Goal: Information Seeking & Learning: Learn about a topic

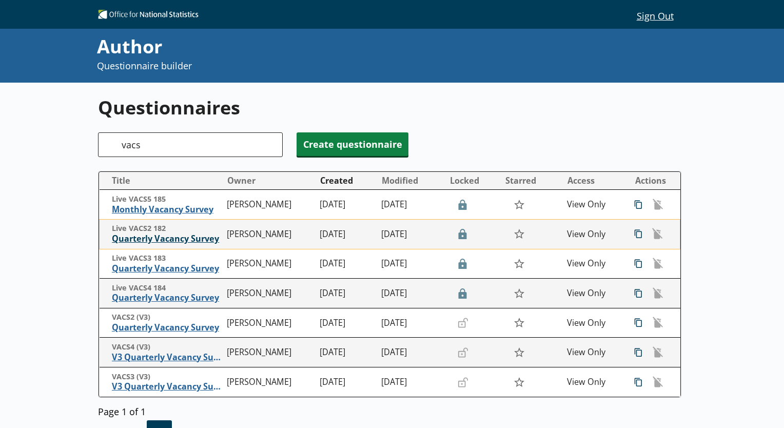
click at [185, 237] on span "Quarterly Vacancy Survey" at bounding box center [167, 239] width 110 height 11
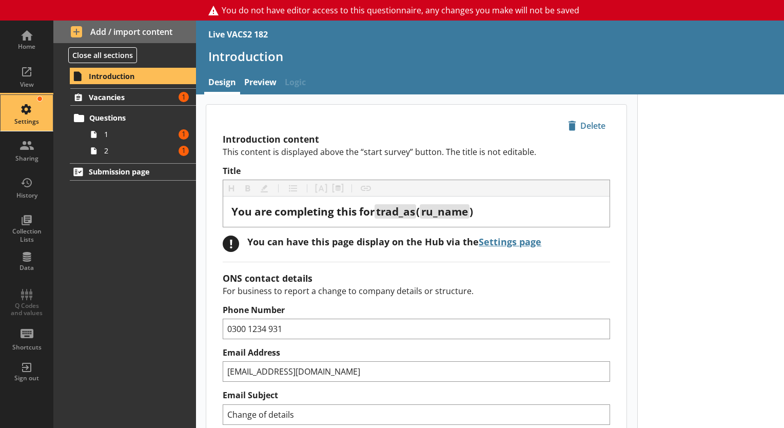
click at [34, 119] on div "Settings" at bounding box center [27, 122] width 36 height 8
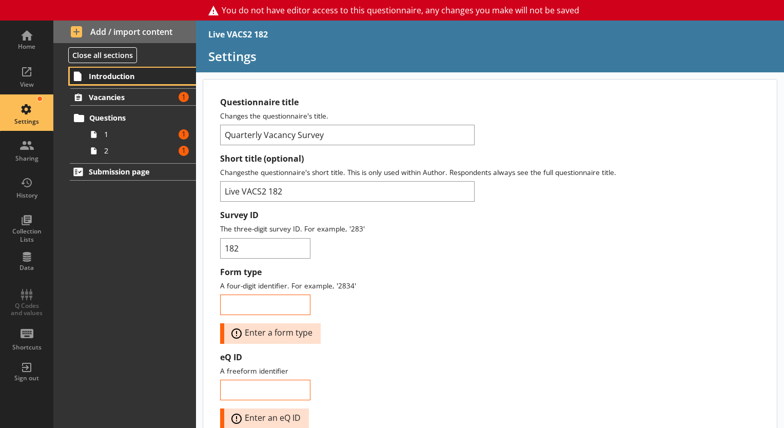
click at [129, 75] on span "Introduction" at bounding box center [133, 76] width 89 height 10
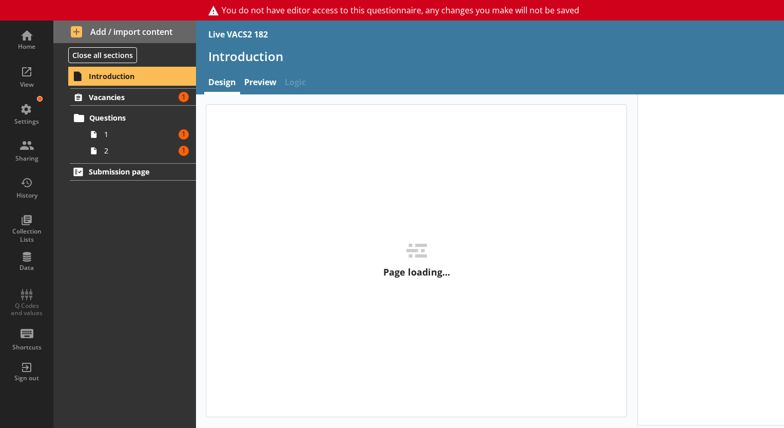
type textarea "x"
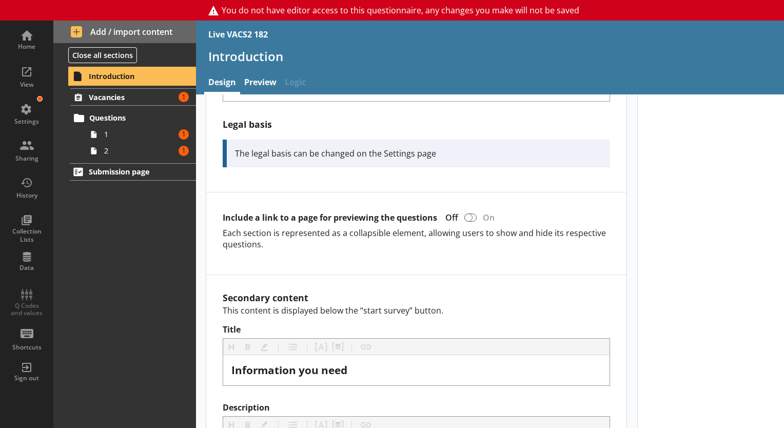
scroll to position [546, 0]
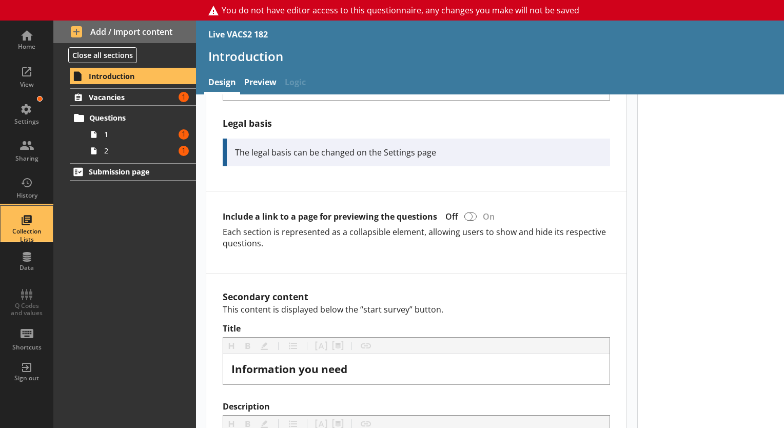
click at [26, 215] on div "Collection Lists" at bounding box center [27, 224] width 36 height 36
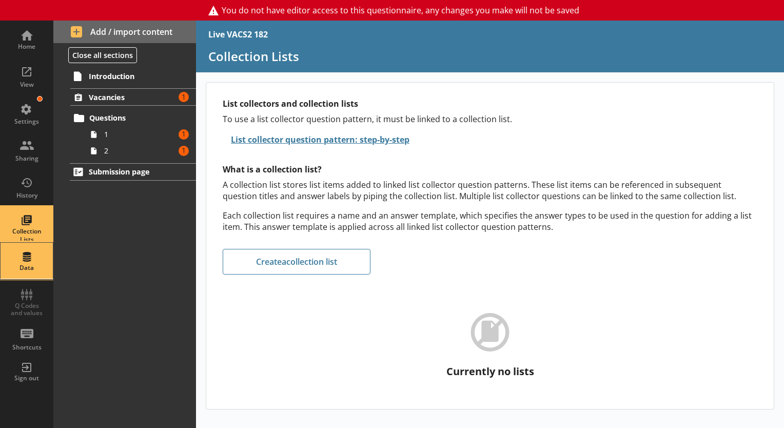
click at [31, 253] on div "Data" at bounding box center [27, 261] width 36 height 36
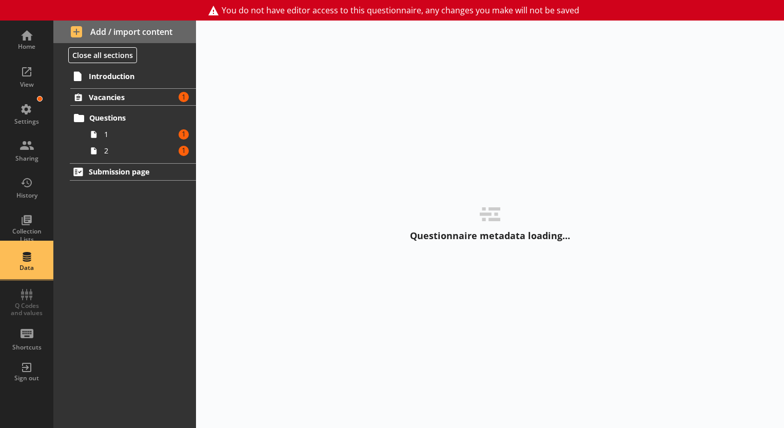
select select "Text_Optional"
select select "Date"
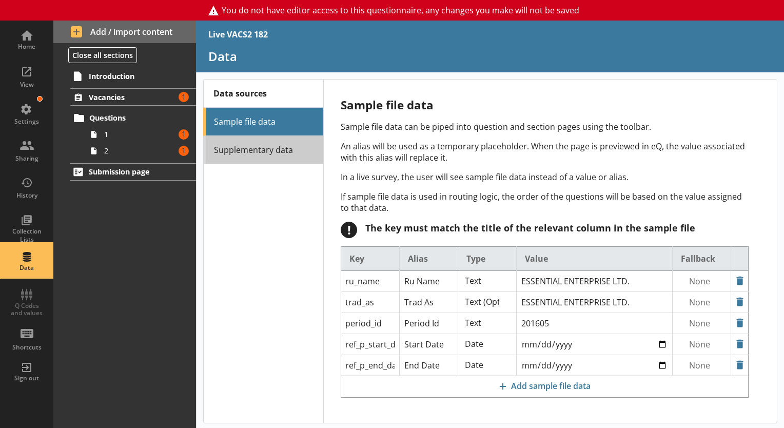
click at [240, 151] on link "Supplementary data" at bounding box center [263, 150] width 120 height 28
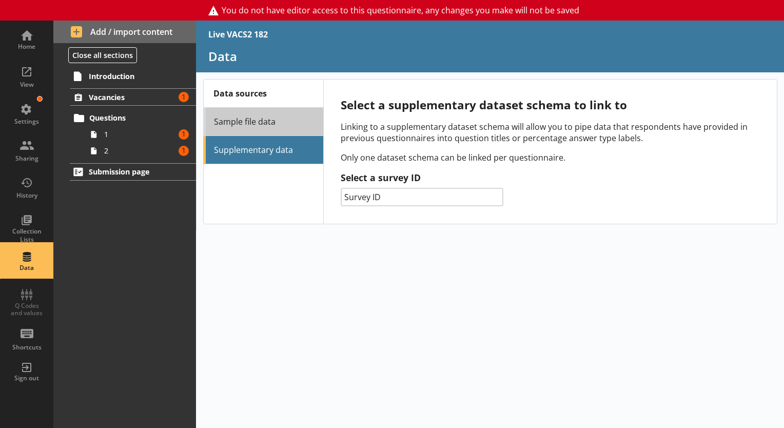
click at [270, 119] on link "Sample file data" at bounding box center [263, 122] width 120 height 28
select select "Text_Optional"
select select "Date"
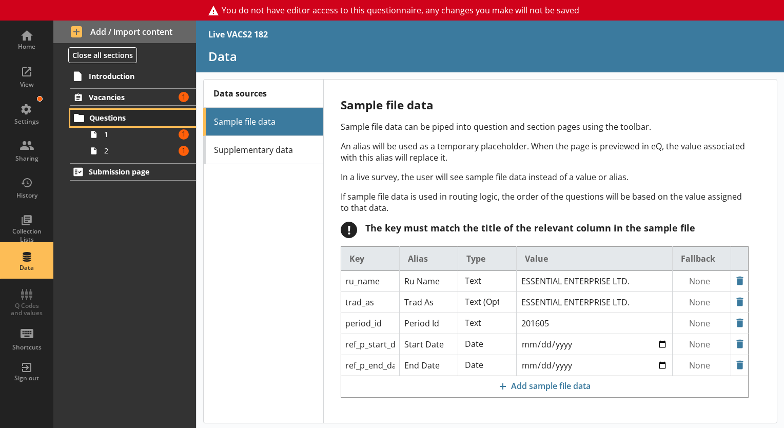
click at [121, 120] on span "Questions" at bounding box center [133, 118] width 89 height 10
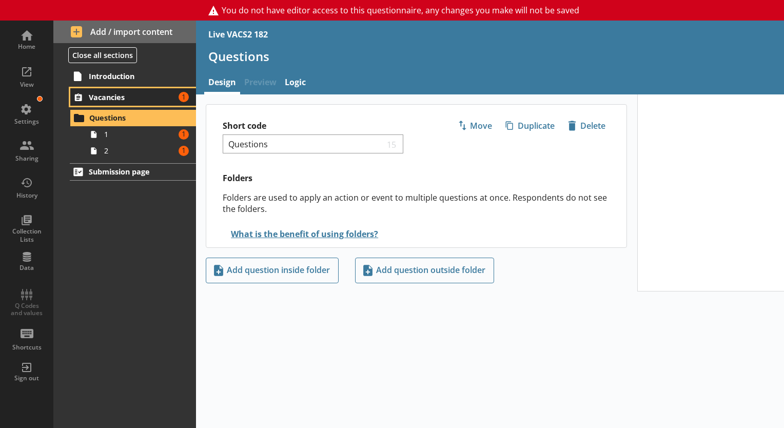
click at [125, 98] on span "Vacancies" at bounding box center [132, 97] width 86 height 10
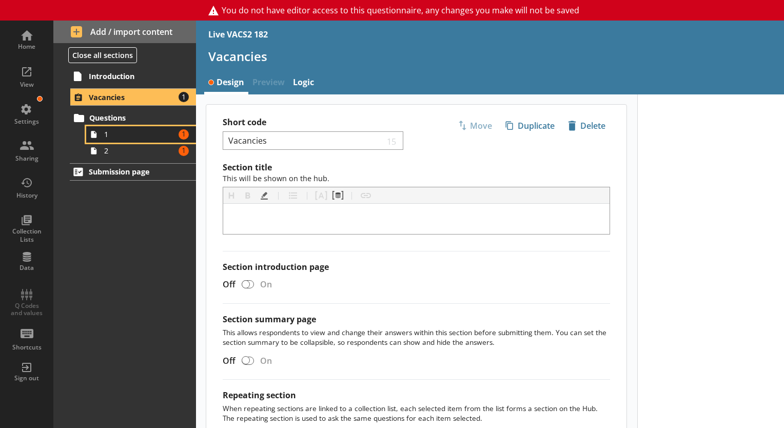
click at [128, 129] on span "1" at bounding box center [139, 134] width 71 height 10
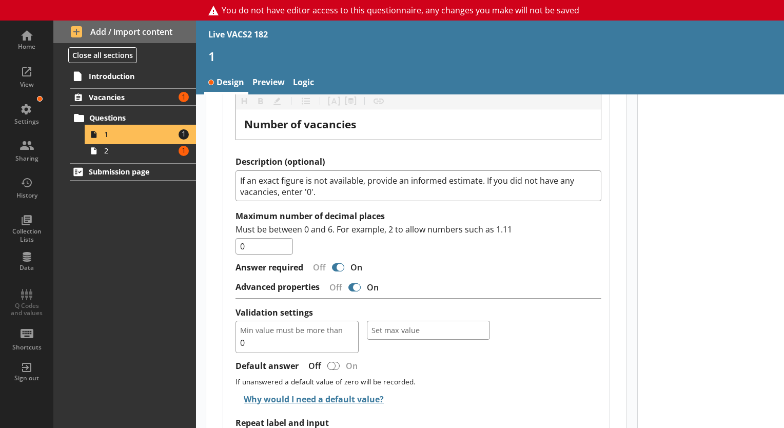
scroll to position [975, 0]
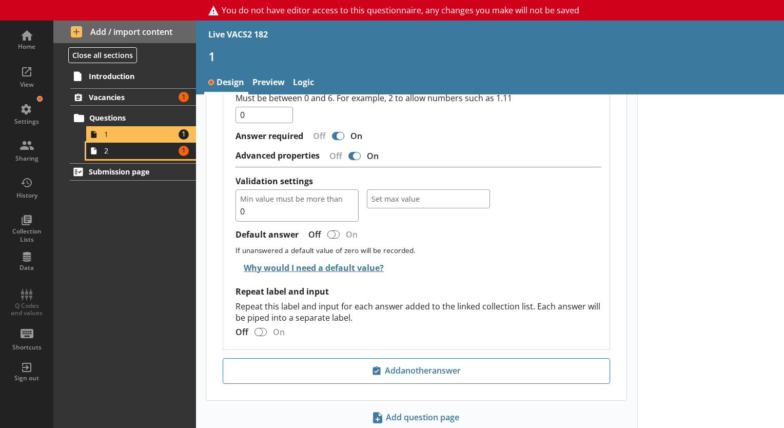
click at [131, 148] on span "2" at bounding box center [139, 151] width 71 height 10
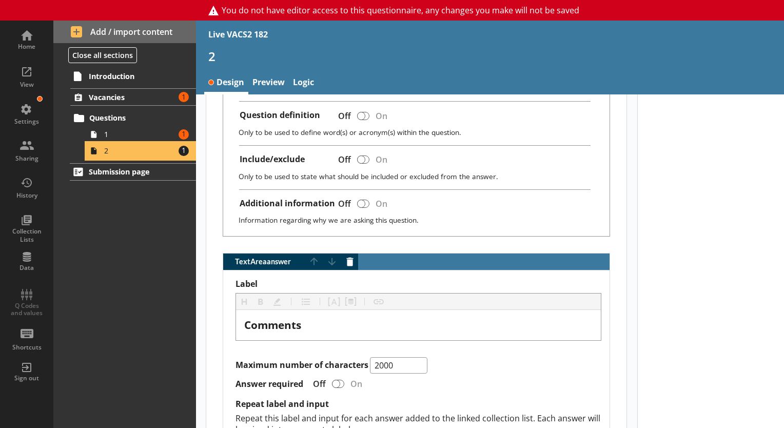
scroll to position [561, 0]
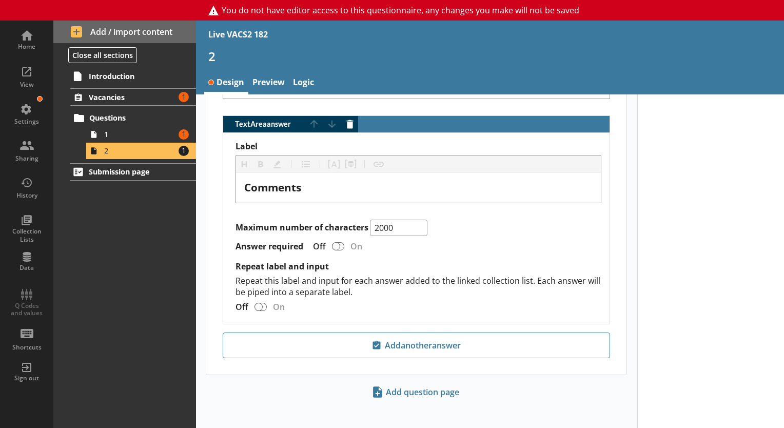
click at [28, 299] on div "Home View Settings Sharing History Collection Lists Data Q Codes and values Sho…" at bounding box center [26, 206] width 53 height 370
click at [38, 110] on div "Settings" at bounding box center [27, 113] width 36 height 36
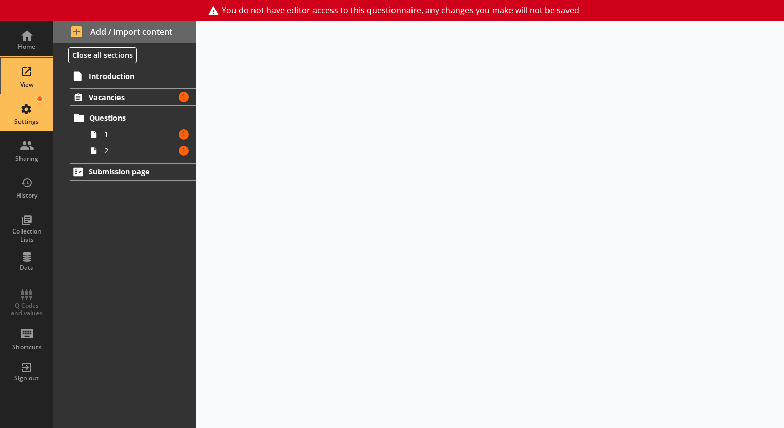
click at [34, 73] on div "View" at bounding box center [27, 76] width 36 height 36
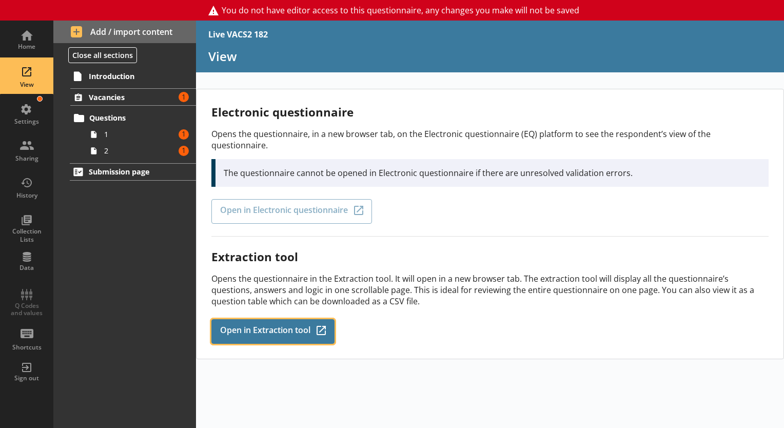
click at [272, 319] on link "Open in Extraction tool Q-Codes_Icon Created with Sketch." at bounding box center [272, 331] width 123 height 25
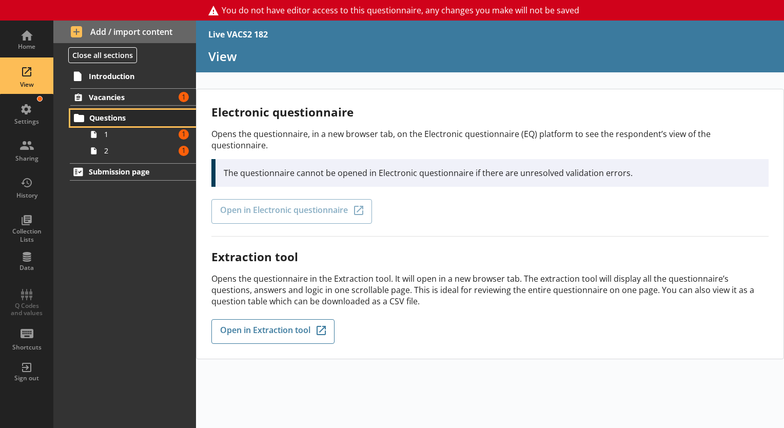
click at [129, 125] on link "Questions" at bounding box center [133, 118] width 126 height 16
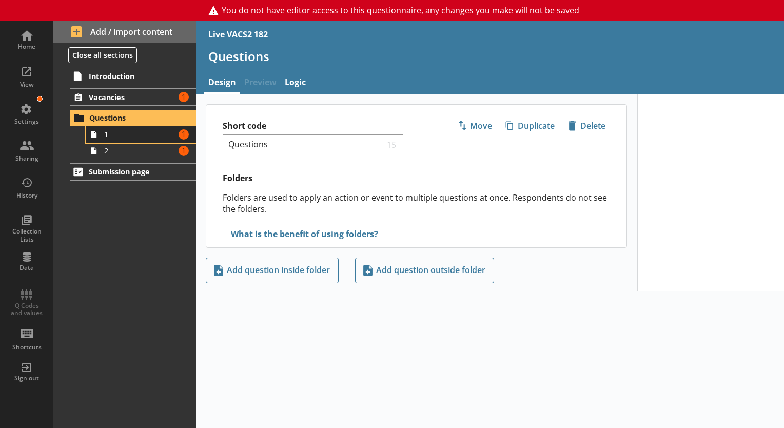
click at [128, 141] on link "1 Amount of errors: 1" at bounding box center [141, 134] width 110 height 16
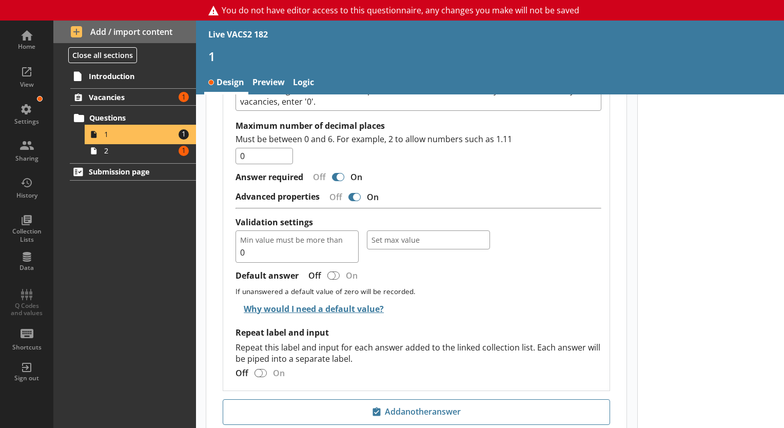
scroll to position [975, 0]
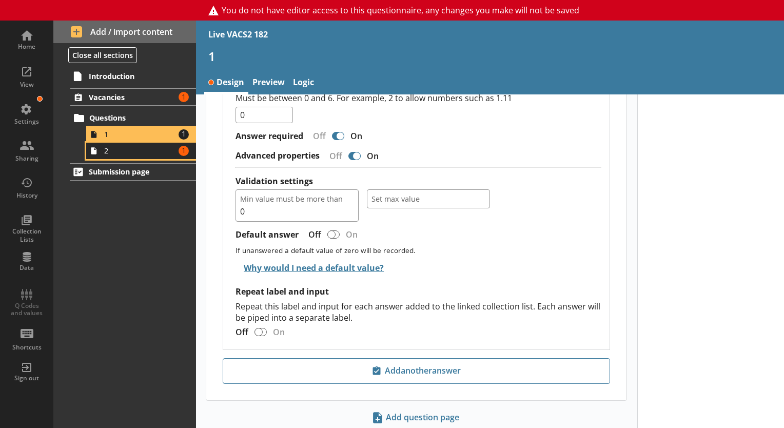
click at [105, 157] on link "2 Amount of errors: 1" at bounding box center [141, 151] width 110 height 16
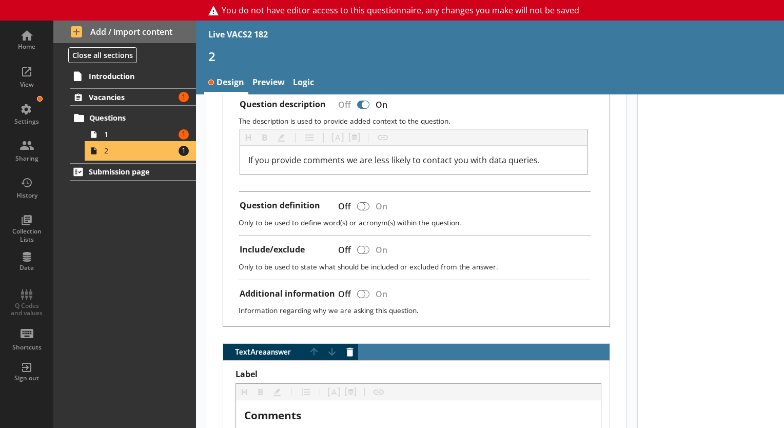
scroll to position [333, 0]
click at [111, 131] on span "1" at bounding box center [139, 134] width 71 height 10
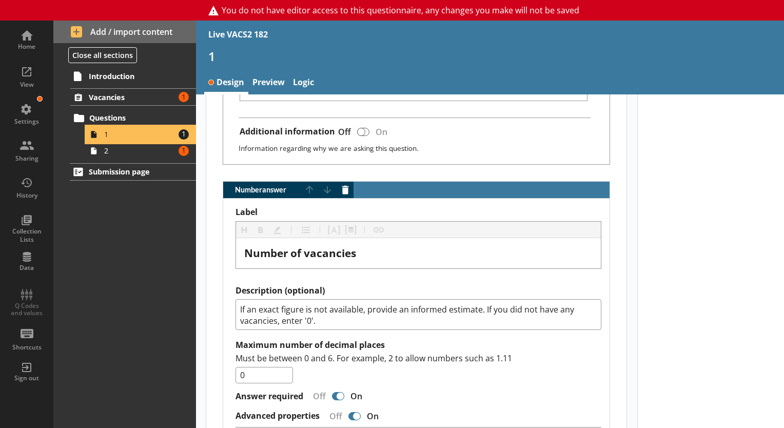
scroll to position [710, 0]
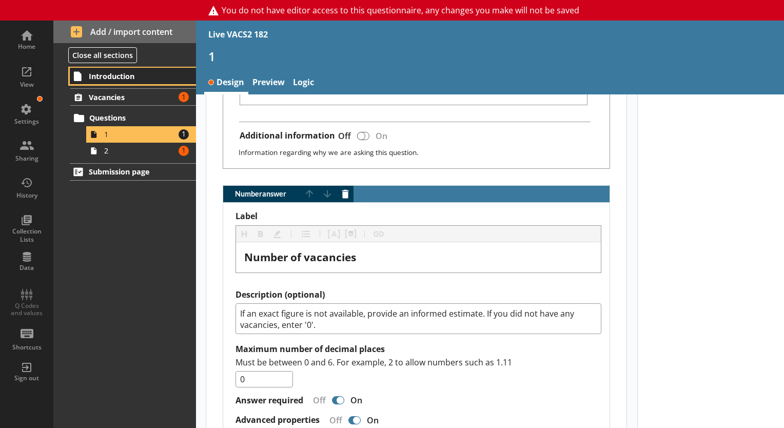
click at [123, 82] on link "Introduction" at bounding box center [133, 76] width 126 height 16
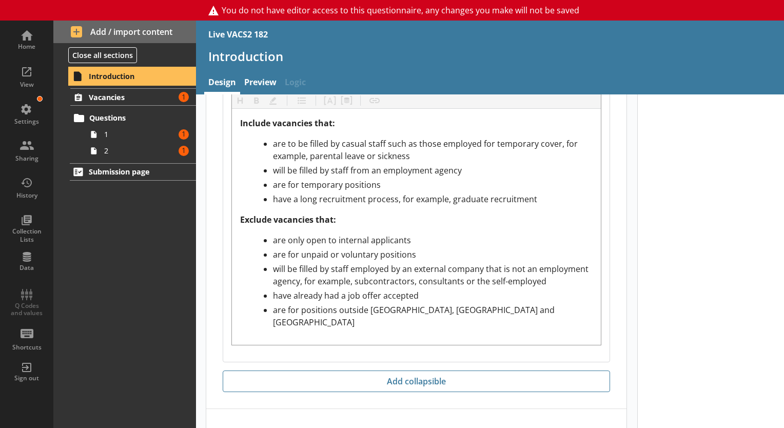
scroll to position [1051, 0]
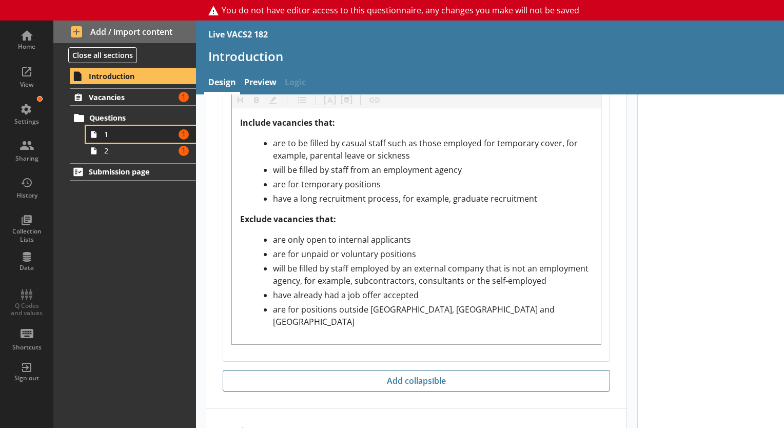
click at [136, 133] on span "1" at bounding box center [139, 134] width 71 height 10
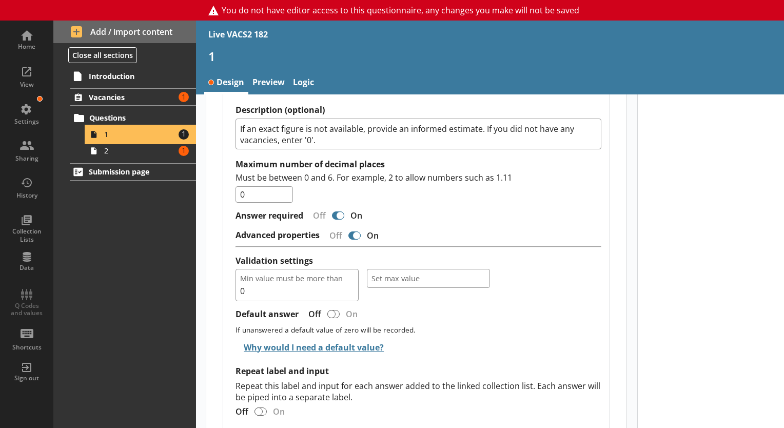
scroll to position [975, 0]
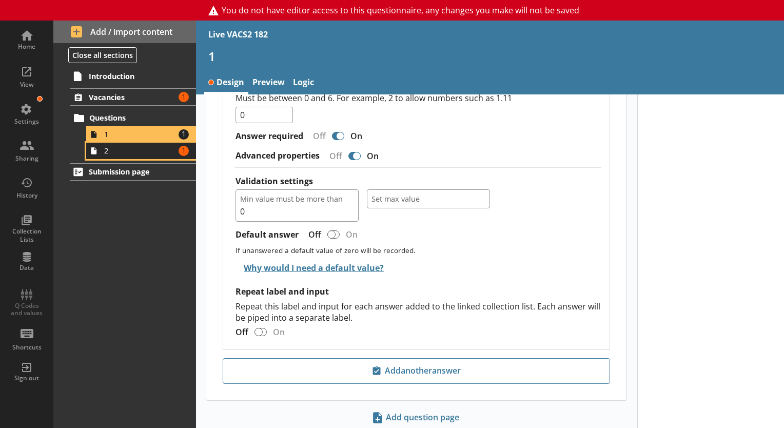
click at [116, 154] on span "2" at bounding box center [139, 151] width 71 height 10
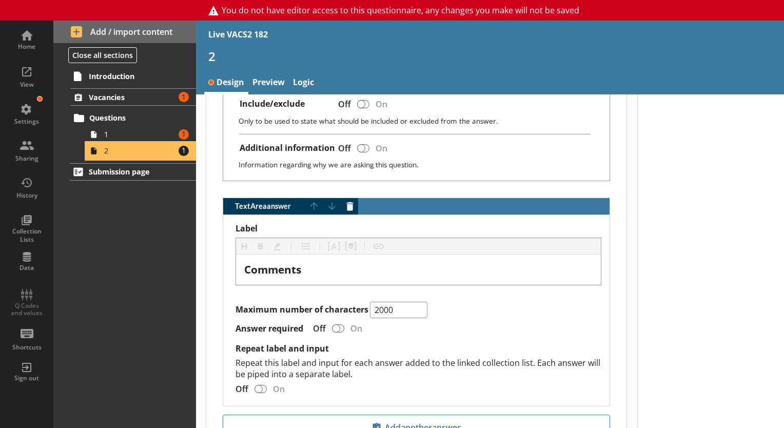
scroll to position [561, 0]
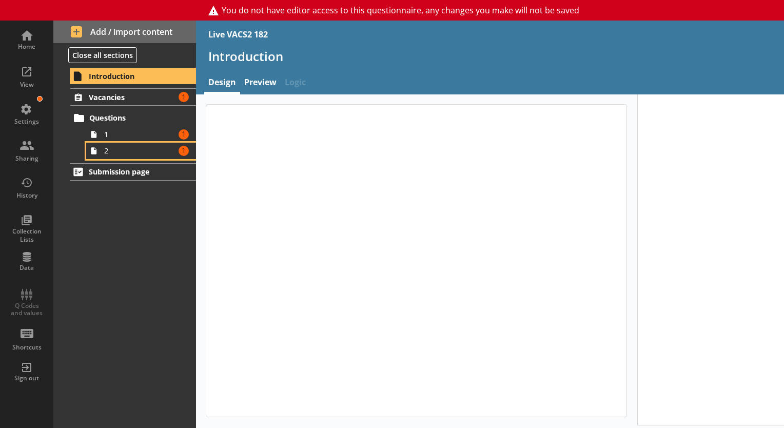
type textarea "x"
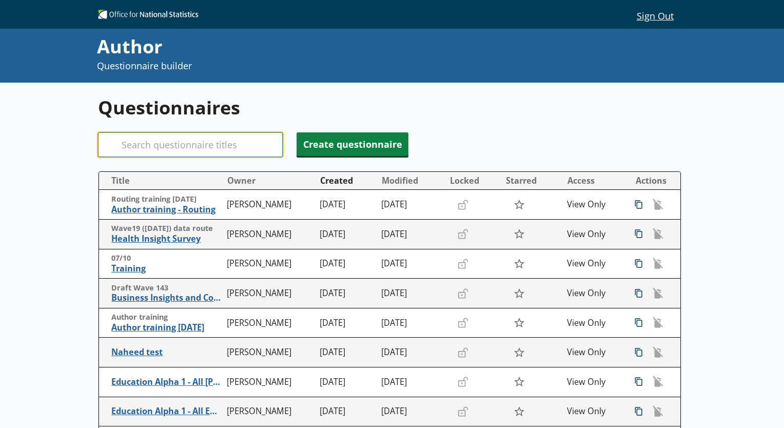
click at [175, 151] on input "Search" at bounding box center [190, 144] width 185 height 25
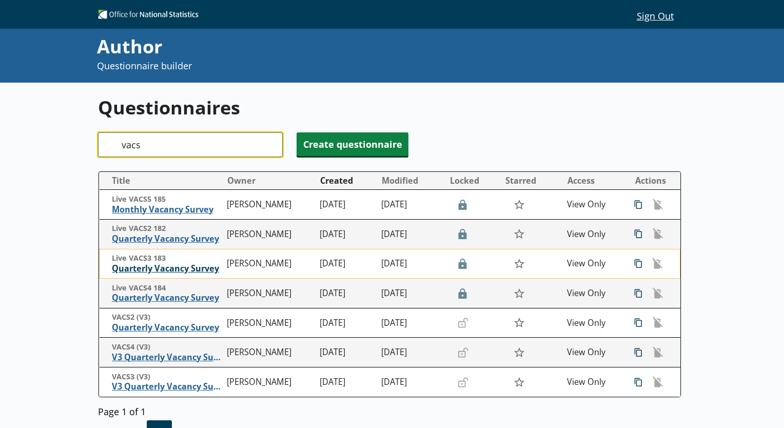
type input "vacs"
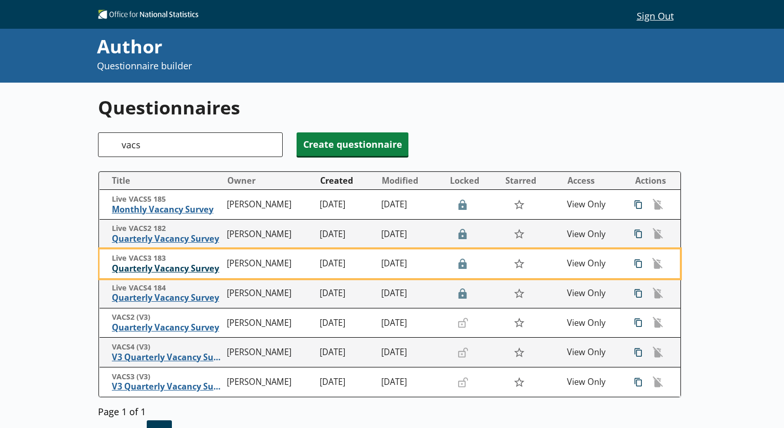
click at [173, 269] on span "Quarterly Vacancy Survey" at bounding box center [167, 268] width 110 height 11
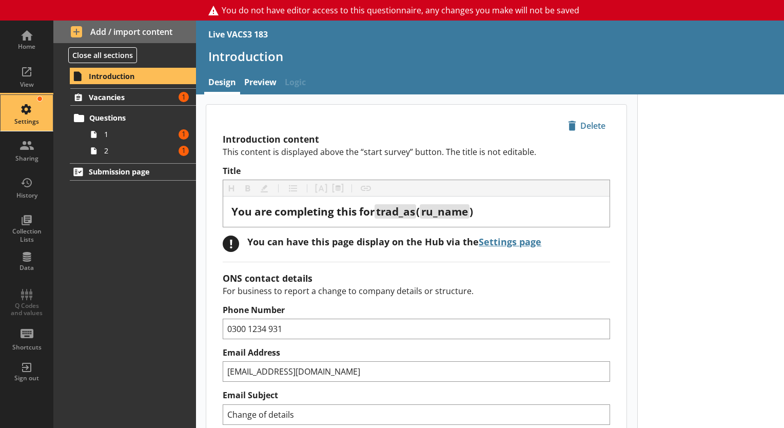
click at [42, 116] on div "Settings" at bounding box center [27, 113] width 36 height 36
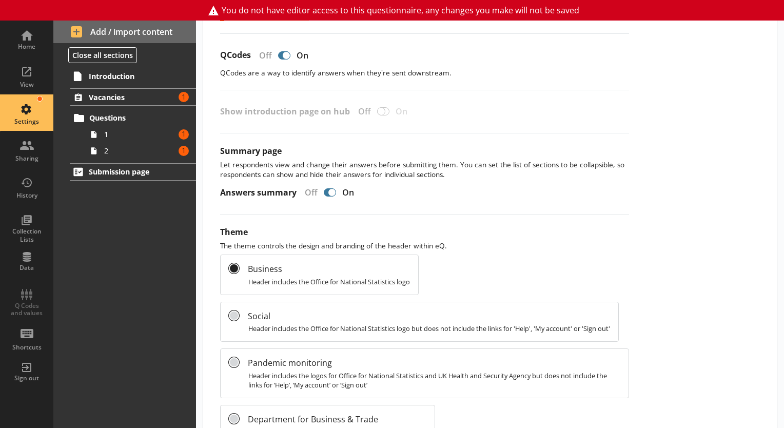
scroll to position [324, 0]
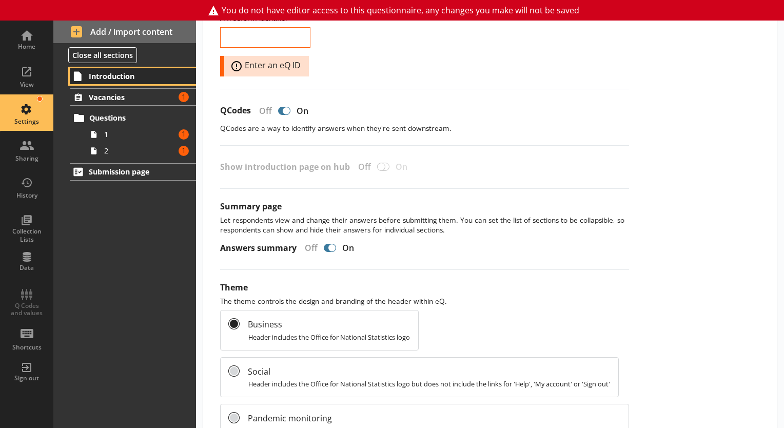
click at [85, 73] on icon at bounding box center [78, 76] width 16 height 16
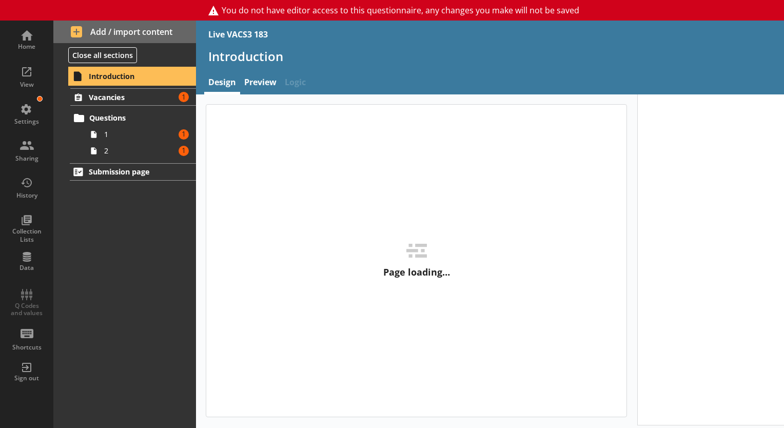
type textarea "x"
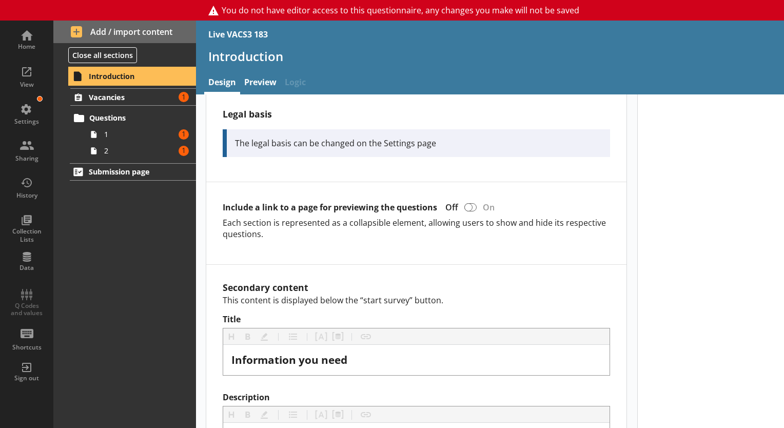
scroll to position [556, 0]
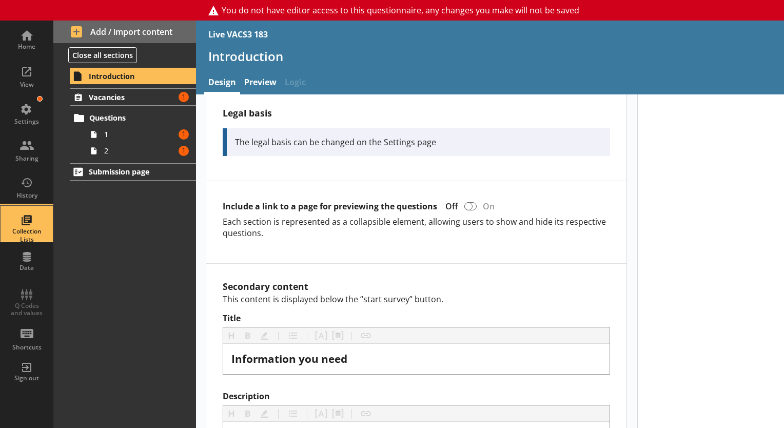
click at [31, 207] on div "Collection Lists" at bounding box center [27, 224] width 36 height 36
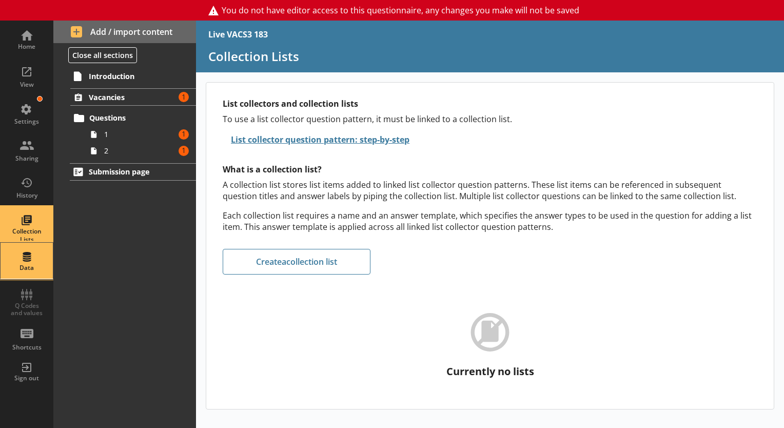
click at [13, 254] on div "Data" at bounding box center [27, 261] width 36 height 36
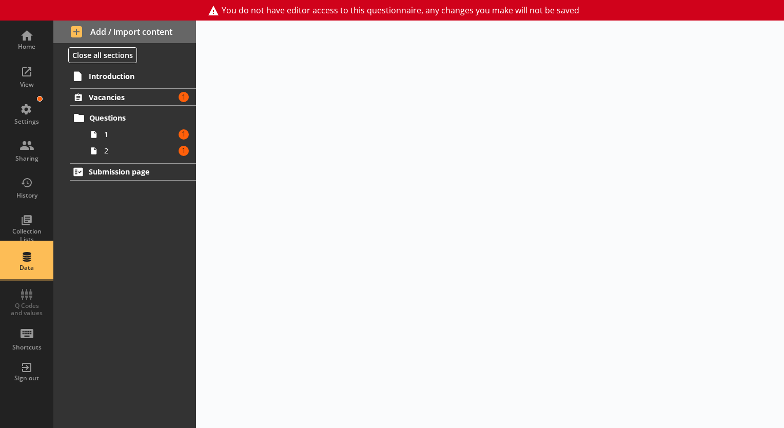
select select "Text_Optional"
select select "Date"
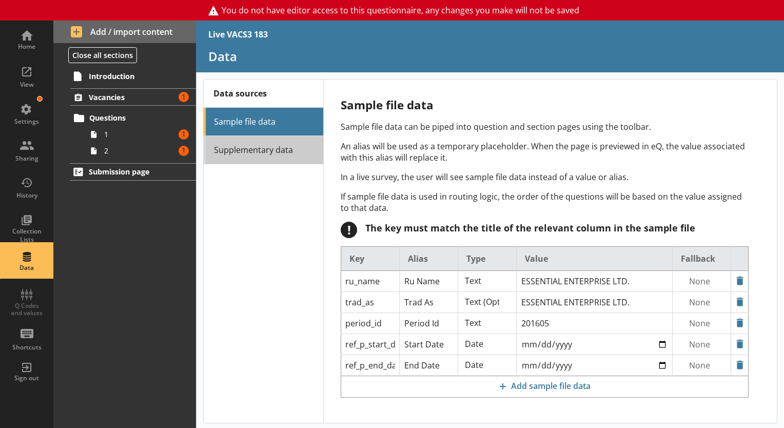
click at [268, 143] on link "Supplementary data" at bounding box center [263, 150] width 120 height 28
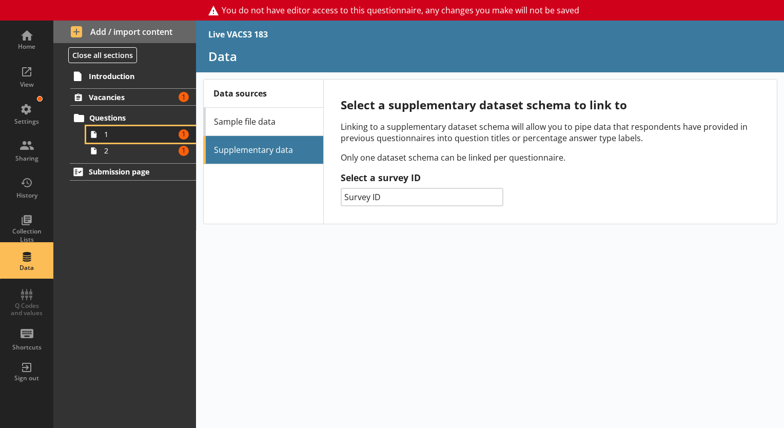
click at [128, 127] on link "1 Amount of errors: 1" at bounding box center [141, 134] width 110 height 16
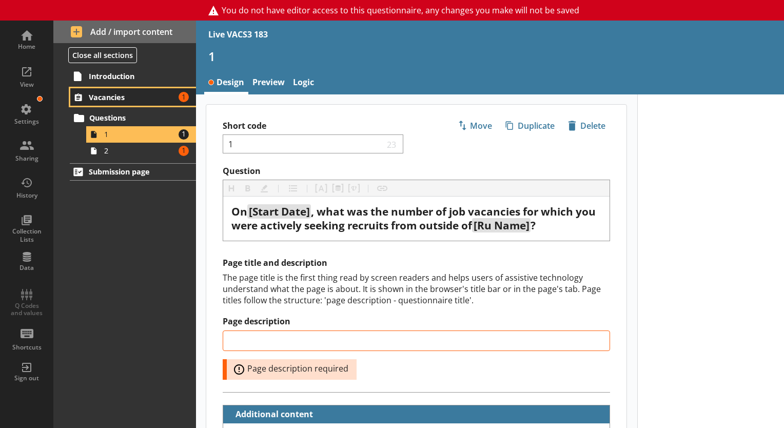
click at [127, 97] on span "Vacancies" at bounding box center [132, 97] width 86 height 10
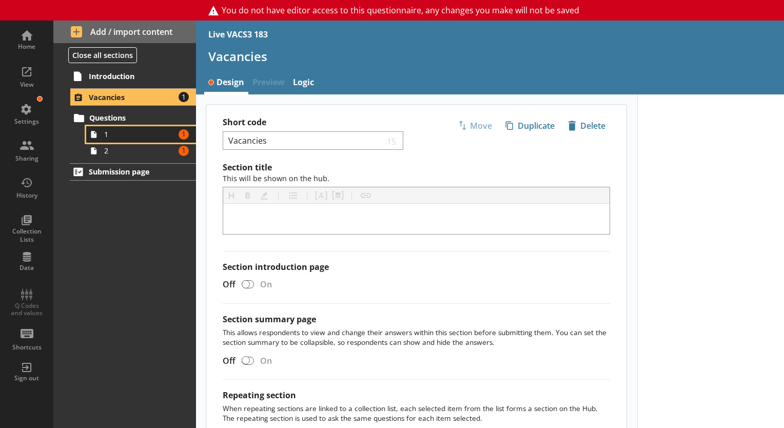
click at [115, 134] on span "1" at bounding box center [139, 134] width 71 height 10
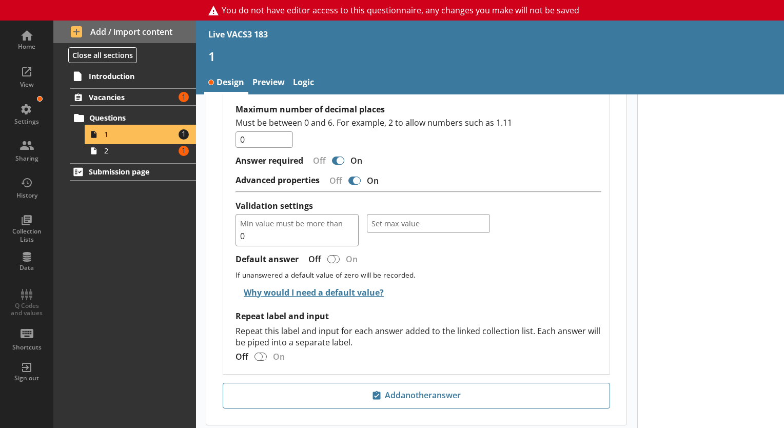
scroll to position [975, 0]
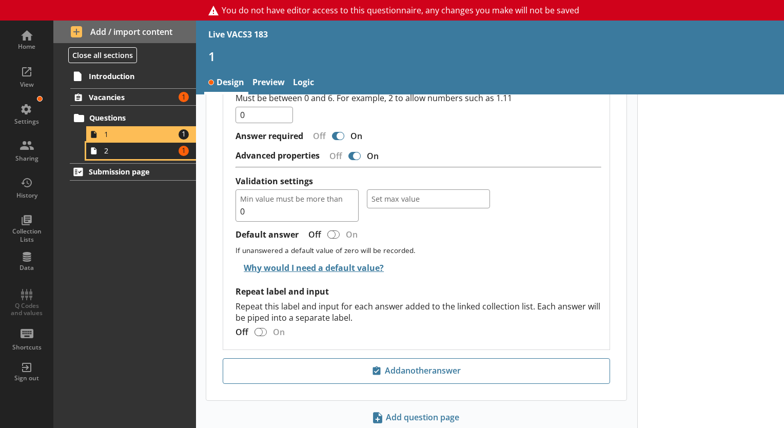
click at [127, 149] on span "2" at bounding box center [139, 151] width 71 height 10
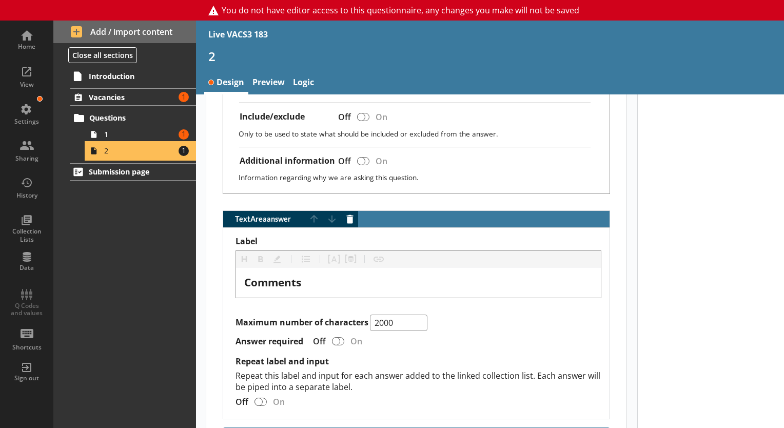
scroll to position [561, 0]
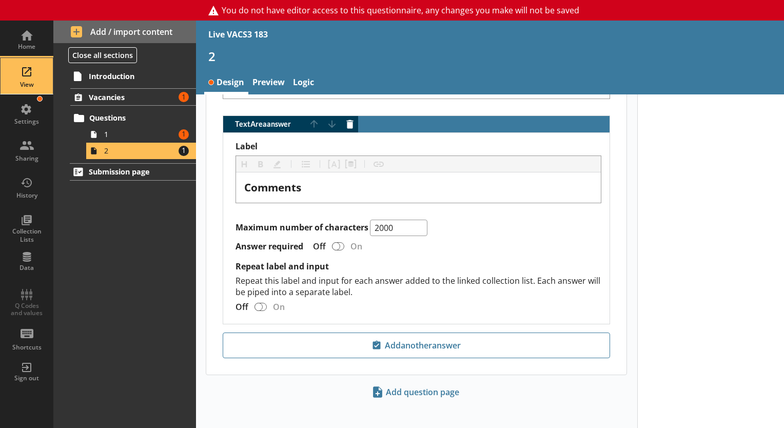
click at [23, 78] on div "View" at bounding box center [27, 76] width 36 height 36
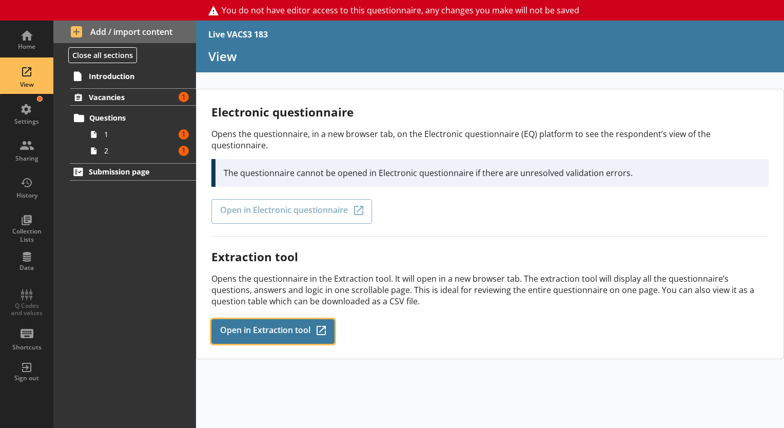
click at [265, 329] on link "Open in Extraction tool Q-Codes_Icon Created with Sketch." at bounding box center [272, 331] width 123 height 25
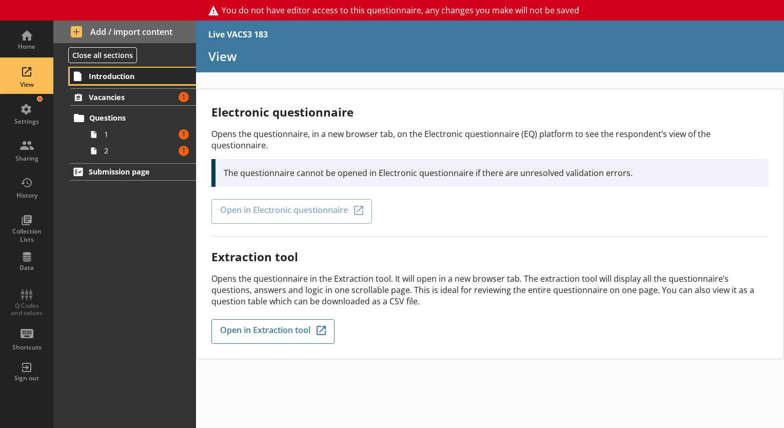
click at [89, 81] on link "Introduction" at bounding box center [133, 76] width 126 height 16
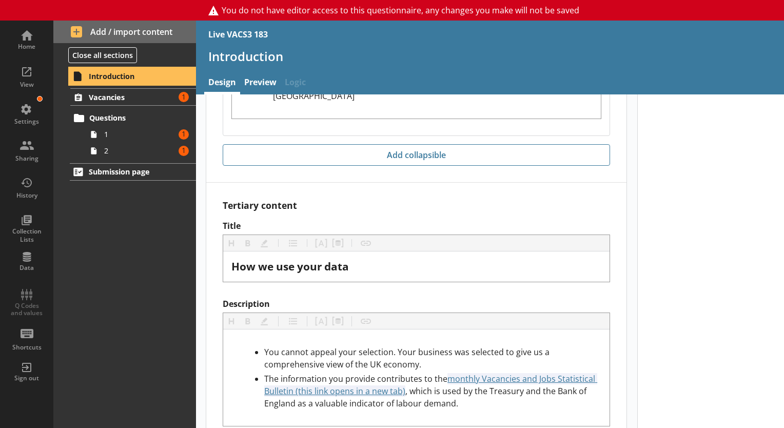
scroll to position [1286, 0]
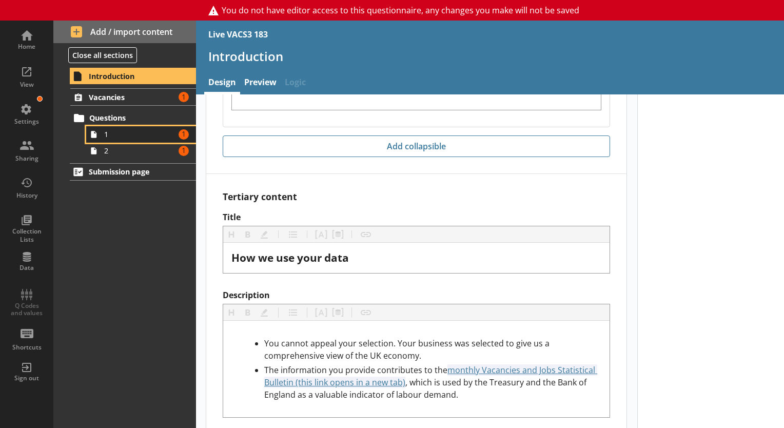
click at [125, 141] on link "1 Amount of errors: 1" at bounding box center [141, 134] width 110 height 16
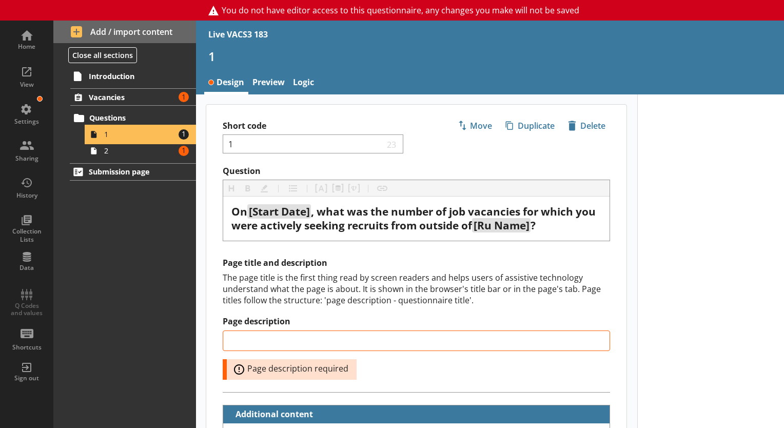
type textarea "x"
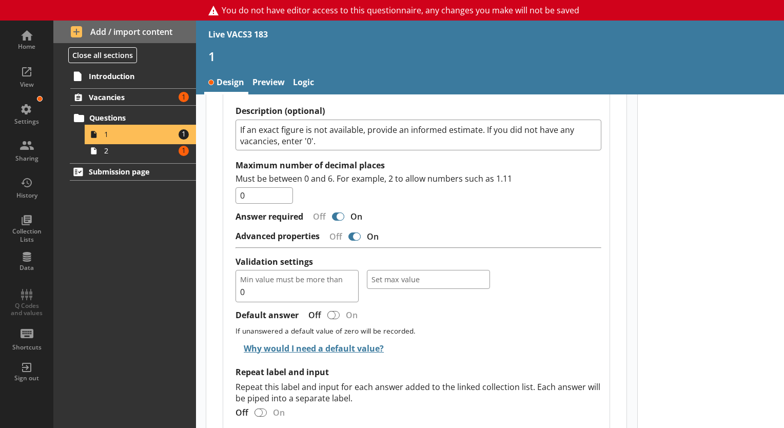
scroll to position [975, 0]
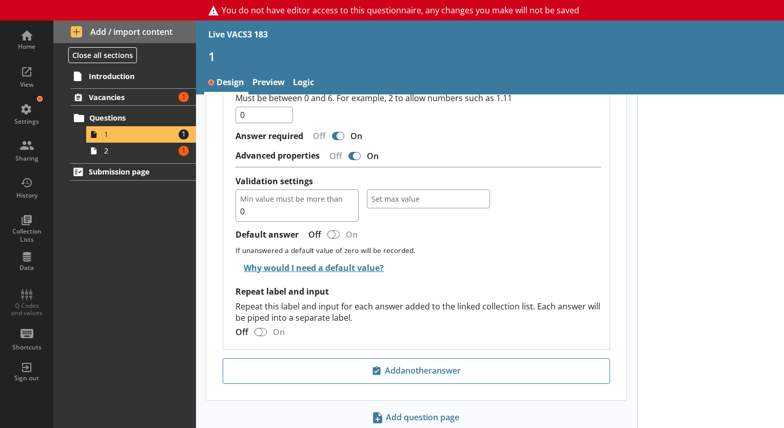
click at [138, 159] on div "Introduction Vacancies Amount of errors: 1 Questions 1 Amount of errors: 1 2 Am…" at bounding box center [124, 247] width 143 height 361
click at [146, 148] on span "2" at bounding box center [139, 151] width 71 height 10
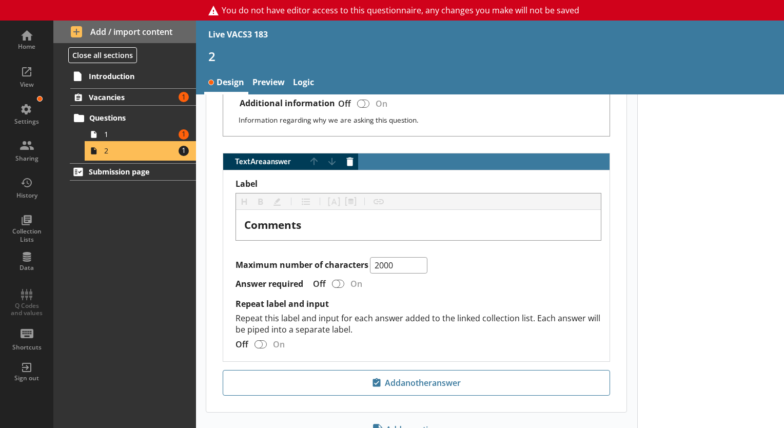
scroll to position [561, 0]
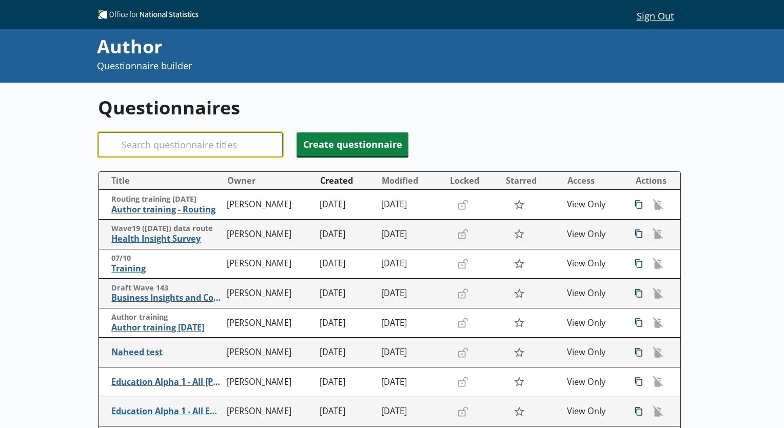
click at [232, 143] on input "Search" at bounding box center [190, 144] width 185 height 25
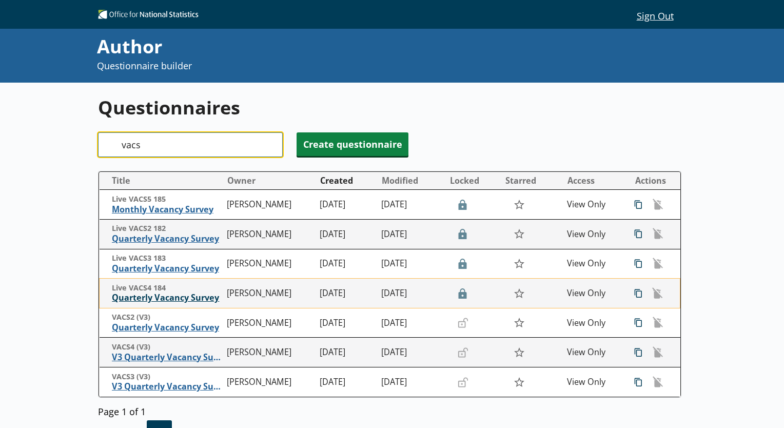
type input "vacs"
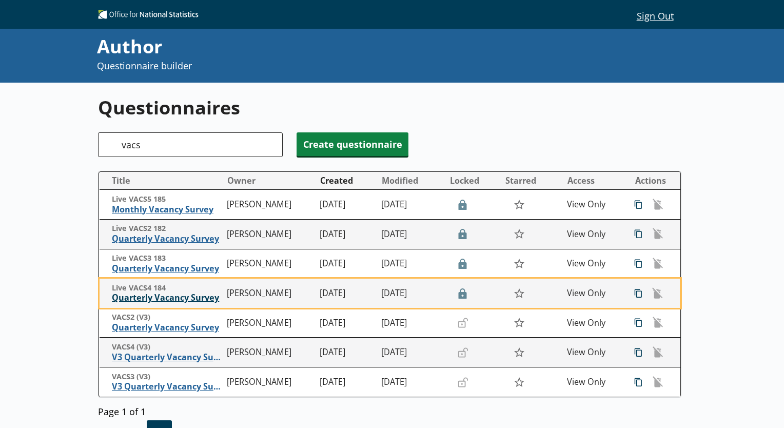
click at [147, 298] on span "Quarterly Vacancy Survey" at bounding box center [167, 298] width 110 height 11
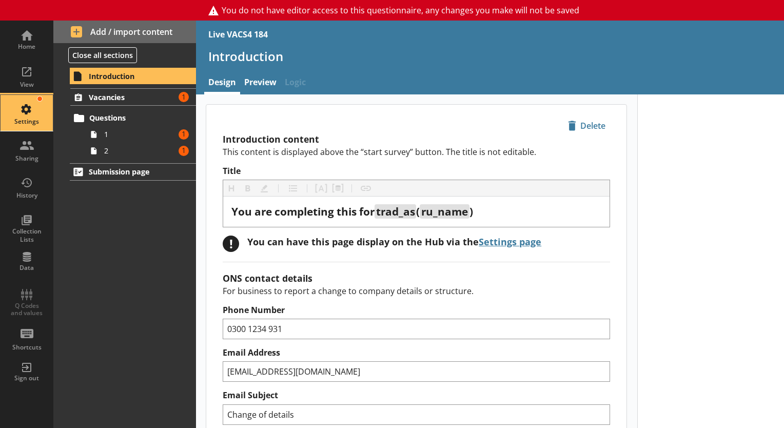
click at [33, 118] on div "Settings" at bounding box center [27, 122] width 36 height 8
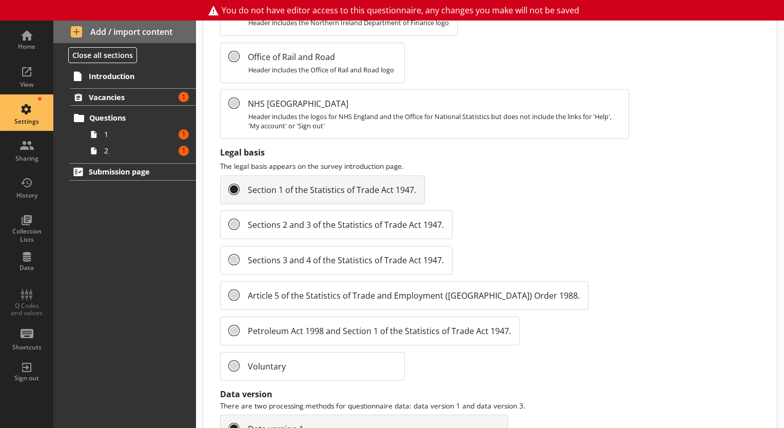
scroll to position [1206, 0]
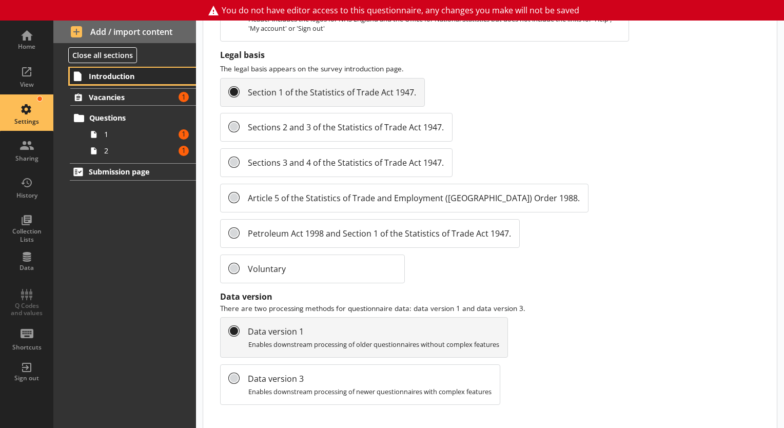
click at [98, 78] on span "Introduction" at bounding box center [133, 76] width 89 height 10
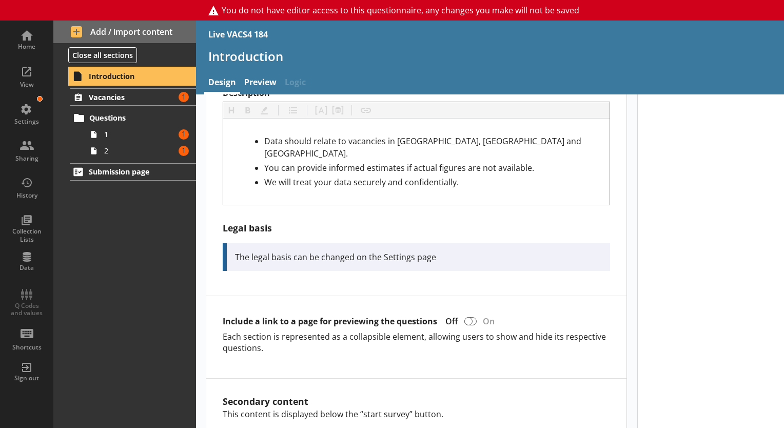
scroll to position [440, 0]
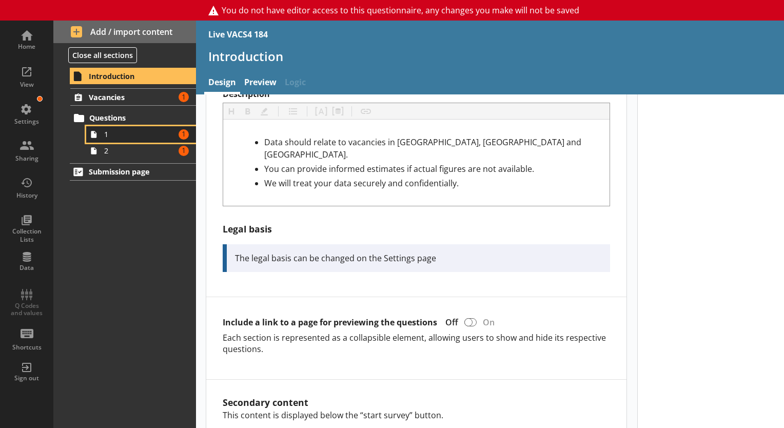
click at [117, 138] on span "1" at bounding box center [139, 134] width 71 height 10
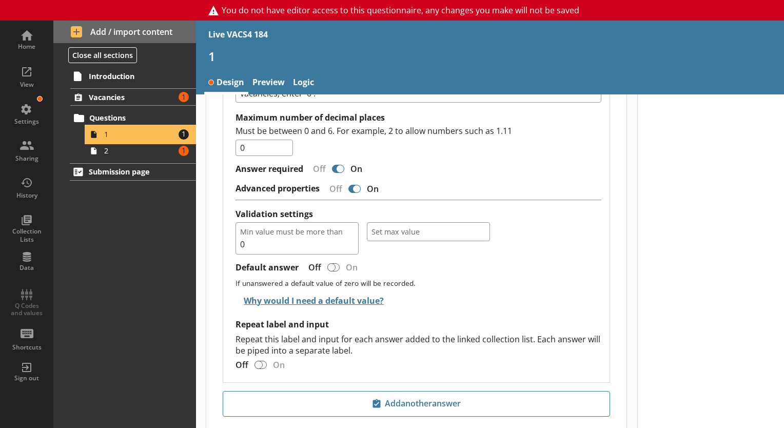
scroll to position [975, 0]
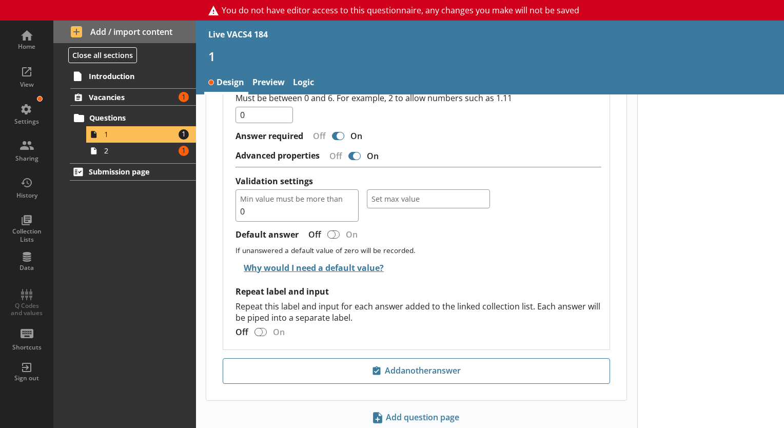
click at [147, 161] on div "Introduction Vacancies Amount of errors: 1 Questions 1 Amount of errors: 1 2 Am…" at bounding box center [124, 247] width 143 height 361
click at [142, 153] on span "2" at bounding box center [139, 151] width 71 height 10
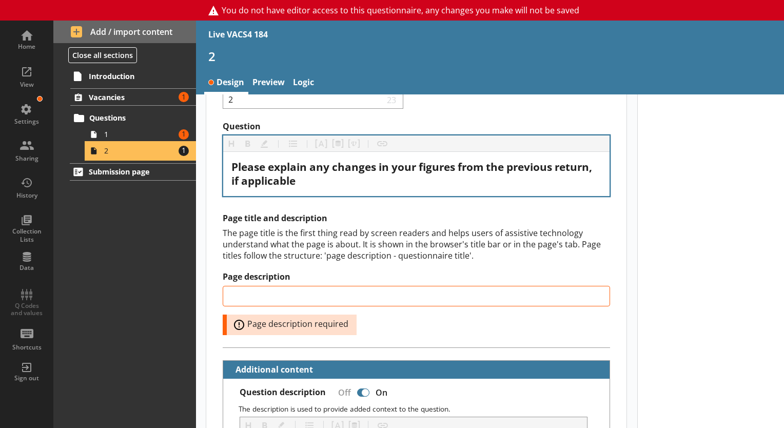
scroll to position [27, 0]
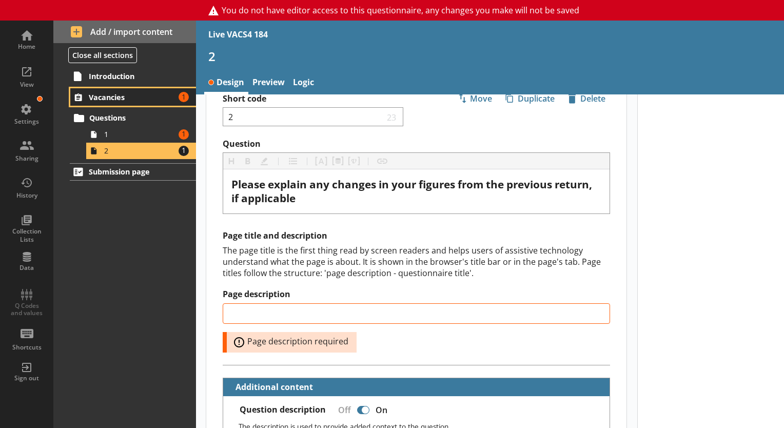
click at [89, 99] on span "Vacancies" at bounding box center [132, 97] width 86 height 10
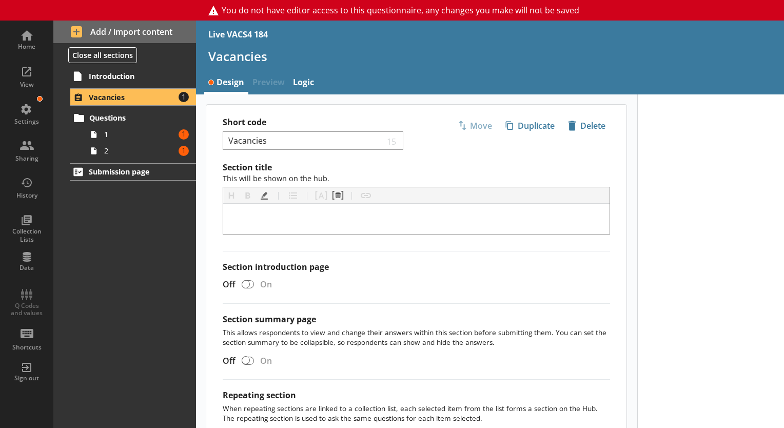
scroll to position [99, 0]
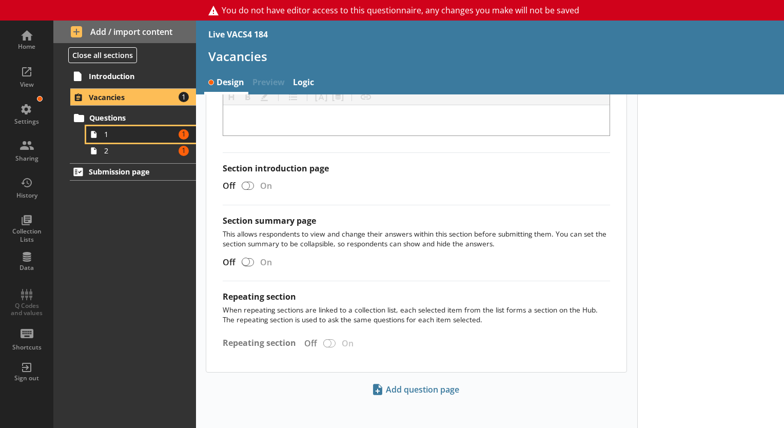
click at [118, 127] on link "1 Amount of errors: 1" at bounding box center [141, 134] width 110 height 16
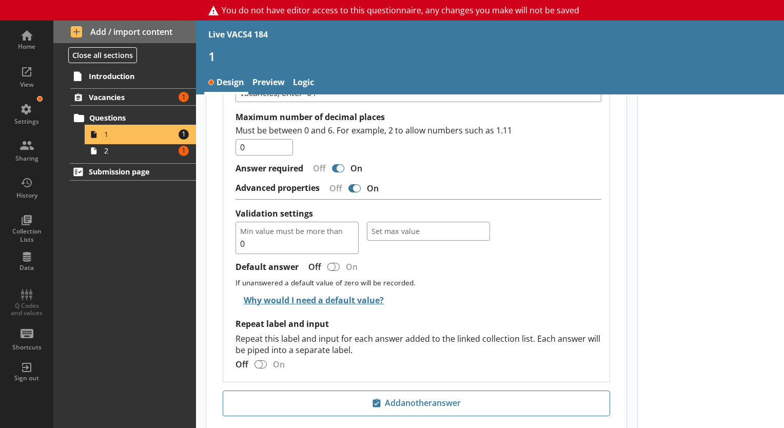
scroll to position [975, 0]
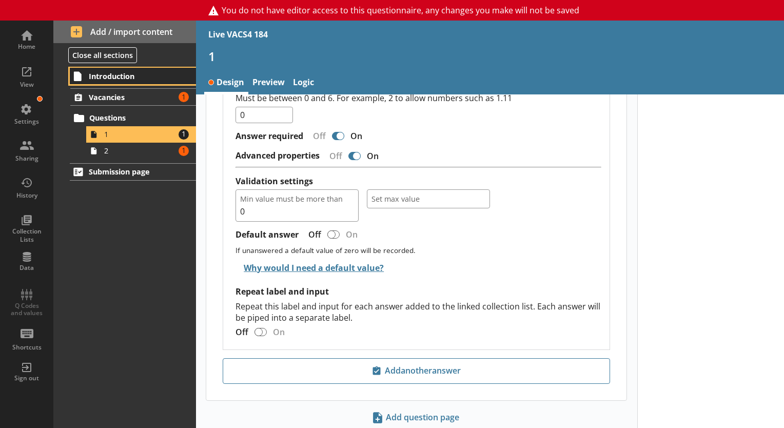
click at [131, 78] on span "Introduction" at bounding box center [133, 76] width 89 height 10
type textarea "x"
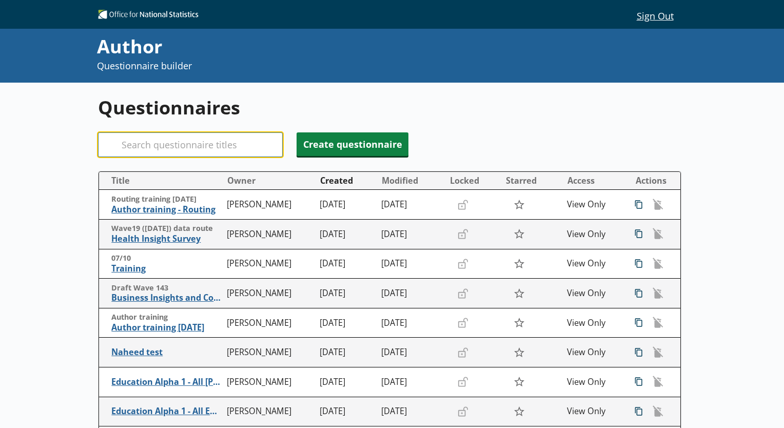
click at [240, 136] on input "Search" at bounding box center [190, 144] width 185 height 25
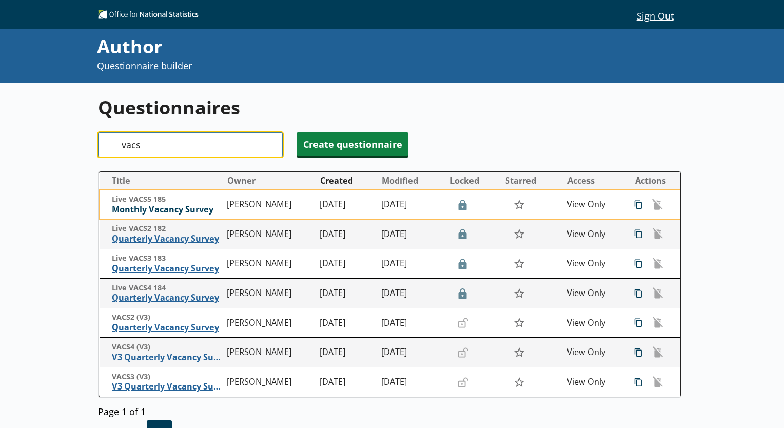
type input "vacs"
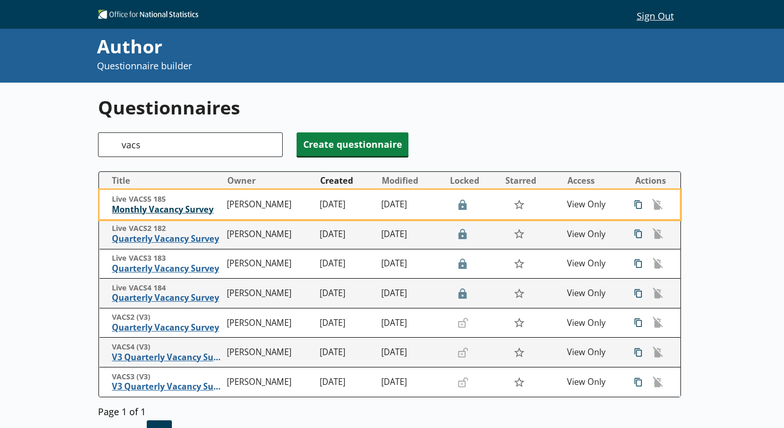
click at [186, 210] on span "Monthly Vacancy Survey" at bounding box center [167, 209] width 110 height 11
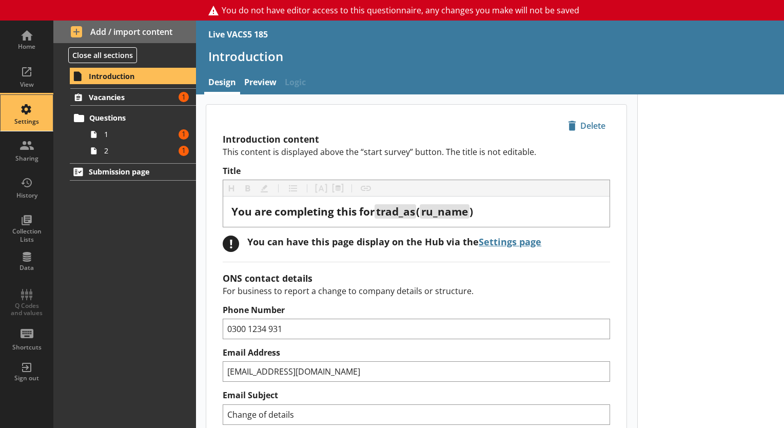
click at [27, 123] on div "Settings" at bounding box center [27, 122] width 36 height 8
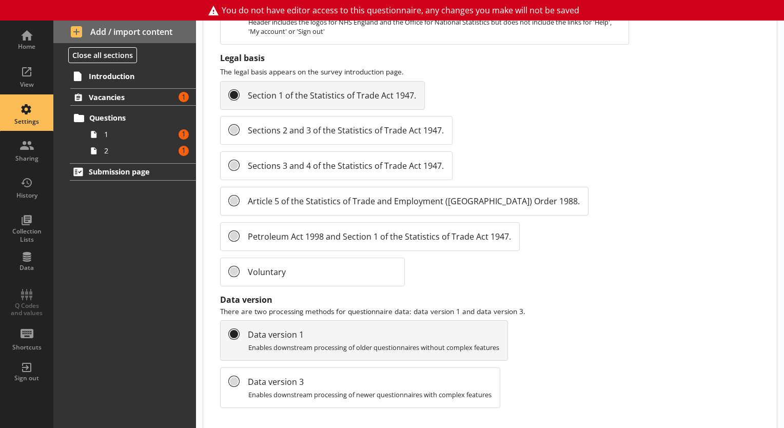
scroll to position [1149, 0]
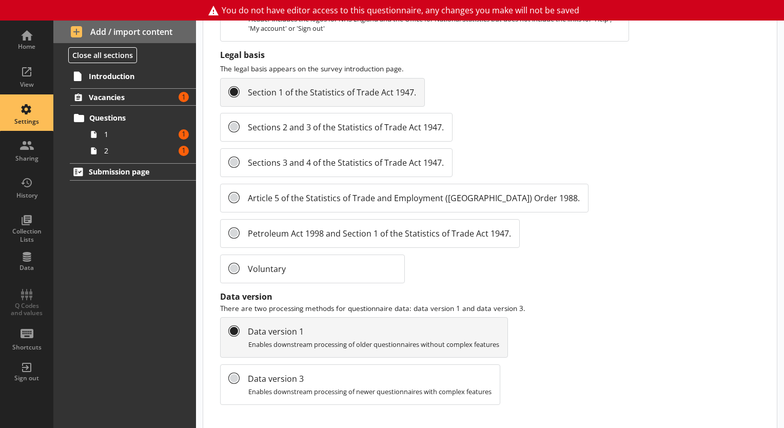
click at [96, 85] on div "Introduction Vacancies Amount of errors: 1 Questions 1 Amount of errors: 1 2 Am…" at bounding box center [124, 247] width 143 height 361
click at [101, 81] on link "Introduction" at bounding box center [133, 76] width 126 height 16
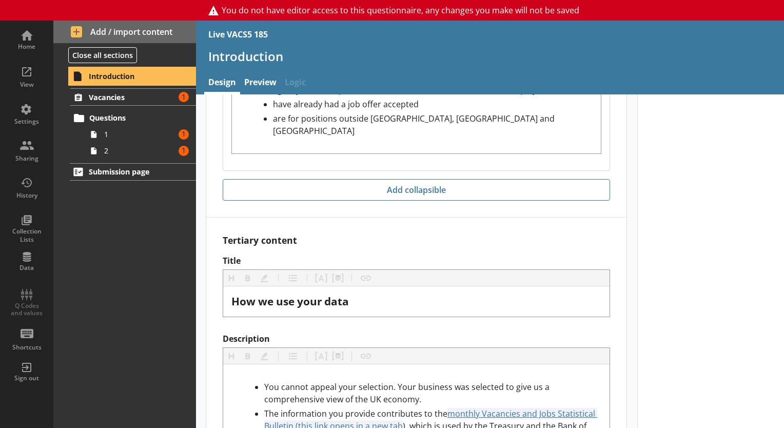
scroll to position [1286, 0]
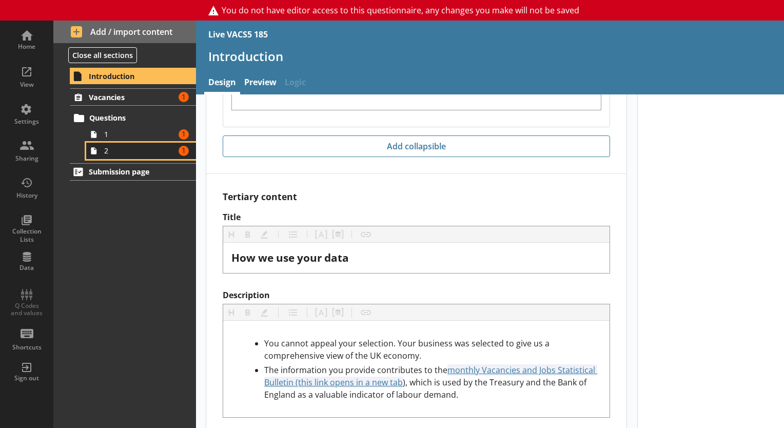
click at [139, 143] on link "2 Amount of errors: 1" at bounding box center [141, 151] width 110 height 16
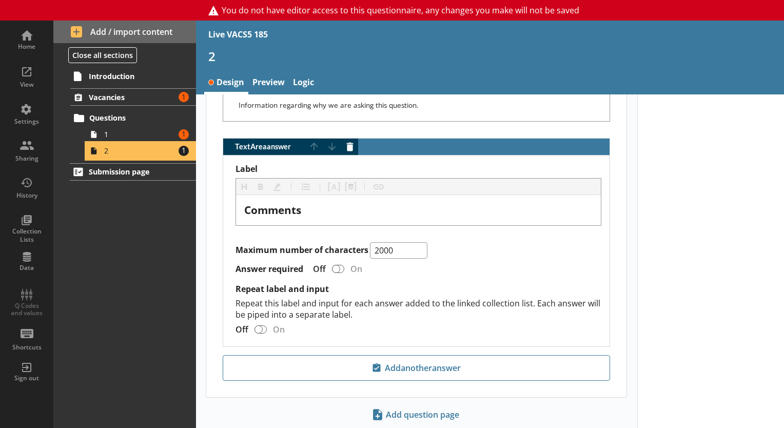
scroll to position [561, 0]
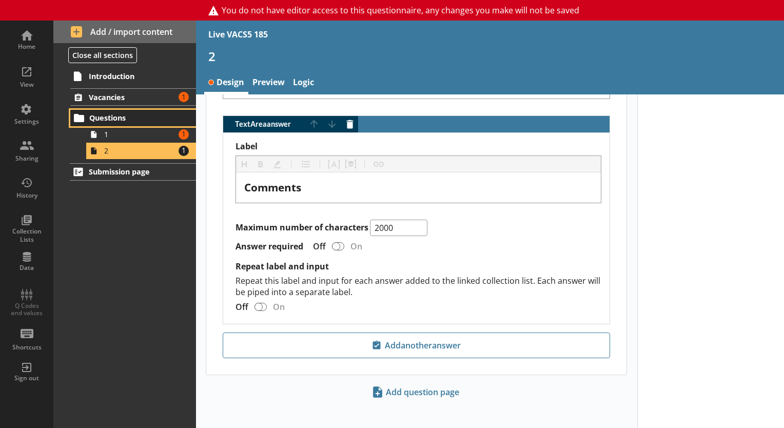
click at [135, 123] on link "Questions" at bounding box center [133, 118] width 126 height 16
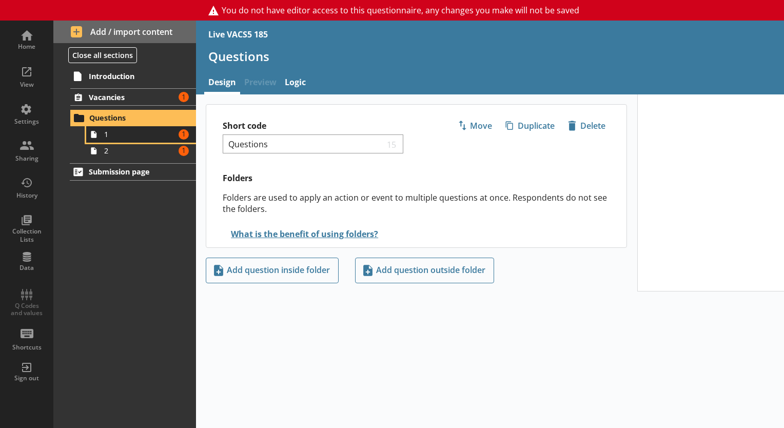
click at [135, 126] on link "1 Amount of errors: 1" at bounding box center [141, 134] width 110 height 16
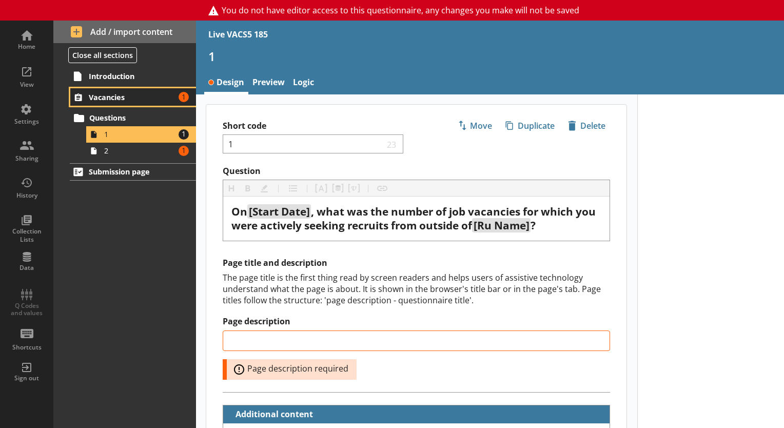
click at [98, 92] on span "Vacancies" at bounding box center [132, 97] width 86 height 10
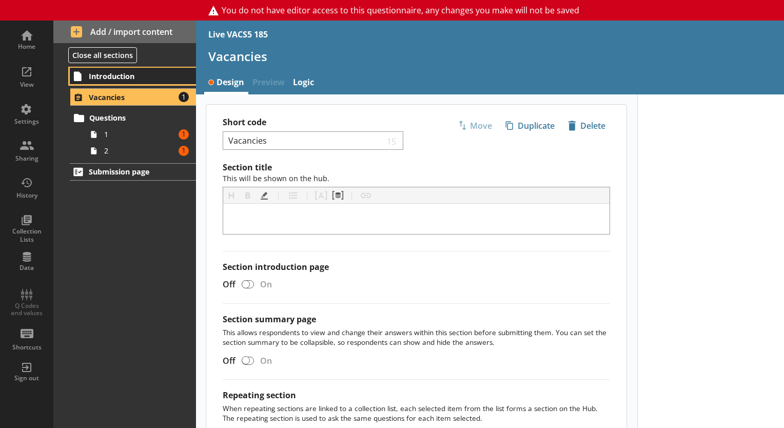
click at [116, 69] on link "Introduction" at bounding box center [133, 76] width 126 height 16
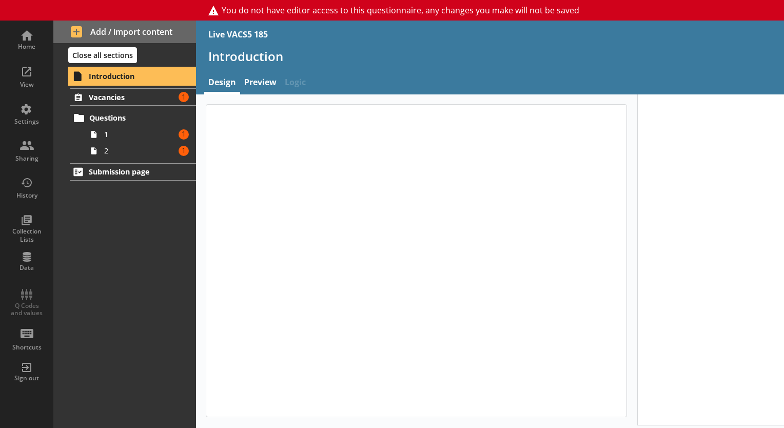
type textarea "x"
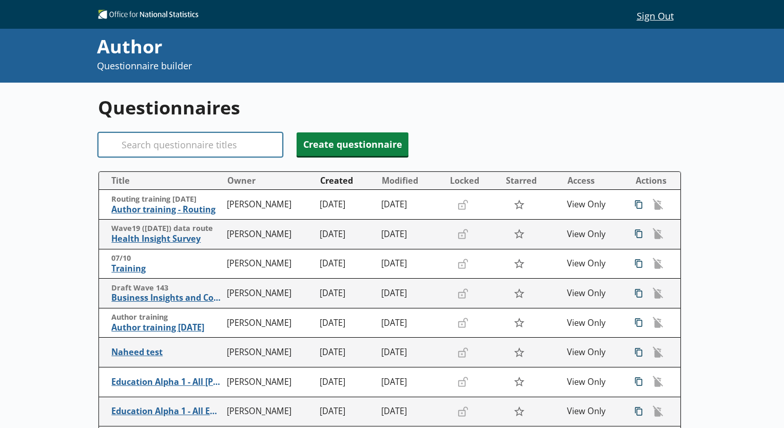
drag, startPoint x: 218, startPoint y: 127, endPoint x: 216, endPoint y: 140, distance: 12.4
click at [216, 140] on div "Questionnaires Search Create questionnaire Title Owner Created Modified Locked …" at bounding box center [392, 339] width 588 height 513
click at [216, 140] on input "Search" at bounding box center [190, 144] width 185 height 25
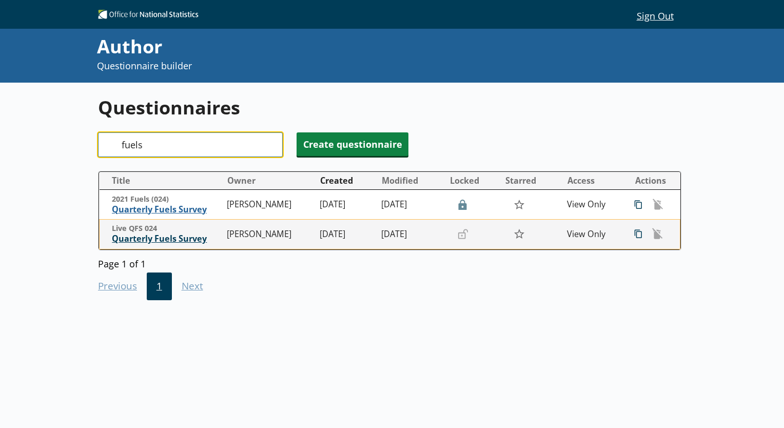
type input "fuels"
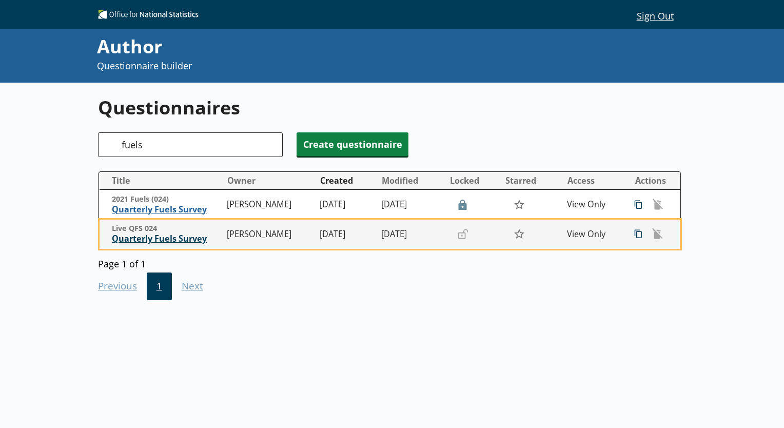
click at [172, 237] on span "Quarterly Fuels Survey" at bounding box center [167, 239] width 110 height 11
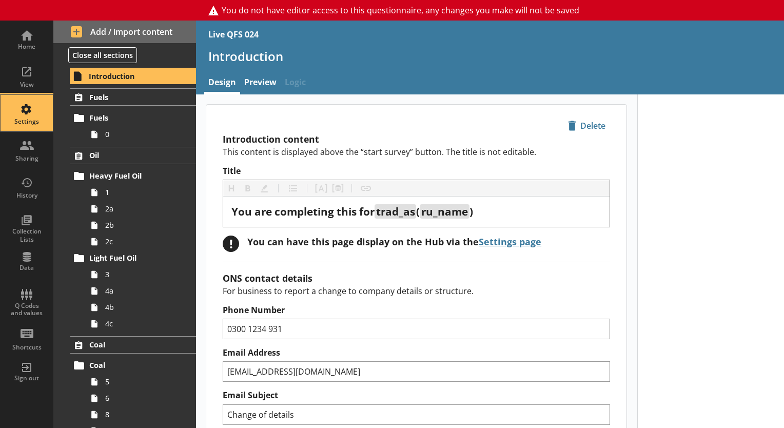
click at [29, 115] on div "Settings" at bounding box center [27, 113] width 36 height 36
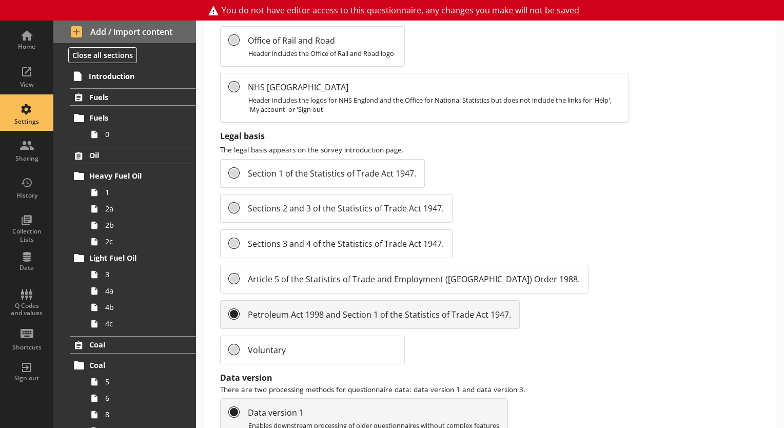
scroll to position [1149, 0]
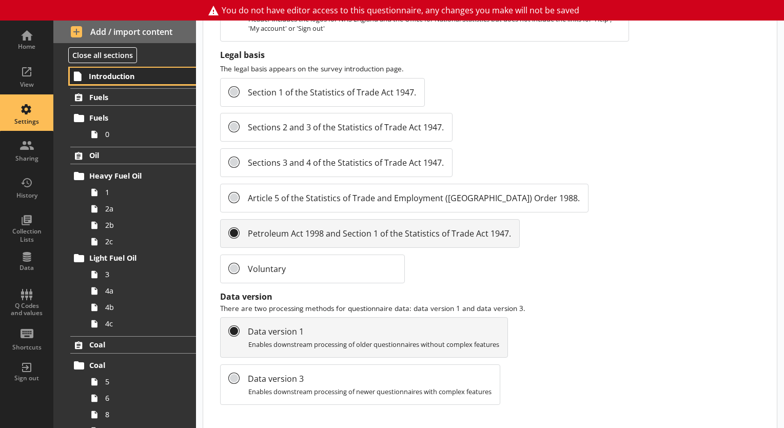
click at [155, 79] on span "Introduction" at bounding box center [133, 76] width 89 height 10
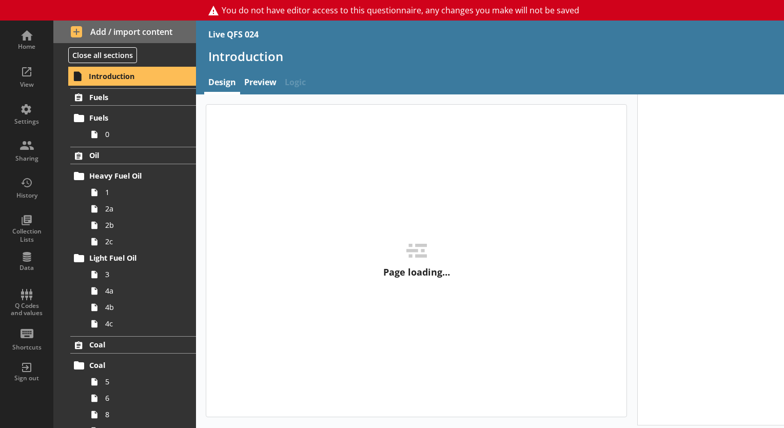
type textarea "x"
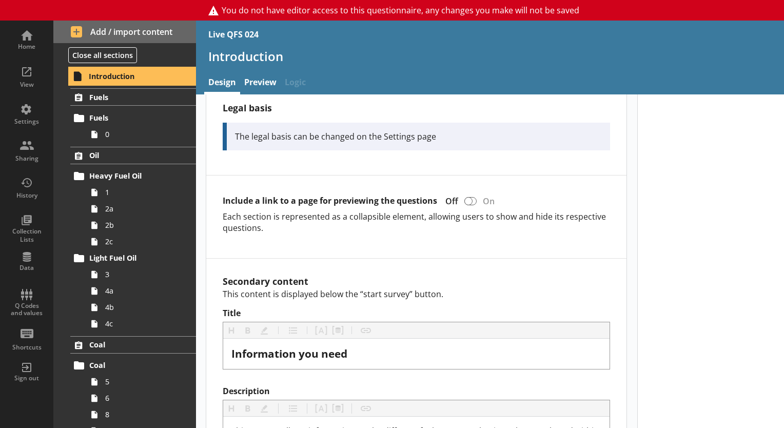
scroll to position [738, 0]
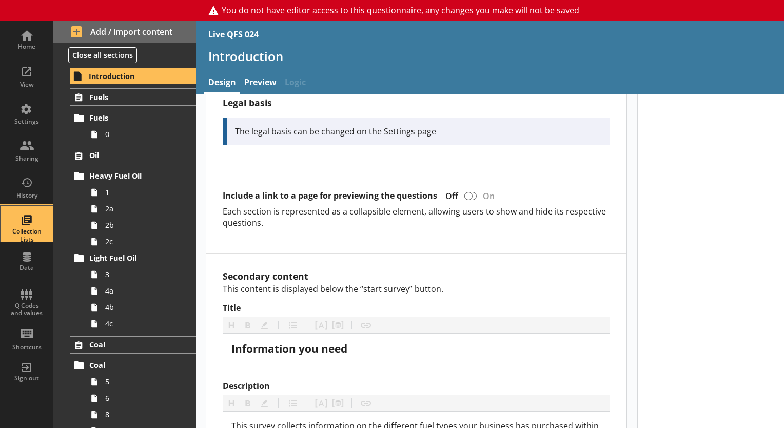
click at [23, 229] on div "Collection Lists" at bounding box center [27, 235] width 36 height 16
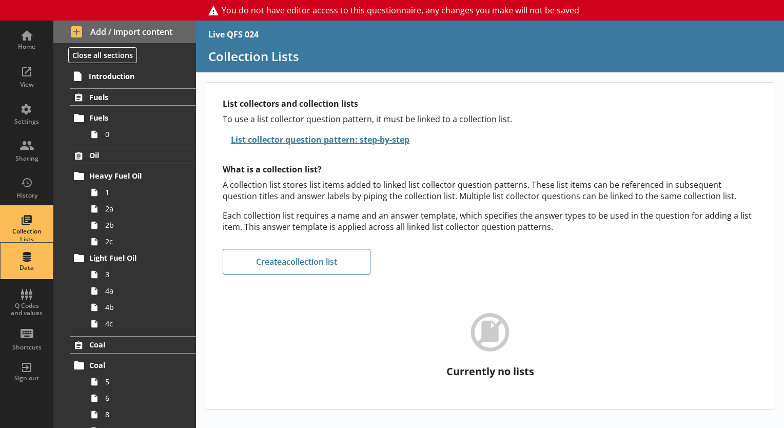
click at [32, 258] on div "Data" at bounding box center [27, 261] width 36 height 36
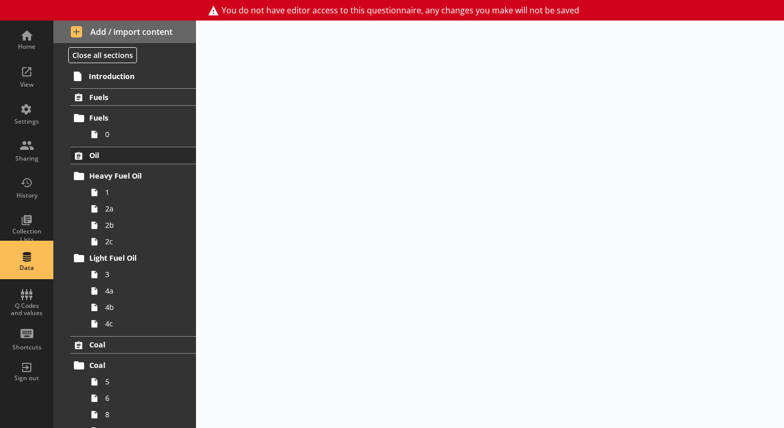
select select "Date"
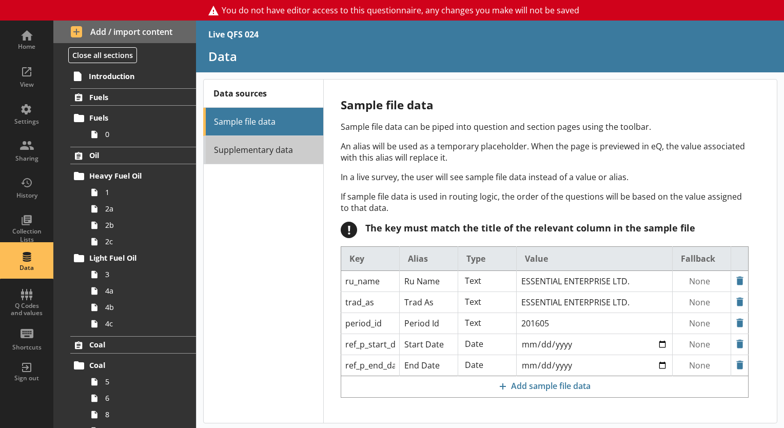
click at [264, 160] on link "Supplementary data" at bounding box center [263, 150] width 120 height 28
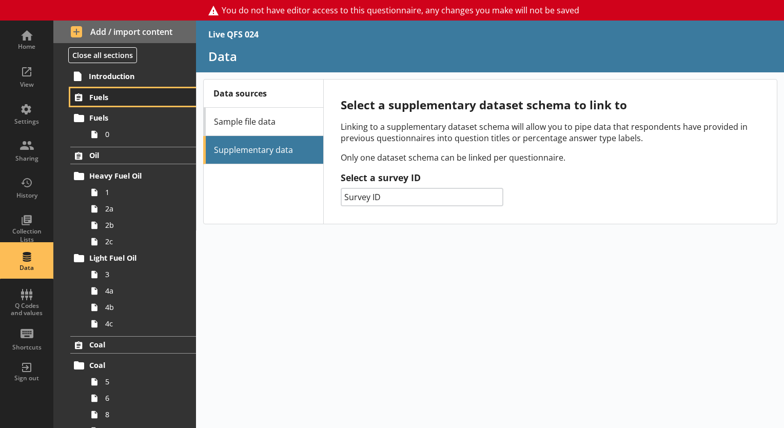
click at [109, 101] on span "Fuels" at bounding box center [133, 97] width 89 height 10
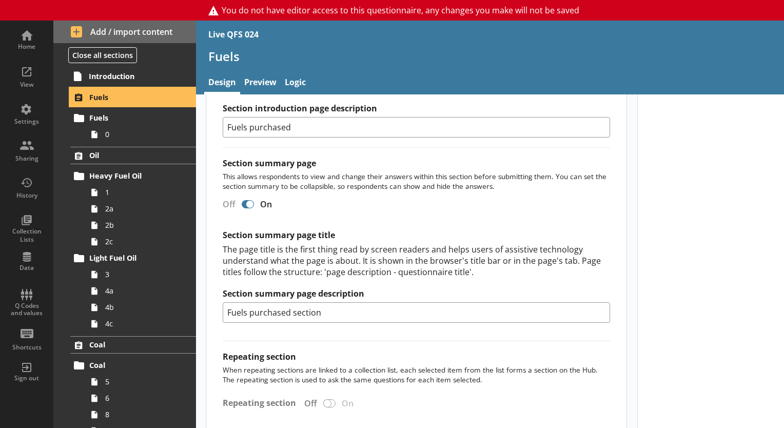
scroll to position [873, 0]
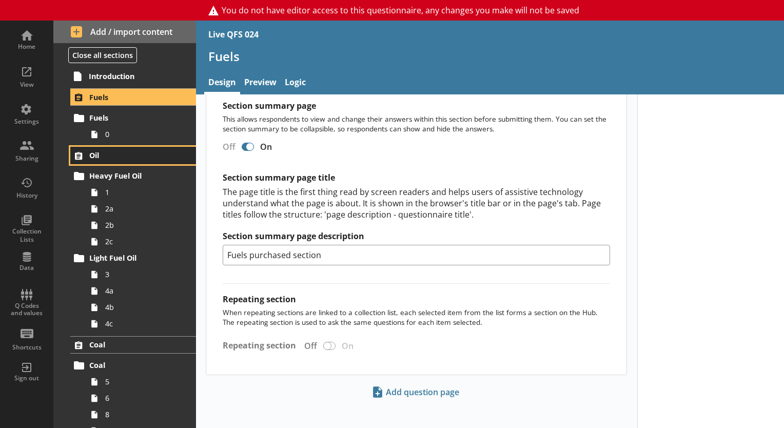
click at [105, 157] on span "Oil" at bounding box center [133, 155] width 89 height 10
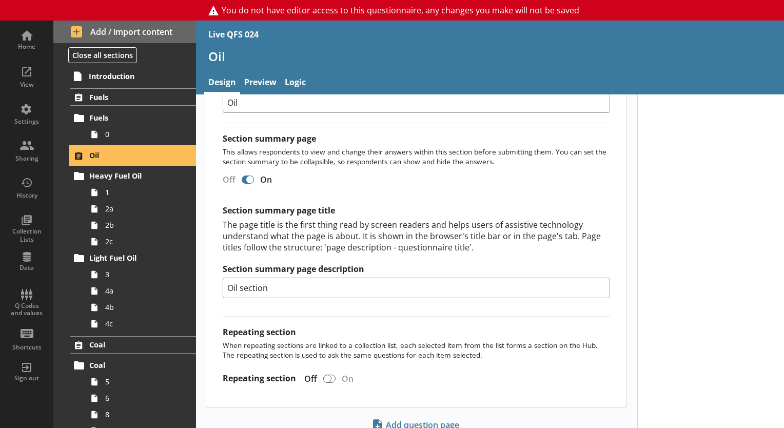
scroll to position [661, 0]
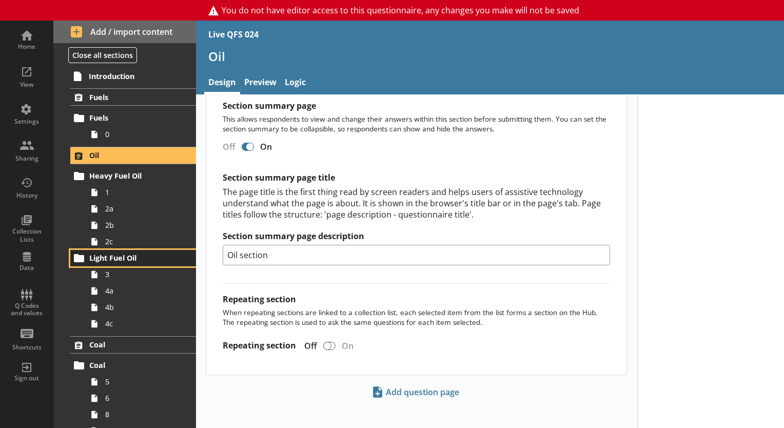
click at [130, 258] on span "Light Fuel Oil" at bounding box center [133, 258] width 89 height 10
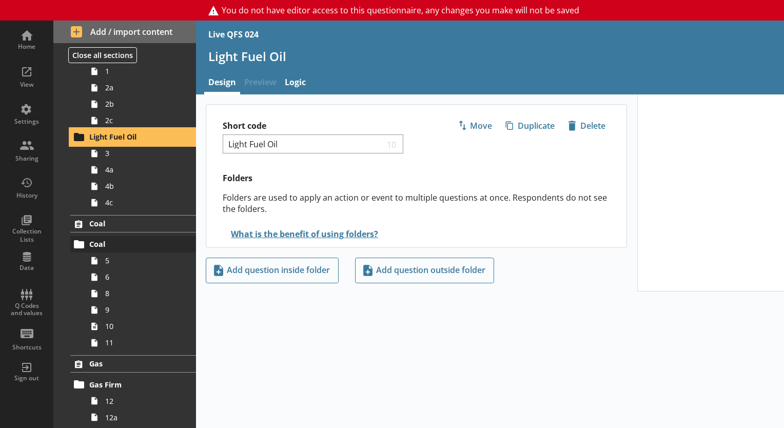
scroll to position [123, 0]
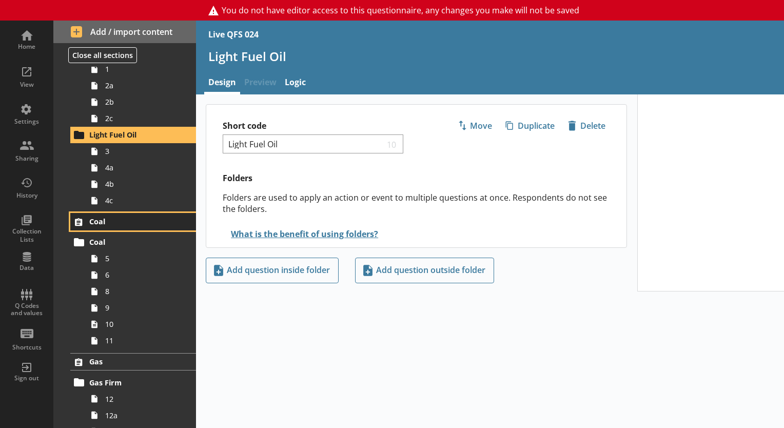
click at [115, 225] on span "Coal" at bounding box center [133, 222] width 89 height 10
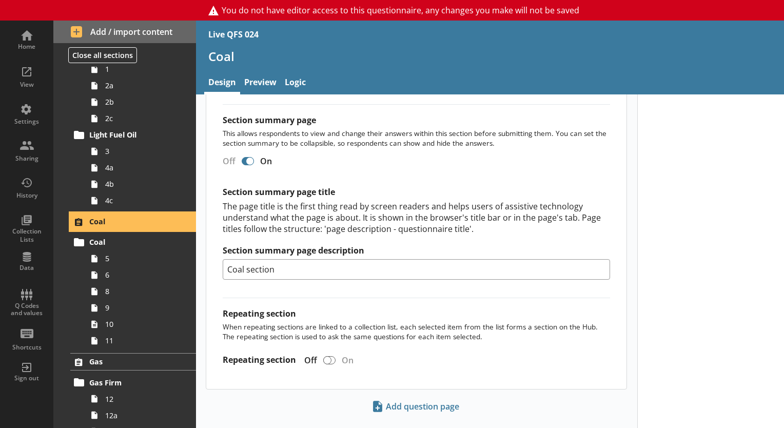
scroll to position [501, 0]
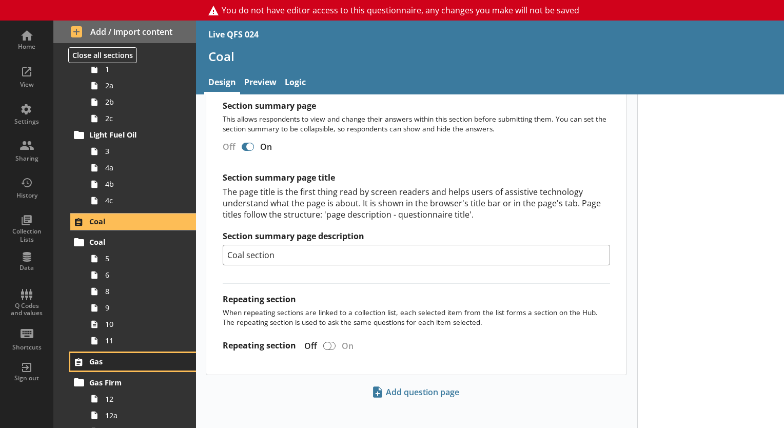
click at [113, 362] on span "Gas" at bounding box center [133, 362] width 89 height 10
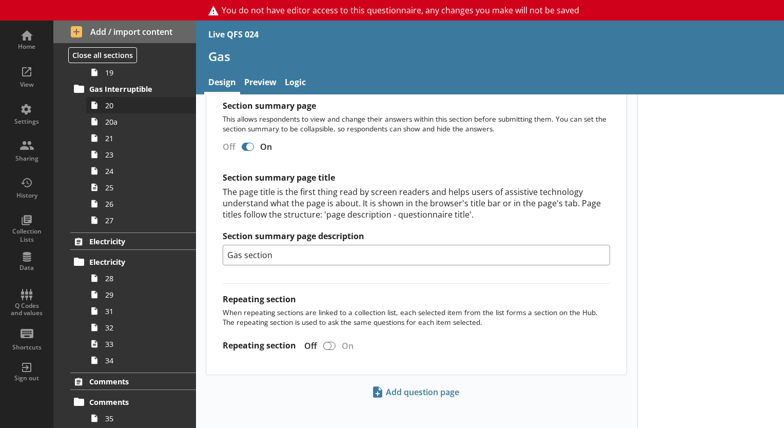
scroll to position [567, 0]
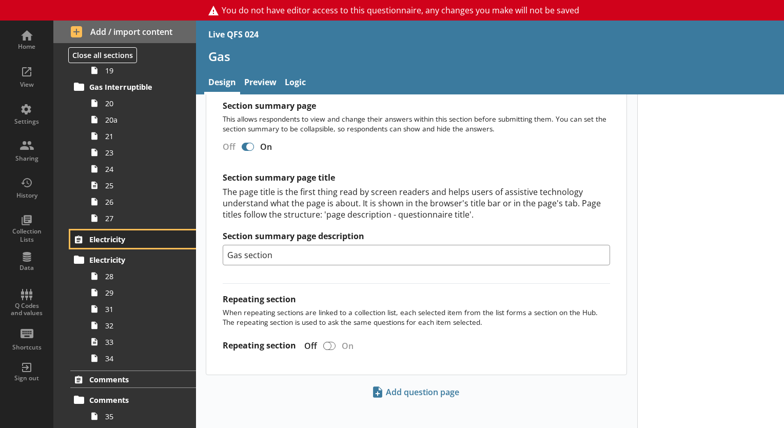
click at [105, 237] on span "Electricity" at bounding box center [133, 240] width 89 height 10
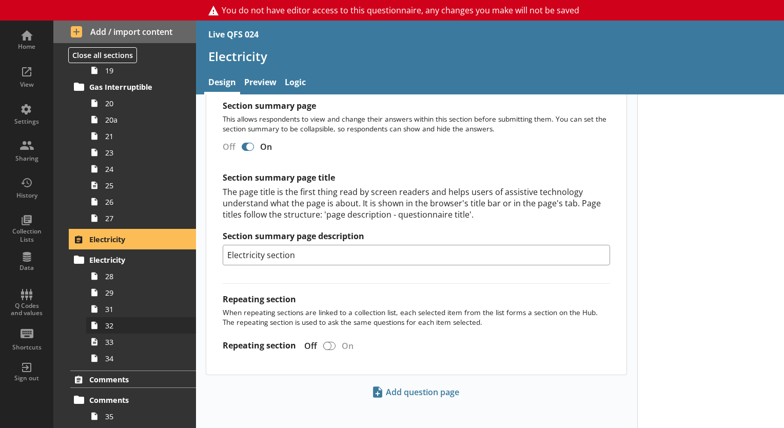
scroll to position [587, 0]
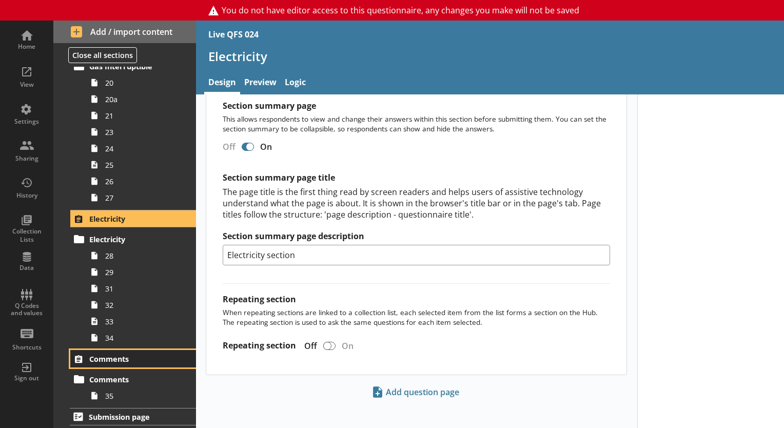
click at [129, 356] on span "Comments" at bounding box center [133, 359] width 89 height 10
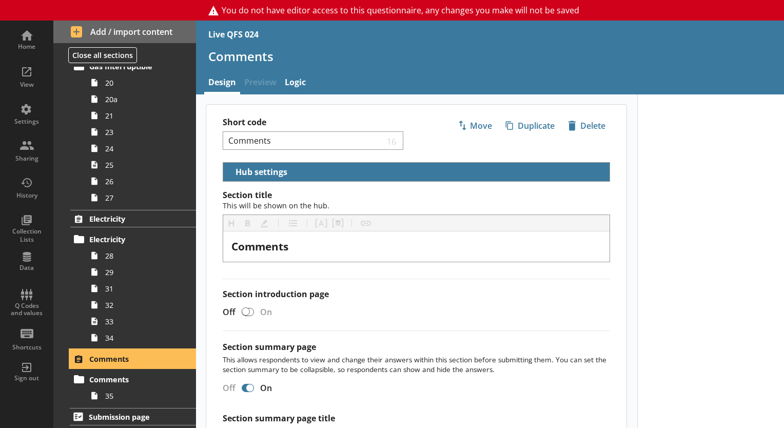
scroll to position [242, 0]
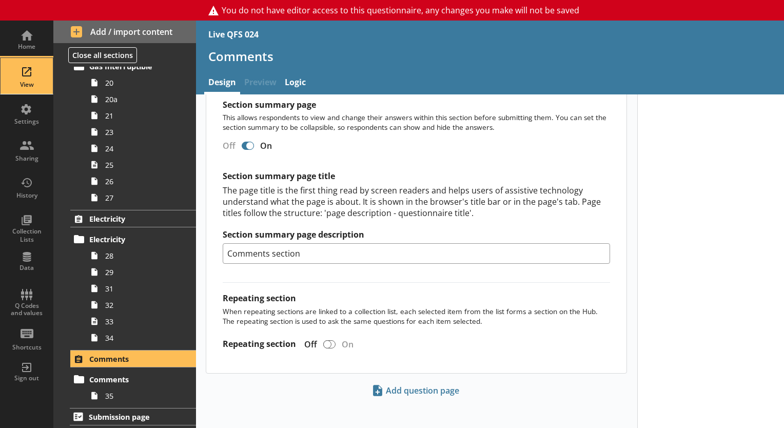
click at [23, 73] on div "View" at bounding box center [27, 76] width 36 height 36
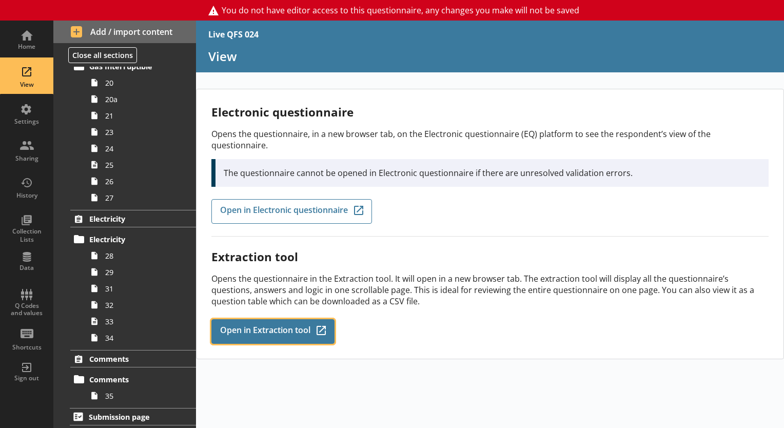
click at [228, 326] on span "Open in Extraction tool" at bounding box center [265, 331] width 90 height 11
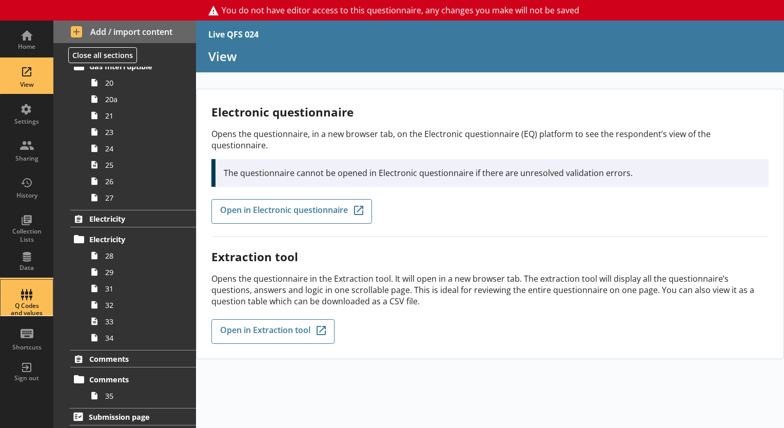
click at [33, 308] on div "Q Codes and values" at bounding box center [27, 309] width 36 height 15
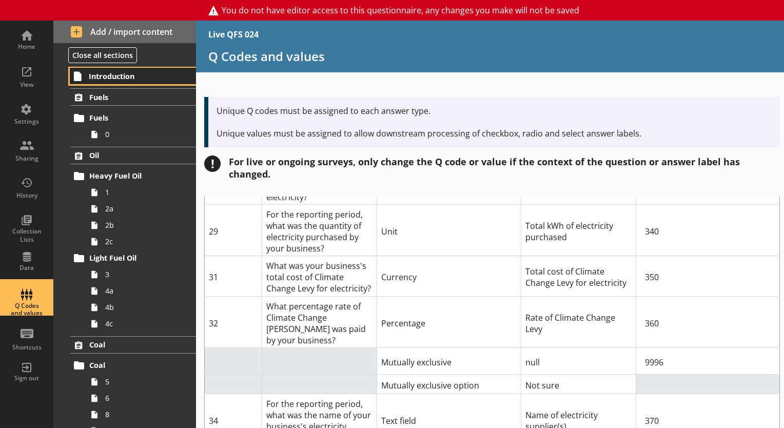
click at [127, 82] on link "Introduction" at bounding box center [133, 76] width 126 height 16
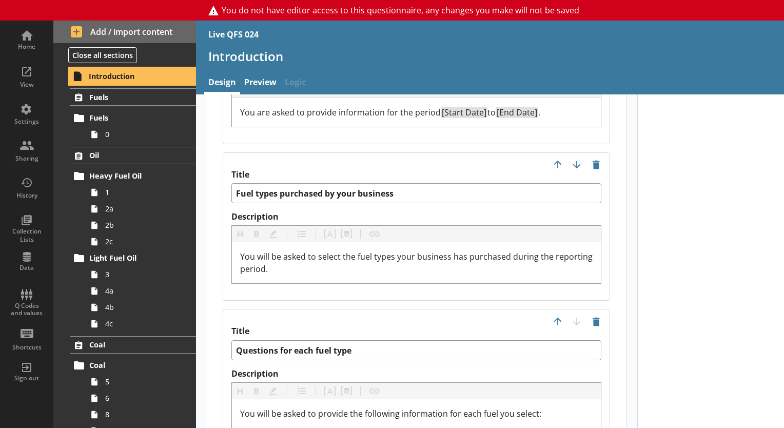
scroll to position [1345, 0]
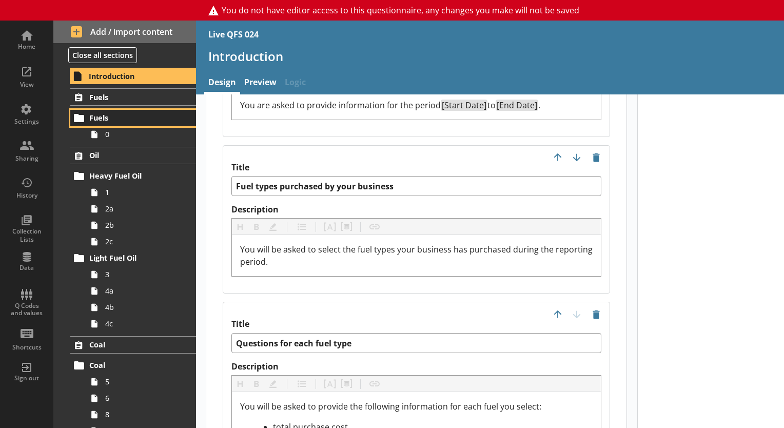
click at [122, 116] on span "Fuels" at bounding box center [133, 118] width 89 height 10
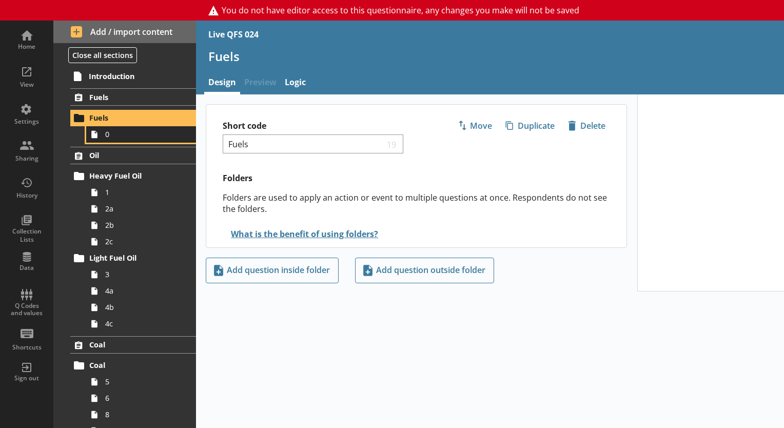
click at [121, 127] on link "0" at bounding box center [141, 134] width 110 height 16
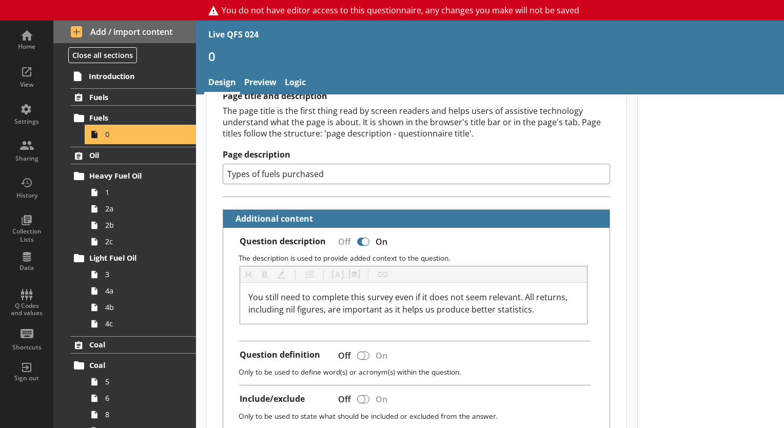
scroll to position [166, 0]
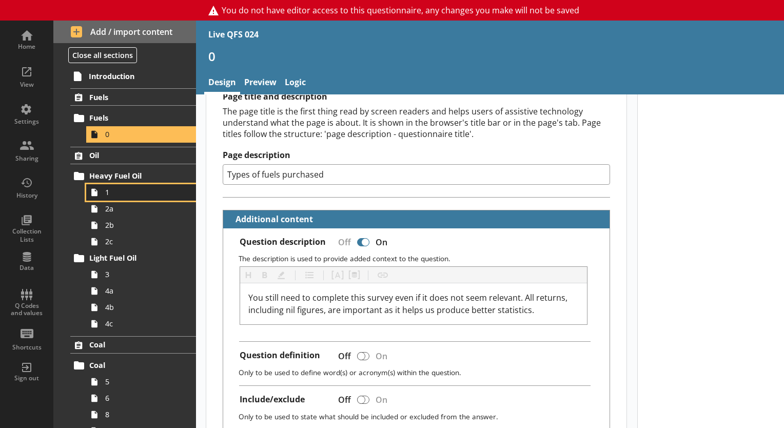
click at [121, 194] on span "1" at bounding box center [143, 192] width 77 height 10
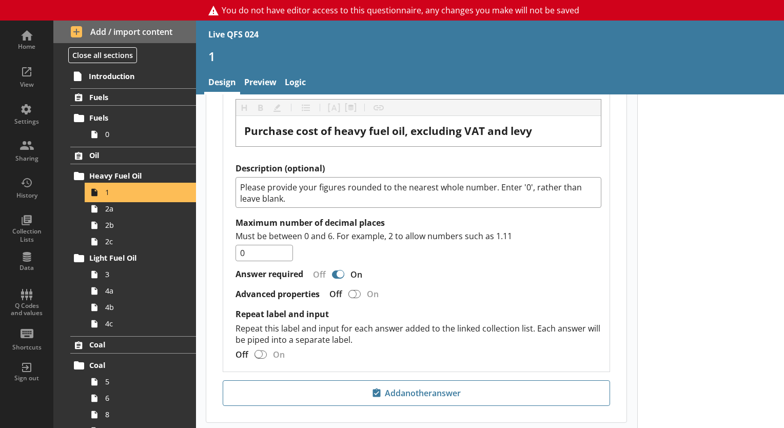
scroll to position [1149, 0]
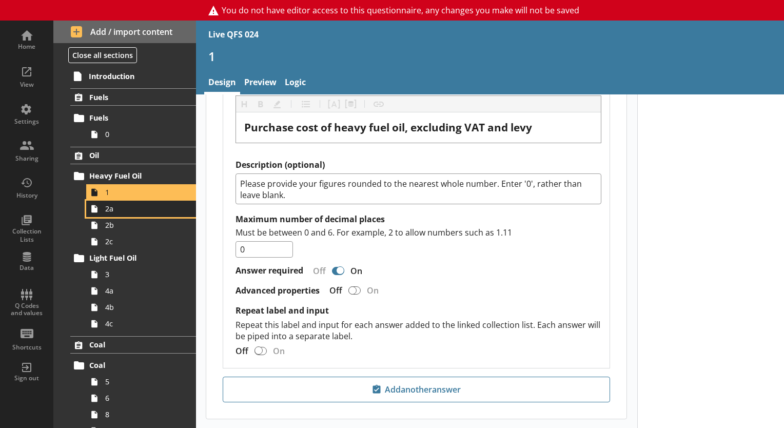
click at [124, 215] on link "2a" at bounding box center [141, 209] width 110 height 16
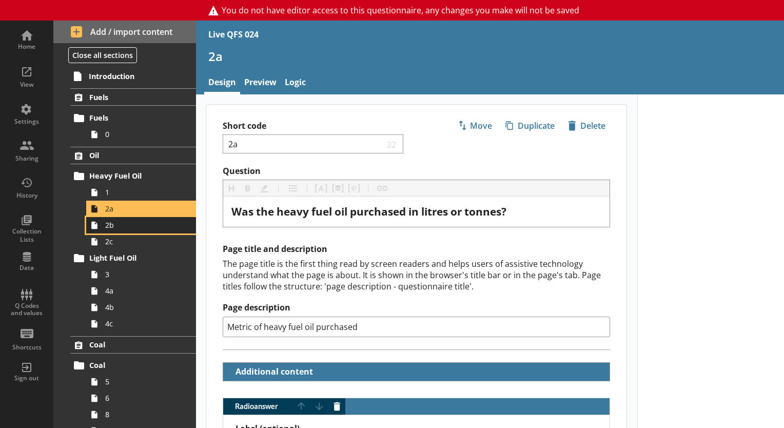
click at [127, 228] on span "2b" at bounding box center [143, 225] width 77 height 10
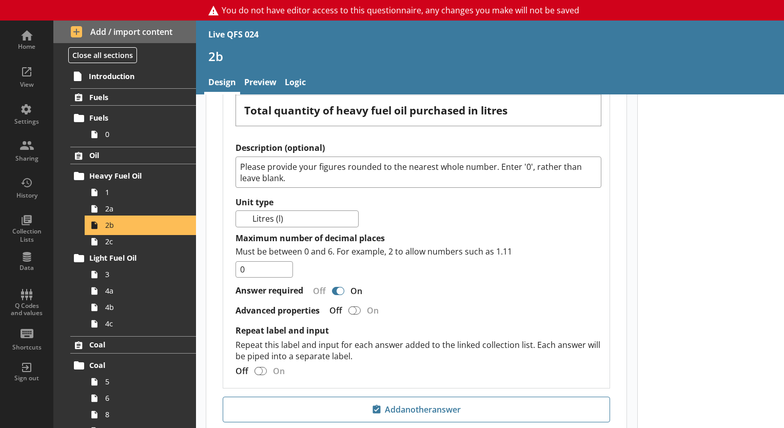
scroll to position [309, 0]
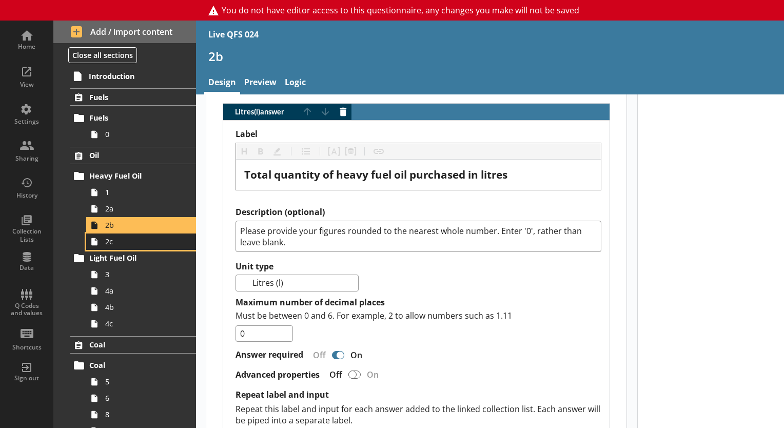
click at [139, 240] on span "2c" at bounding box center [143, 242] width 77 height 10
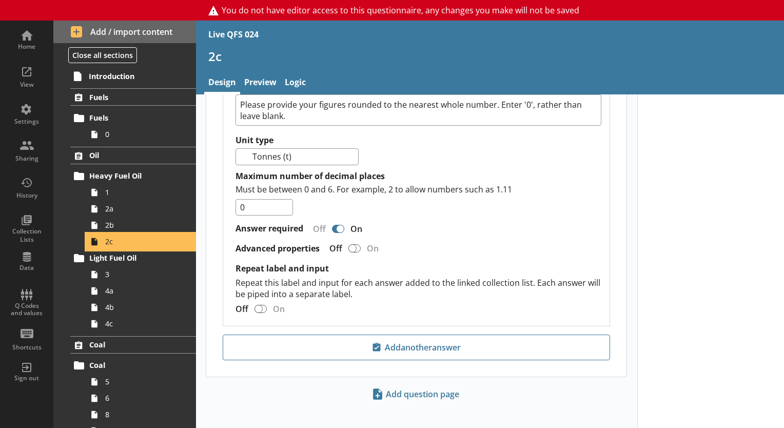
scroll to position [438, 0]
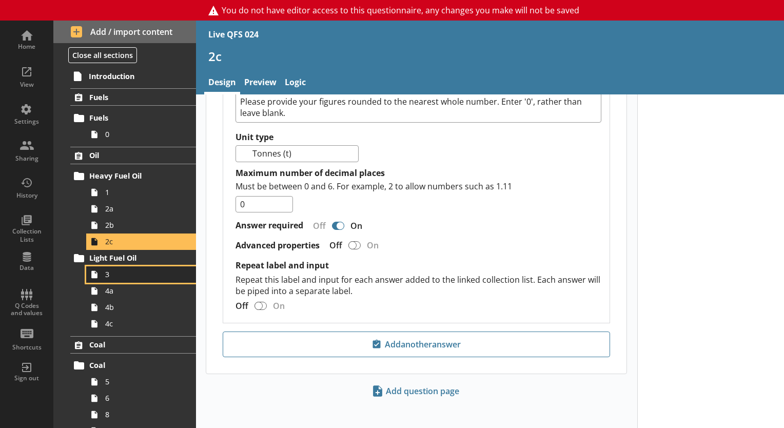
click at [134, 269] on span "3" at bounding box center [143, 274] width 77 height 10
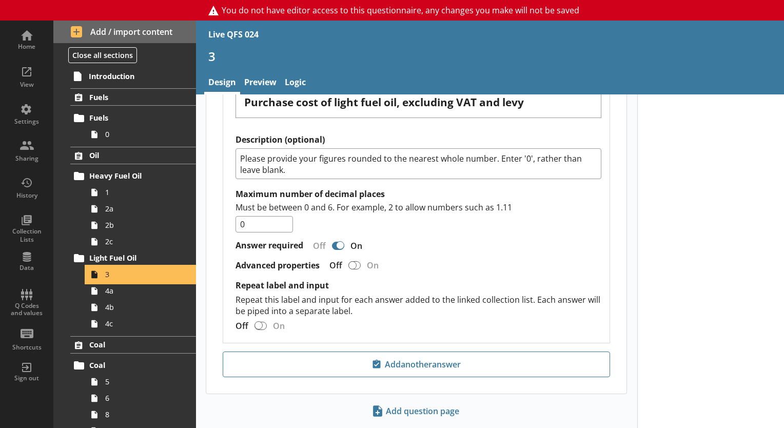
scroll to position [1193, 0]
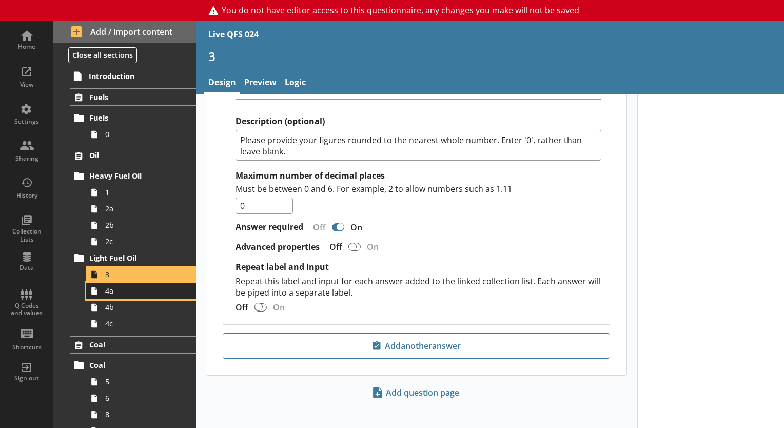
click at [123, 294] on span "4a" at bounding box center [143, 291] width 77 height 10
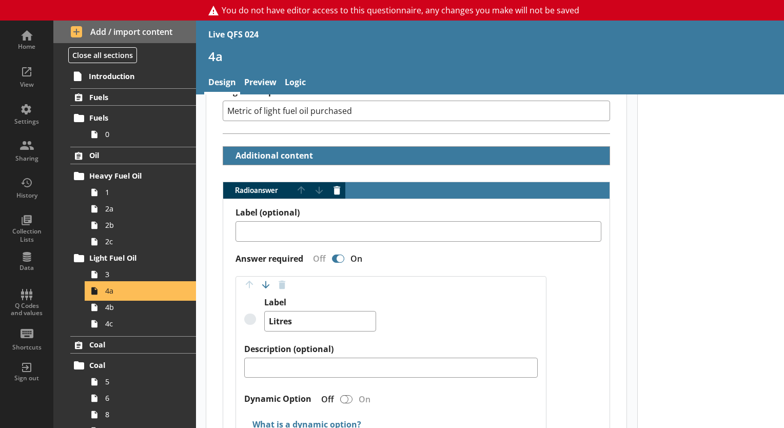
scroll to position [215, 0]
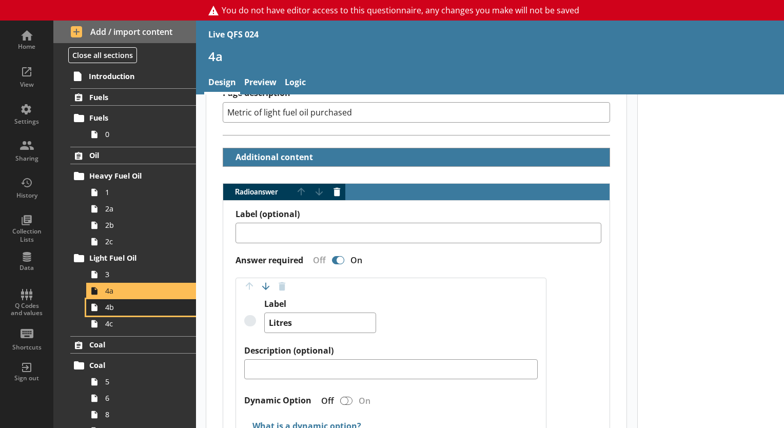
click at [160, 309] on span "4b" at bounding box center [143, 307] width 77 height 10
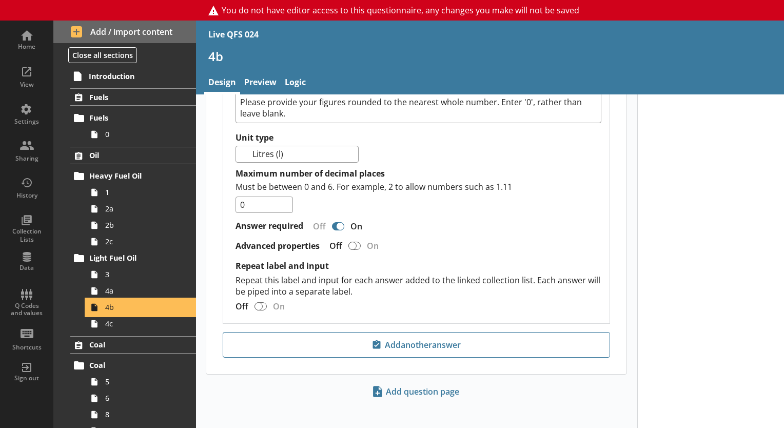
scroll to position [438, 0]
click at [150, 321] on span "4c" at bounding box center [143, 324] width 77 height 10
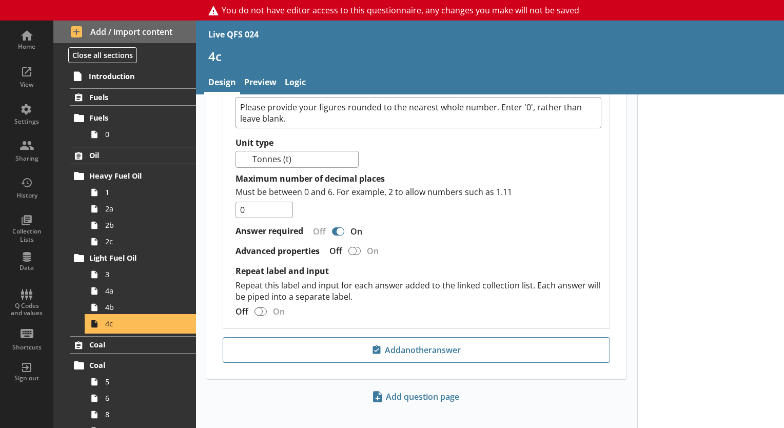
scroll to position [438, 0]
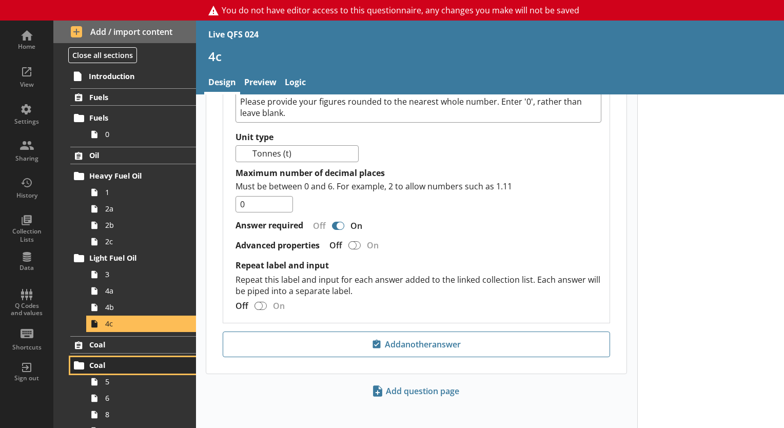
click at [126, 373] on link "Coal" at bounding box center [133, 365] width 126 height 16
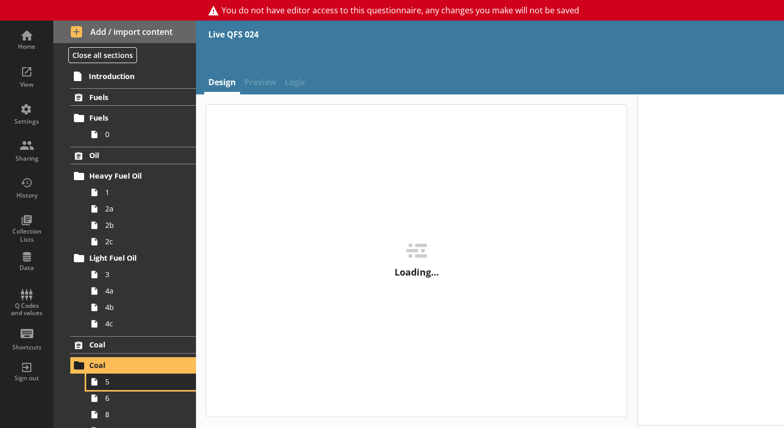
click at [125, 377] on span "5" at bounding box center [143, 382] width 77 height 10
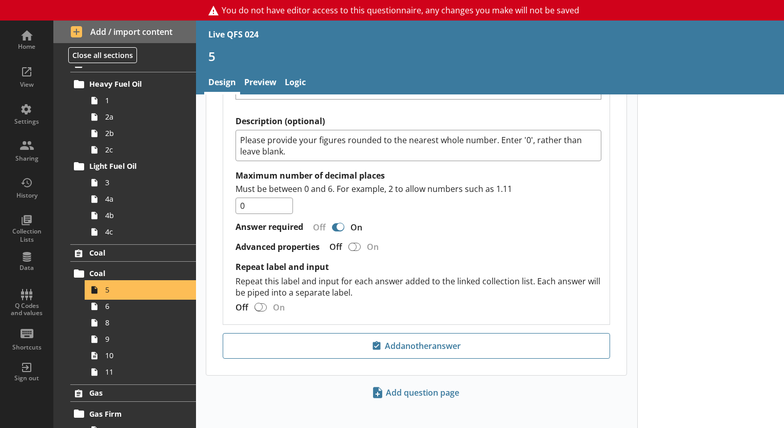
scroll to position [99, 0]
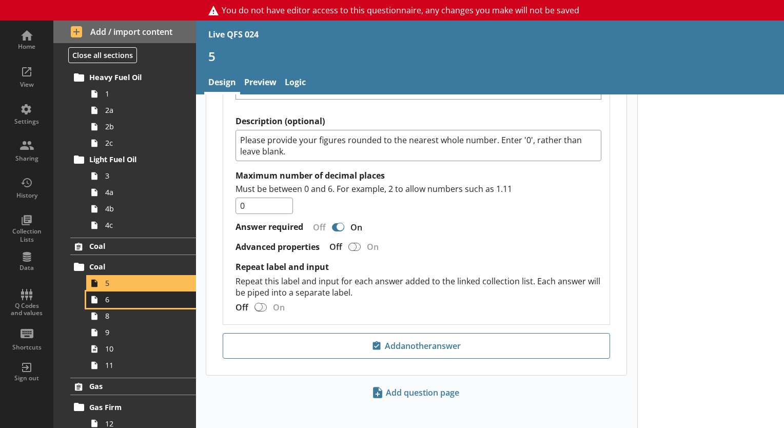
click at [118, 297] on span "6" at bounding box center [143, 300] width 77 height 10
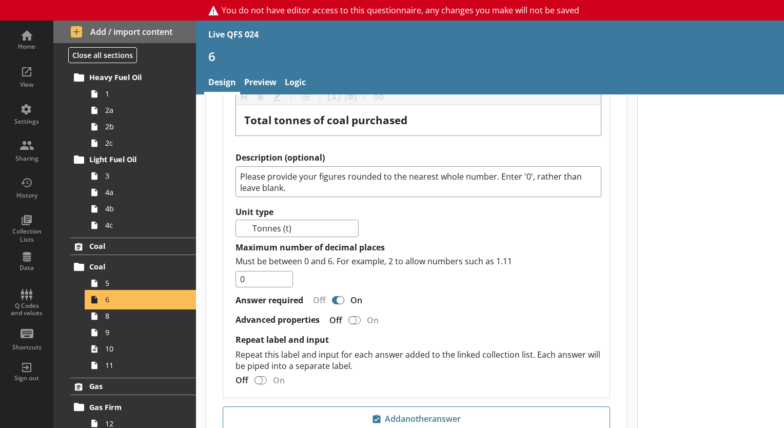
scroll to position [672, 0]
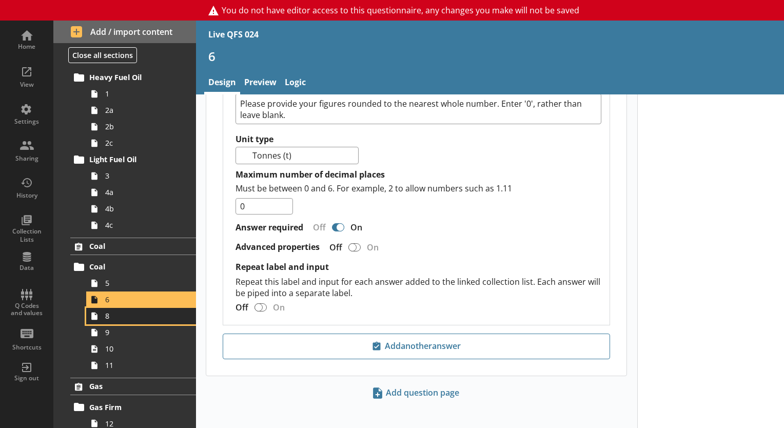
click at [152, 311] on span "8" at bounding box center [143, 316] width 77 height 10
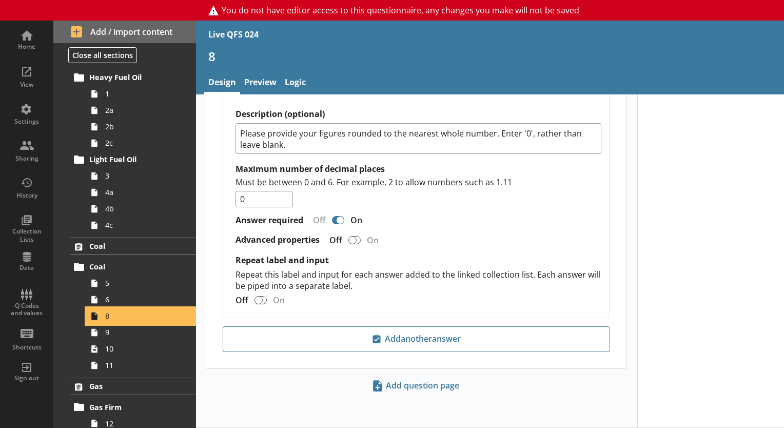
scroll to position [704, 0]
click at [144, 328] on span "9" at bounding box center [143, 333] width 77 height 10
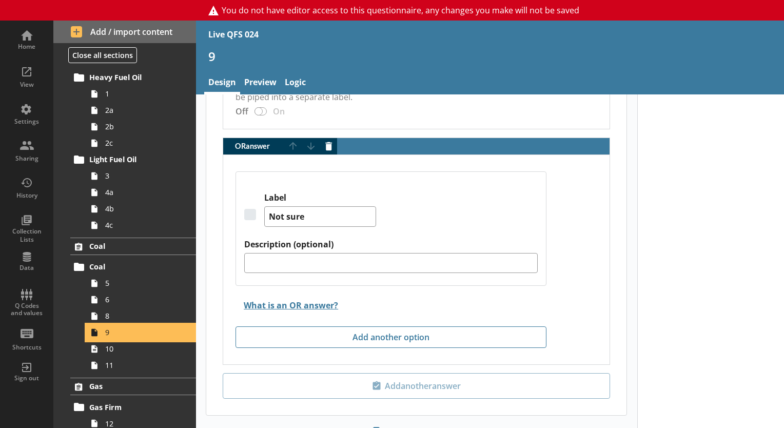
scroll to position [933, 0]
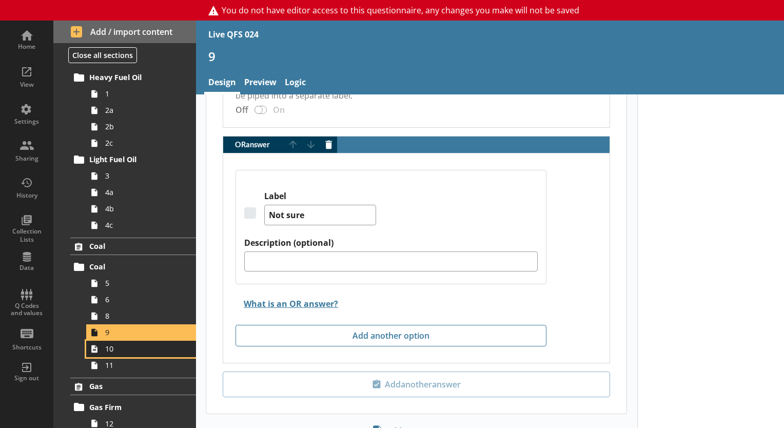
click at [124, 348] on span "10" at bounding box center [143, 349] width 77 height 10
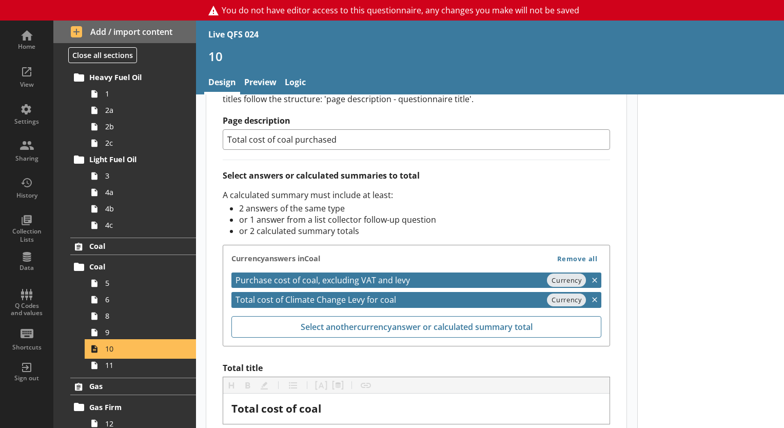
scroll to position [416, 0]
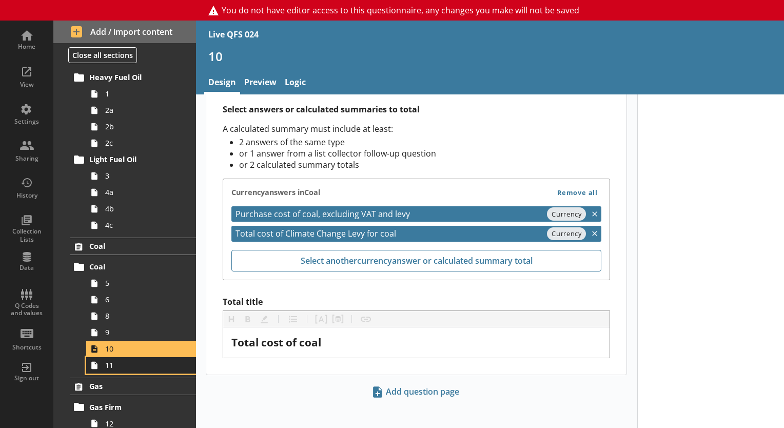
click at [131, 362] on span "11" at bounding box center [143, 365] width 77 height 10
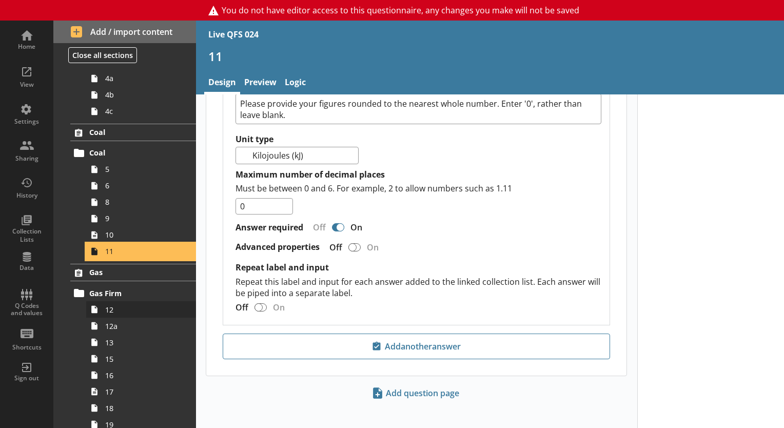
scroll to position [213, 0]
click at [121, 301] on link "12" at bounding box center [141, 309] width 110 height 16
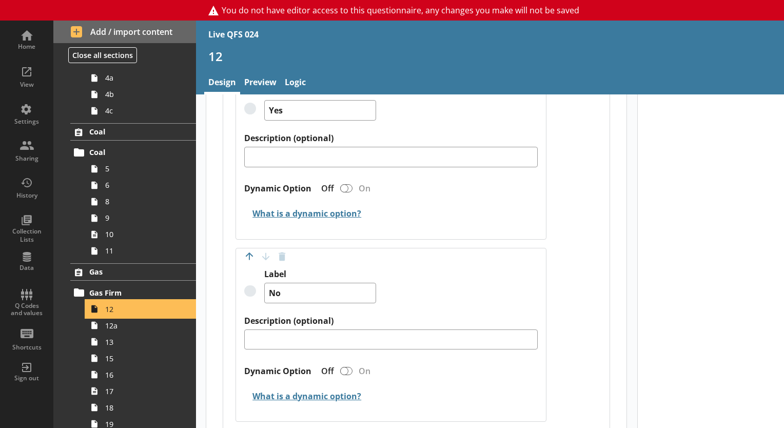
scroll to position [891, 0]
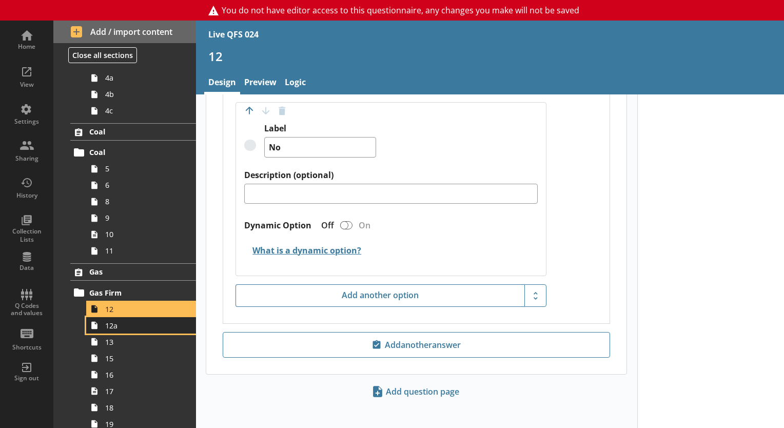
click at [141, 326] on span "12a" at bounding box center [143, 326] width 77 height 10
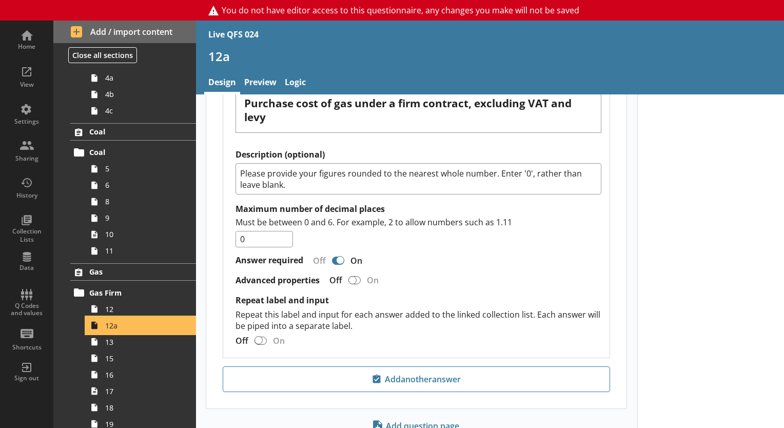
scroll to position [1112, 0]
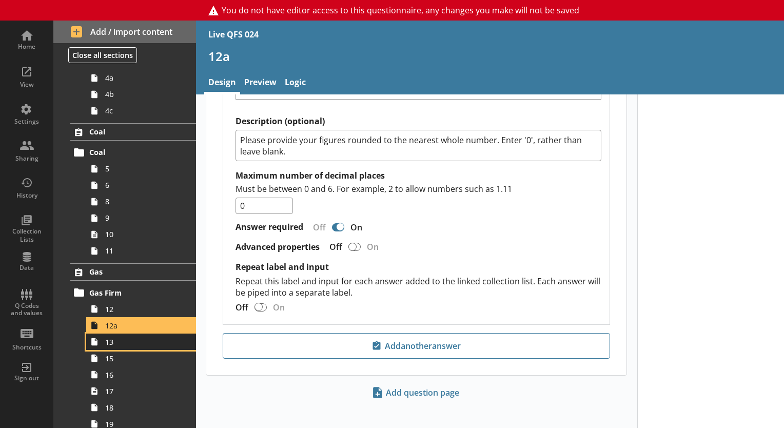
click at [133, 346] on link "13" at bounding box center [141, 342] width 110 height 16
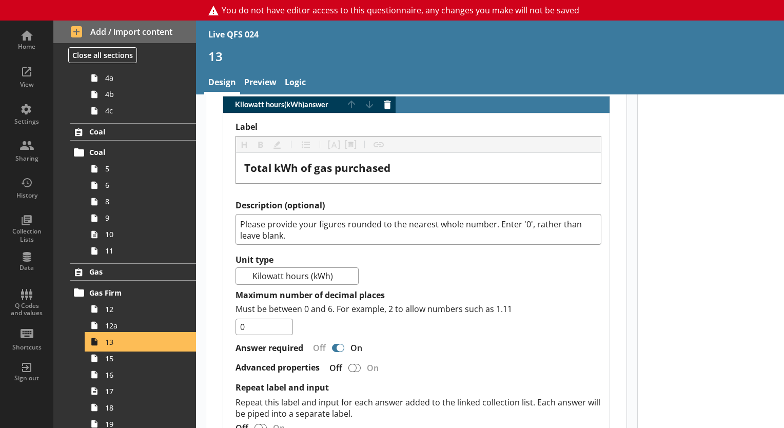
scroll to position [551, 0]
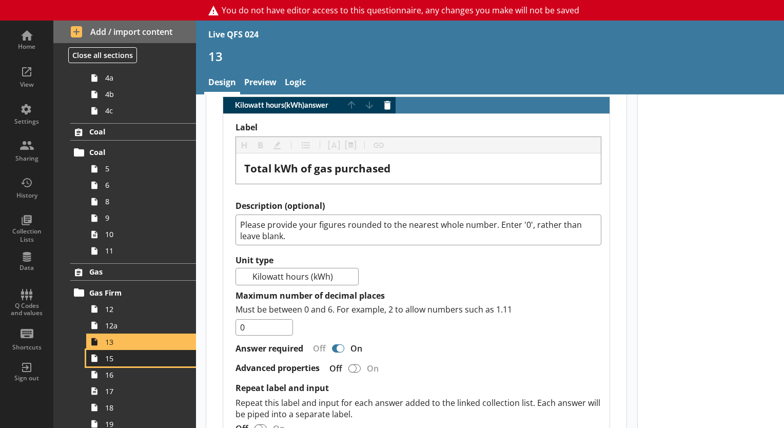
click at [158, 354] on span "15" at bounding box center [143, 359] width 77 height 10
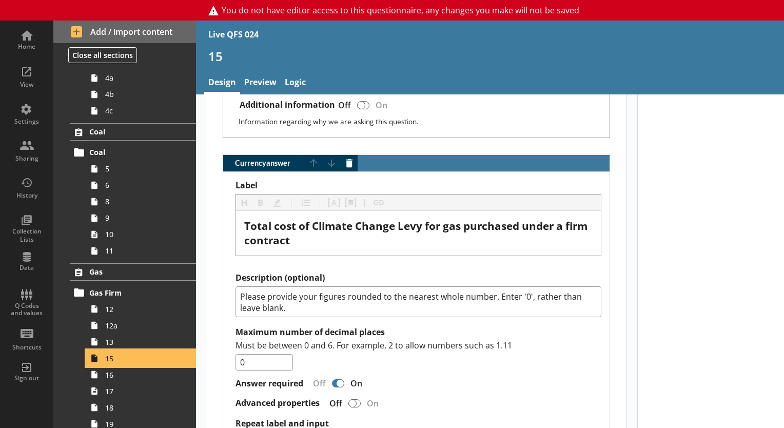
scroll to position [719, 0]
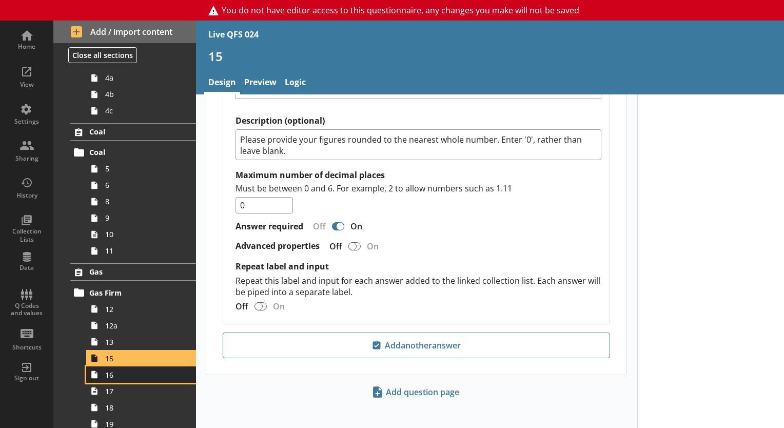
click at [136, 370] on span "16" at bounding box center [143, 375] width 77 height 10
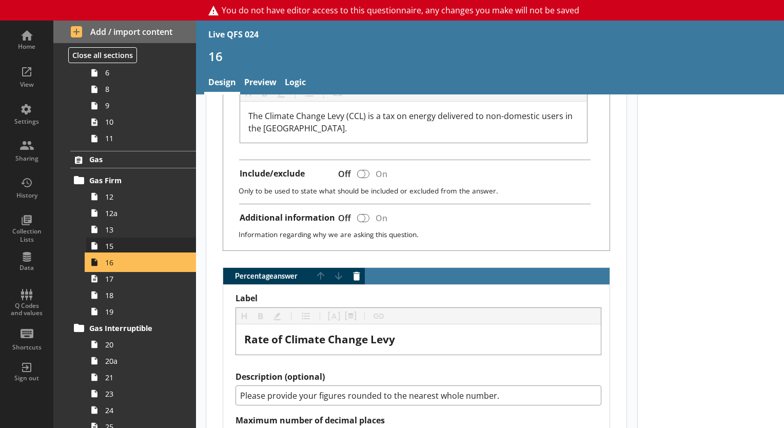
scroll to position [330, 0]
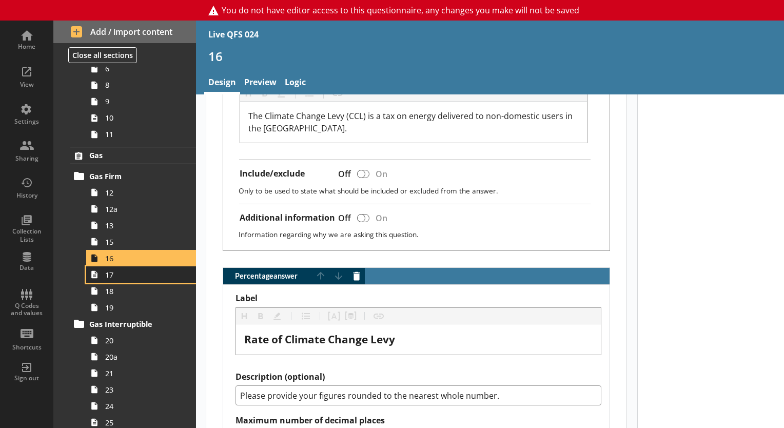
click at [110, 274] on span "17" at bounding box center [143, 275] width 77 height 10
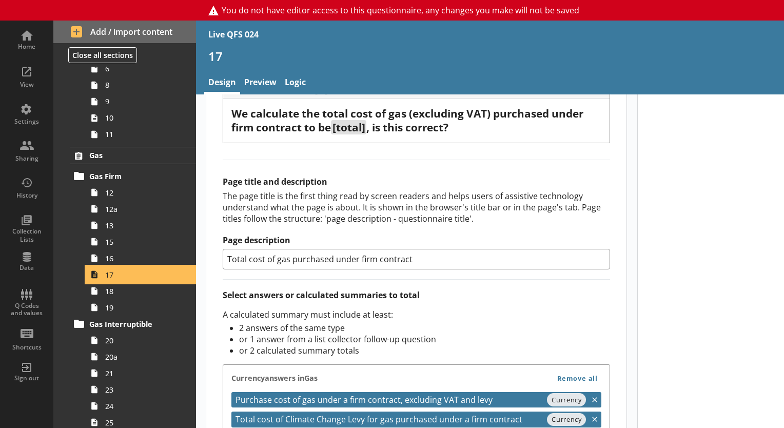
scroll to position [416, 0]
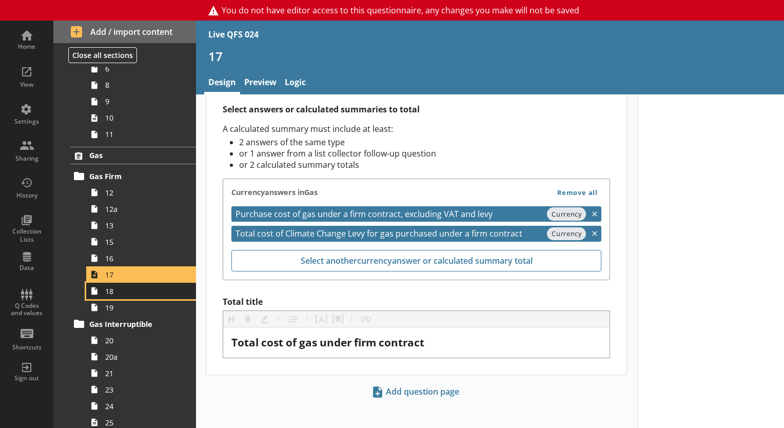
click at [115, 284] on link "18" at bounding box center [141, 291] width 110 height 16
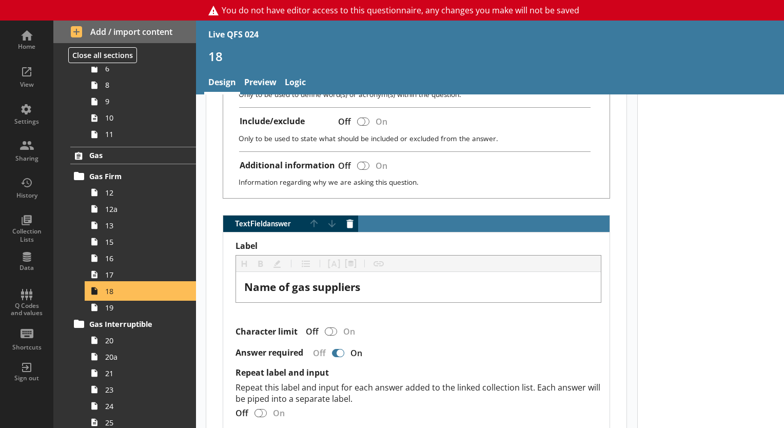
scroll to position [433, 0]
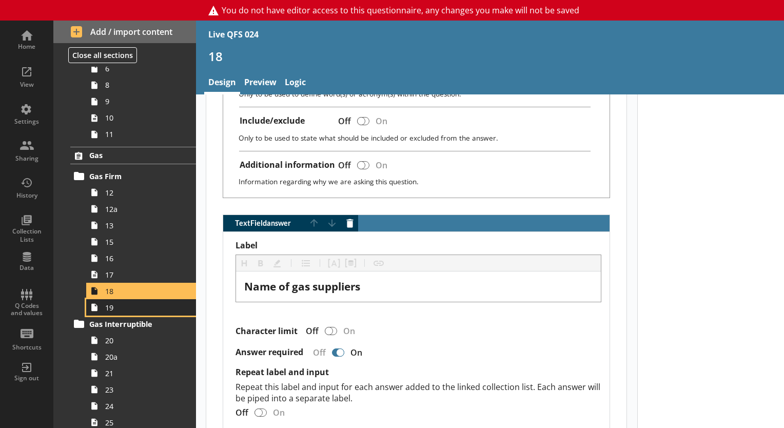
click at [140, 305] on span "19" at bounding box center [143, 308] width 77 height 10
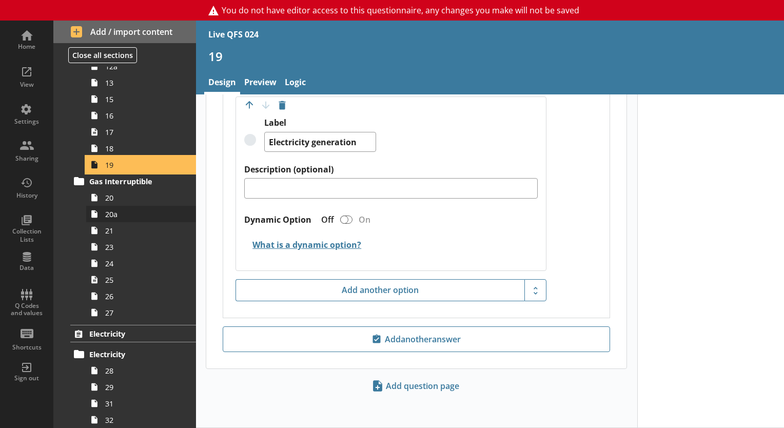
scroll to position [464, 0]
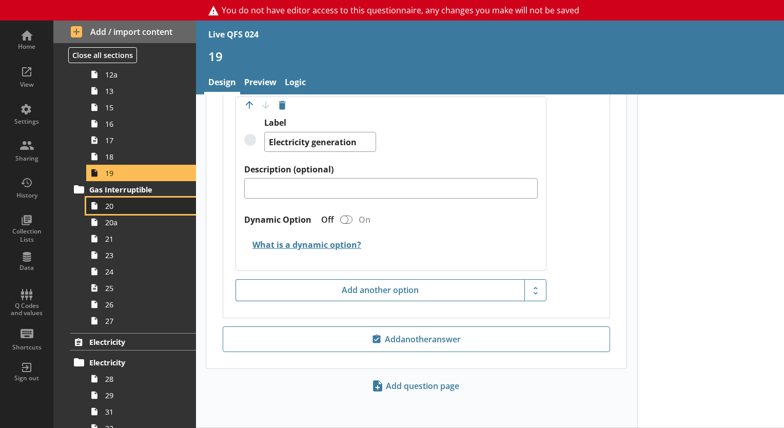
click at [110, 209] on span "20" at bounding box center [143, 206] width 77 height 10
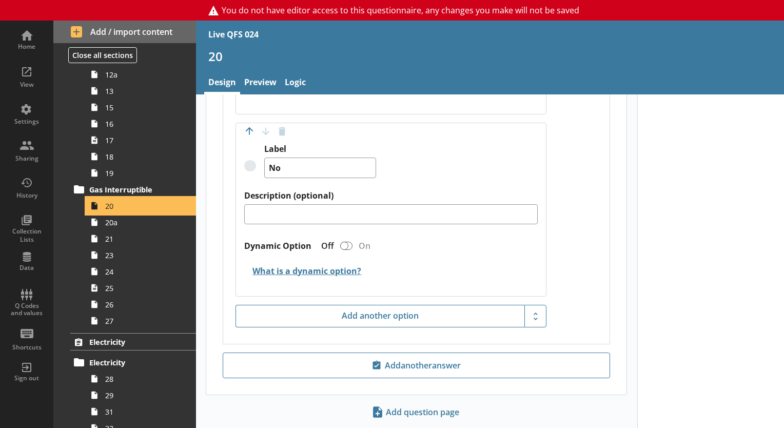
scroll to position [903, 0]
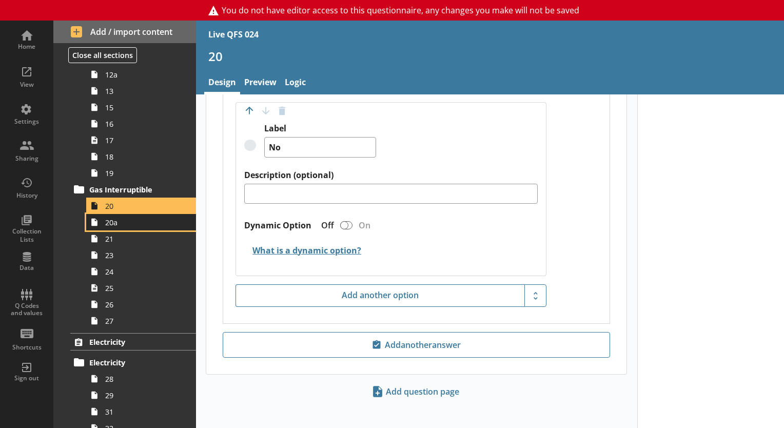
click at [150, 221] on span "20a" at bounding box center [143, 223] width 77 height 10
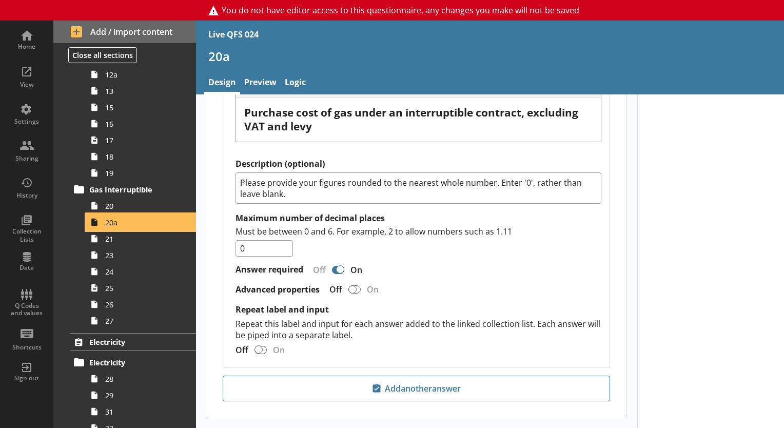
scroll to position [1112, 0]
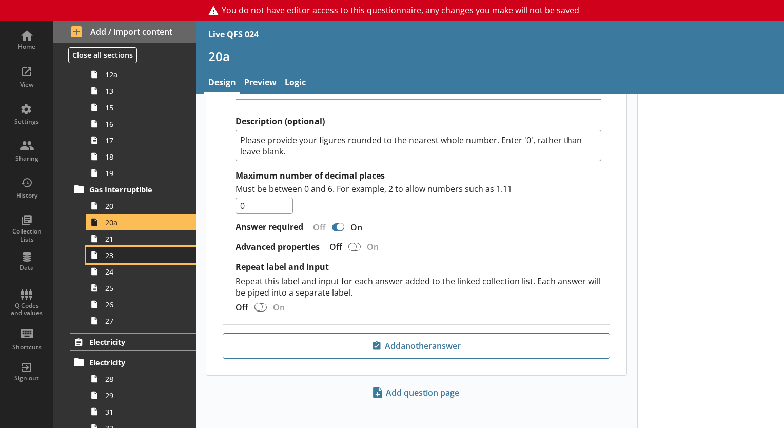
click at [120, 247] on link "23" at bounding box center [141, 255] width 110 height 16
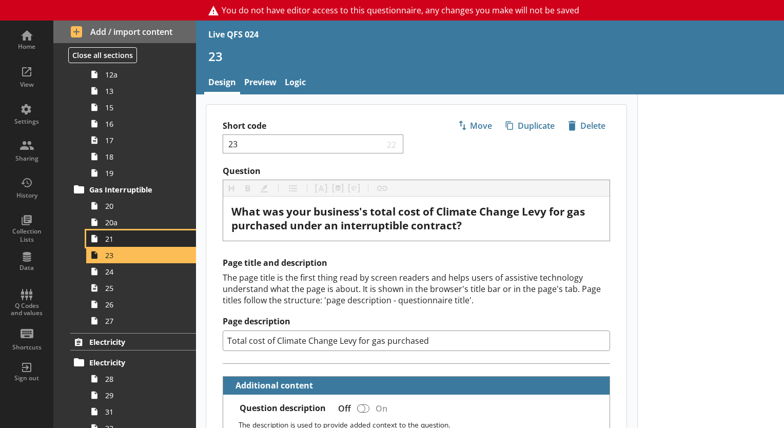
click at [162, 241] on span "21" at bounding box center [143, 239] width 77 height 10
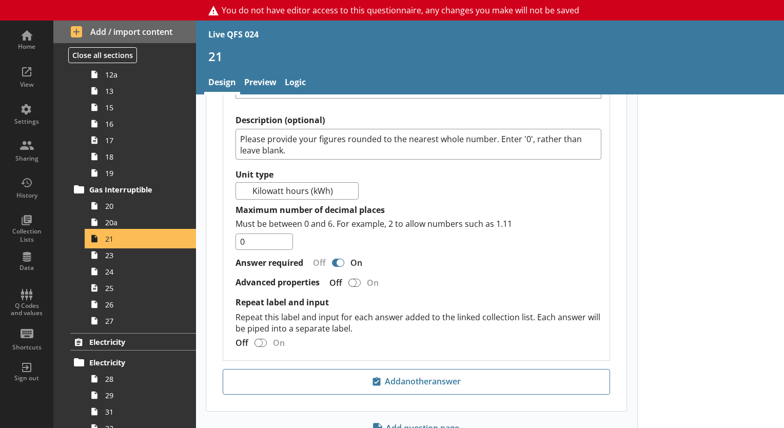
scroll to position [672, 0]
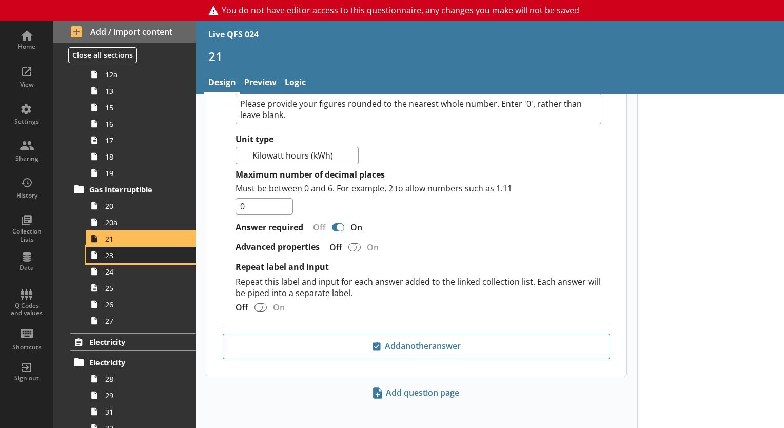
click at [158, 258] on span "23" at bounding box center [143, 256] width 77 height 10
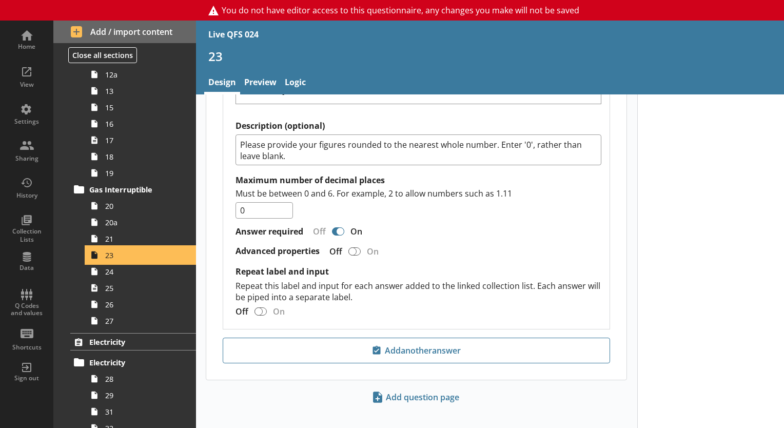
scroll to position [719, 0]
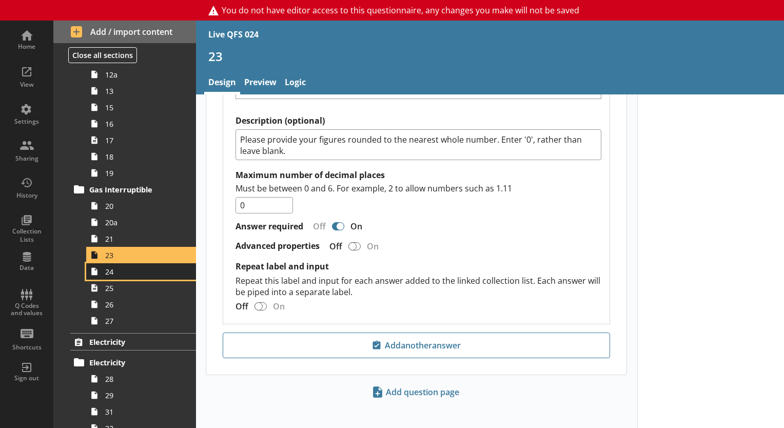
click at [158, 276] on link "24" at bounding box center [141, 271] width 110 height 16
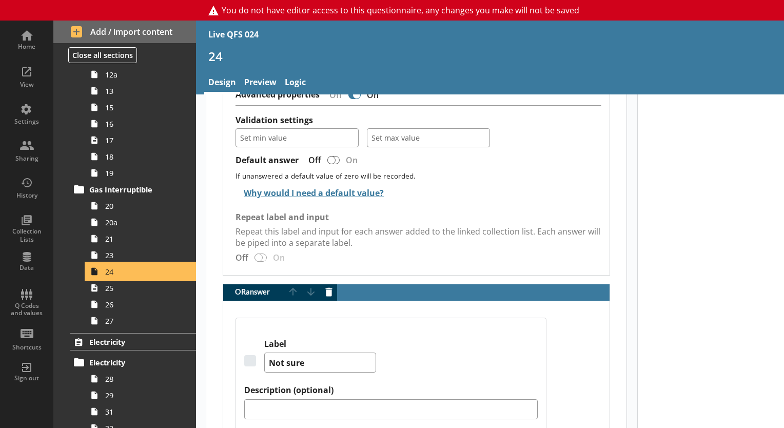
scroll to position [946, 0]
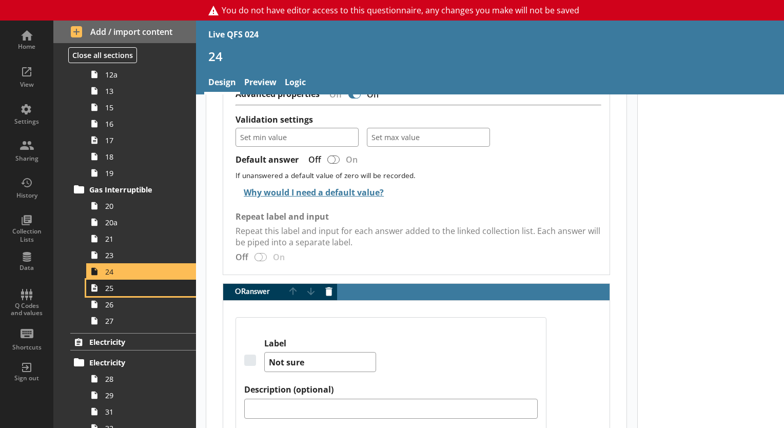
click at [130, 291] on span "25" at bounding box center [143, 288] width 77 height 10
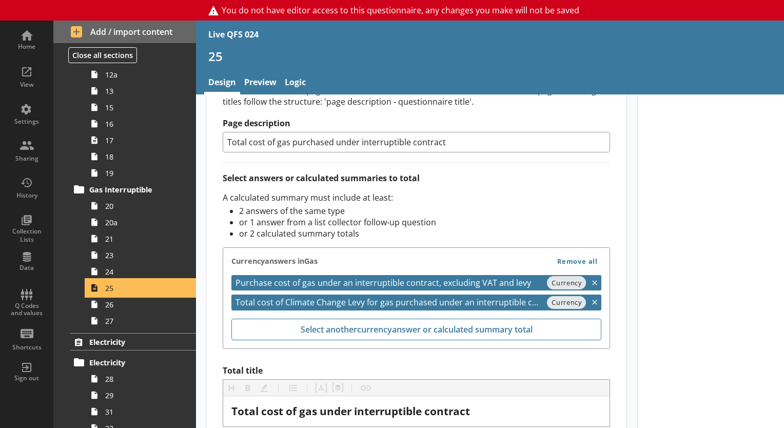
scroll to position [416, 0]
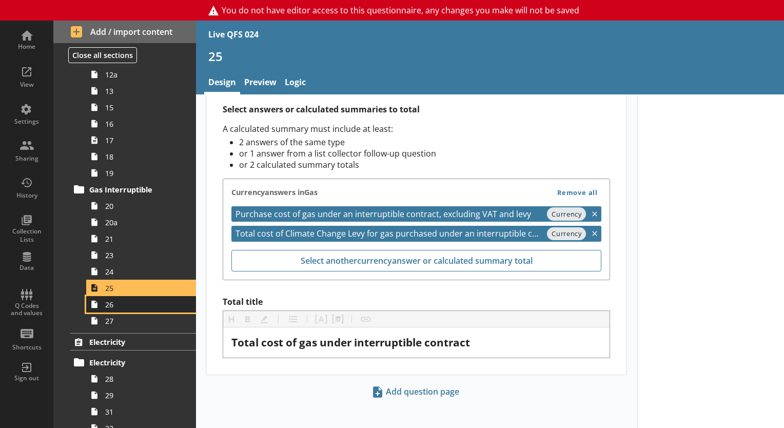
click at [133, 300] on span "26" at bounding box center [143, 305] width 77 height 10
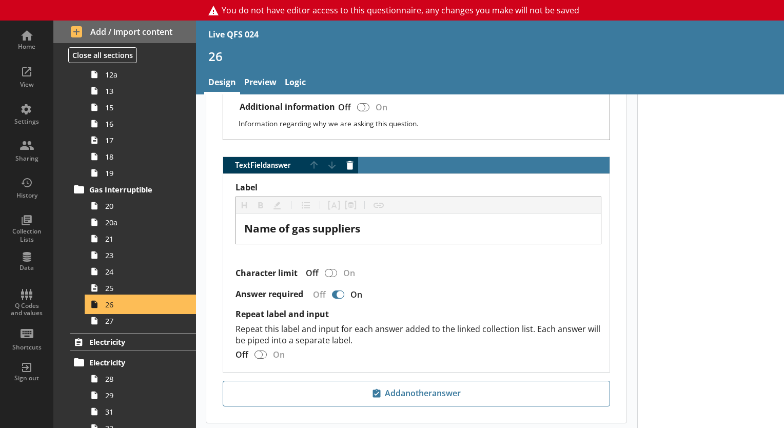
scroll to position [539, 0]
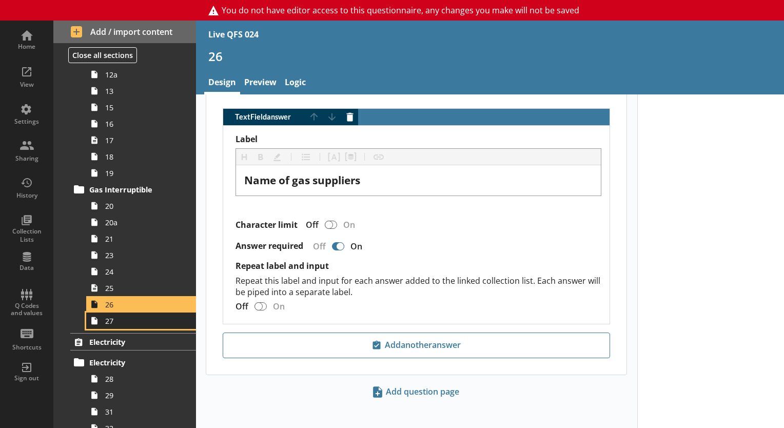
click at [105, 321] on span "27" at bounding box center [143, 321] width 77 height 10
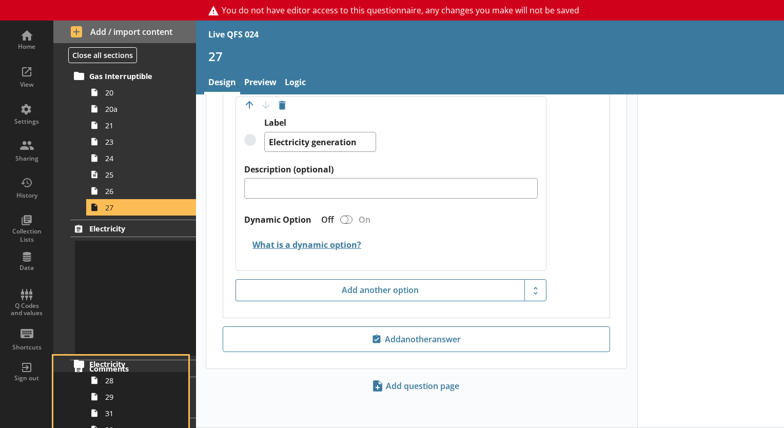
scroll to position [587, 0]
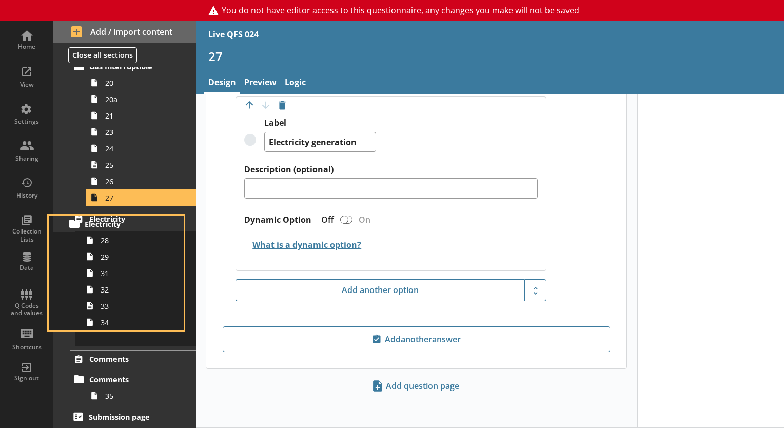
drag, startPoint x: 105, startPoint y: 368, endPoint x: 103, endPoint y: 234, distance: 133.5
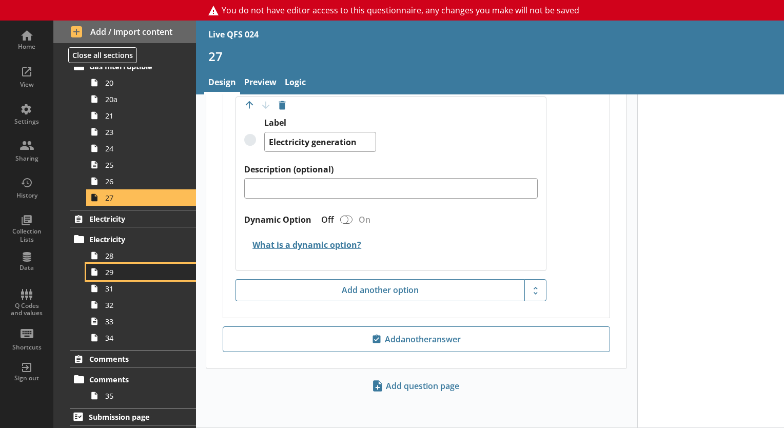
click at [112, 264] on link "29" at bounding box center [141, 272] width 110 height 16
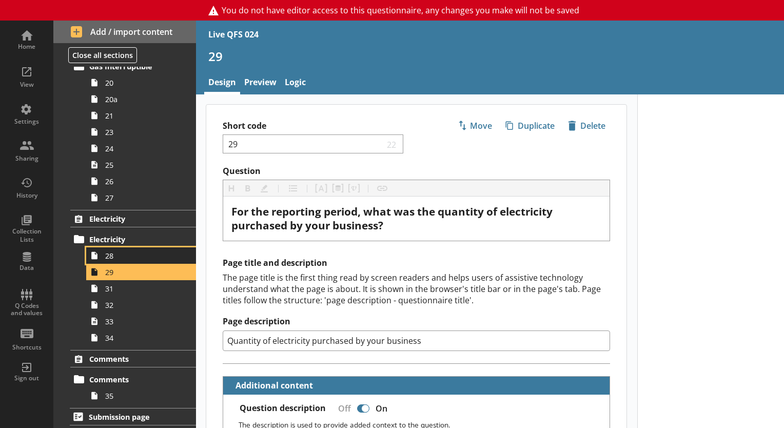
click at [125, 254] on span "28" at bounding box center [143, 256] width 77 height 10
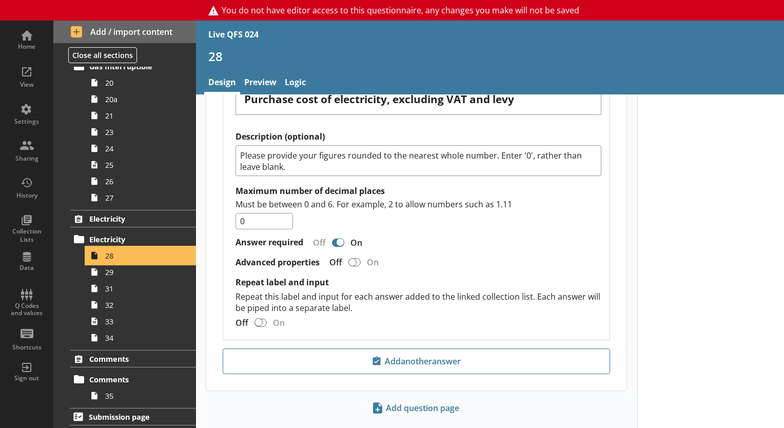
scroll to position [1127, 0]
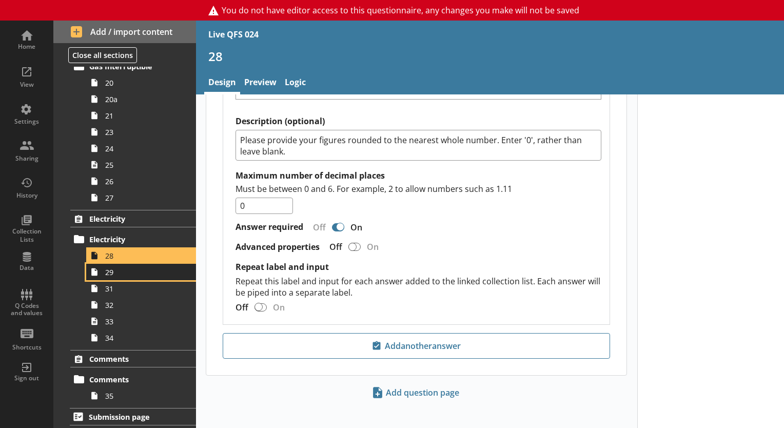
click at [166, 278] on link "29" at bounding box center [141, 272] width 110 height 16
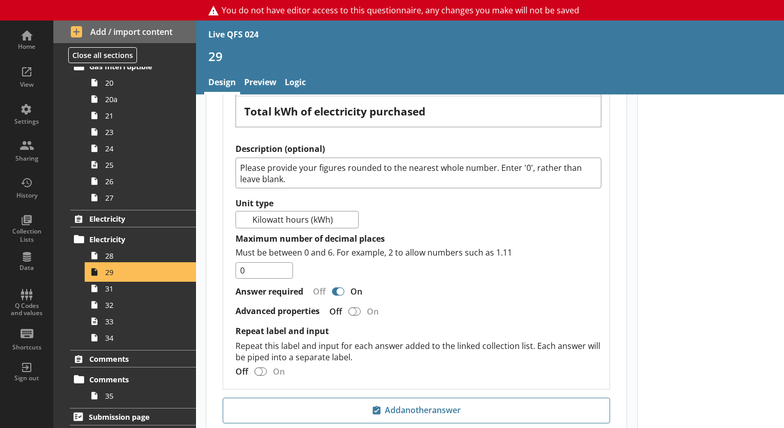
scroll to position [672, 0]
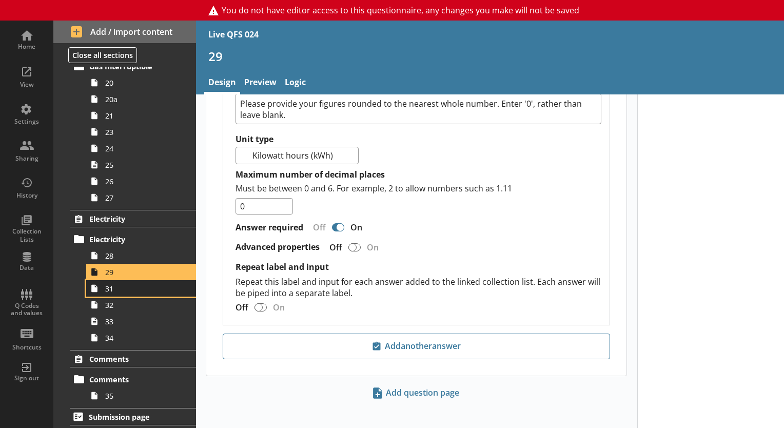
click at [138, 291] on span "31" at bounding box center [143, 289] width 77 height 10
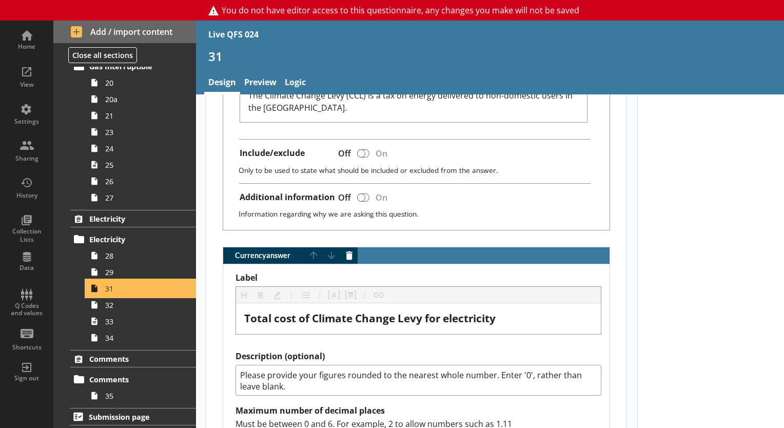
scroll to position [704, 0]
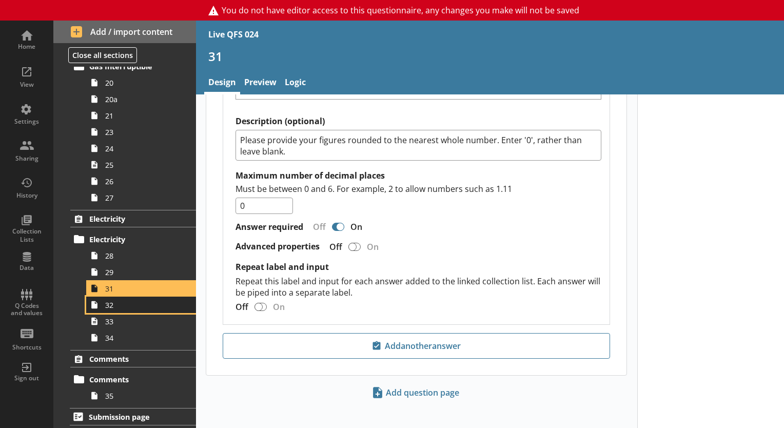
click at [140, 303] on span "32" at bounding box center [143, 305] width 77 height 10
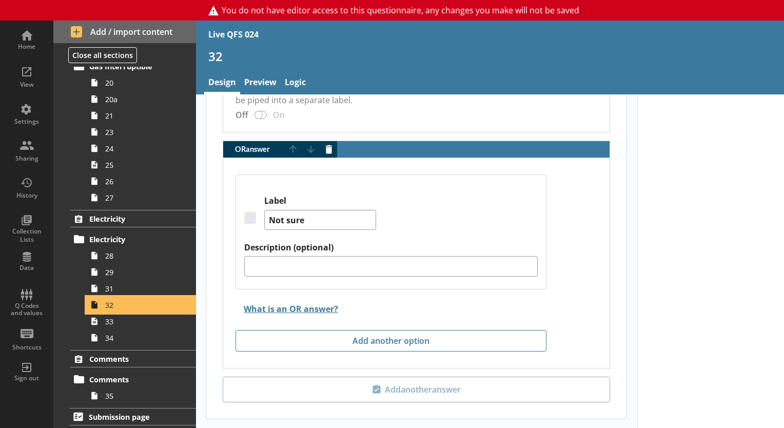
scroll to position [1073, 0]
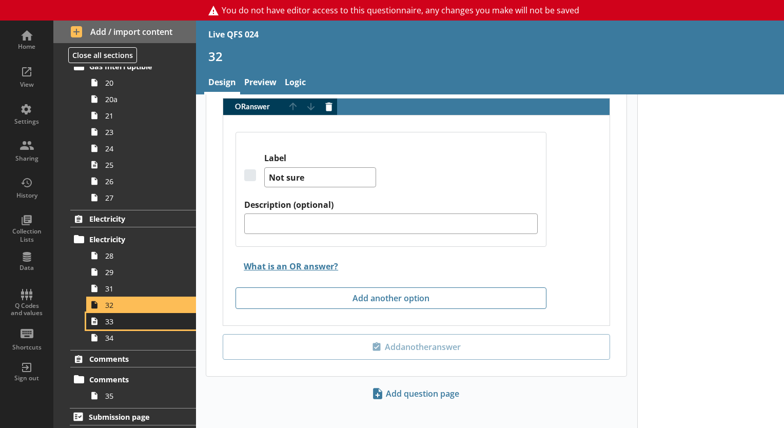
click at [125, 320] on span "33" at bounding box center [143, 322] width 77 height 10
type textarea "x"
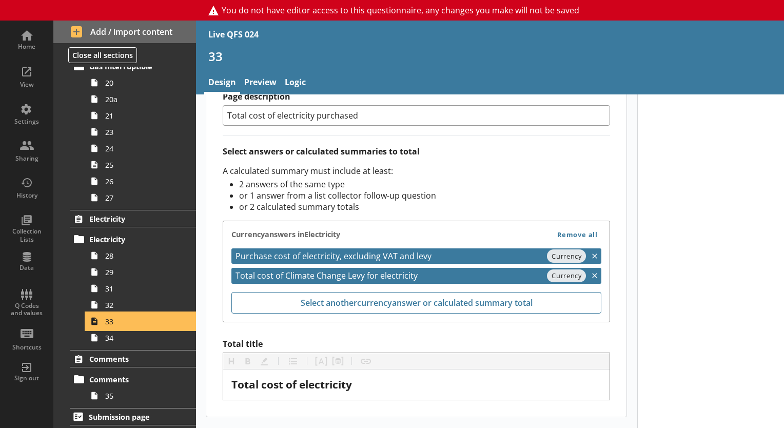
scroll to position [416, 0]
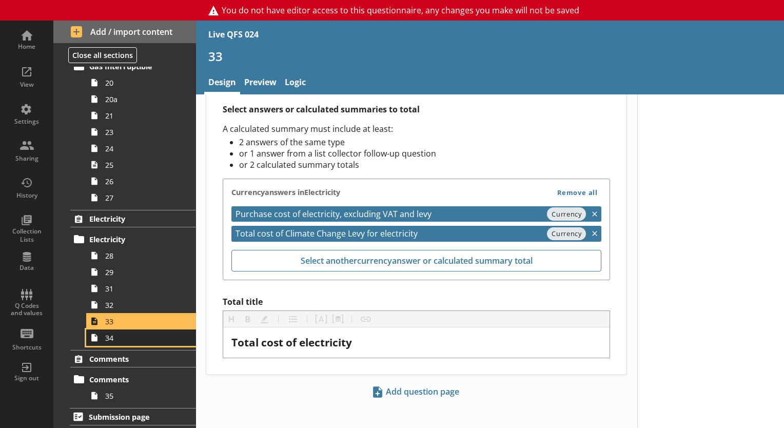
click at [137, 342] on link "34" at bounding box center [141, 338] width 110 height 16
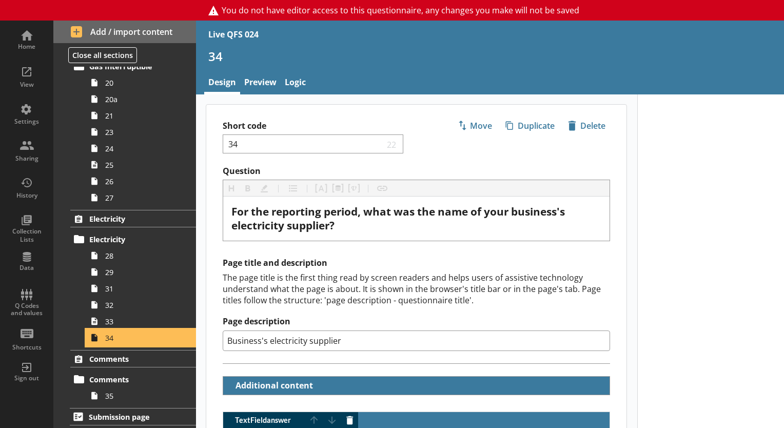
scroll to position [305, 0]
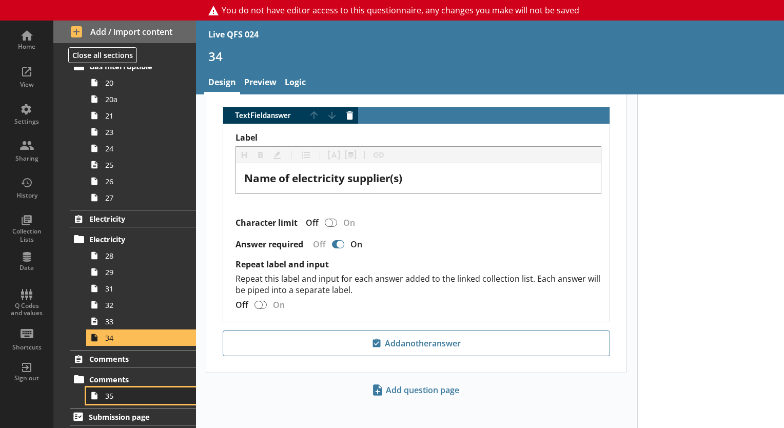
click at [110, 393] on span "35" at bounding box center [143, 396] width 77 height 10
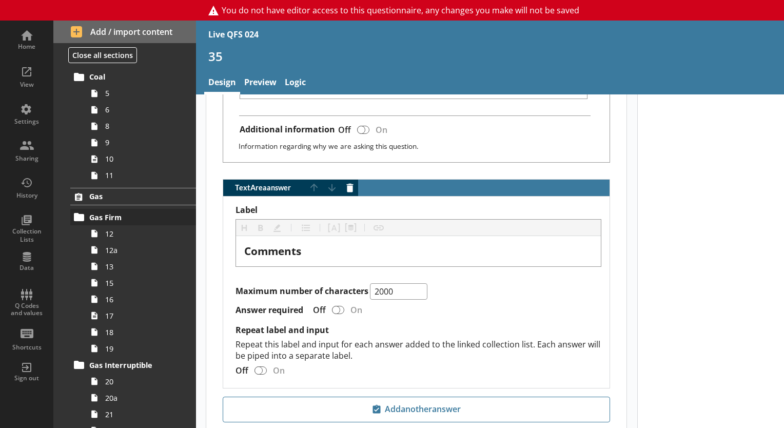
scroll to position [281, 0]
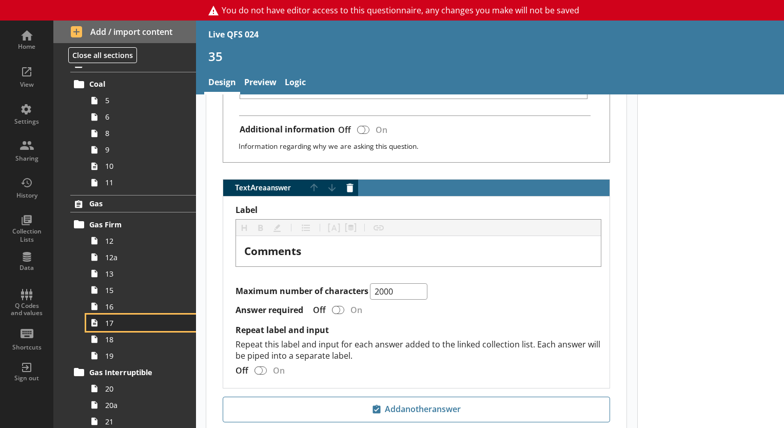
click at [111, 328] on link "17" at bounding box center [141, 323] width 110 height 16
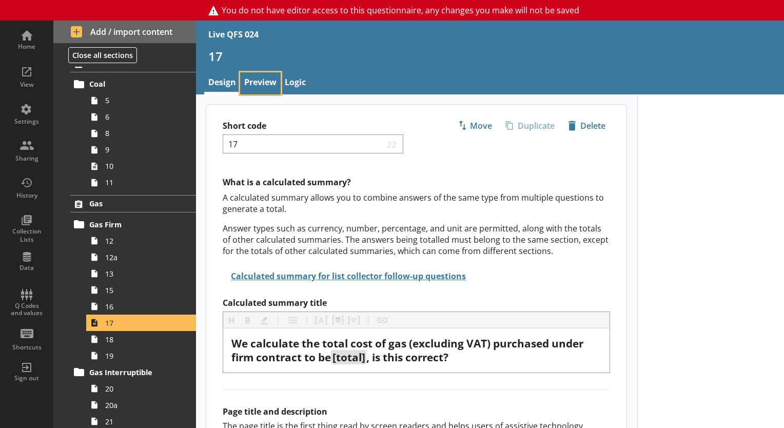
click at [261, 80] on link "Preview" at bounding box center [260, 83] width 41 height 22
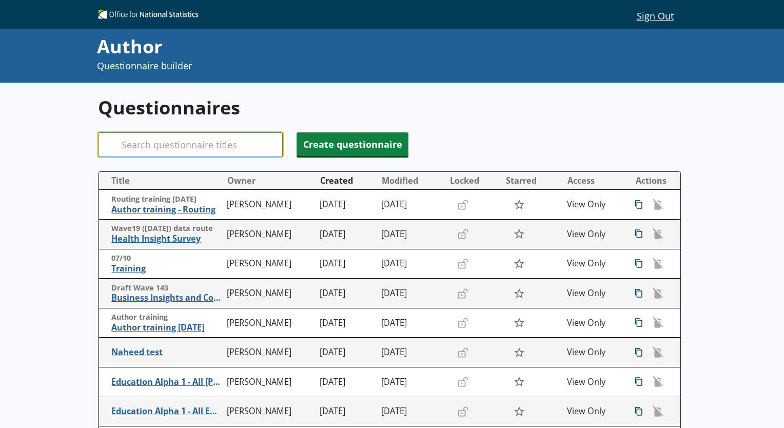
click at [253, 145] on input "Search" at bounding box center [190, 144] width 185 height 25
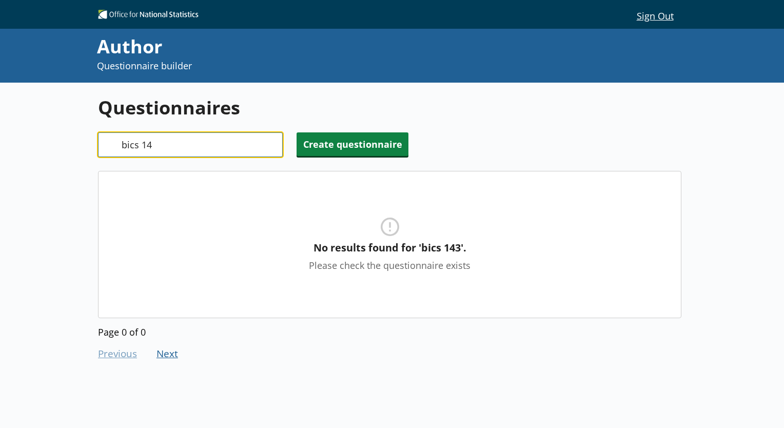
type input "bics 142"
click at [271, 145] on input "bics 142" at bounding box center [190, 144] width 185 height 25
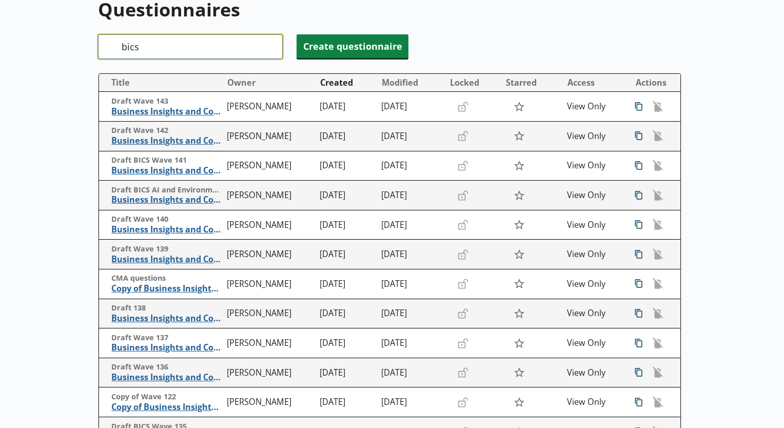
scroll to position [228, 0]
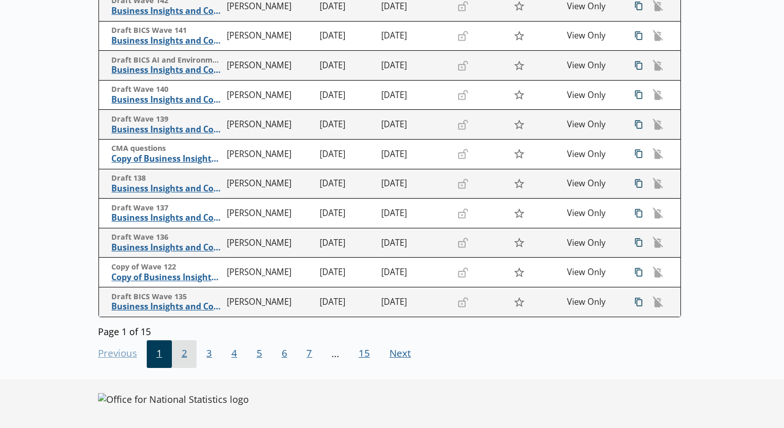
type input "bics"
click at [183, 358] on span "2" at bounding box center [184, 354] width 25 height 28
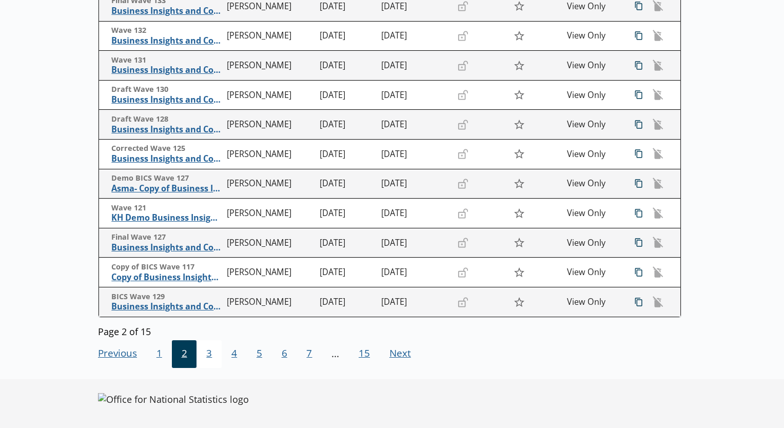
click at [208, 347] on span "3" at bounding box center [209, 354] width 25 height 28
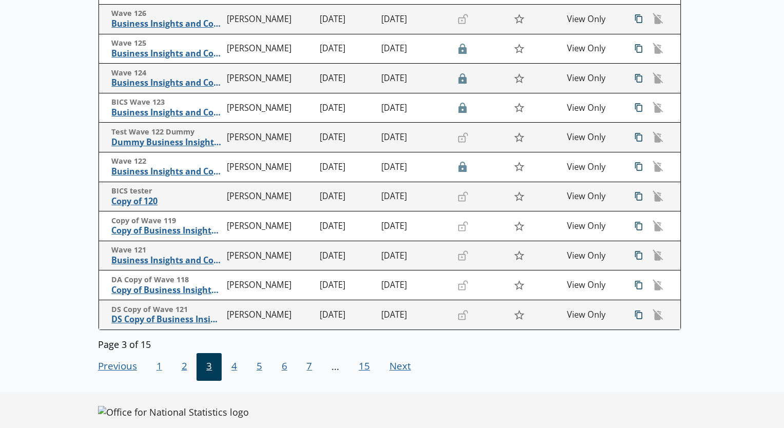
scroll to position [216, 0]
click at [233, 365] on span "4" at bounding box center [234, 367] width 25 height 28
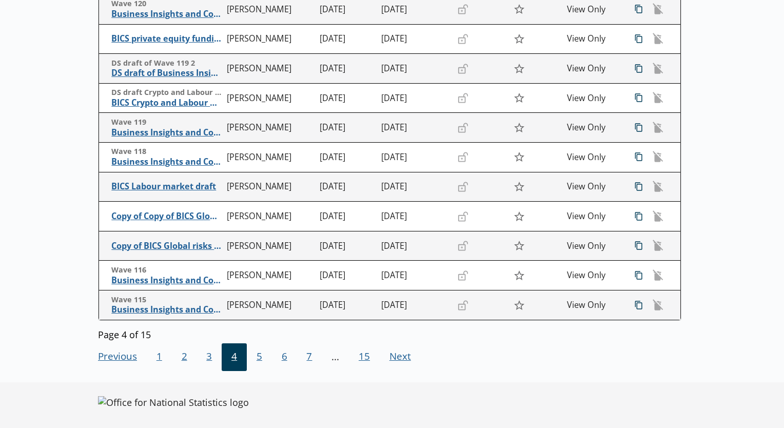
scroll to position [228, 0]
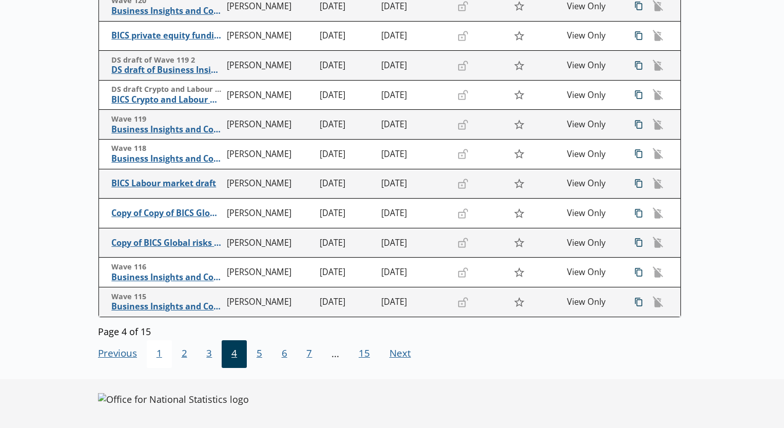
click at [167, 352] on span "1" at bounding box center [159, 354] width 25 height 28
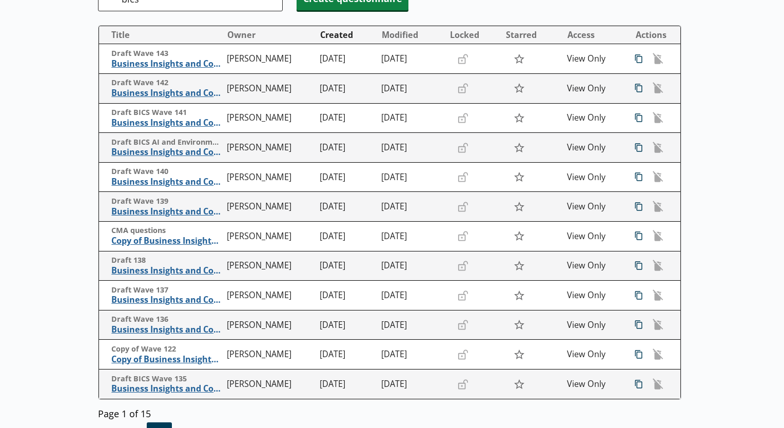
scroll to position [146, 0]
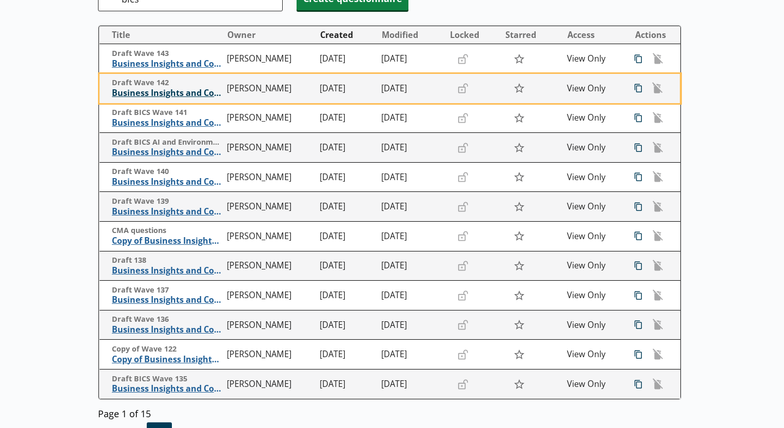
click at [133, 95] on span "Business Insights and Conditions Survey (BICS)" at bounding box center [167, 93] width 110 height 11
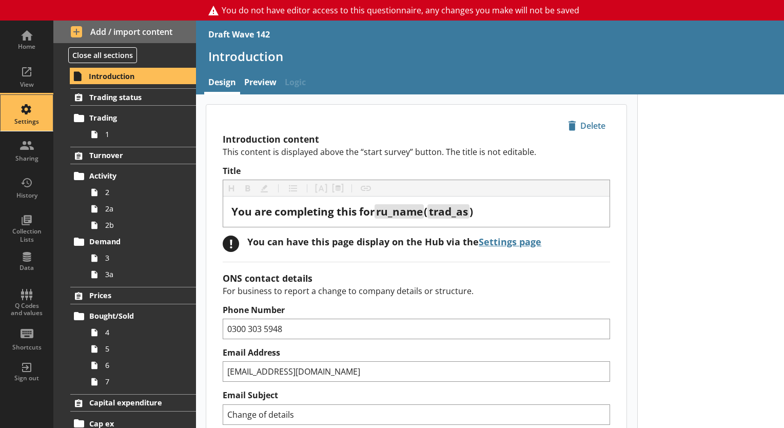
click at [32, 125] on div "Settings" at bounding box center [27, 113] width 36 height 36
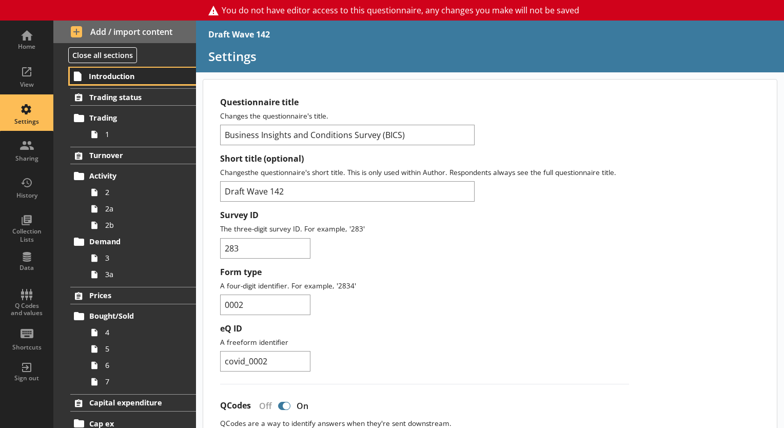
click at [112, 80] on span "Introduction" at bounding box center [133, 76] width 89 height 10
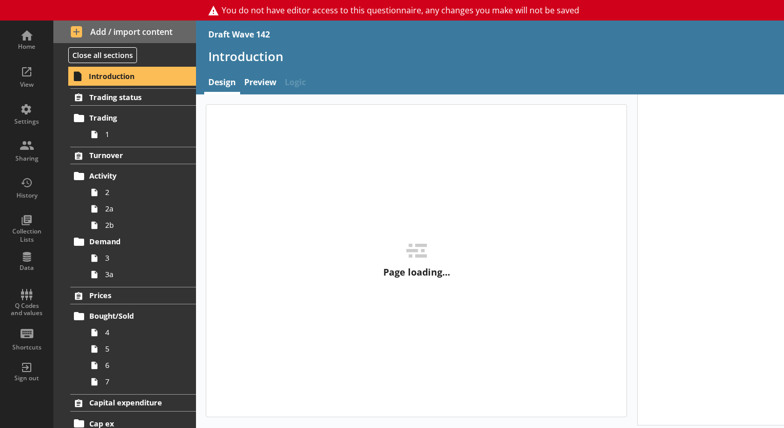
type textarea "x"
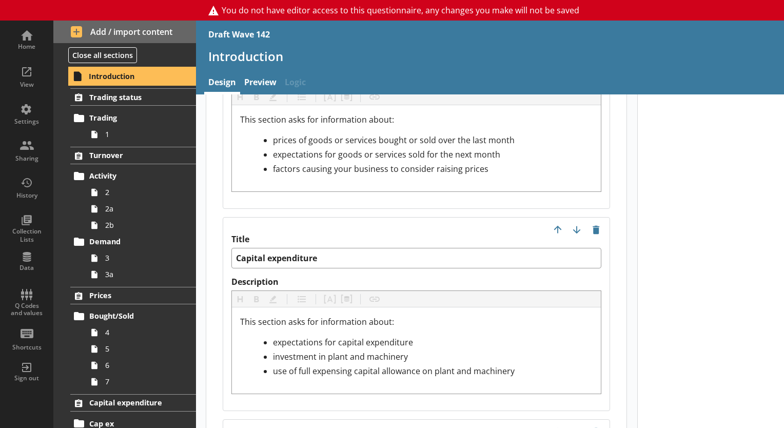
scroll to position [1572, 0]
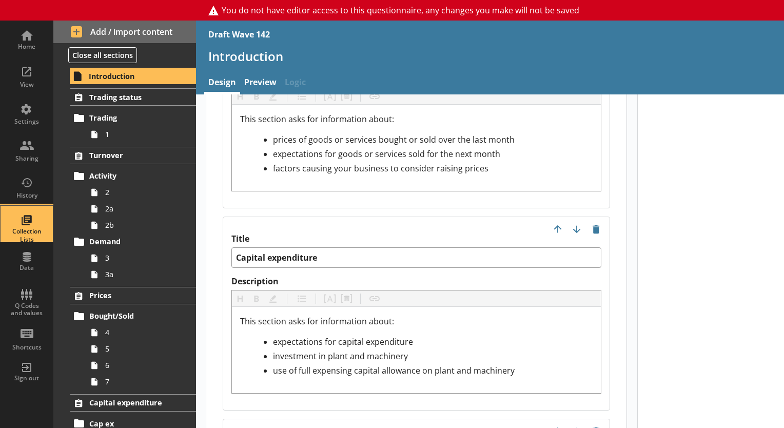
click at [21, 212] on div "Collection Lists" at bounding box center [27, 224] width 36 height 36
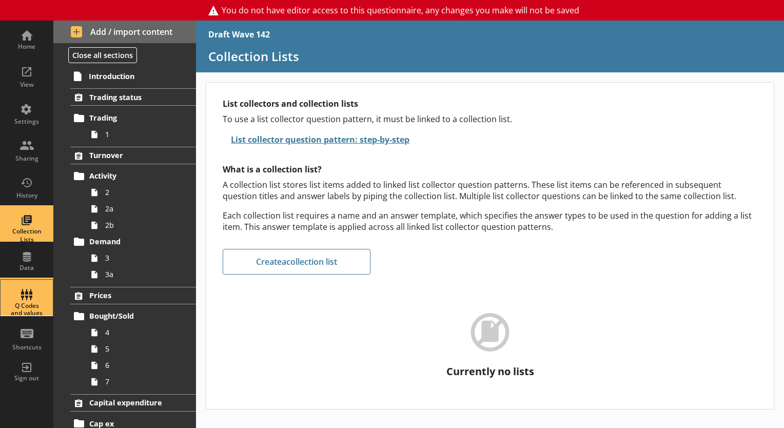
click at [21, 291] on div "Q Codes and values" at bounding box center [27, 298] width 36 height 36
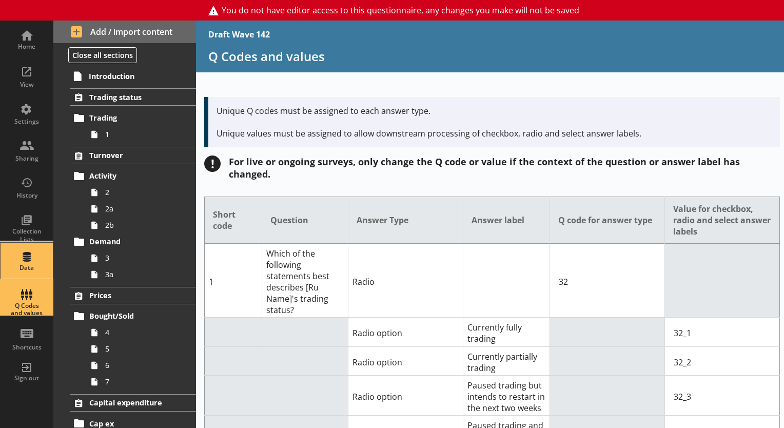
click at [24, 249] on div "Data" at bounding box center [27, 261] width 36 height 36
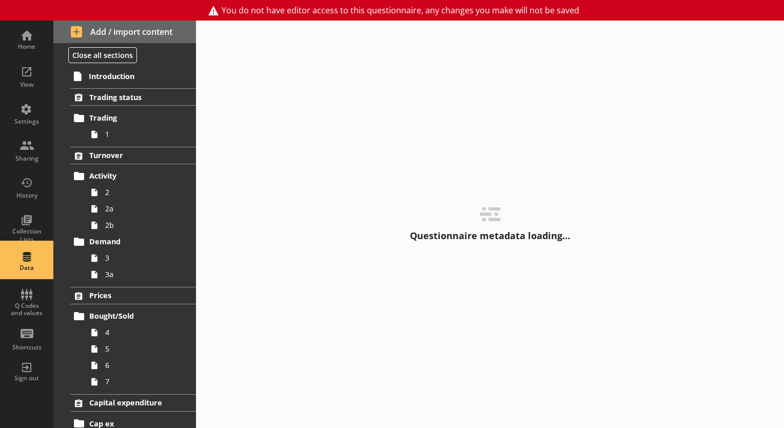
select select "Text_Optional"
select select "Date"
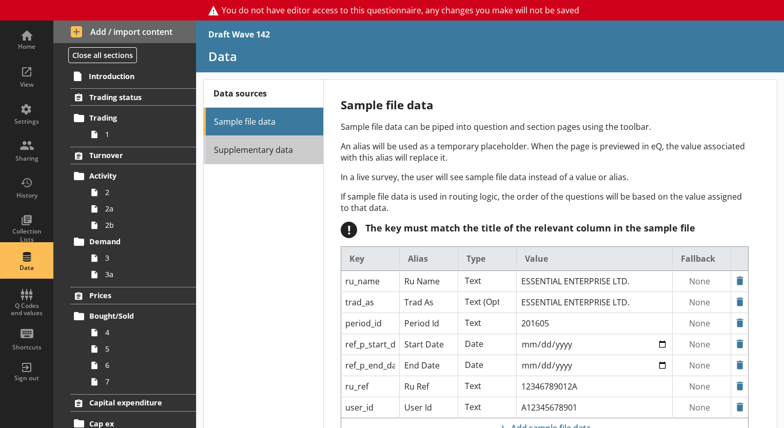
click at [228, 162] on link "Supplementary data" at bounding box center [263, 150] width 120 height 28
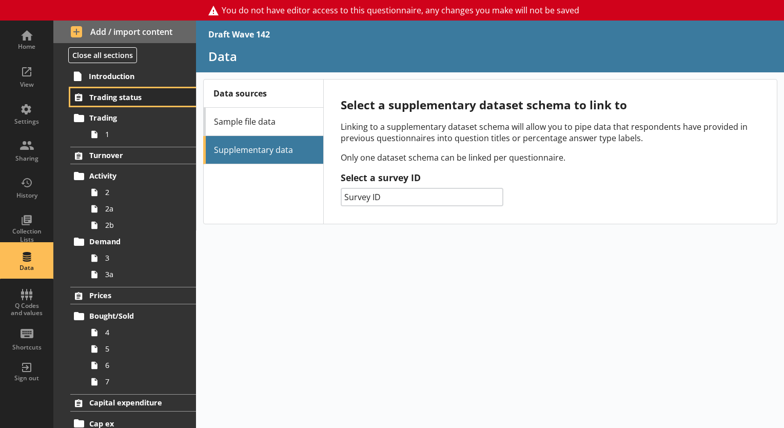
click at [115, 91] on link "Trading status" at bounding box center [133, 96] width 126 height 17
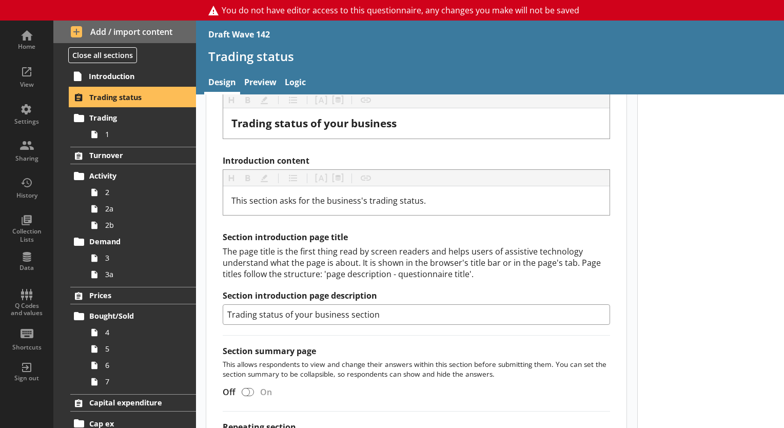
scroll to position [469, 0]
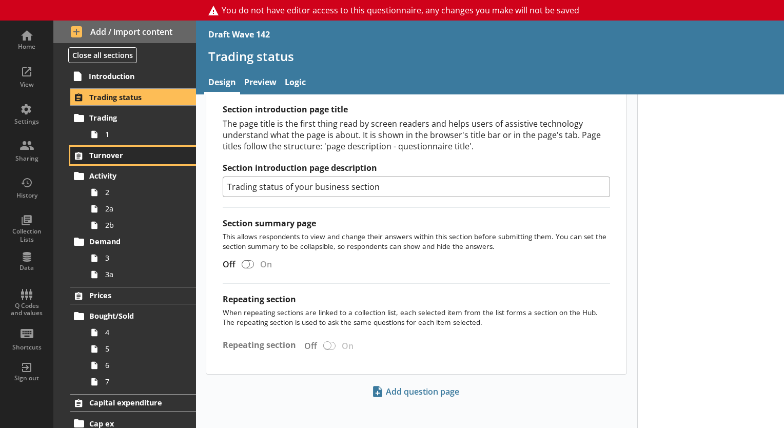
click at [102, 155] on span "Turnover" at bounding box center [133, 155] width 89 height 10
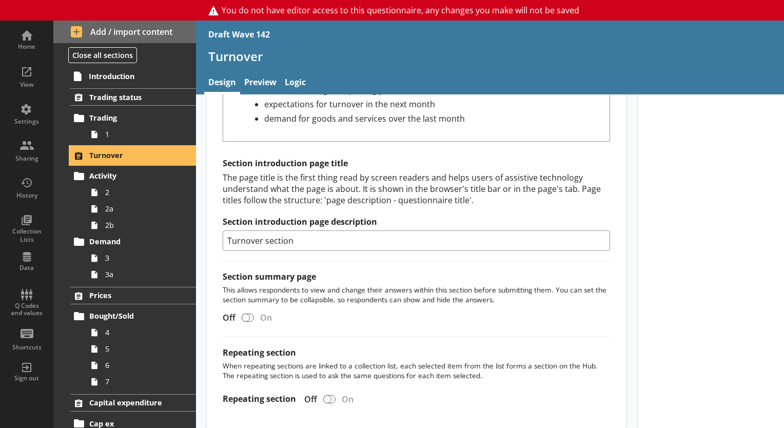
scroll to position [456, 0]
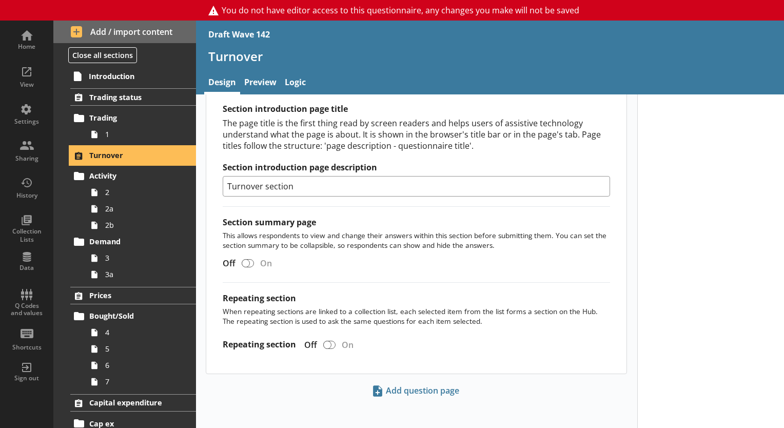
click at [113, 304] on div "Prices Bought/Sold 4 5 6 7" at bounding box center [124, 338] width 143 height 103
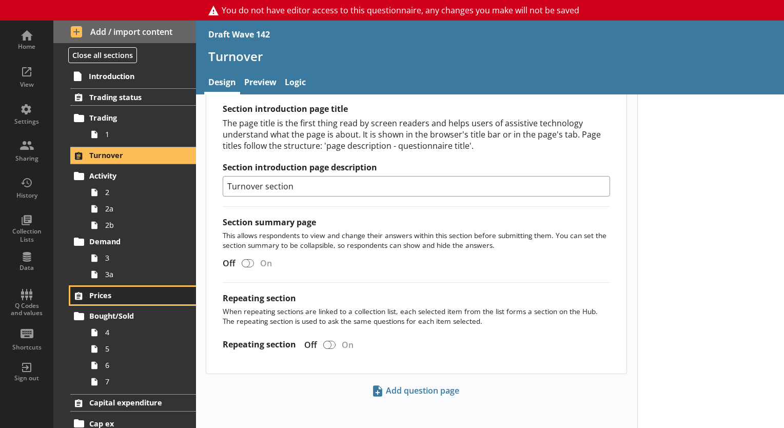
click at [114, 301] on link "Prices" at bounding box center [133, 295] width 126 height 17
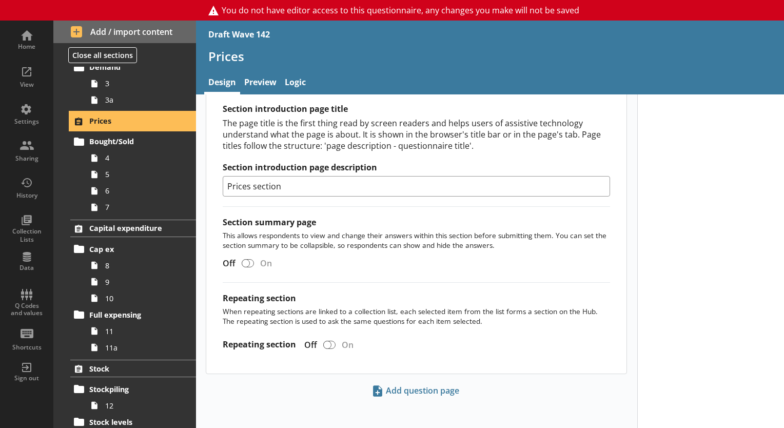
scroll to position [195, 0]
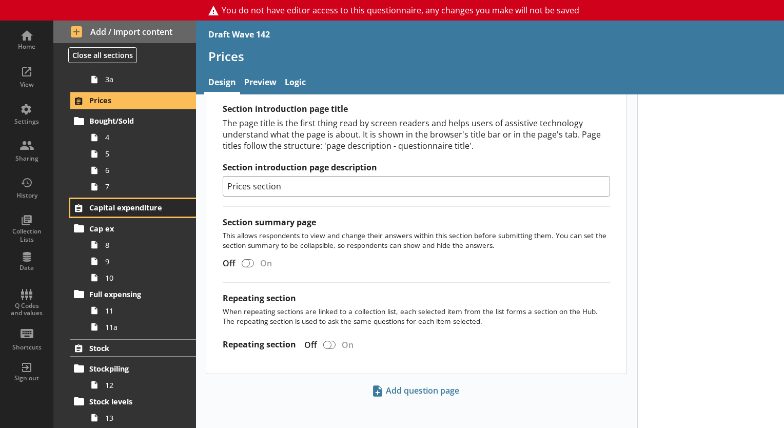
click at [112, 209] on span "Capital expenditure" at bounding box center [133, 208] width 89 height 10
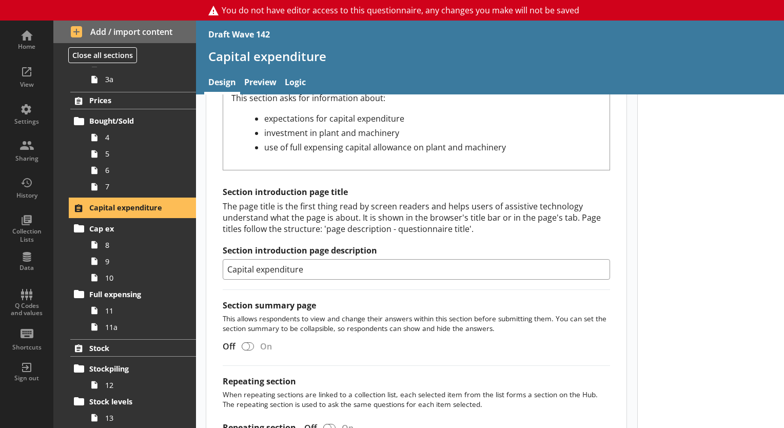
scroll to position [442, 0]
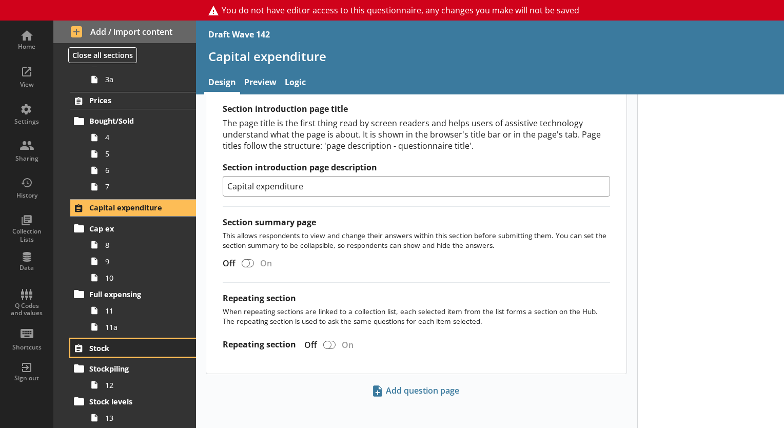
click at [120, 354] on link "Stock" at bounding box center [133, 347] width 126 height 17
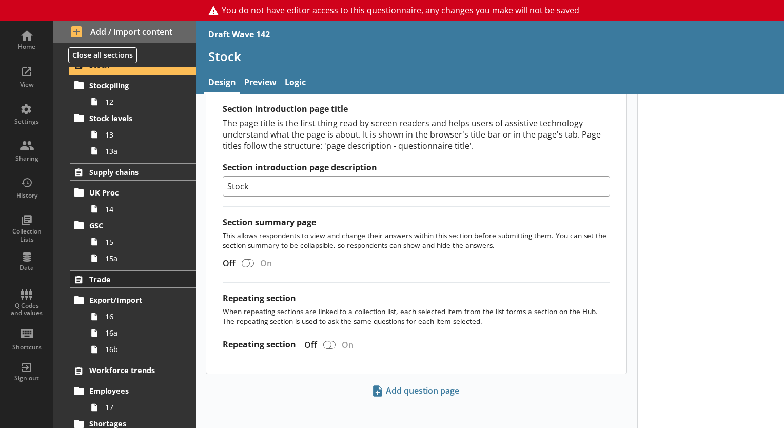
scroll to position [478, 0]
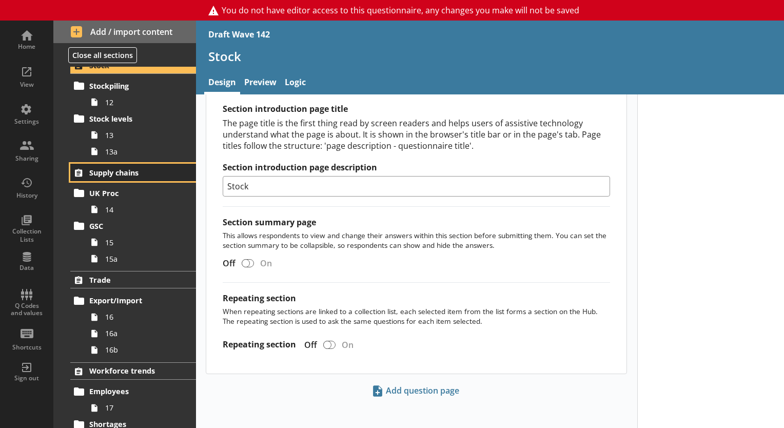
click at [123, 164] on link "Supply chains" at bounding box center [133, 172] width 126 height 17
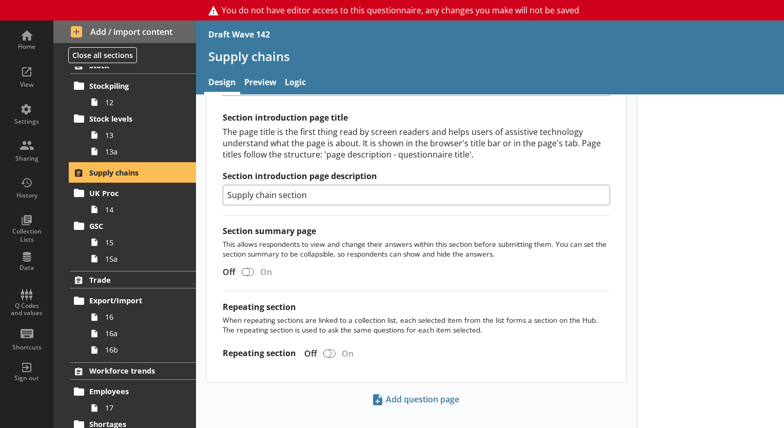
scroll to position [428, 0]
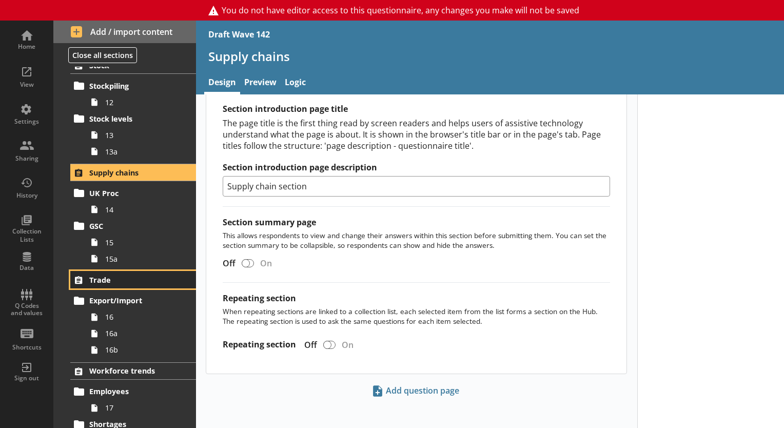
click at [141, 278] on span "Trade" at bounding box center [133, 280] width 89 height 10
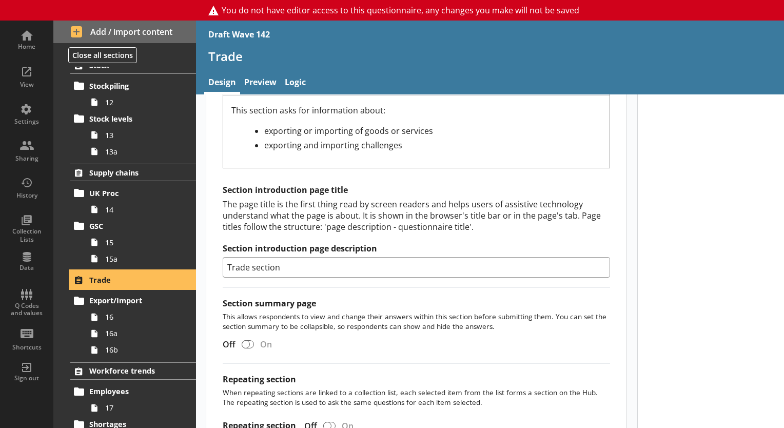
scroll to position [428, 0]
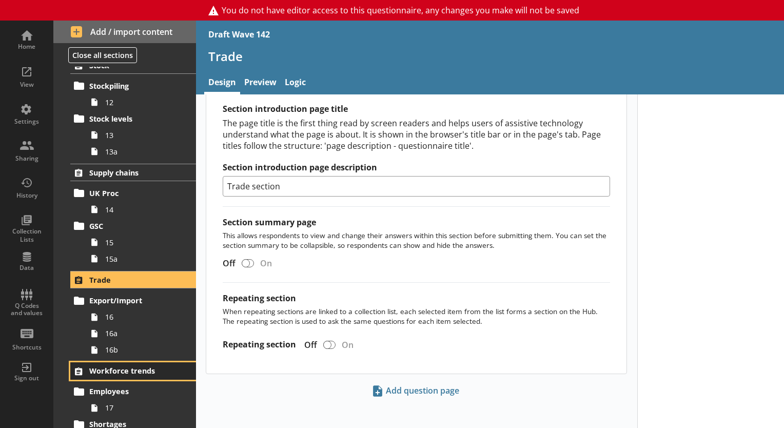
click at [115, 369] on span "Workforce trends" at bounding box center [133, 371] width 89 height 10
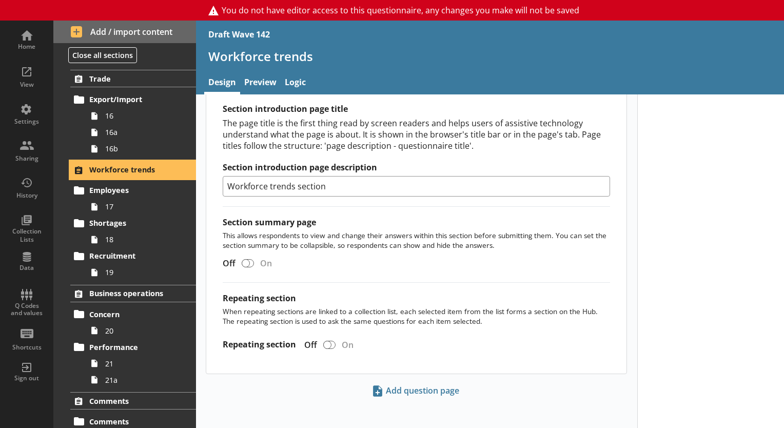
scroll to position [714, 0]
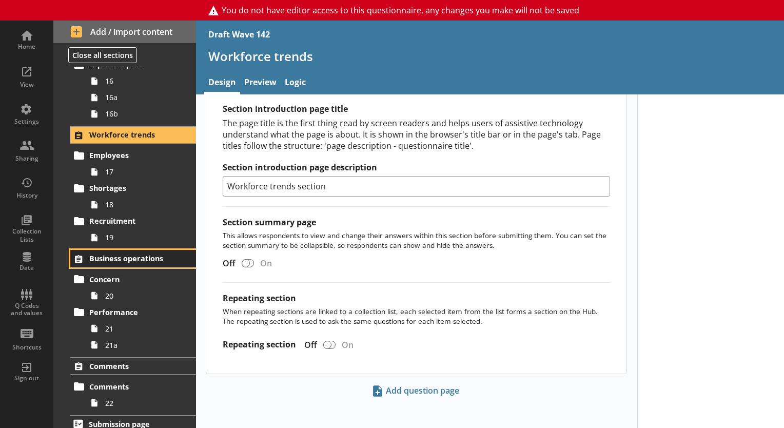
click at [110, 254] on span "Business operations" at bounding box center [133, 259] width 89 height 10
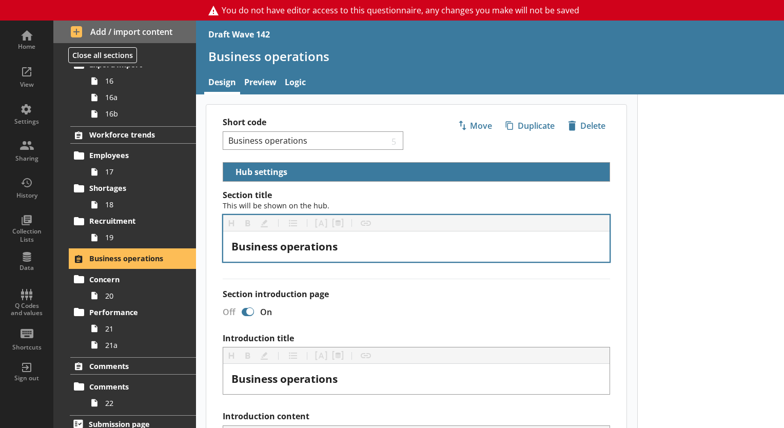
scroll to position [428, 0]
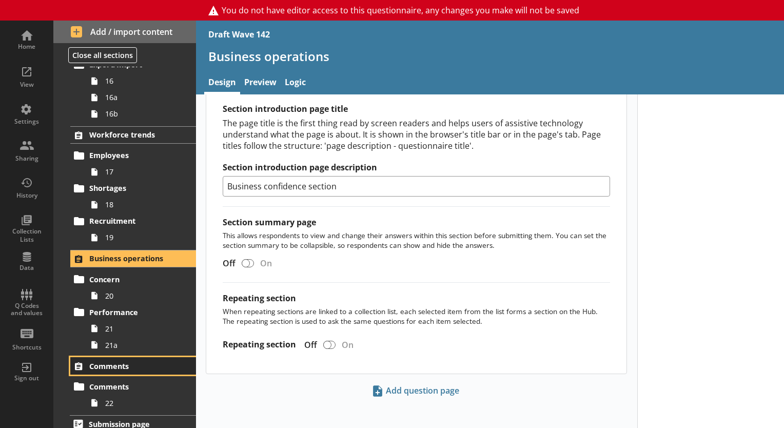
click at [138, 363] on span "Comments" at bounding box center [133, 366] width 89 height 10
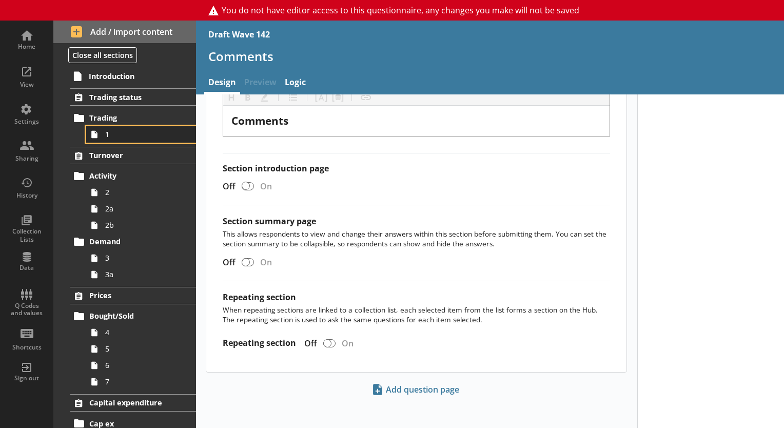
click at [129, 139] on link "1" at bounding box center [141, 134] width 110 height 16
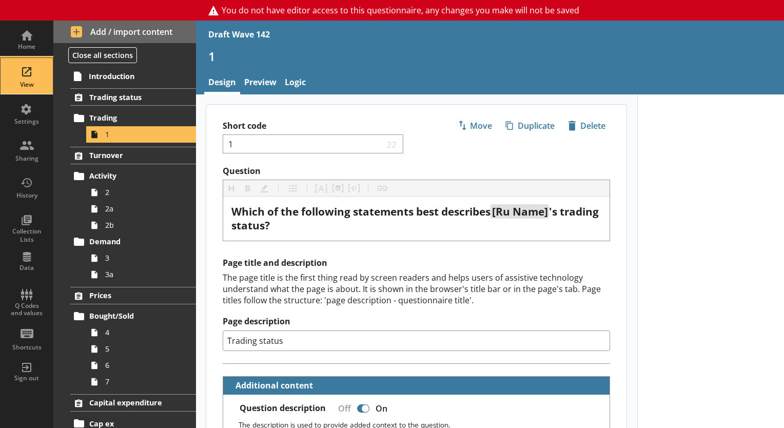
click at [27, 64] on div "View" at bounding box center [27, 76] width 36 height 36
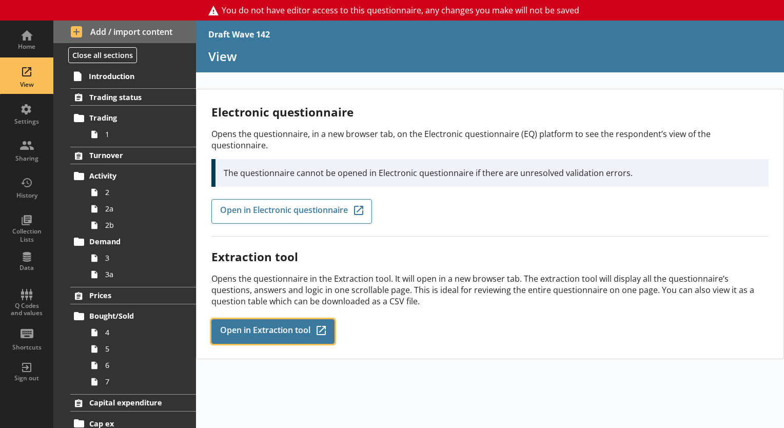
click at [236, 319] on link "Open in Extraction tool Q-Codes_Icon Created with Sketch." at bounding box center [272, 331] width 123 height 25
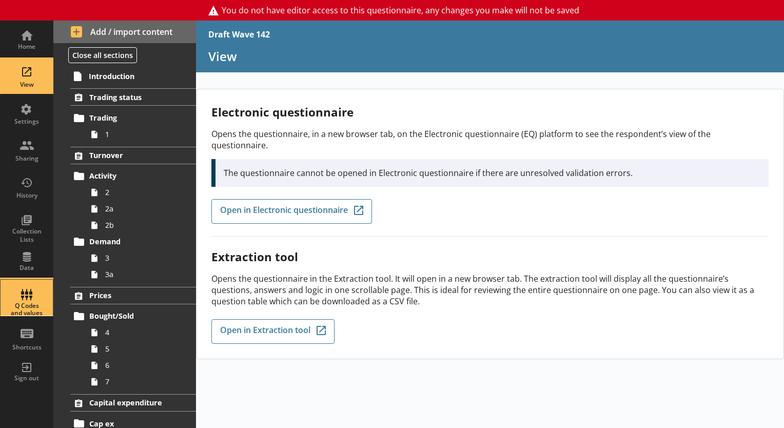
click at [41, 307] on div "Q Codes and values" at bounding box center [27, 309] width 36 height 15
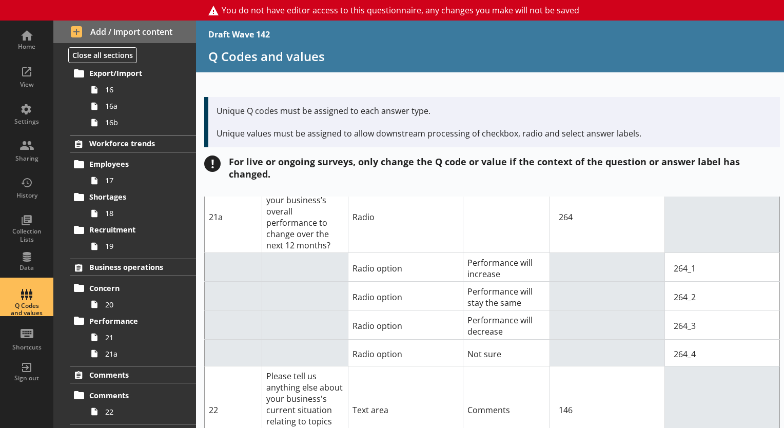
scroll to position [720, 0]
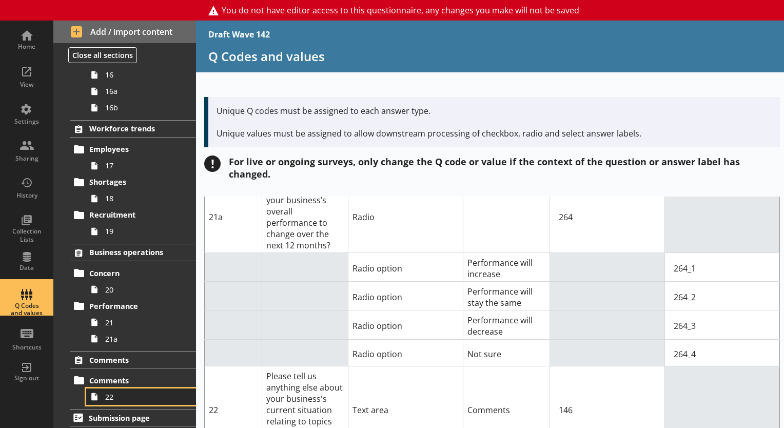
click at [105, 393] on link "22" at bounding box center [141, 397] width 110 height 16
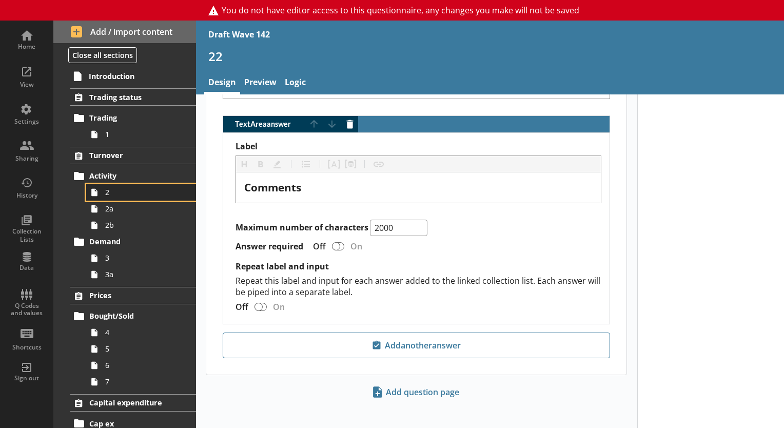
click at [131, 185] on link "2" at bounding box center [141, 192] width 110 height 16
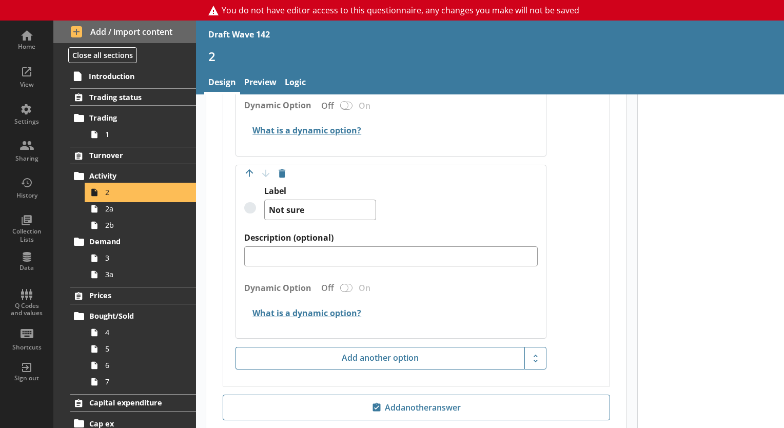
scroll to position [1198, 0]
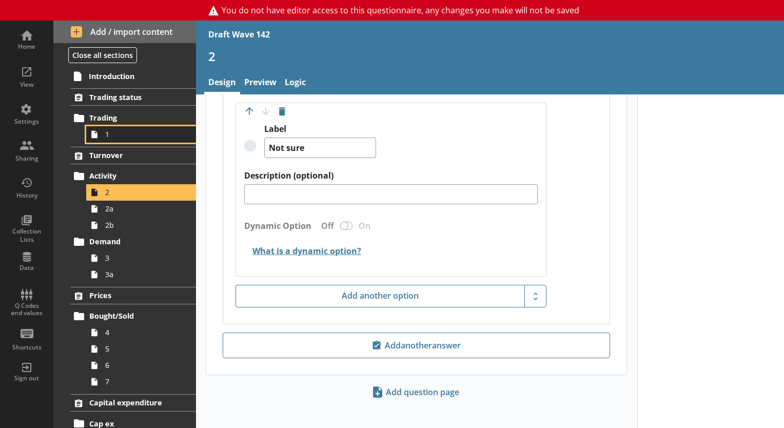
click at [131, 137] on span "1" at bounding box center [143, 134] width 77 height 10
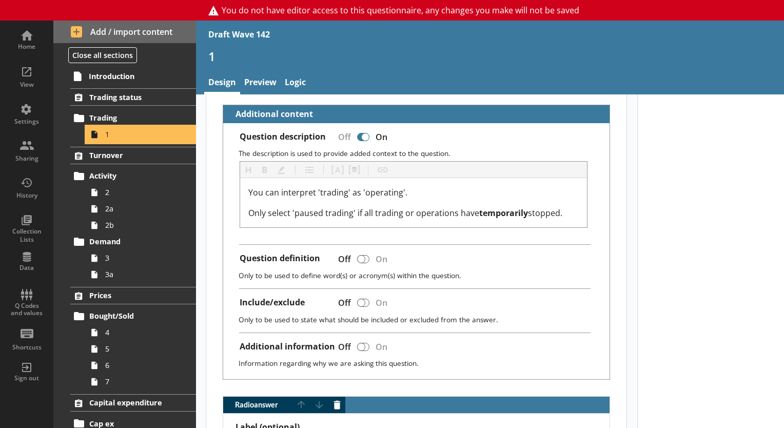
scroll to position [267, 0]
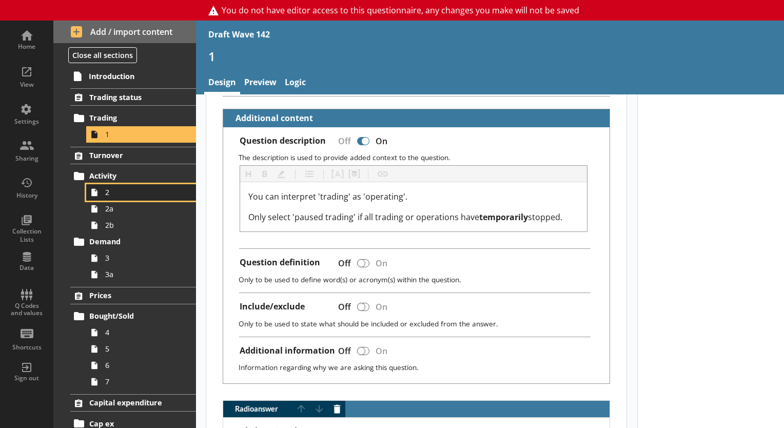
click at [129, 186] on link "2" at bounding box center [141, 192] width 110 height 16
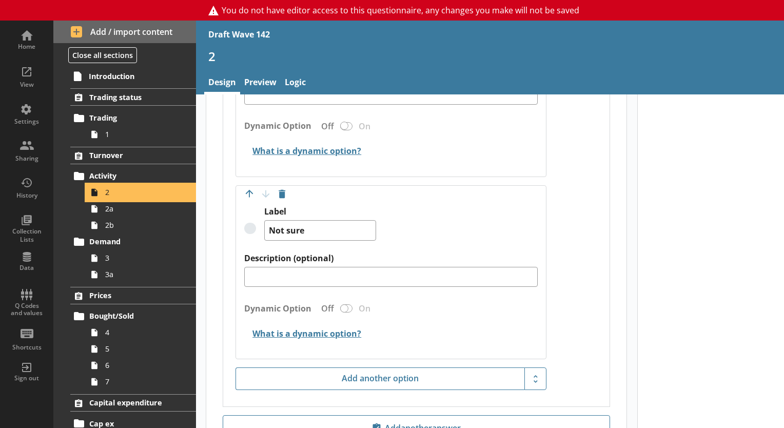
scroll to position [1198, 0]
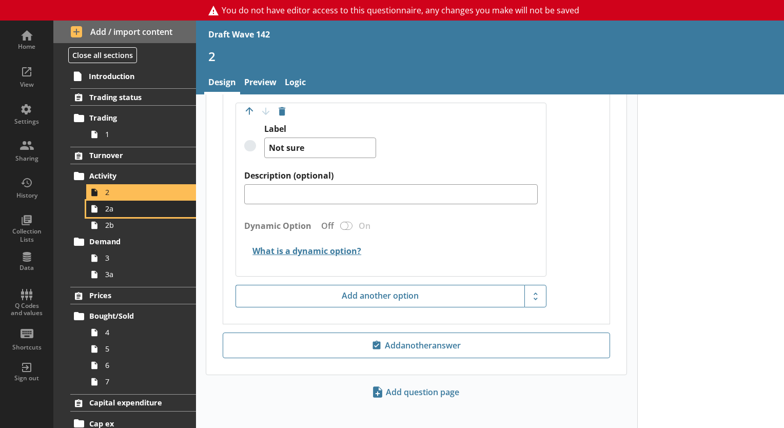
click at [132, 212] on span "2a" at bounding box center [143, 209] width 77 height 10
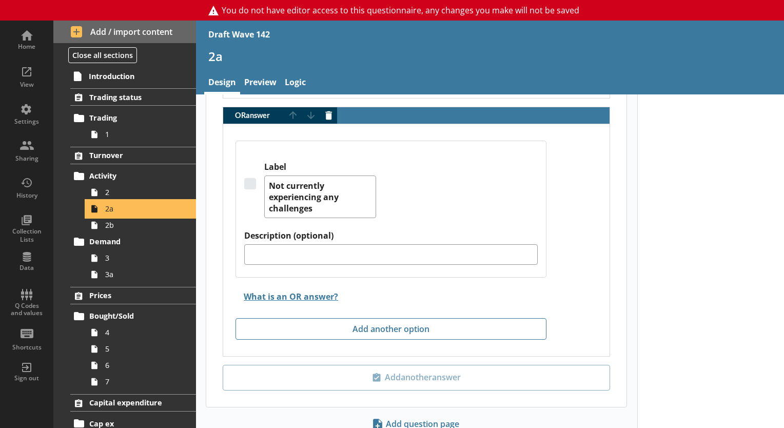
scroll to position [2903, 0]
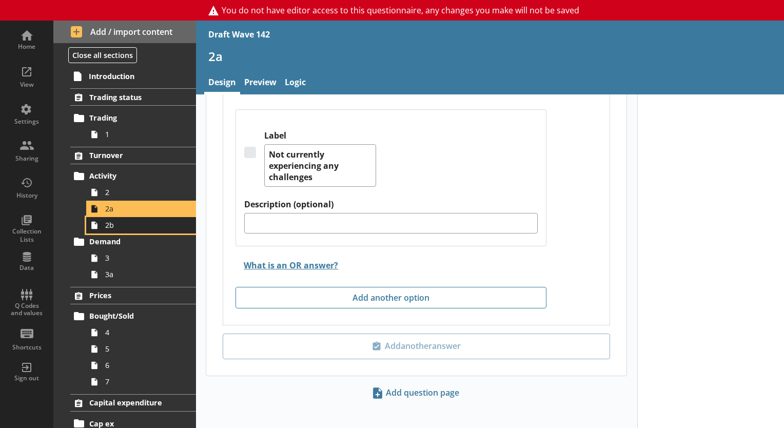
click at [121, 223] on span "2b" at bounding box center [143, 225] width 77 height 10
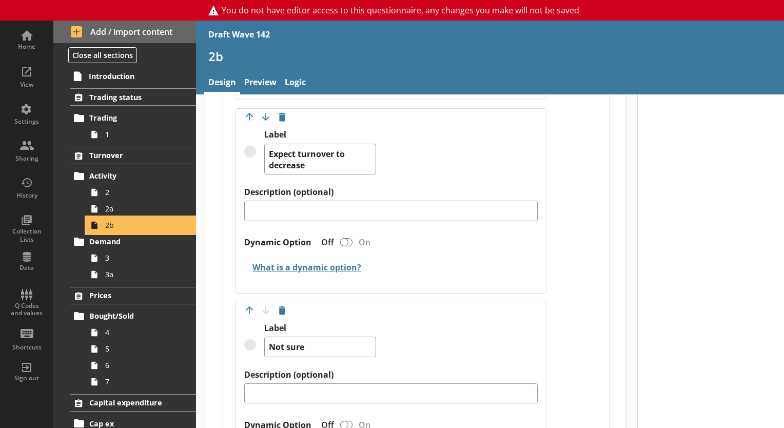
scroll to position [1220, 0]
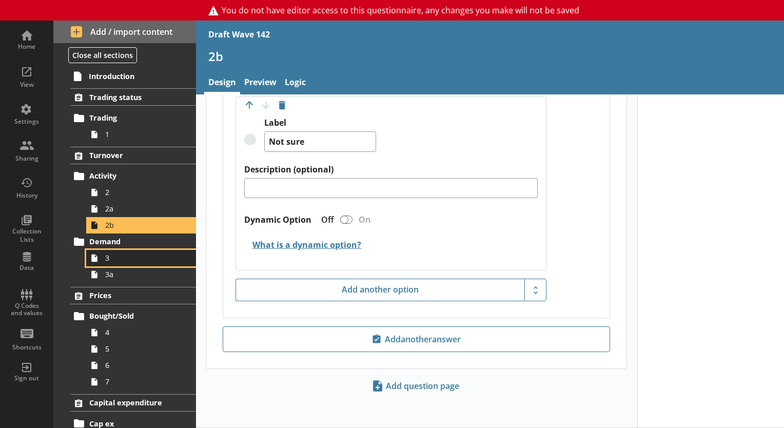
click at [149, 254] on span "3" at bounding box center [143, 258] width 77 height 10
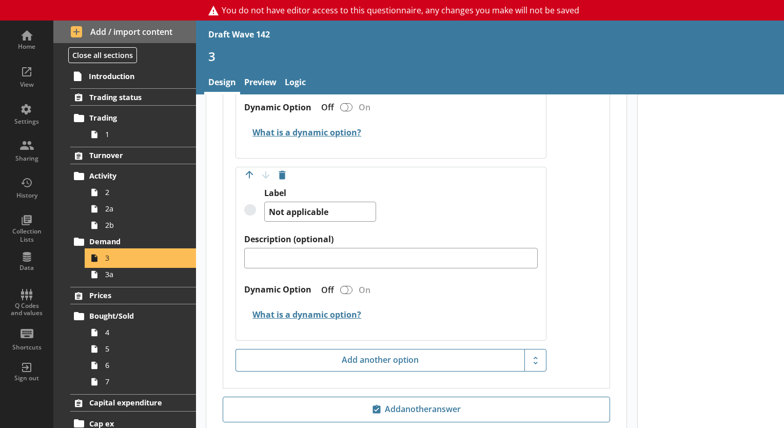
scroll to position [1507, 0]
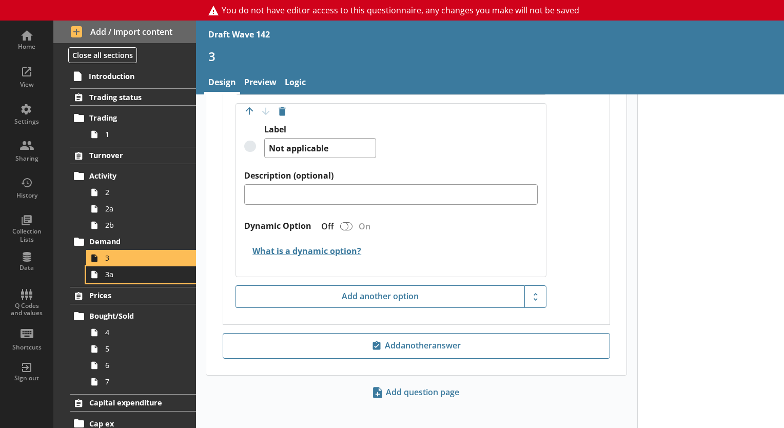
click at [170, 277] on span "3a" at bounding box center [143, 274] width 77 height 10
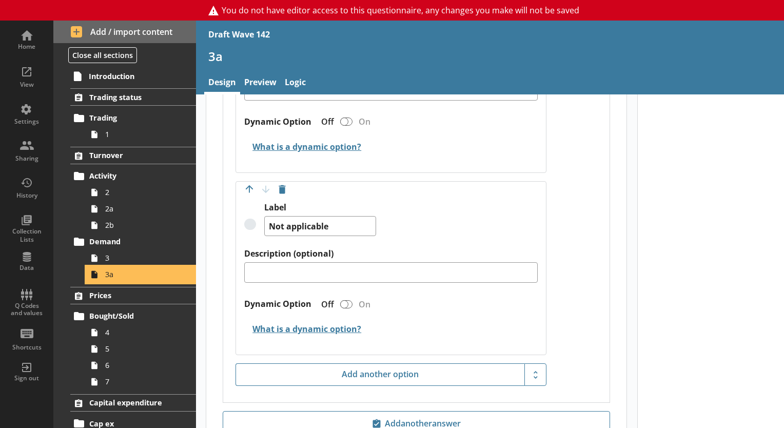
scroll to position [1522, 0]
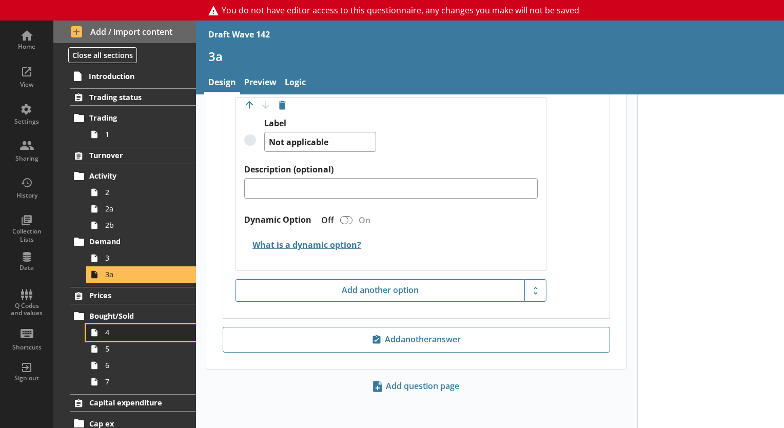
click at [118, 335] on span "4" at bounding box center [143, 333] width 77 height 10
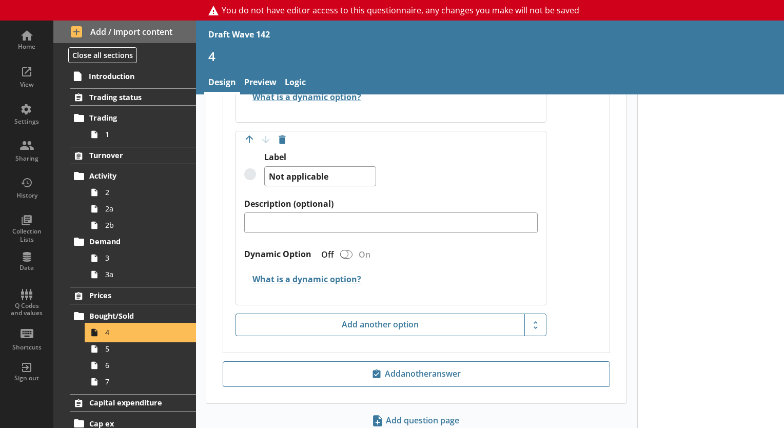
scroll to position [1370, 0]
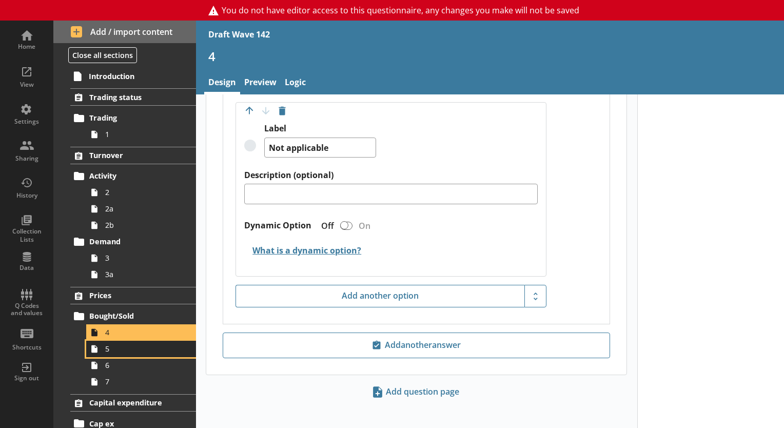
click at [138, 354] on link "5" at bounding box center [141, 349] width 110 height 16
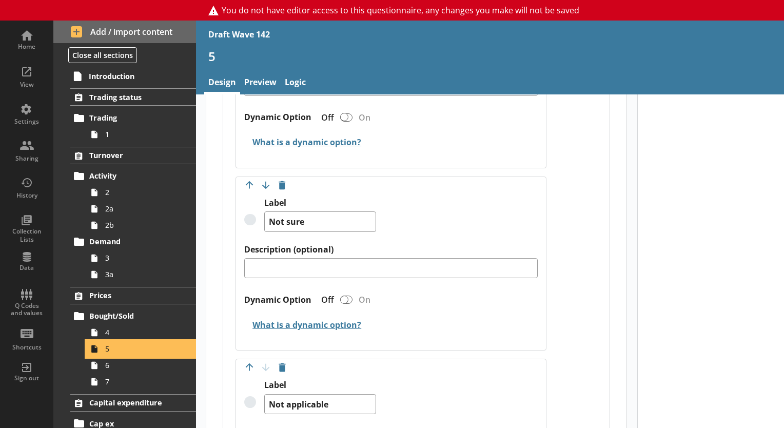
scroll to position [1370, 0]
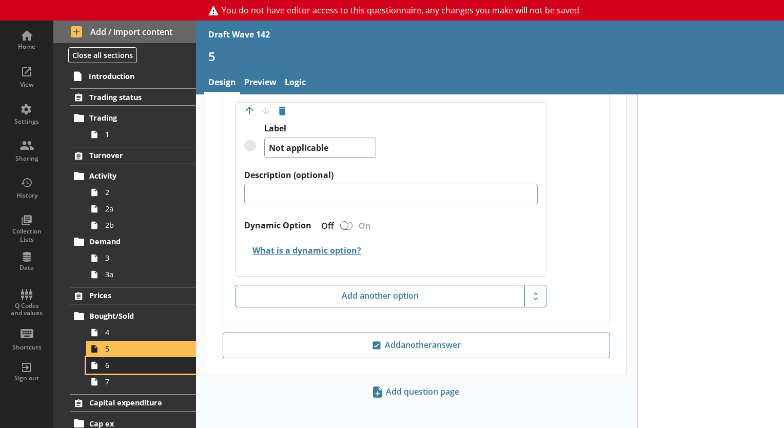
click at [130, 369] on span "6" at bounding box center [143, 365] width 77 height 10
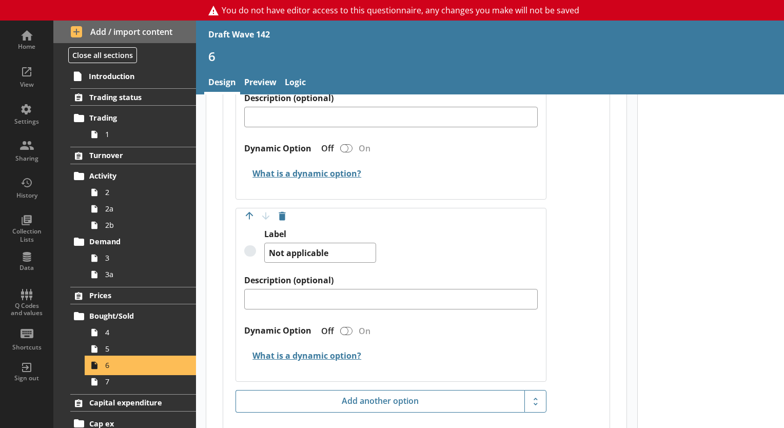
scroll to position [1450, 0]
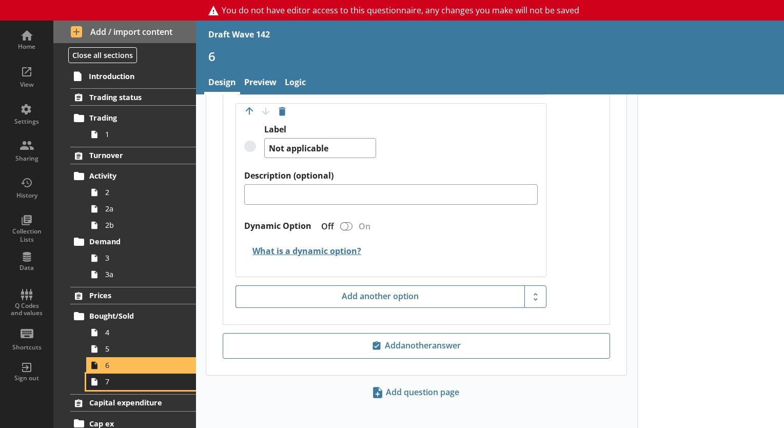
click at [147, 385] on span "7" at bounding box center [143, 382] width 77 height 10
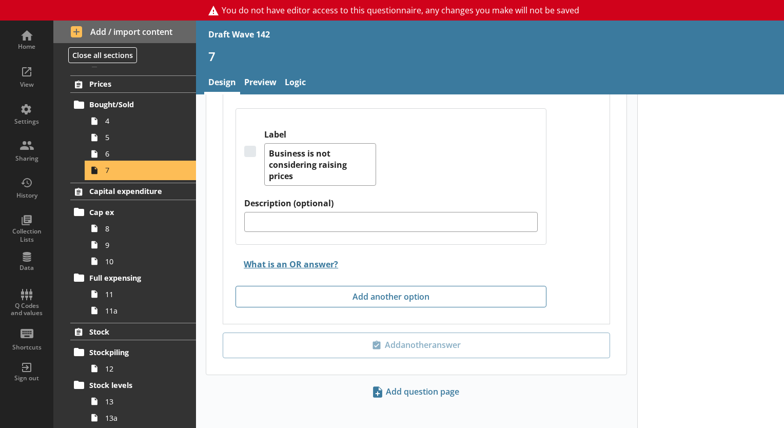
scroll to position [241, 0]
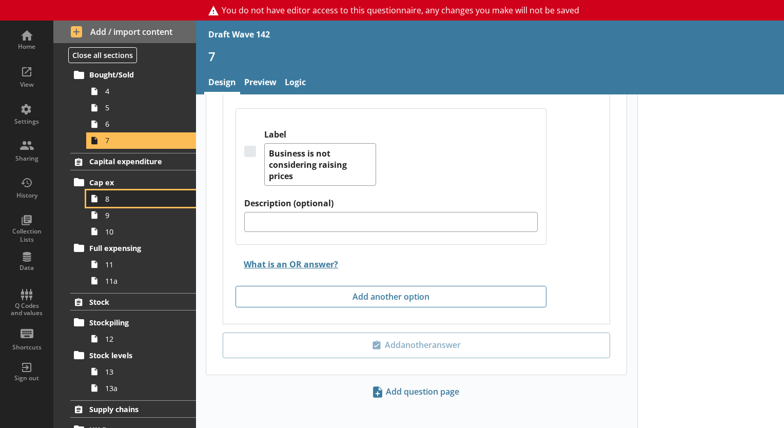
click at [101, 196] on icon at bounding box center [94, 198] width 16 height 16
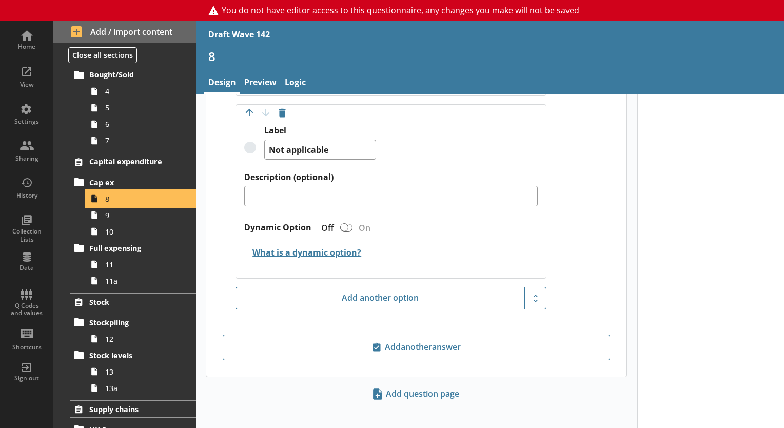
scroll to position [1488, 0]
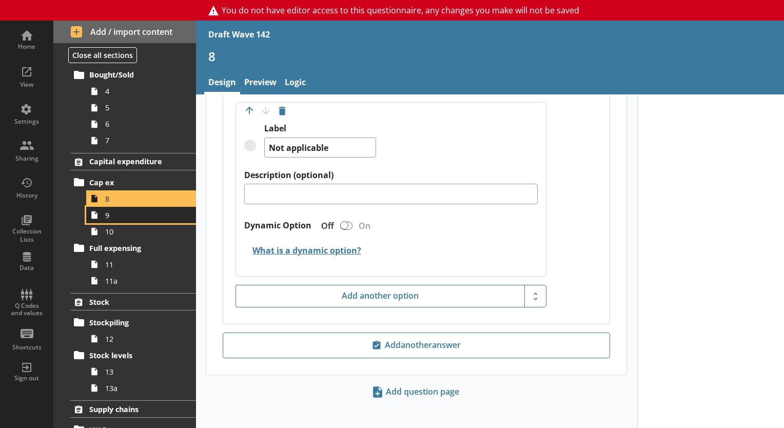
click at [149, 210] on span "9" at bounding box center [143, 215] width 77 height 10
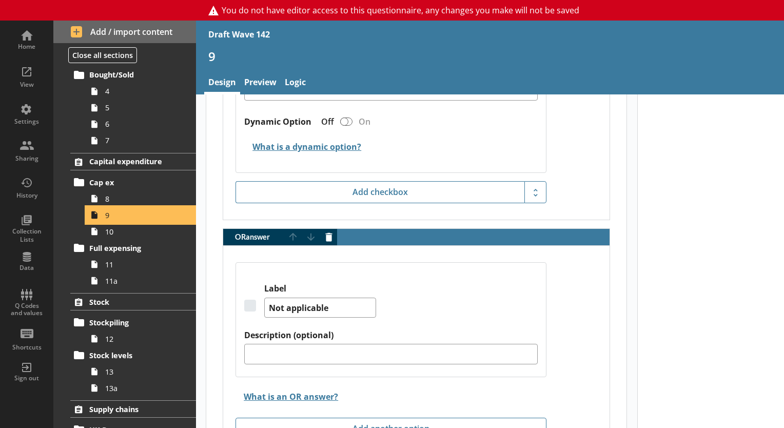
scroll to position [1970, 0]
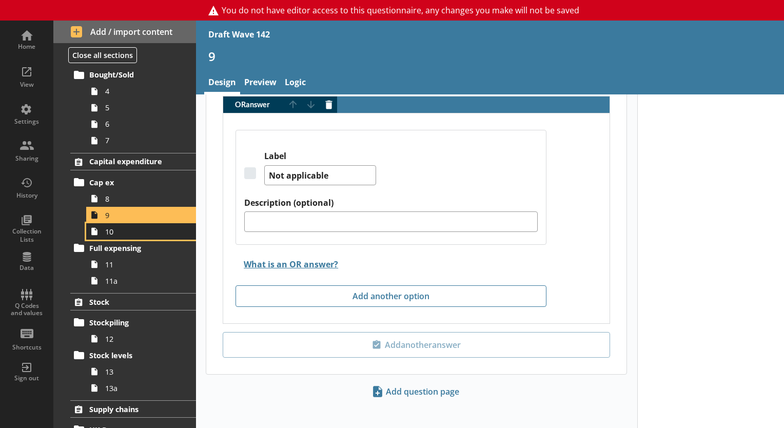
click at [114, 229] on span "10" at bounding box center [143, 232] width 77 height 10
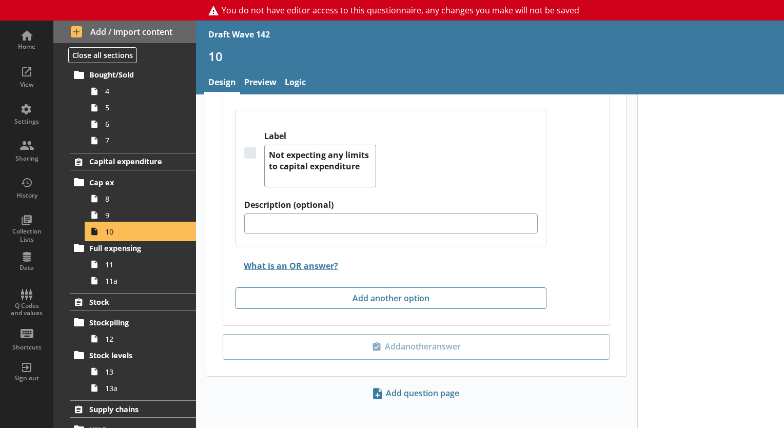
scroll to position [1842, 0]
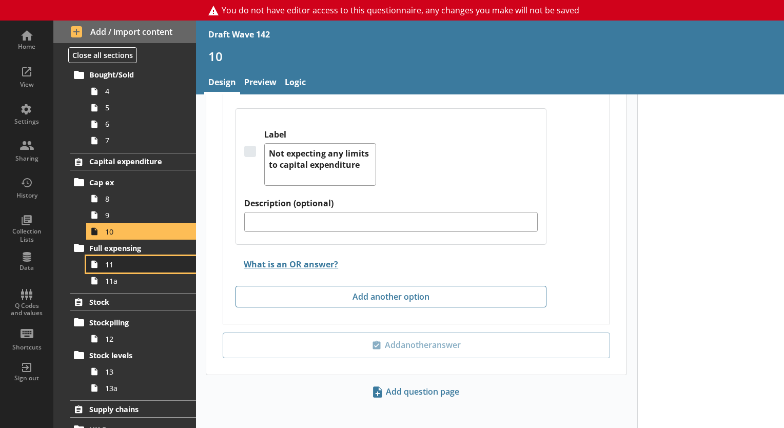
click at [159, 260] on span "11" at bounding box center [143, 265] width 77 height 10
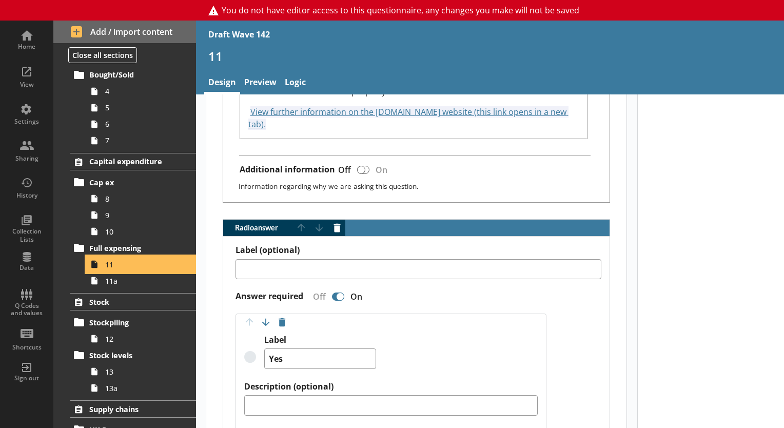
scroll to position [592, 0]
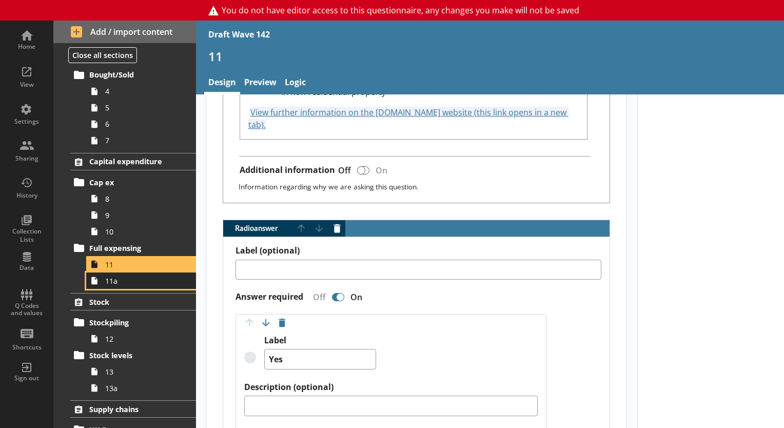
click at [132, 282] on span "11a" at bounding box center [143, 281] width 77 height 10
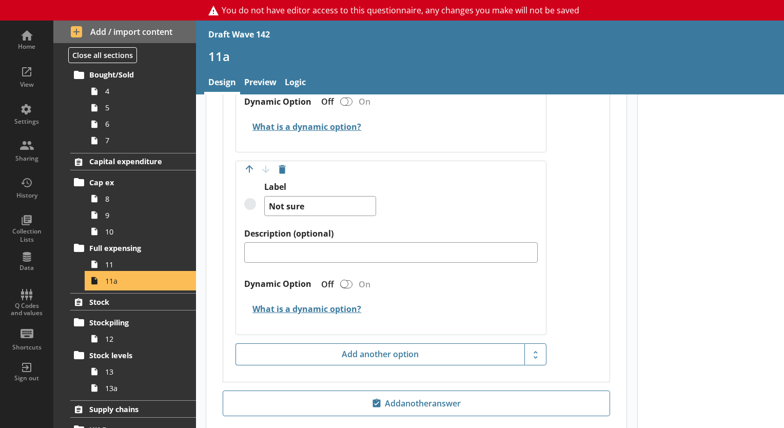
scroll to position [1288, 0]
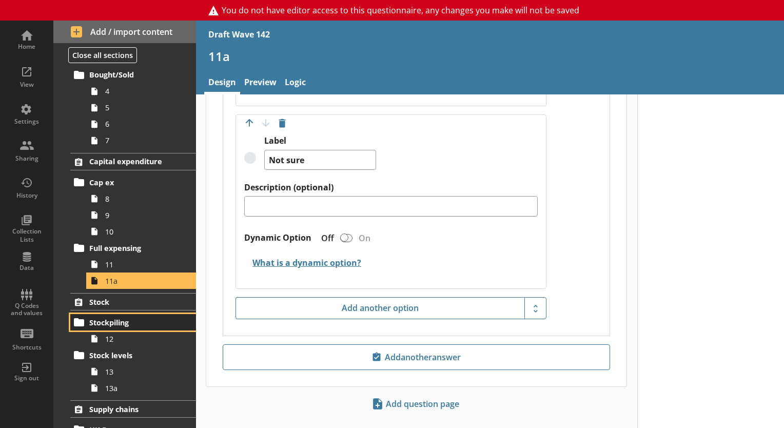
click at [99, 327] on link "Stockpiling" at bounding box center [133, 322] width 126 height 16
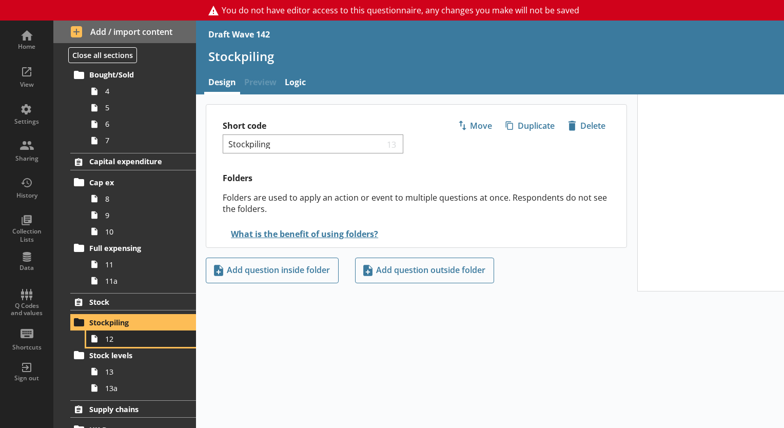
click at [102, 332] on icon at bounding box center [94, 339] width 16 height 16
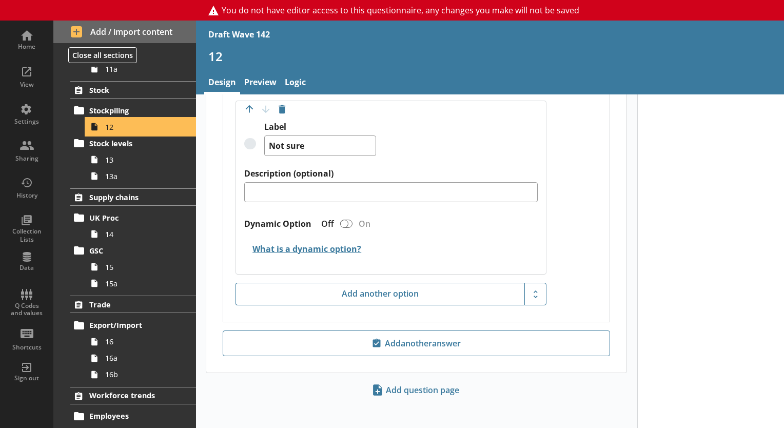
scroll to position [460, 0]
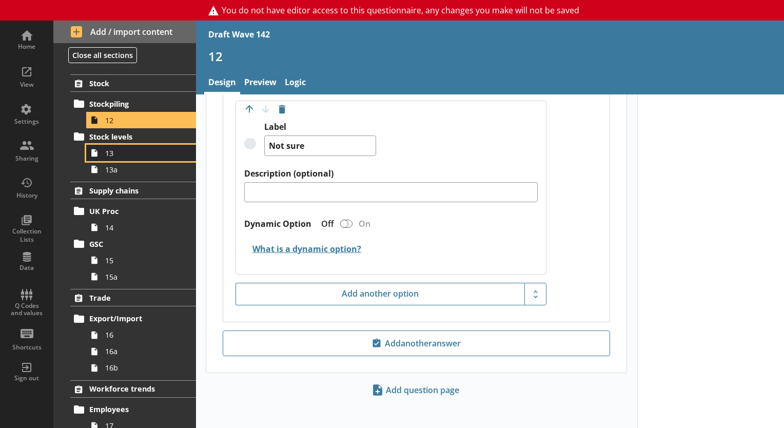
click at [100, 155] on icon at bounding box center [94, 153] width 16 height 16
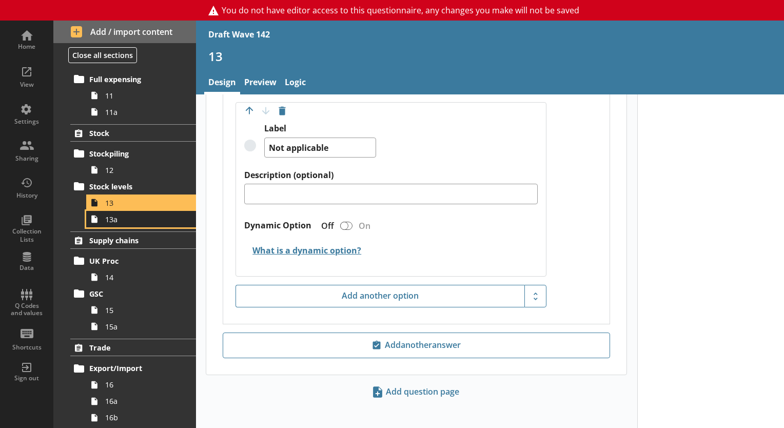
click at [131, 215] on span "13a" at bounding box center [143, 220] width 77 height 10
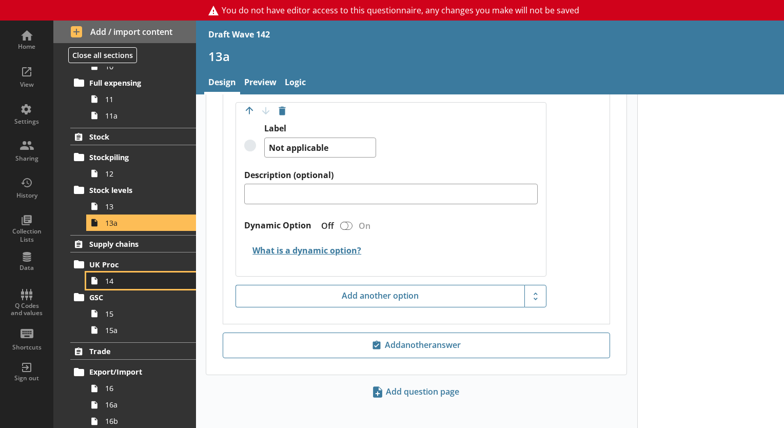
click at [116, 276] on span "14" at bounding box center [143, 281] width 77 height 10
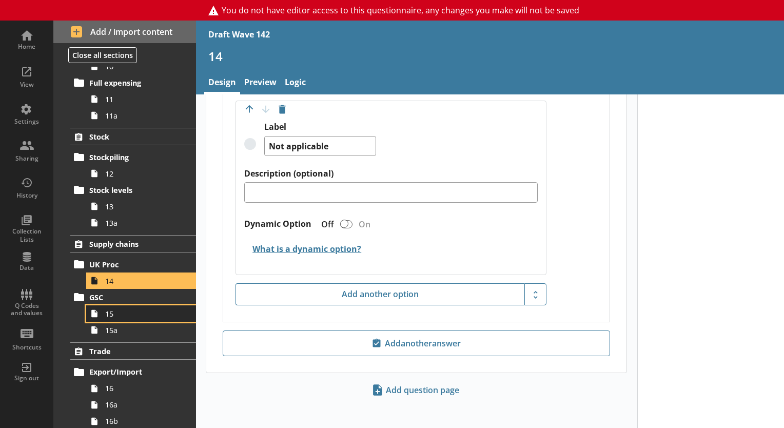
click at [133, 316] on span "15" at bounding box center [143, 314] width 77 height 10
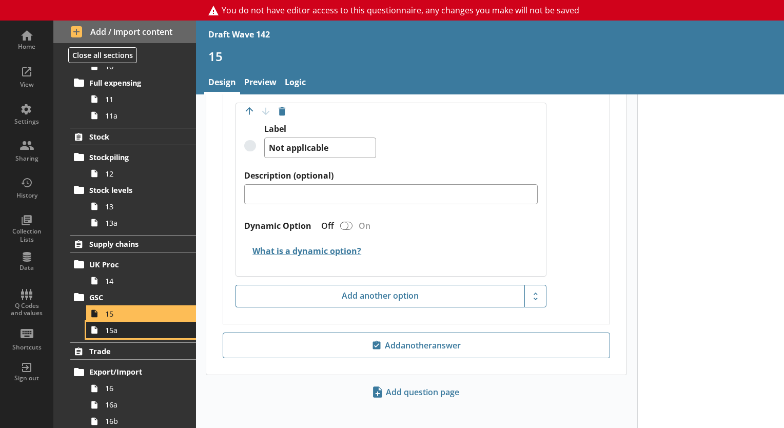
click at [158, 328] on span "15a" at bounding box center [143, 330] width 77 height 10
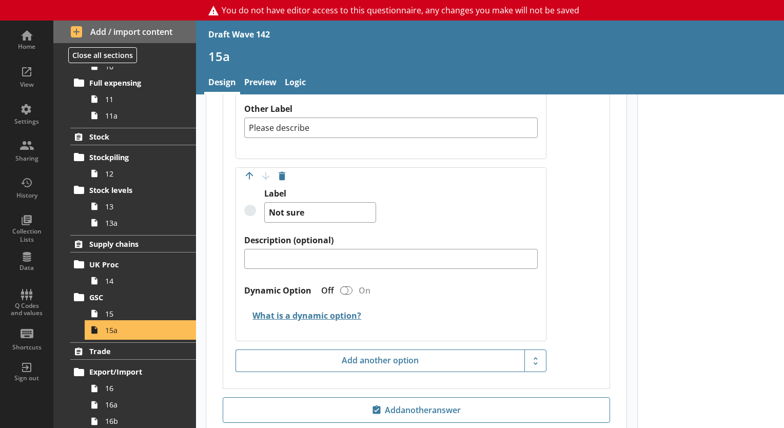
scroll to position [2254, 0]
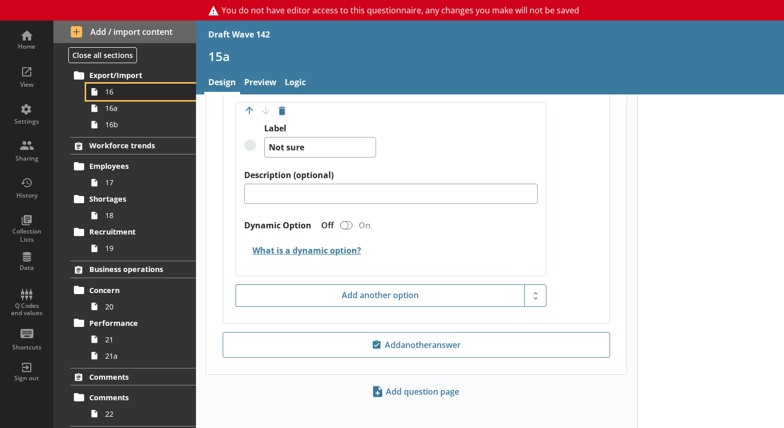
click at [111, 96] on link "16" at bounding box center [141, 92] width 110 height 16
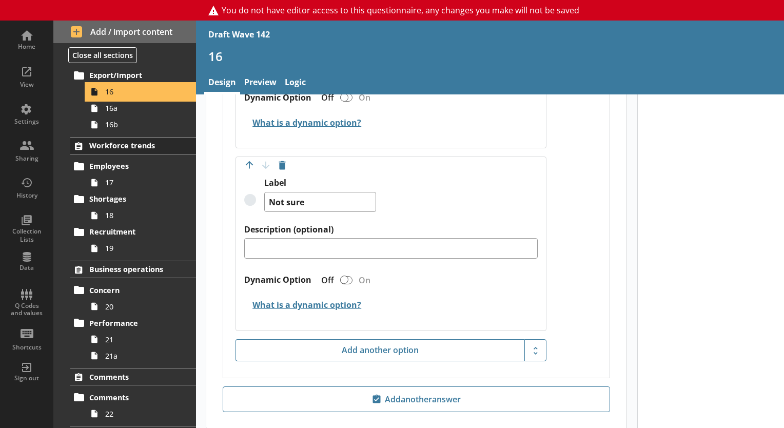
scroll to position [1447, 0]
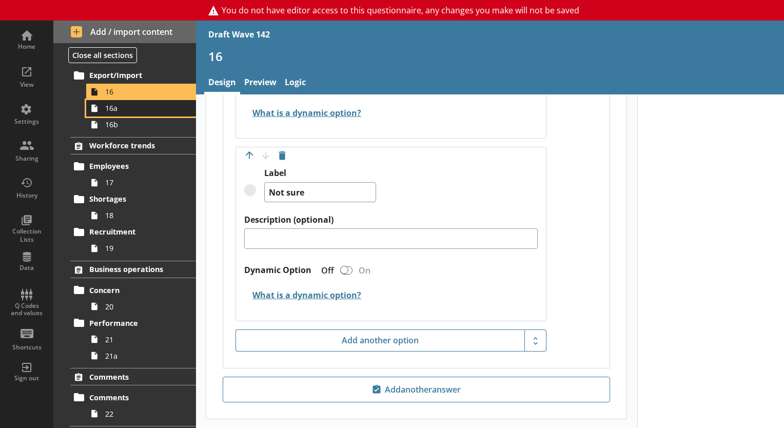
click at [123, 110] on span "16a" at bounding box center [143, 108] width 77 height 10
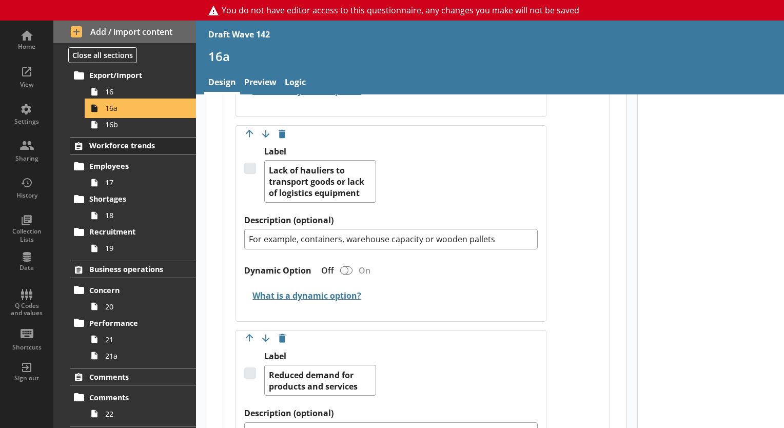
scroll to position [2126, 0]
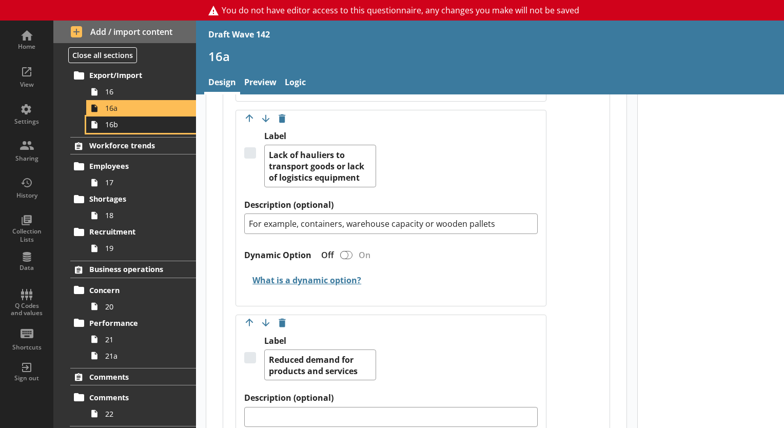
click at [131, 126] on span "16b" at bounding box center [143, 125] width 77 height 10
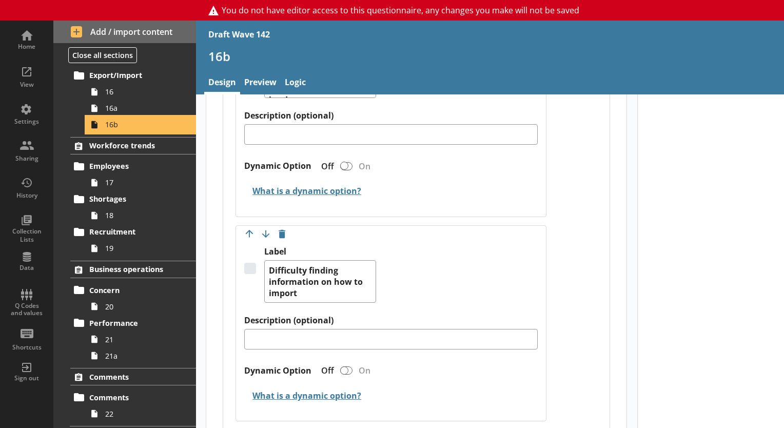
scroll to position [1610, 0]
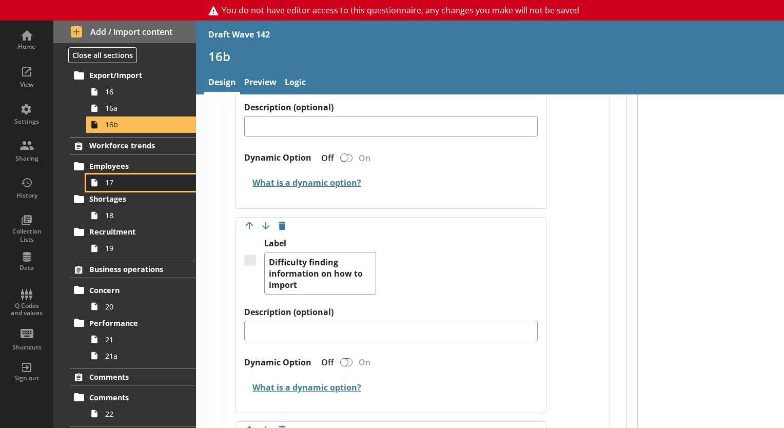
click at [109, 181] on span "17" at bounding box center [143, 183] width 77 height 10
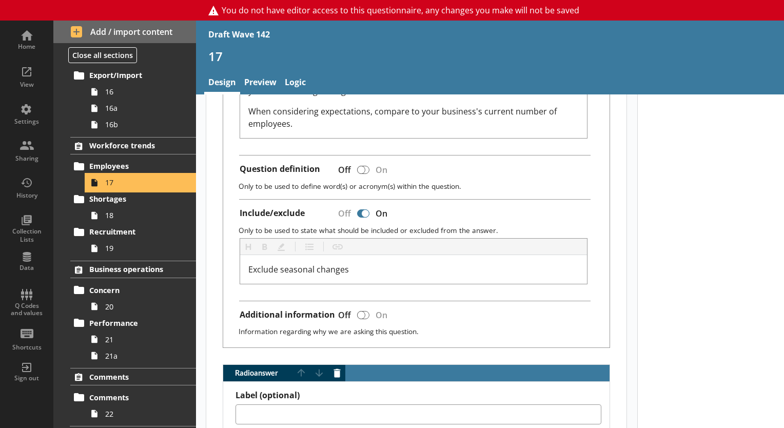
scroll to position [366, 0]
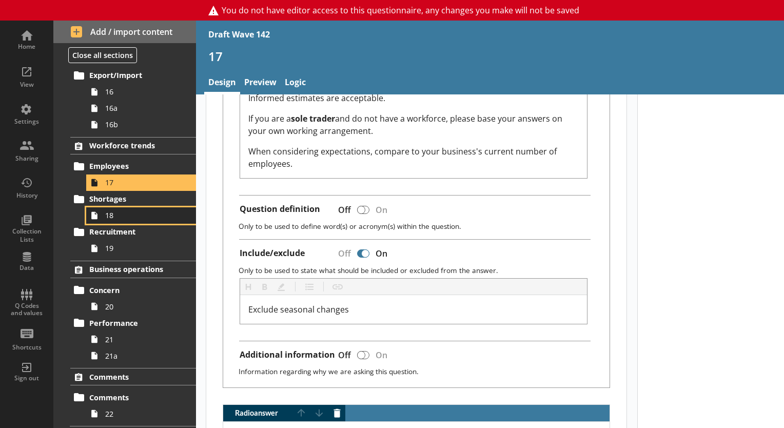
click at [121, 210] on span "18" at bounding box center [143, 215] width 77 height 10
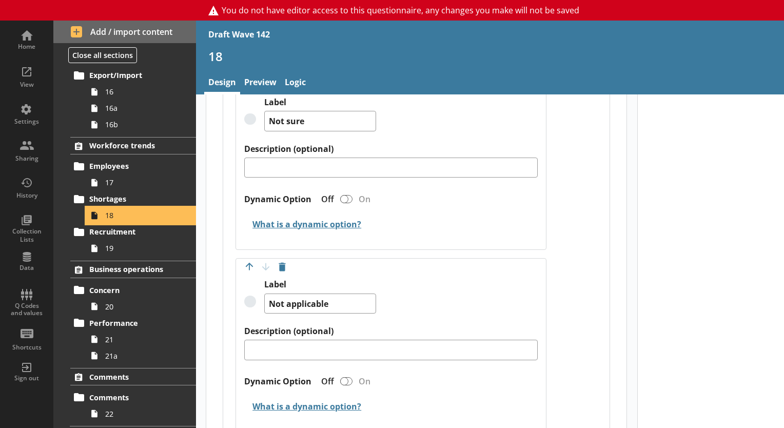
scroll to position [939, 0]
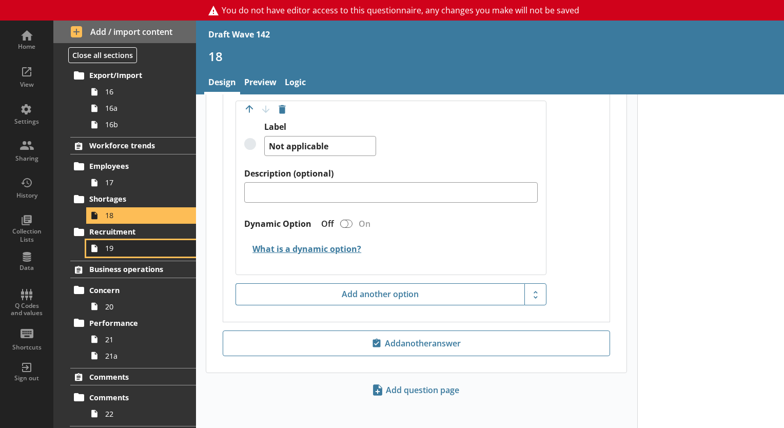
click at [107, 251] on span "19" at bounding box center [143, 248] width 77 height 10
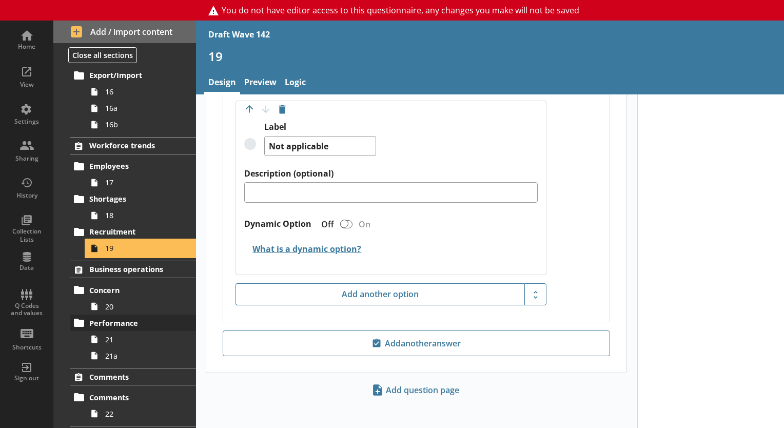
scroll to position [720, 0]
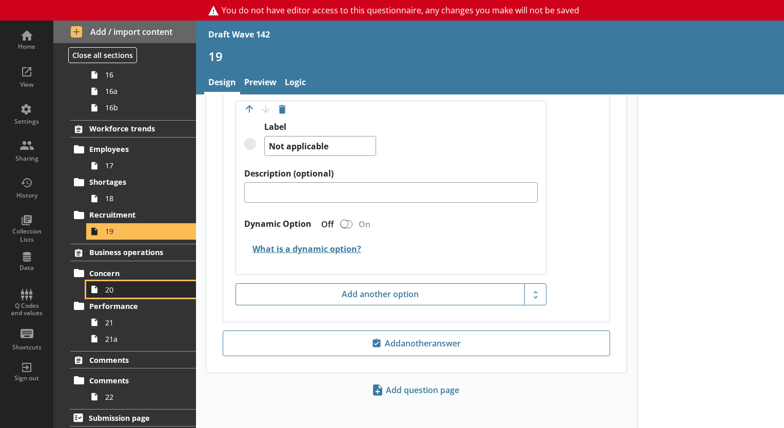
click at [111, 287] on span "20" at bounding box center [143, 290] width 77 height 10
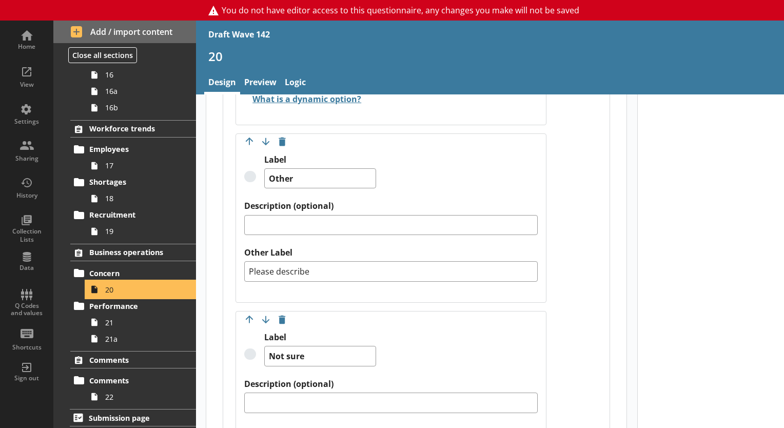
scroll to position [2815, 0]
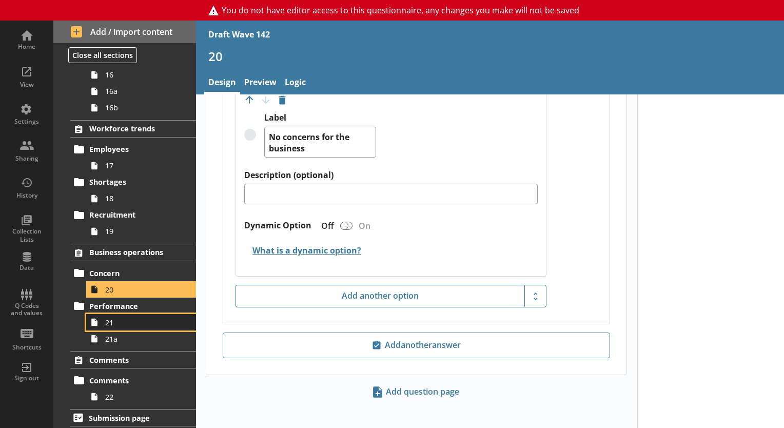
click at [139, 314] on link "21" at bounding box center [141, 322] width 110 height 16
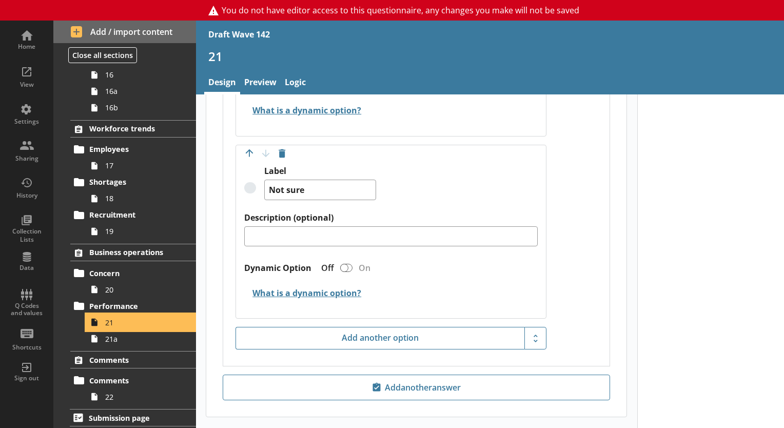
scroll to position [1224, 0]
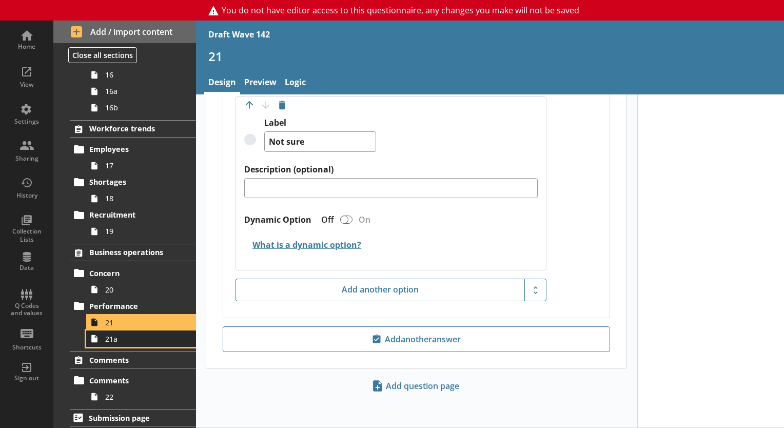
click at [121, 338] on span "21a" at bounding box center [143, 339] width 77 height 10
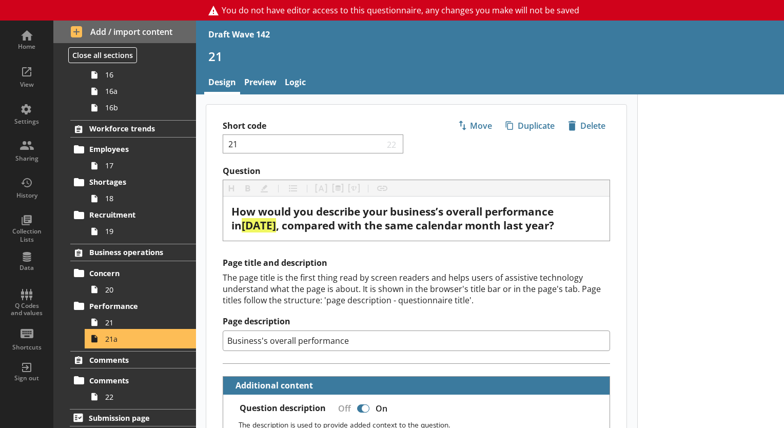
type textarea "x"
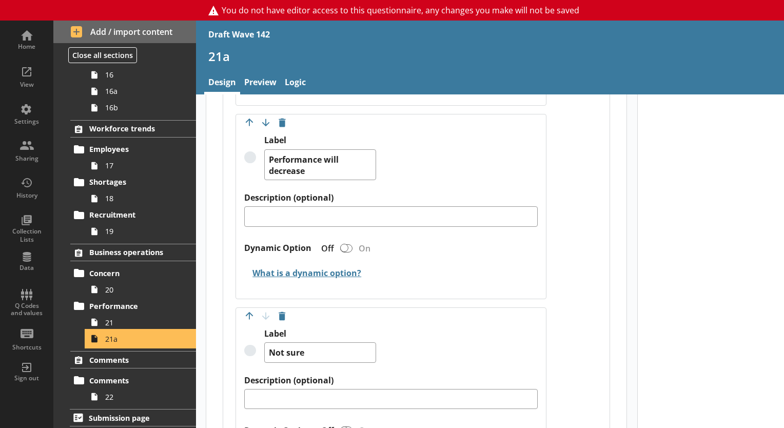
scroll to position [1232, 0]
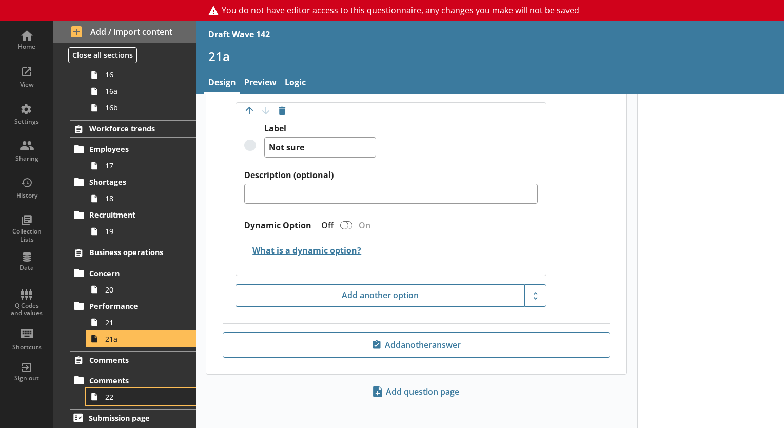
click at [118, 392] on span "22" at bounding box center [143, 397] width 77 height 10
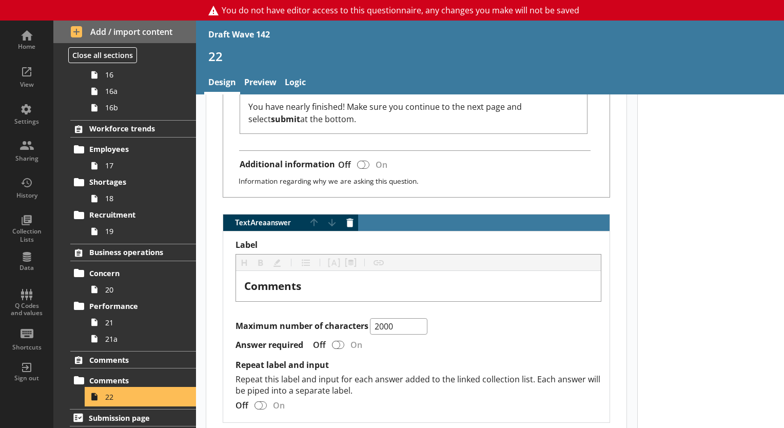
scroll to position [544, 0]
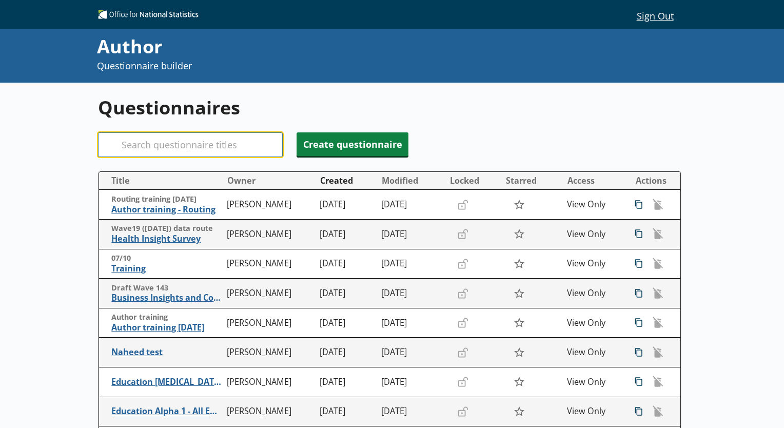
click at [200, 146] on input "Search" at bounding box center [190, 144] width 185 height 25
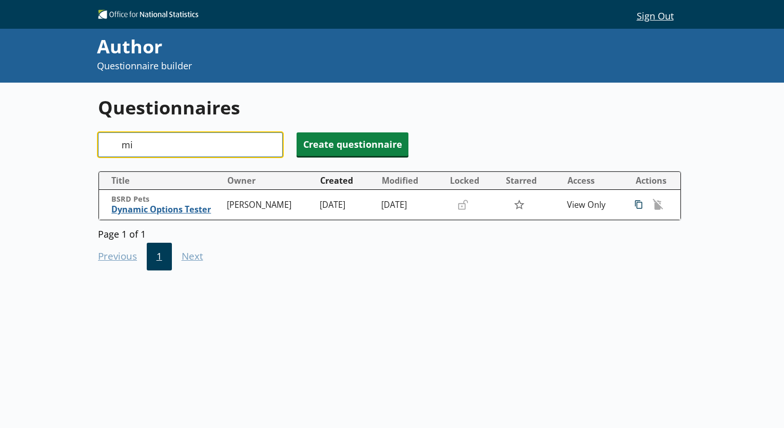
type input "m"
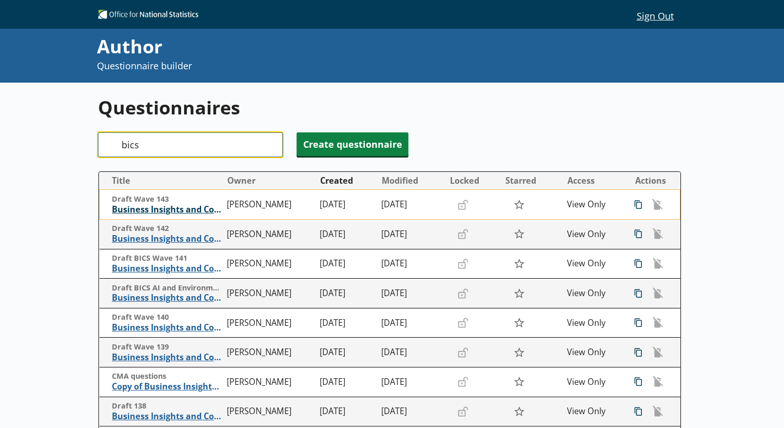
type input "bics"
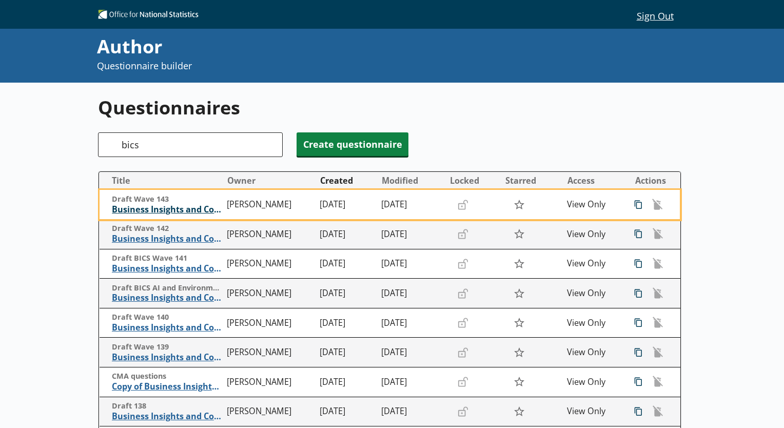
click at [174, 207] on span "Business Insights and Conditions Survey (BICS) draft" at bounding box center [167, 209] width 110 height 11
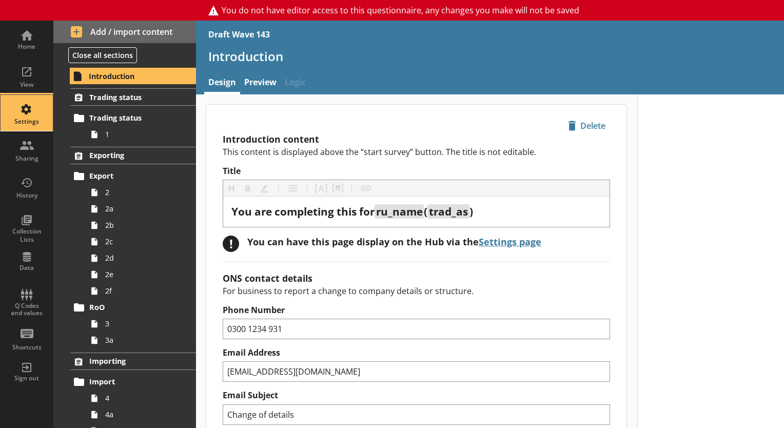
click at [31, 102] on div "Settings" at bounding box center [27, 113] width 36 height 36
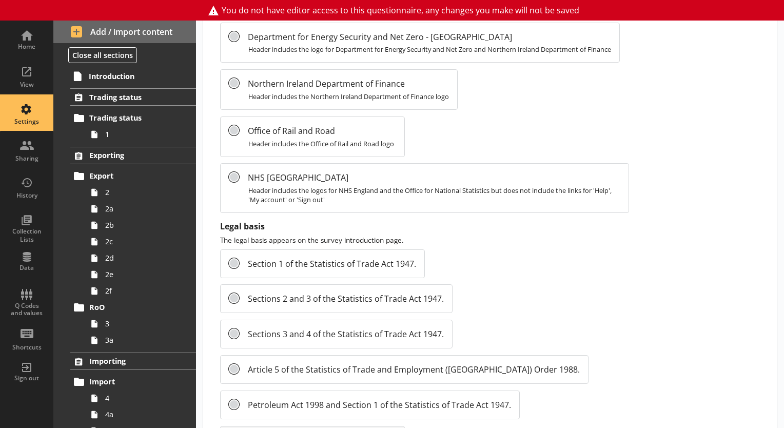
scroll to position [1149, 0]
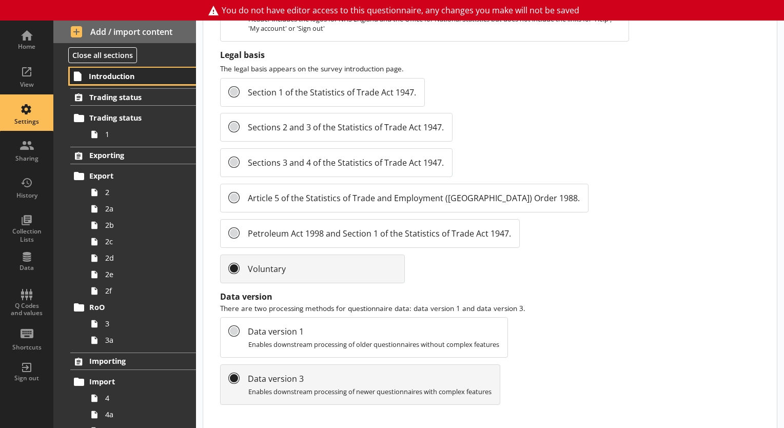
click at [123, 69] on link "Introduction" at bounding box center [133, 76] width 126 height 16
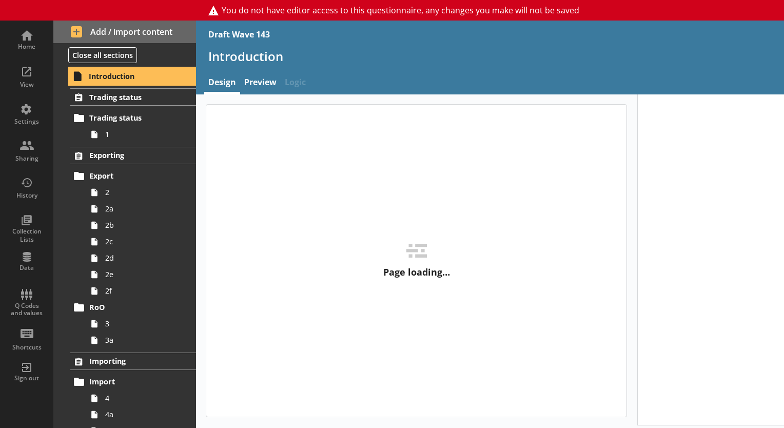
type textarea "x"
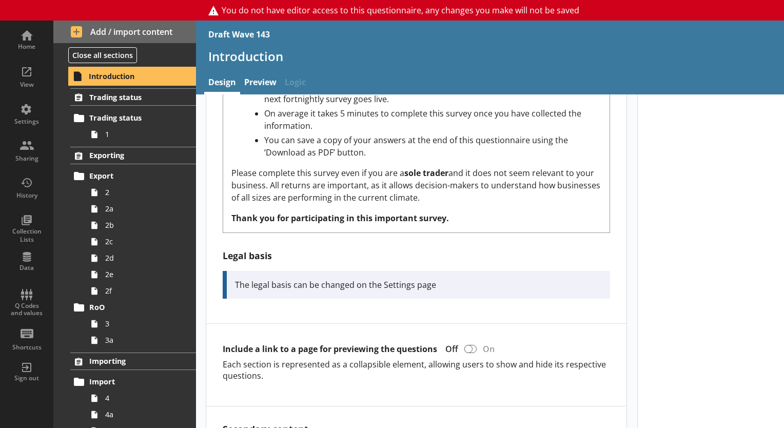
scroll to position [560, 0]
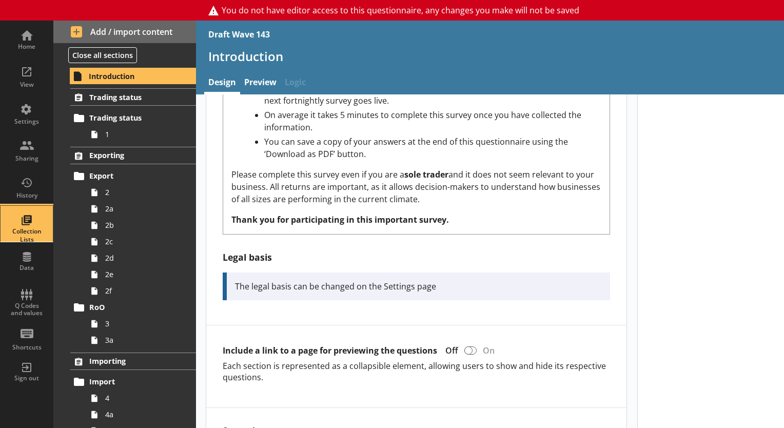
click at [17, 237] on div "Collection Lists" at bounding box center [27, 235] width 36 height 16
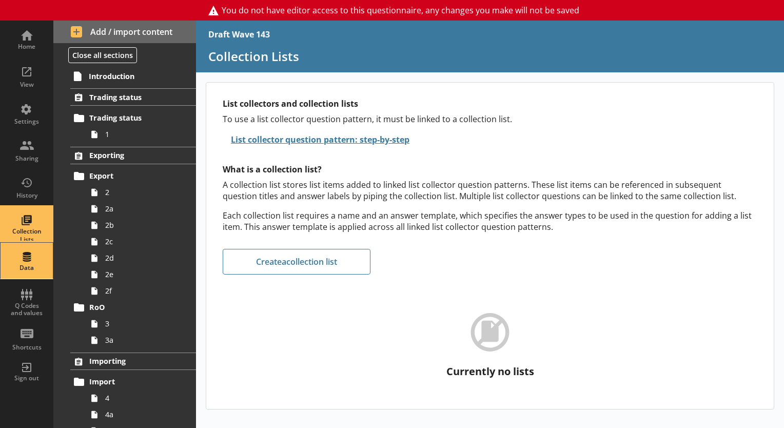
click at [21, 259] on div "Data" at bounding box center [27, 261] width 36 height 36
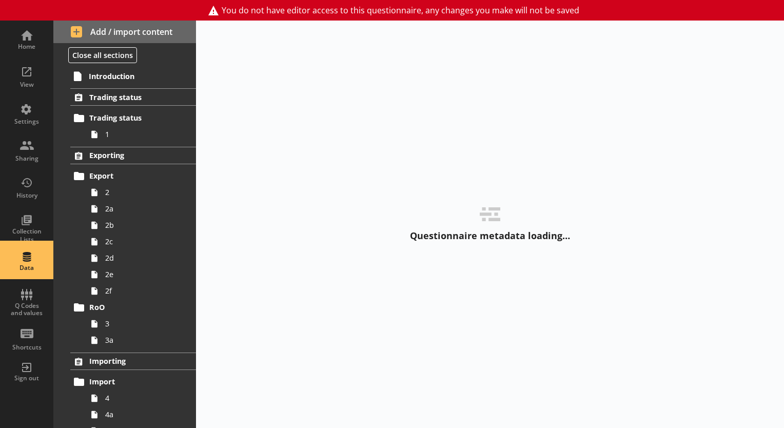
select select "Text_Optional"
select select "Date"
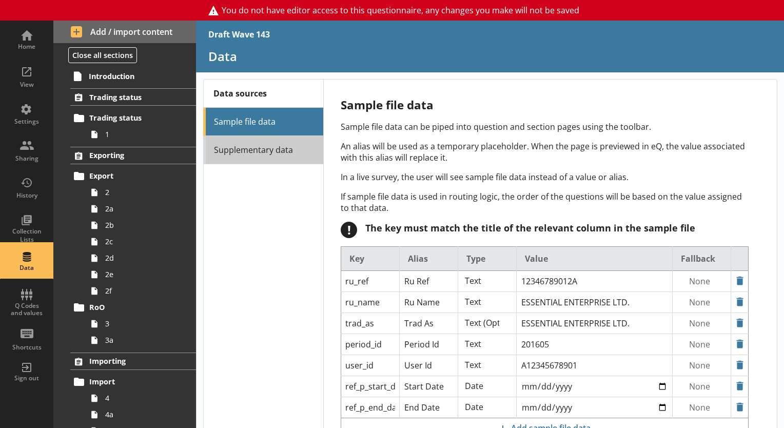
click at [230, 142] on link "Supplementary data" at bounding box center [263, 150] width 120 height 28
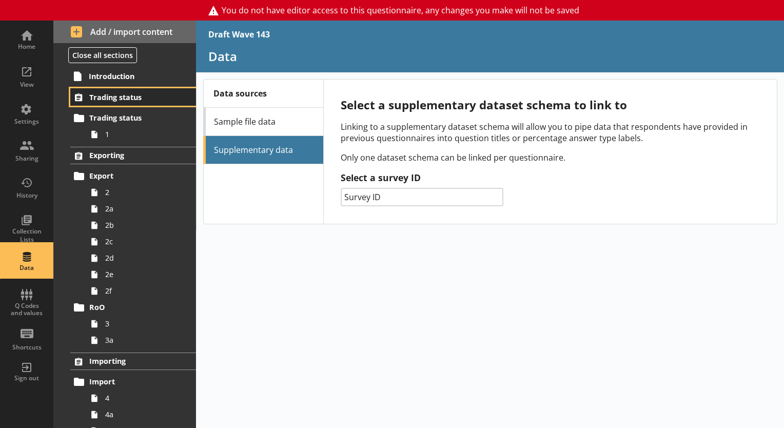
click at [106, 98] on span "Trading status" at bounding box center [133, 97] width 89 height 10
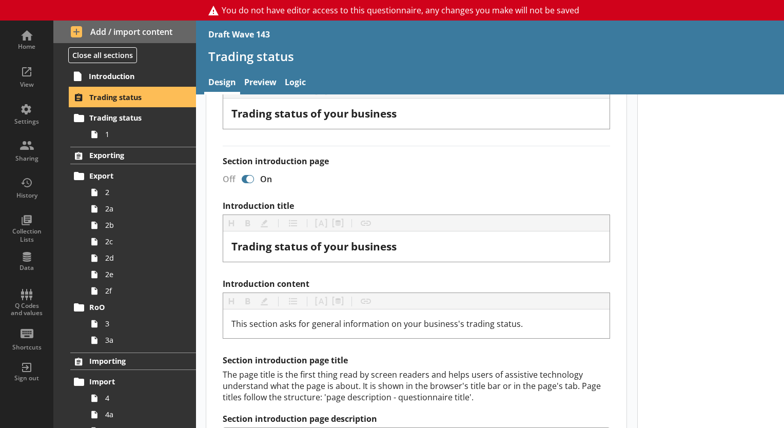
scroll to position [214, 0]
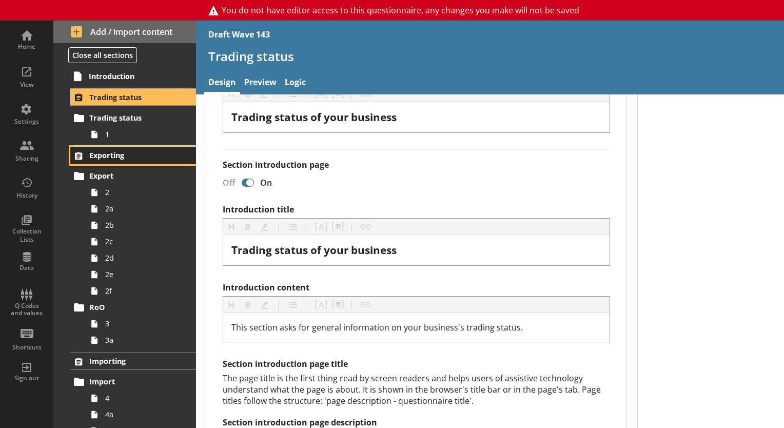
click at [150, 154] on span "Exporting" at bounding box center [133, 155] width 89 height 10
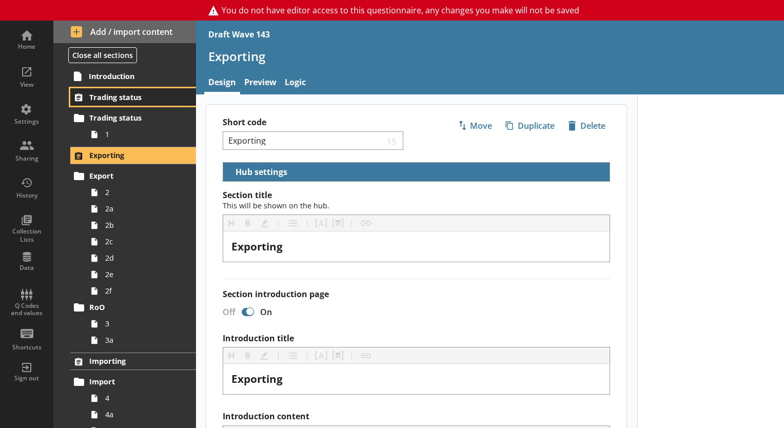
click at [117, 105] on link "Trading status" at bounding box center [133, 96] width 126 height 17
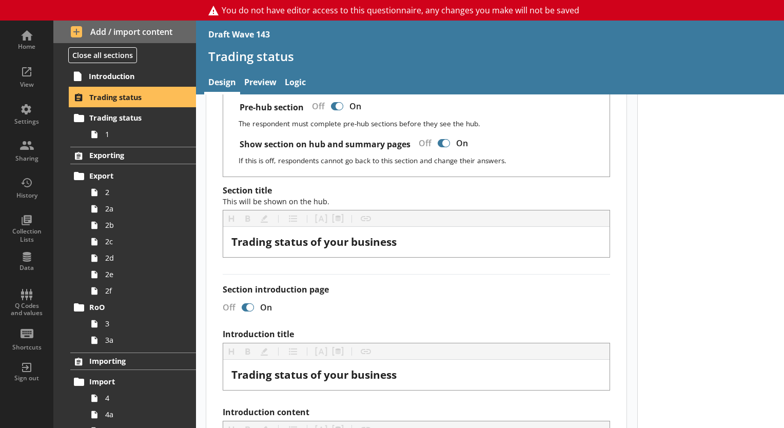
scroll to position [90, 0]
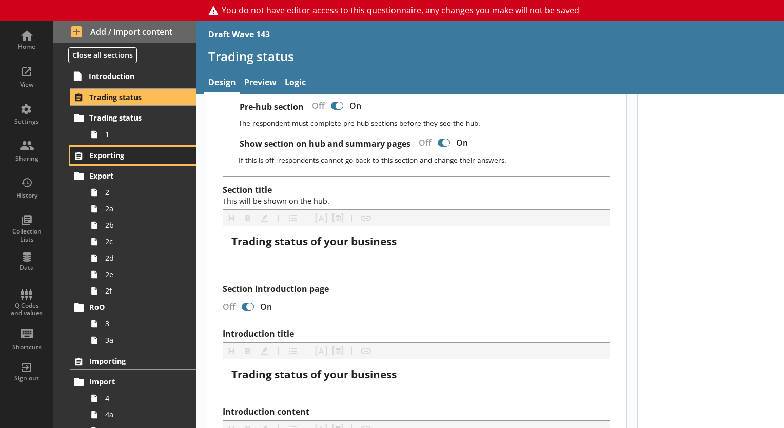
click at [123, 156] on span "Exporting" at bounding box center [133, 155] width 89 height 10
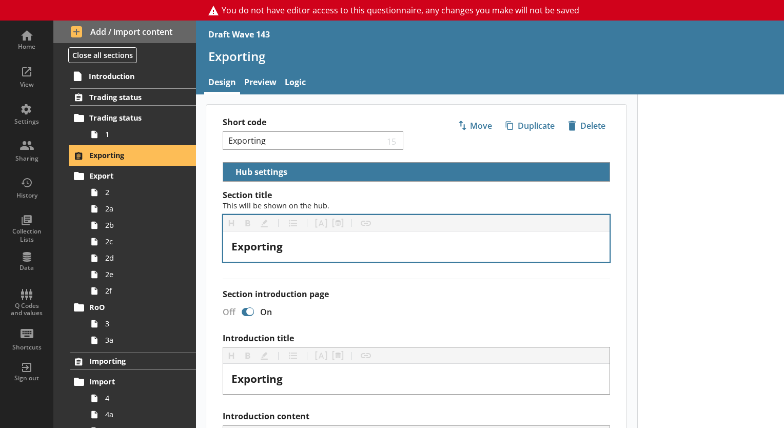
scroll to position [442, 0]
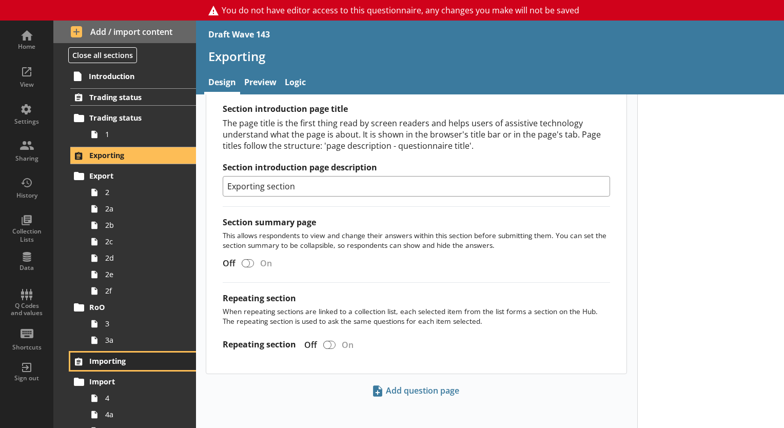
click at [127, 360] on span "Importing" at bounding box center [133, 361] width 89 height 10
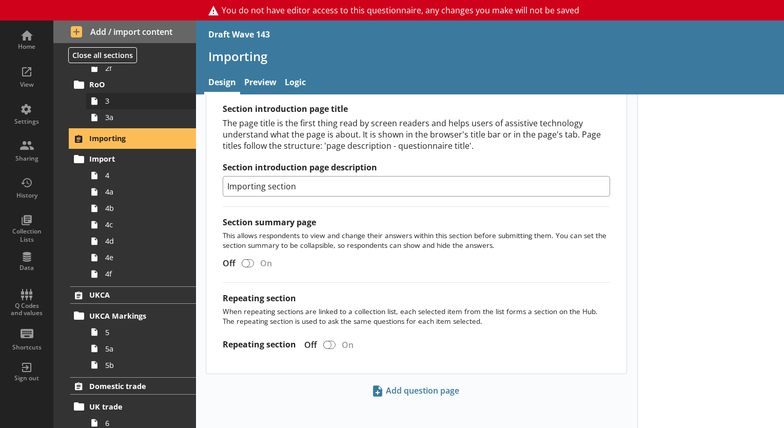
scroll to position [228, 0]
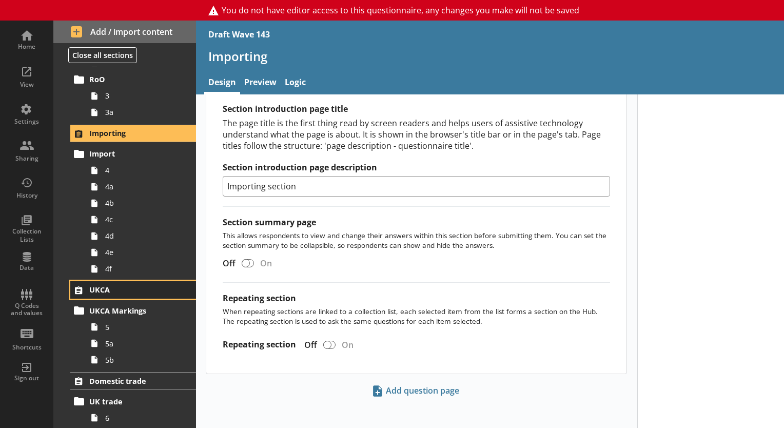
click at [108, 282] on link "UKCA" at bounding box center [133, 289] width 126 height 17
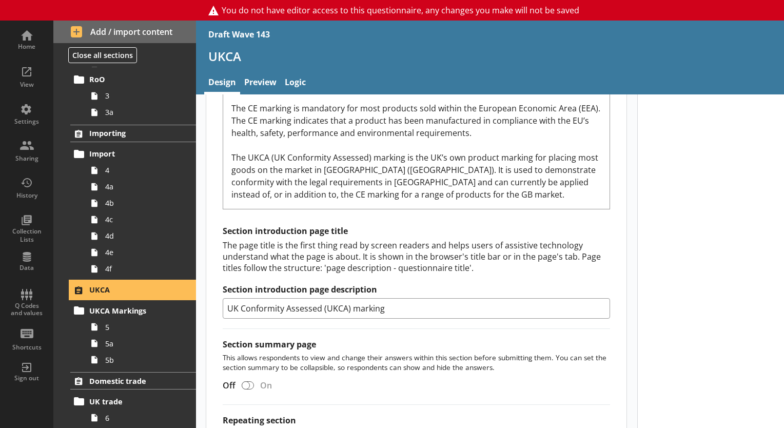
scroll to position [504, 0]
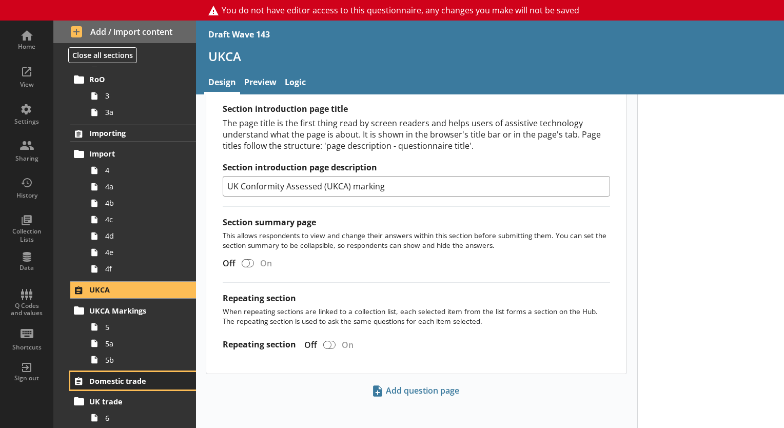
click at [139, 376] on span "Domestic trade" at bounding box center [133, 381] width 89 height 10
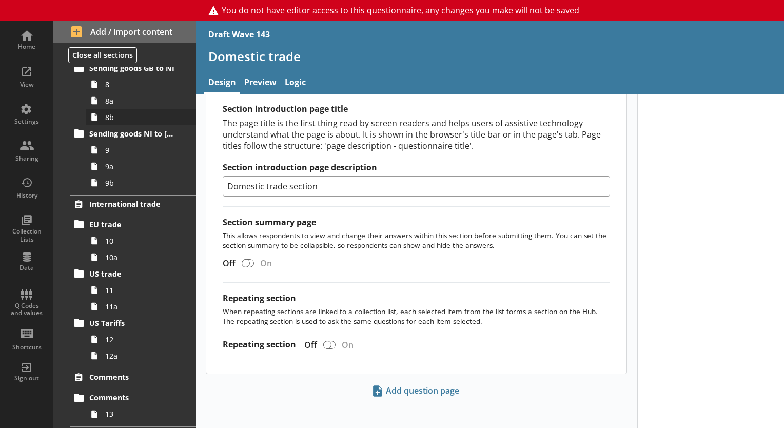
scroll to position [657, 0]
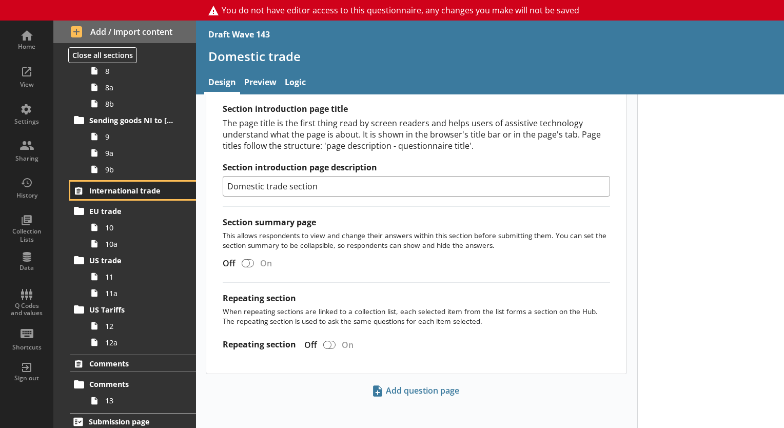
click at [136, 192] on span "International trade" at bounding box center [133, 191] width 89 height 10
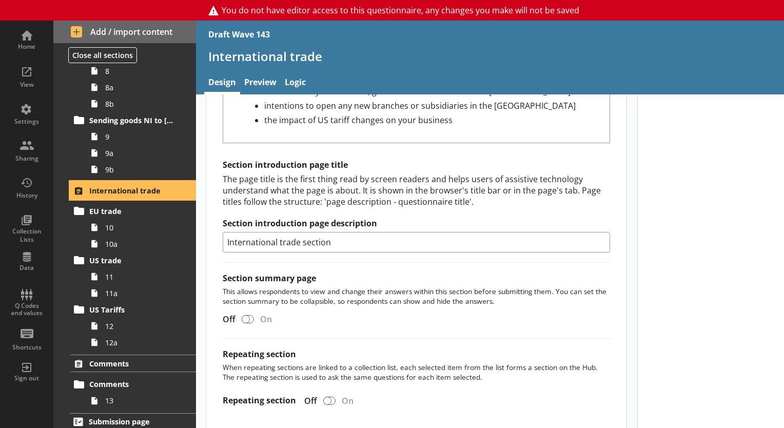
scroll to position [471, 0]
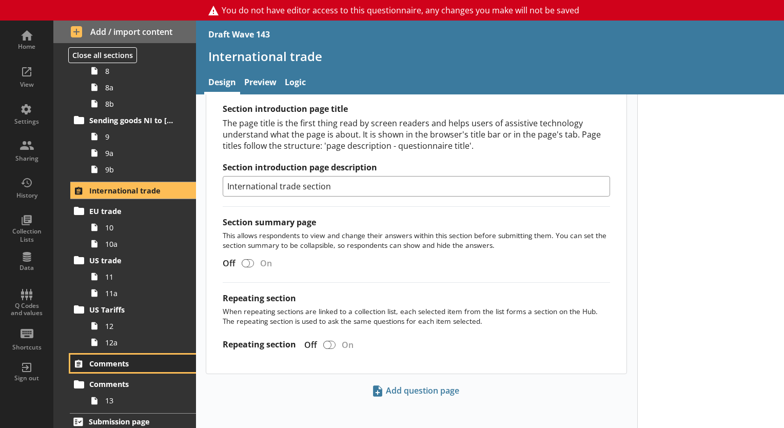
click at [133, 364] on span "Comments" at bounding box center [133, 364] width 89 height 10
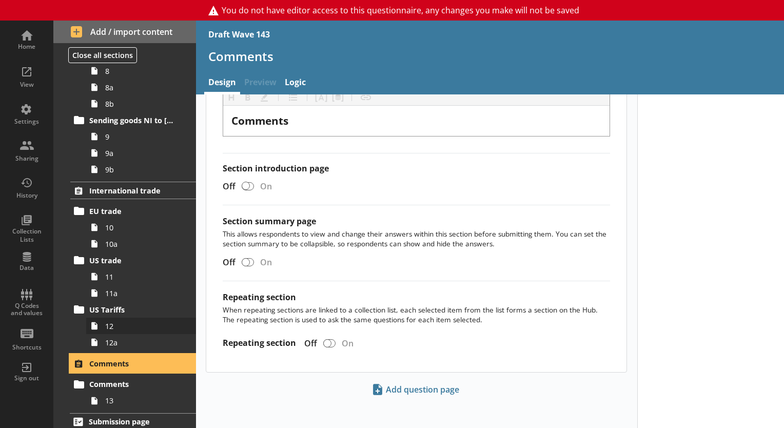
scroll to position [661, 0]
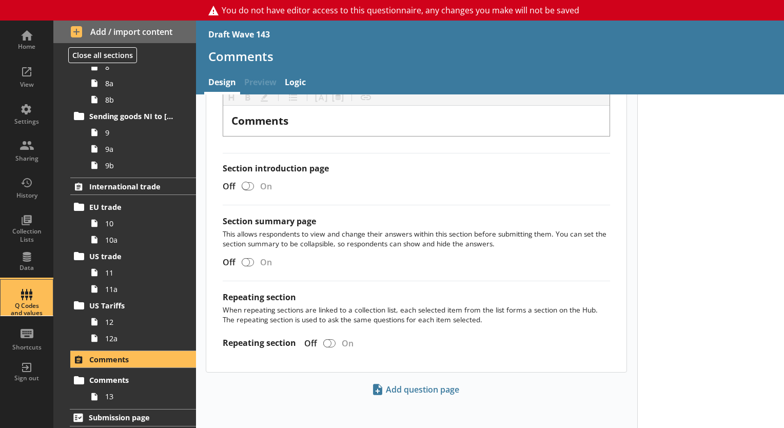
click at [32, 303] on div "Q Codes and values" at bounding box center [27, 309] width 36 height 15
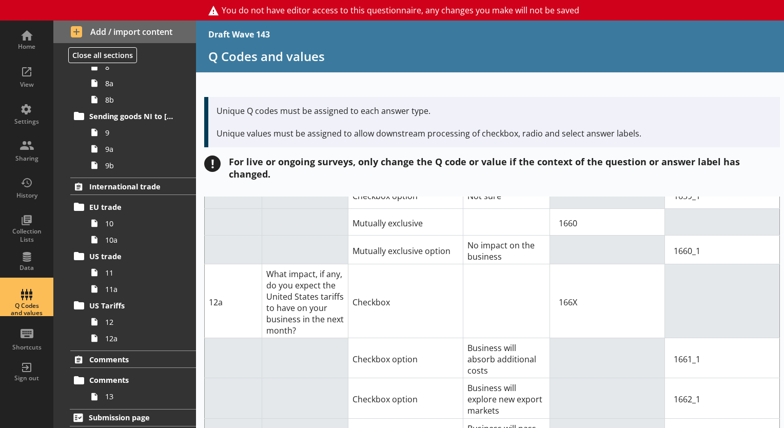
scroll to position [9267, 0]
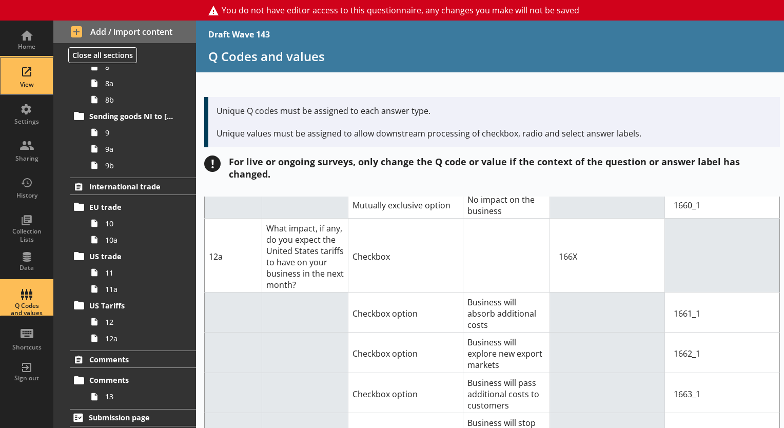
click at [29, 75] on div "View" at bounding box center [27, 76] width 36 height 36
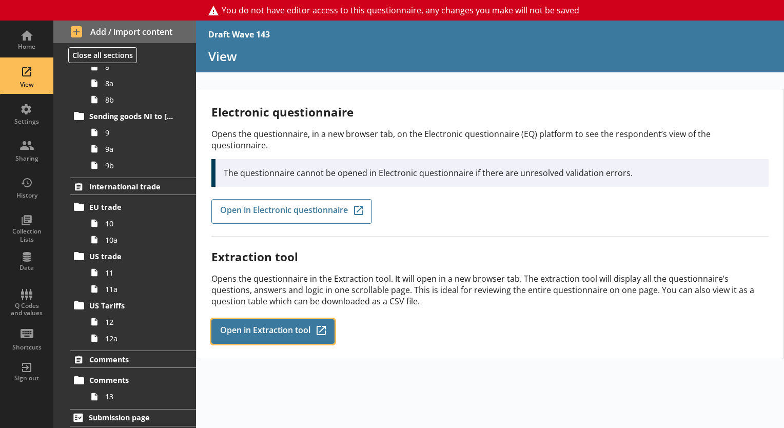
click at [260, 326] on span "Open in Extraction tool" at bounding box center [265, 331] width 90 height 11
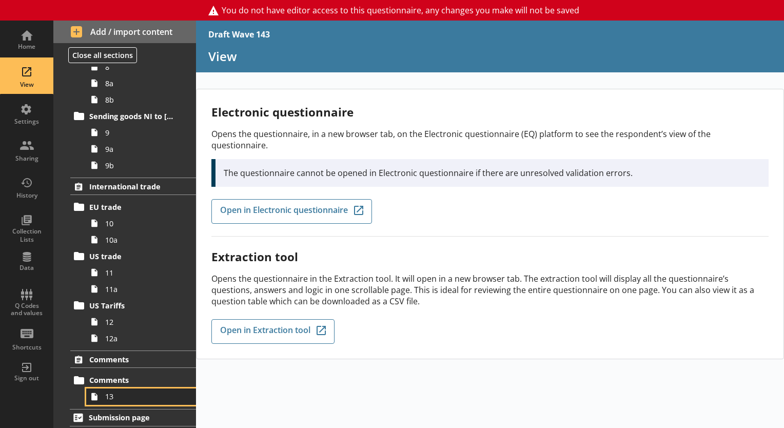
click at [121, 401] on link "13" at bounding box center [141, 397] width 110 height 16
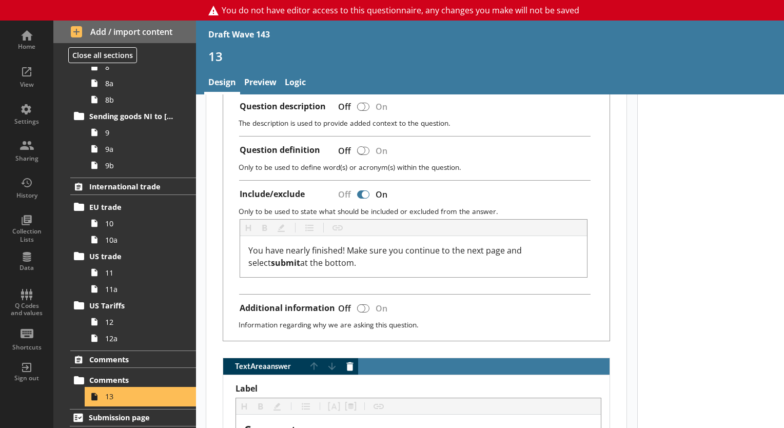
scroll to position [544, 0]
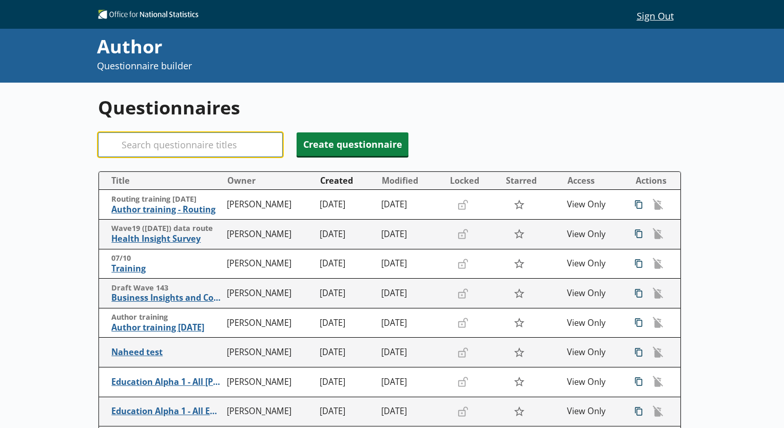
click at [232, 136] on input "Search" at bounding box center [190, 144] width 185 height 25
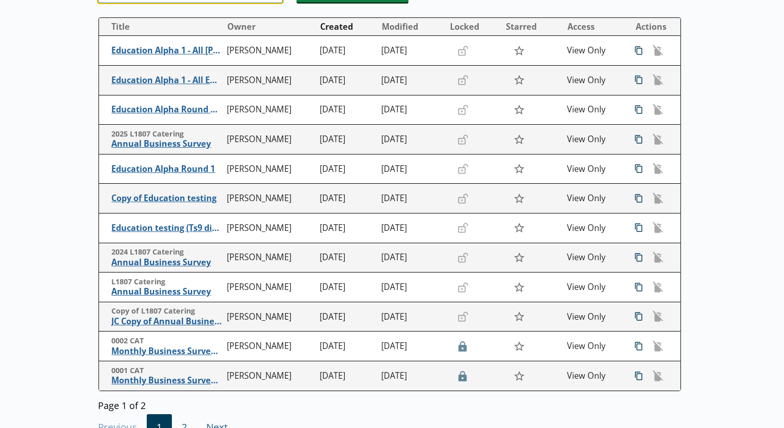
scroll to position [185, 0]
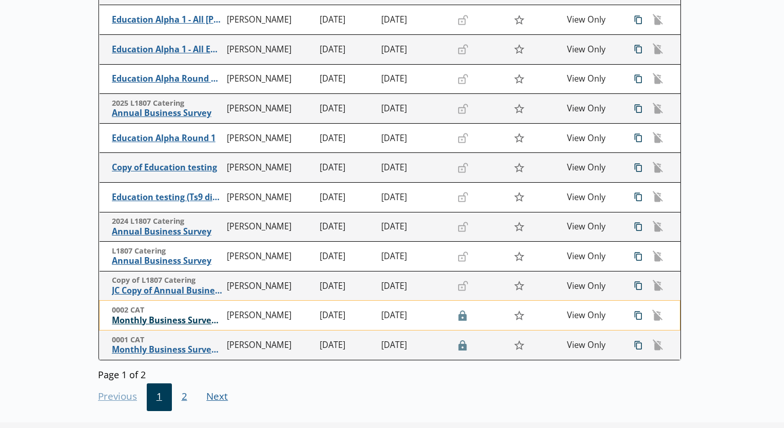
type input "cat"
click at [141, 318] on span "Monthly Business Survey - Construction and Allied Trades" at bounding box center [167, 320] width 110 height 11
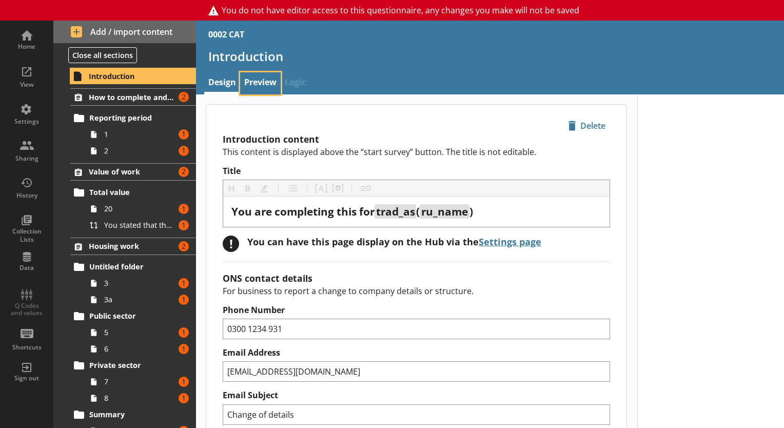
click at [264, 80] on link "Preview" at bounding box center [260, 83] width 41 height 22
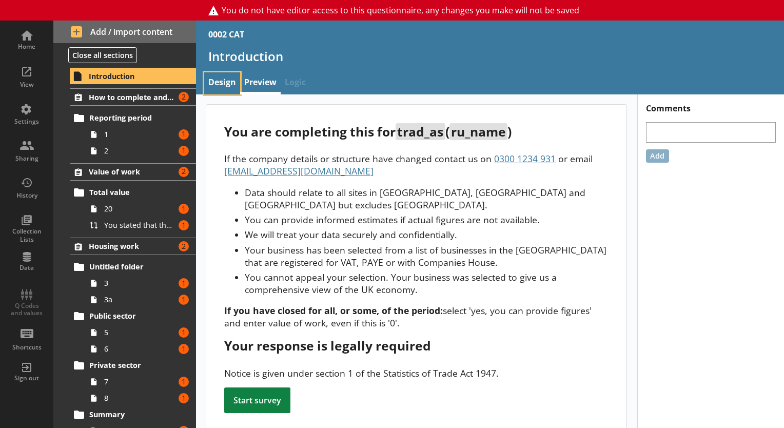
click at [236, 84] on link "Design" at bounding box center [222, 83] width 36 height 22
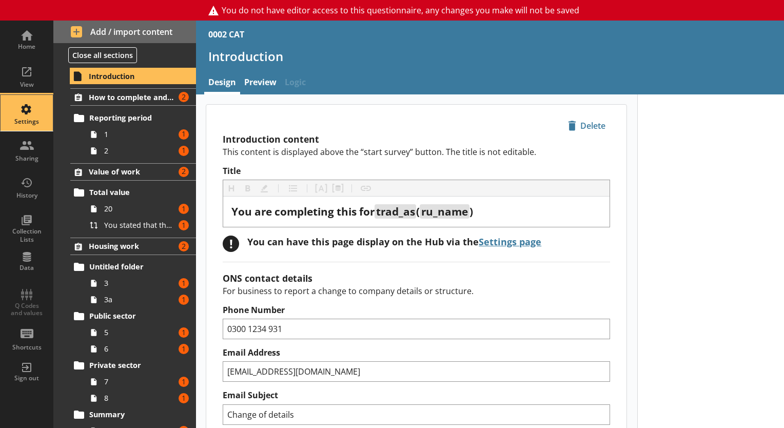
click at [27, 121] on div "Settings" at bounding box center [27, 122] width 36 height 8
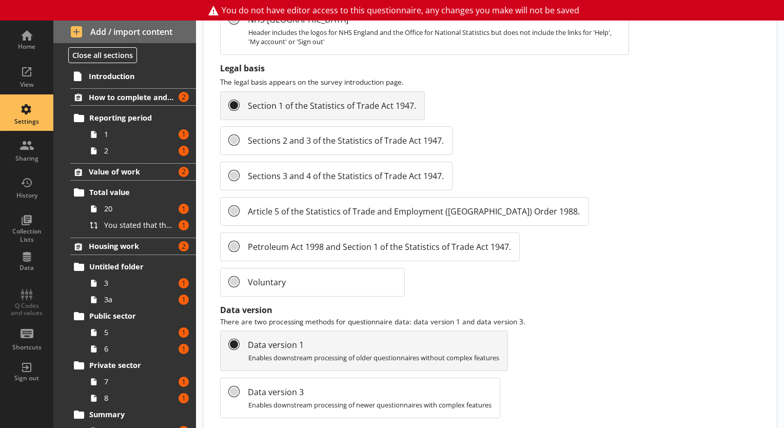
scroll to position [1149, 0]
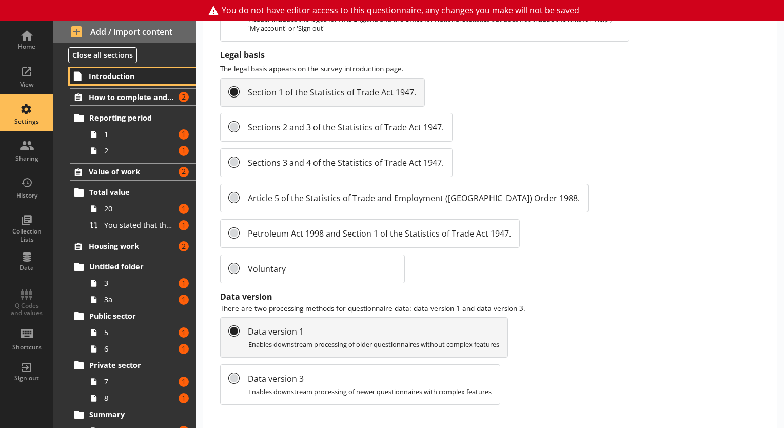
click at [125, 75] on span "Introduction" at bounding box center [133, 76] width 89 height 10
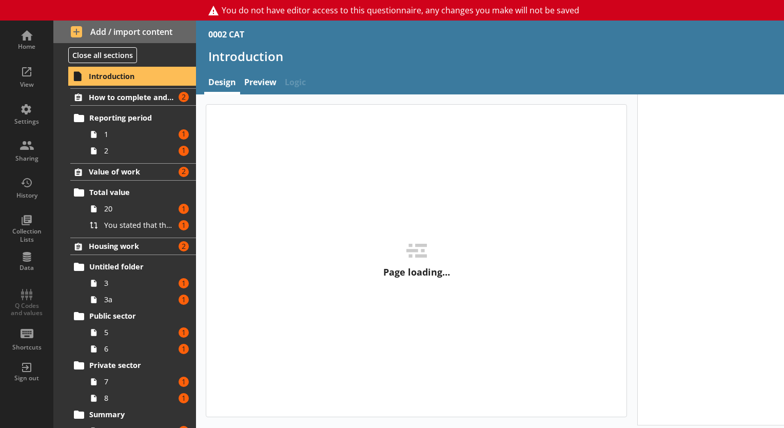
type textarea "x"
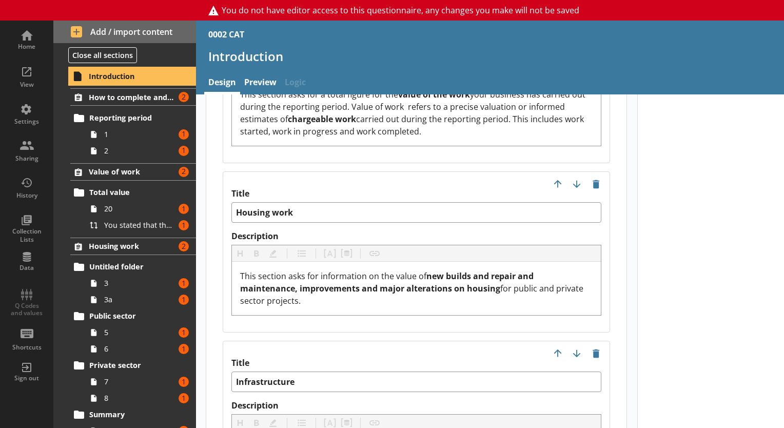
scroll to position [1320, 0]
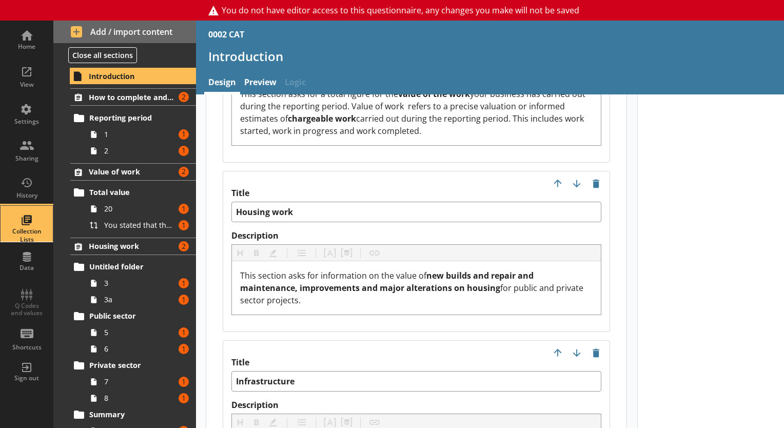
click at [23, 224] on div "Collection Lists" at bounding box center [27, 224] width 36 height 36
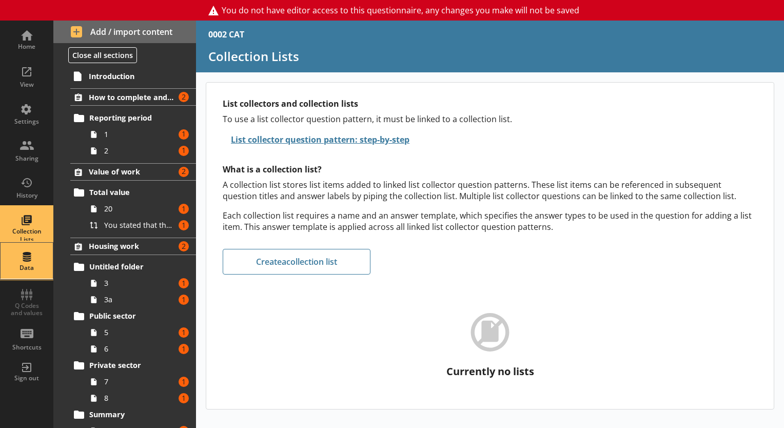
click at [25, 266] on div "Data" at bounding box center [27, 268] width 36 height 8
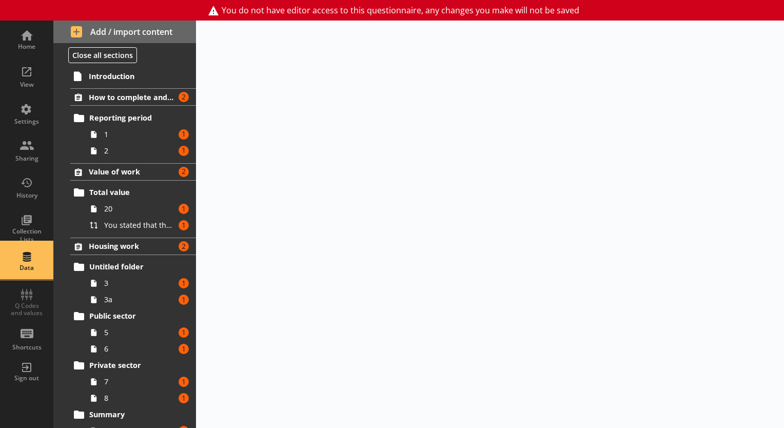
select select "Date"
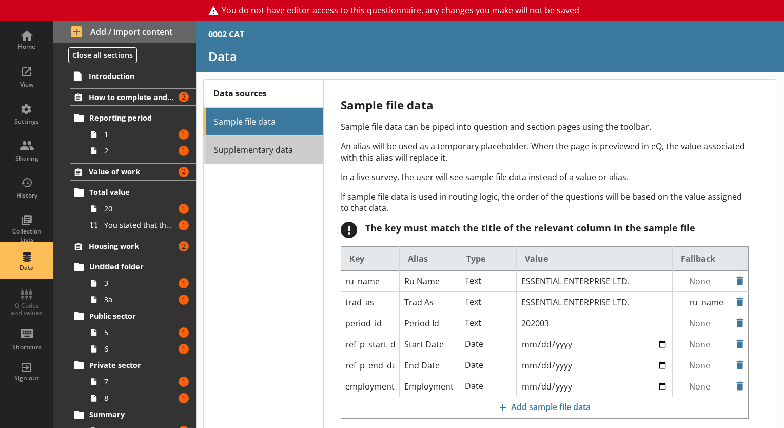
click at [272, 153] on link "Supplementary data" at bounding box center [263, 150] width 120 height 28
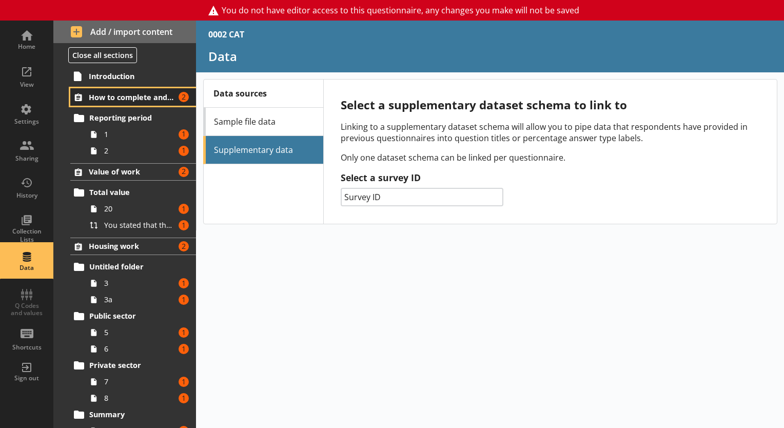
click at [113, 99] on span "How to complete and reporting period" at bounding box center [132, 97] width 86 height 10
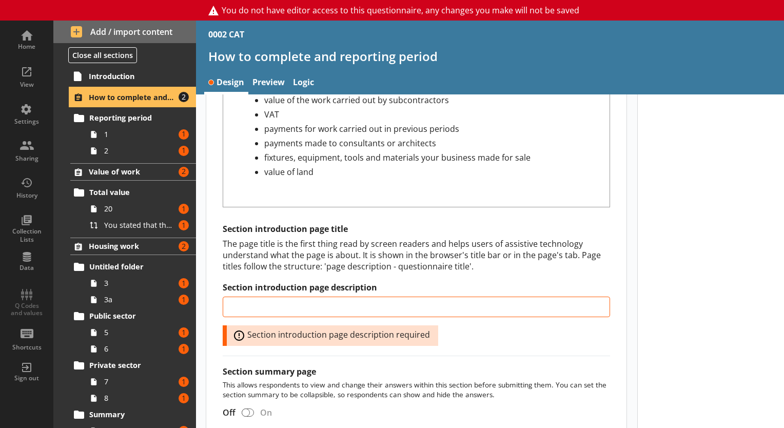
scroll to position [1094, 0]
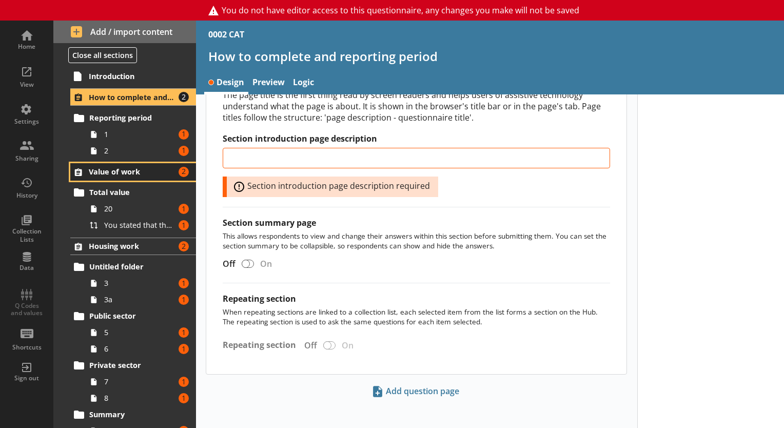
click at [141, 179] on link "Value of work Amount of errors: 2" at bounding box center [133, 171] width 126 height 17
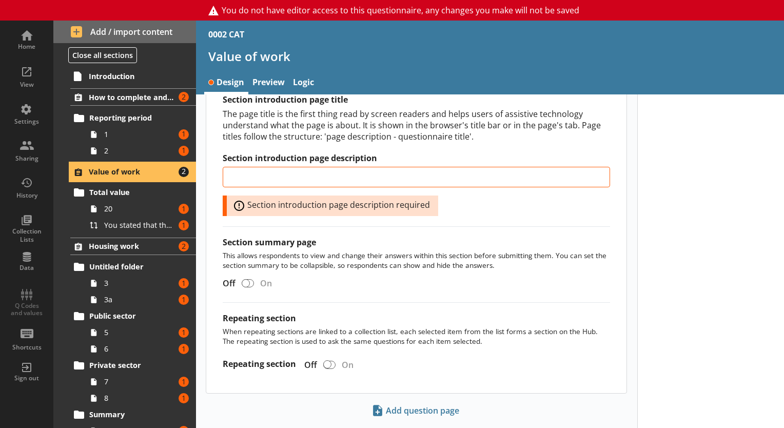
scroll to position [727, 0]
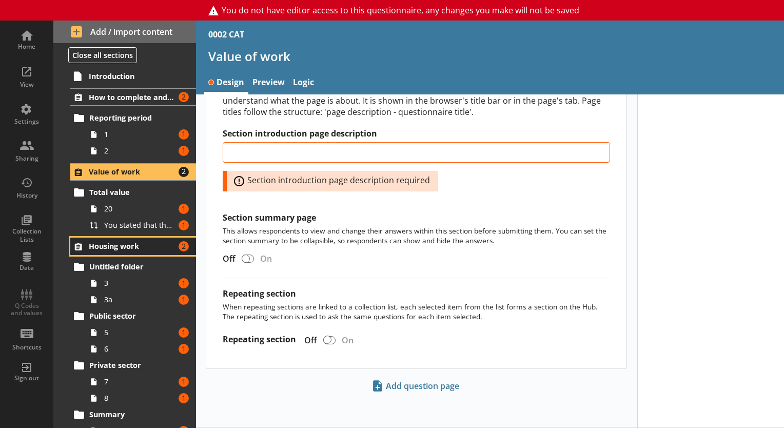
click at [126, 249] on span "Housing work" at bounding box center [132, 246] width 86 height 10
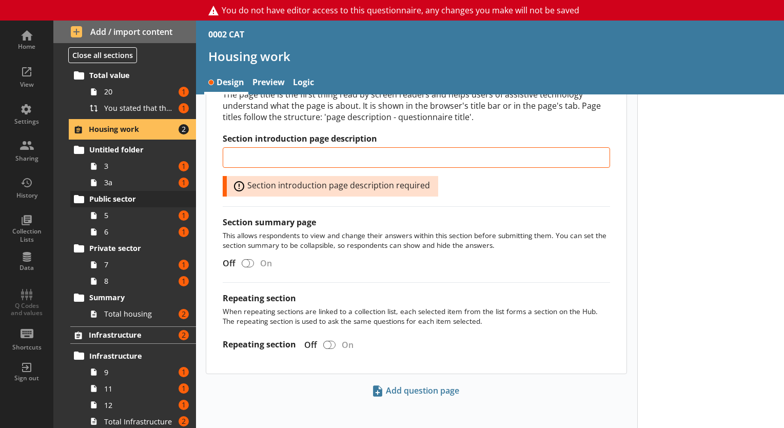
scroll to position [179, 0]
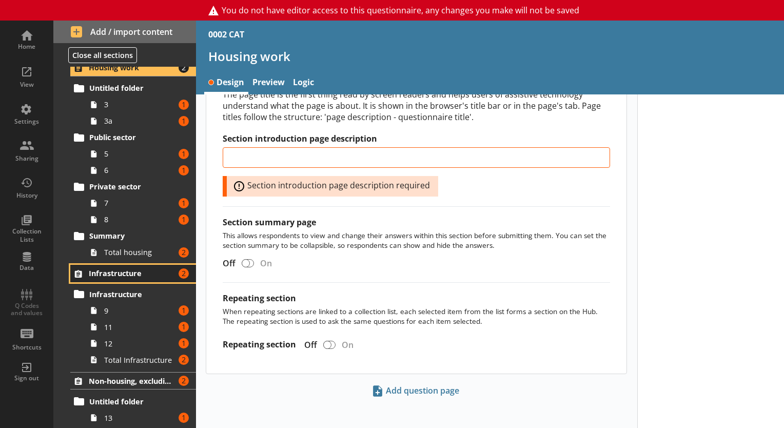
click at [98, 265] on link "Infrastructure Amount of errors: 2" at bounding box center [133, 273] width 126 height 17
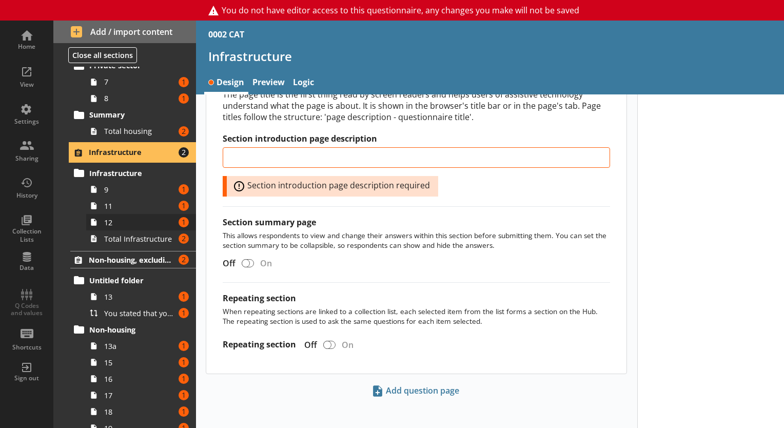
scroll to position [304, 0]
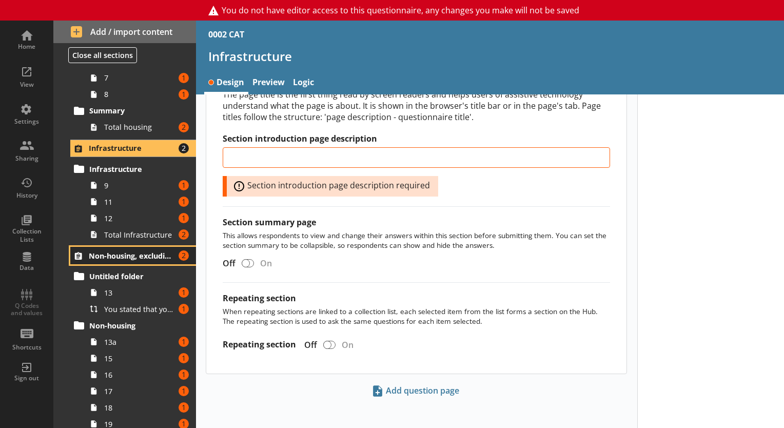
click at [110, 256] on span "Non-housing, excluding infrastructure" at bounding box center [132, 256] width 86 height 10
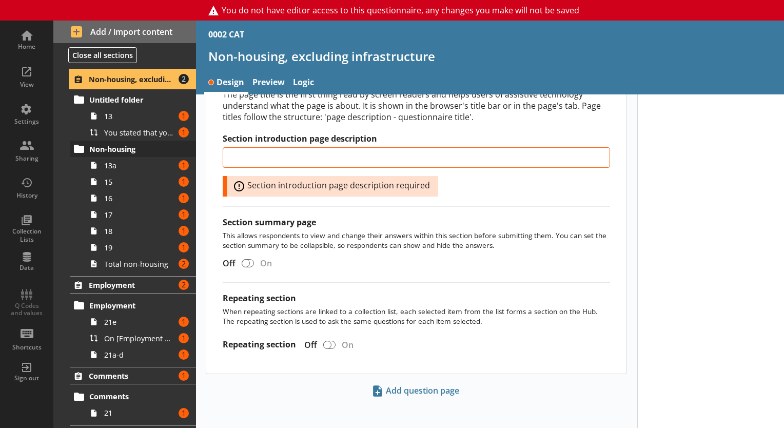
scroll to position [497, 0]
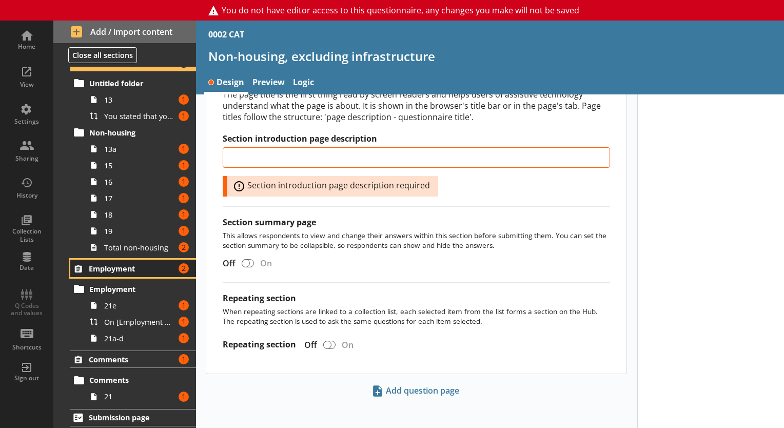
click at [111, 269] on span "Employment" at bounding box center [132, 269] width 86 height 10
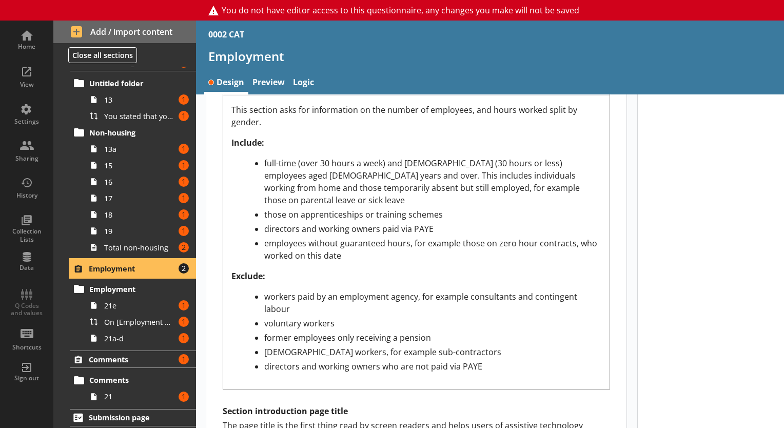
scroll to position [653, 0]
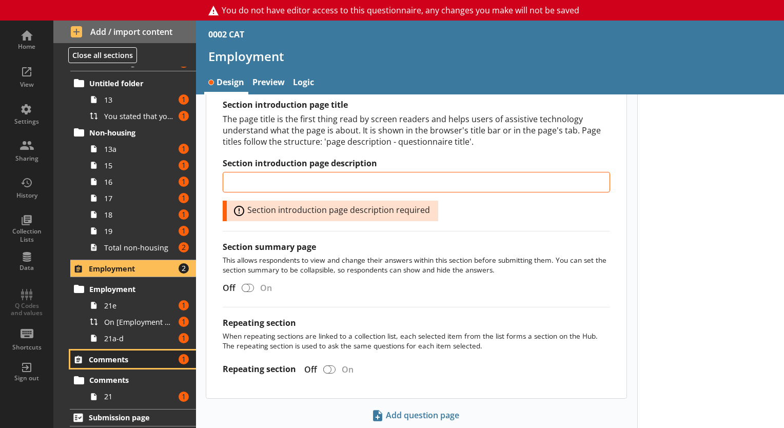
click at [108, 360] on span "Comments" at bounding box center [132, 360] width 86 height 10
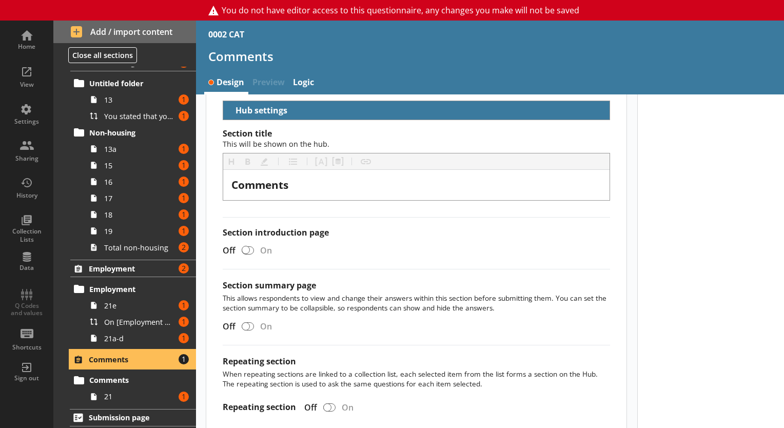
scroll to position [64, 0]
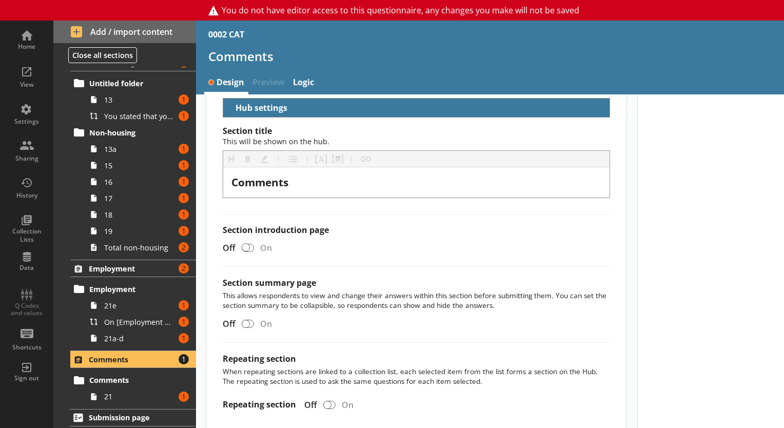
click at [117, 405] on div "Introduction How to complete and reporting period Amount of errors: 2 Reporting…" at bounding box center [124, 247] width 143 height 361
click at [118, 403] on div "Introduction How to complete and reporting period Amount of errors: 2 Reporting…" at bounding box center [124, 247] width 143 height 361
drag, startPoint x: 118, startPoint y: 403, endPoint x: 112, endPoint y: 396, distance: 9.1
click at [112, 396] on span "21" at bounding box center [139, 397] width 71 height 10
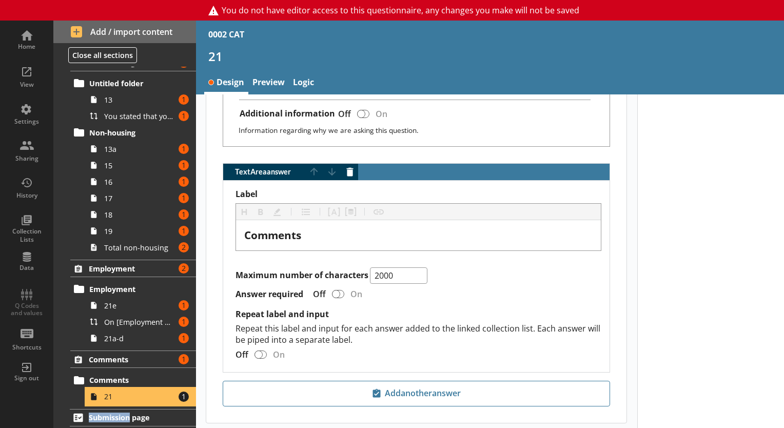
scroll to position [788, 0]
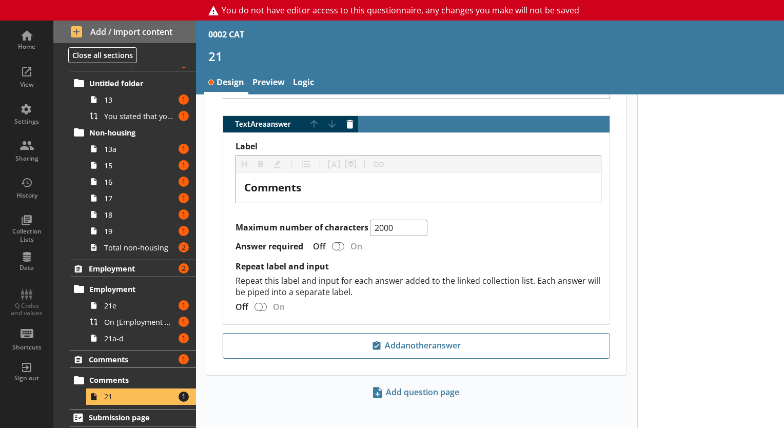
click at [21, 302] on div "Home View Settings Sharing History Collection Lists Data Q Codes and values Sho…" at bounding box center [26, 206] width 53 height 370
click at [30, 84] on div "View" at bounding box center [27, 85] width 36 height 8
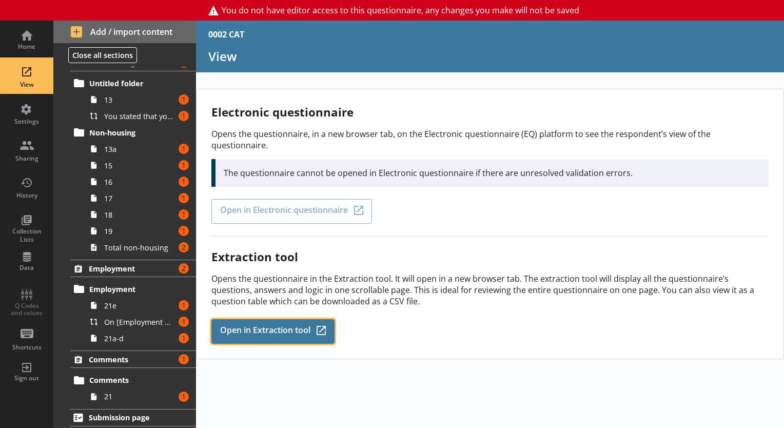
click at [259, 328] on link "Open in Extraction tool Q-Codes_Icon Created with Sketch." at bounding box center [272, 331] width 123 height 25
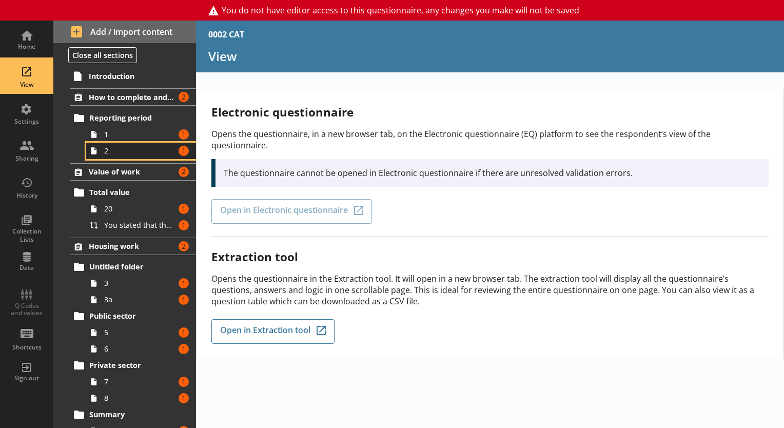
click at [130, 155] on link "2 Amount of errors: 1" at bounding box center [141, 151] width 110 height 16
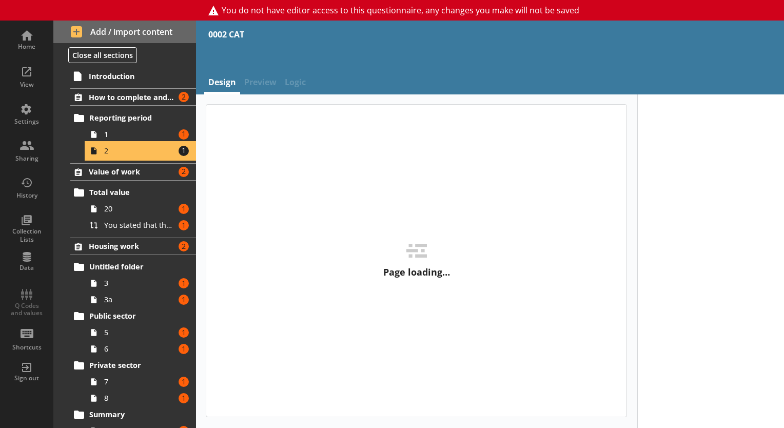
type textarea "x"
select select "ref_p_end_date"
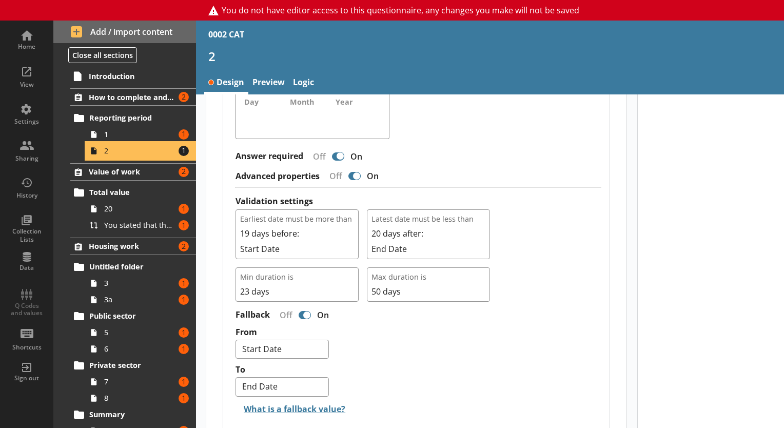
scroll to position [784, 0]
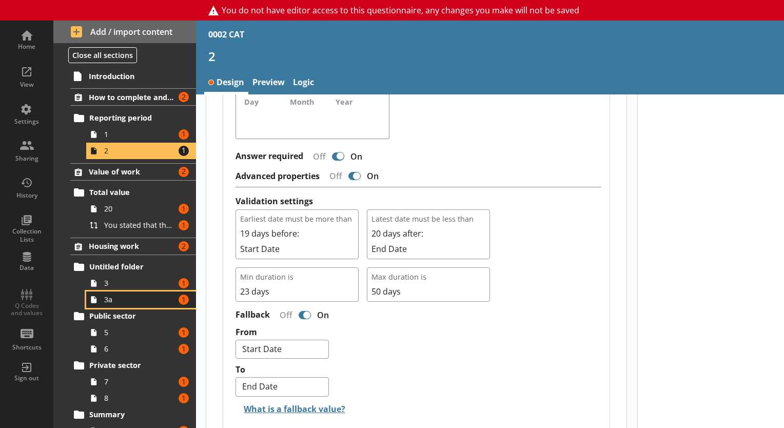
click at [109, 295] on span "3a" at bounding box center [139, 300] width 71 height 10
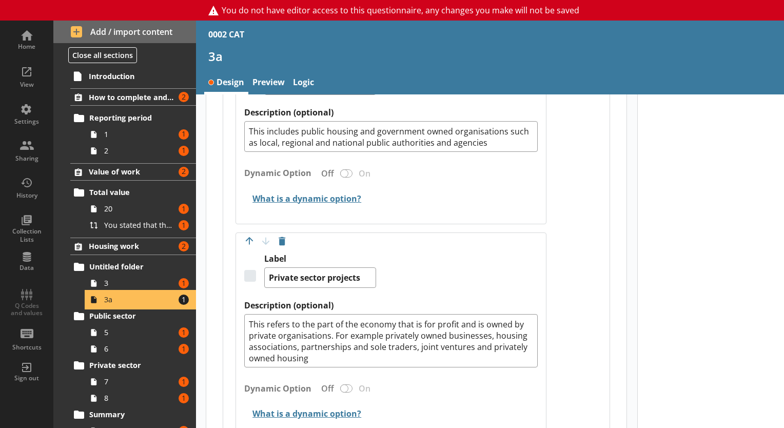
scroll to position [478, 0]
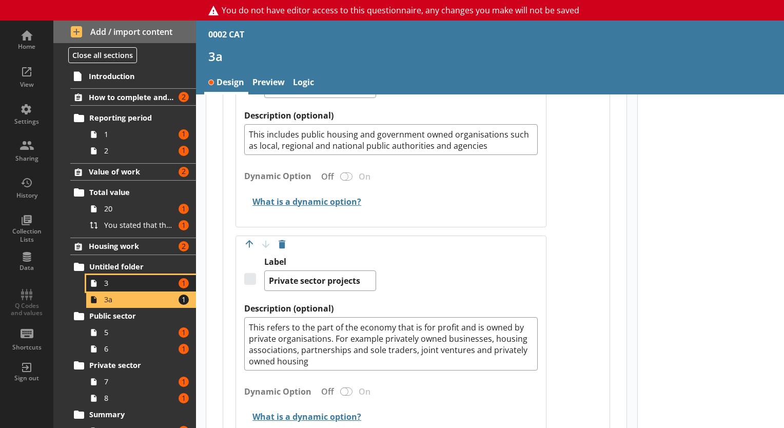
click at [129, 276] on link "3 Amount of errors: 1" at bounding box center [141, 283] width 110 height 16
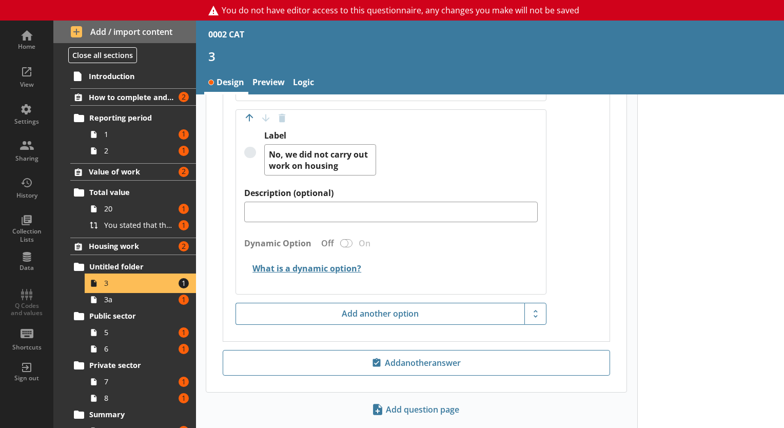
scroll to position [1181, 0]
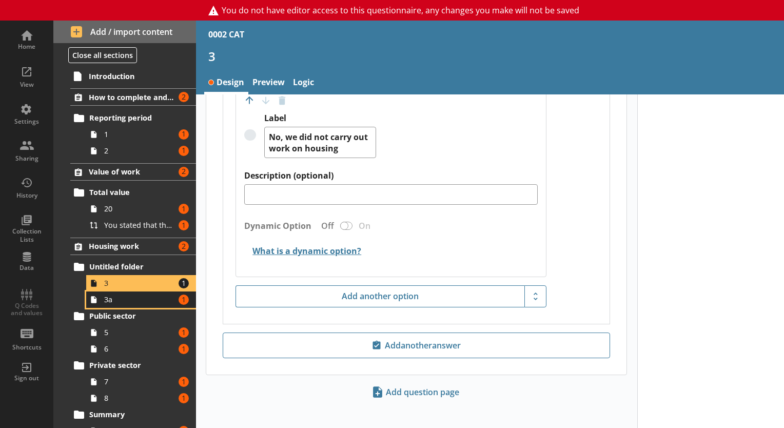
click at [130, 295] on span "3a" at bounding box center [139, 300] width 71 height 10
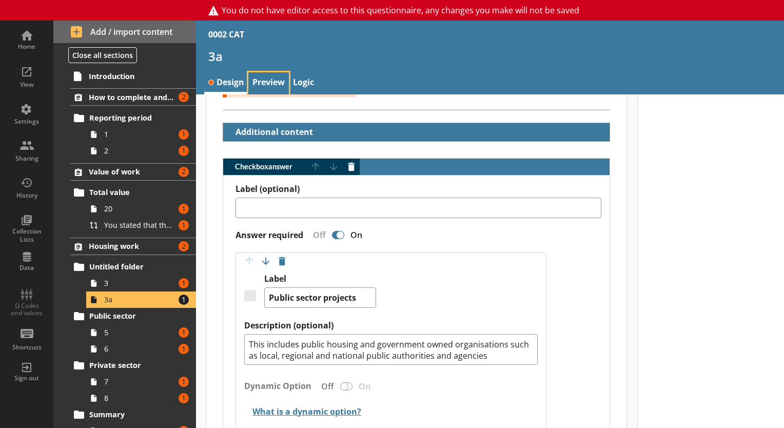
scroll to position [252, 0]
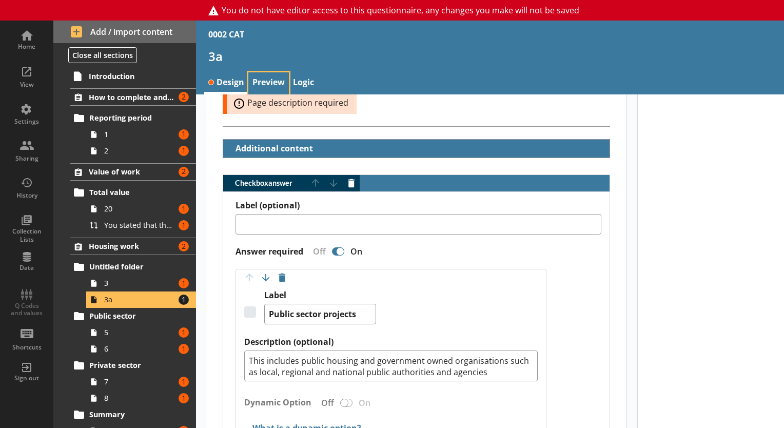
click at [272, 73] on link "Preview" at bounding box center [268, 83] width 41 height 22
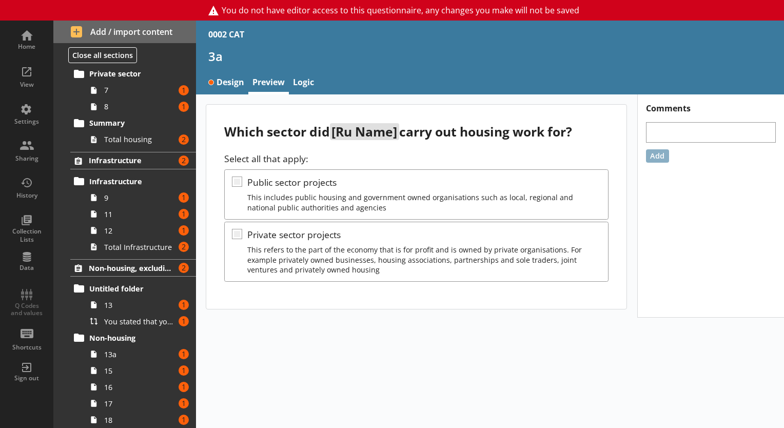
scroll to position [292, 0]
click at [125, 297] on link "13 Amount of errors: 1" at bounding box center [141, 305] width 110 height 16
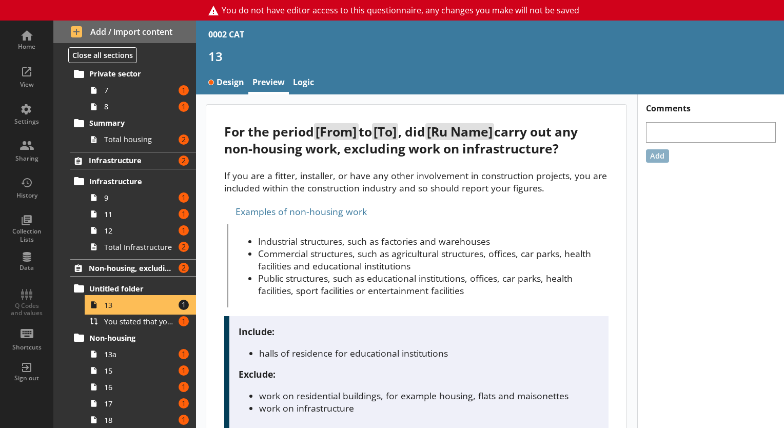
scroll to position [126, 0]
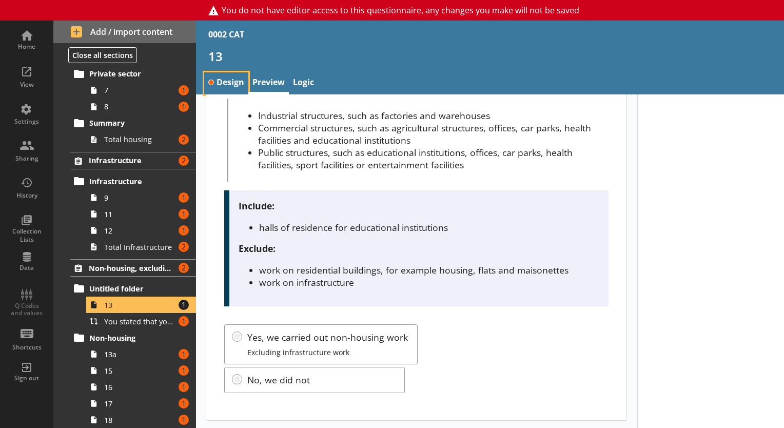
click at [227, 78] on link "Design" at bounding box center [226, 83] width 44 height 22
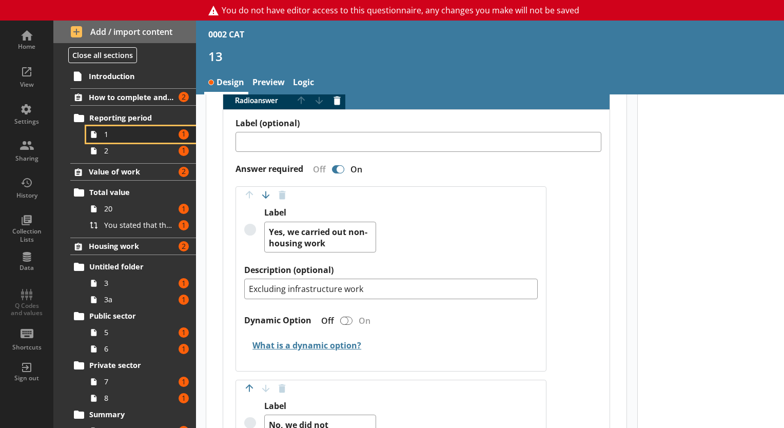
click at [118, 126] on link "1 Amount of errors: 1" at bounding box center [141, 134] width 110 height 16
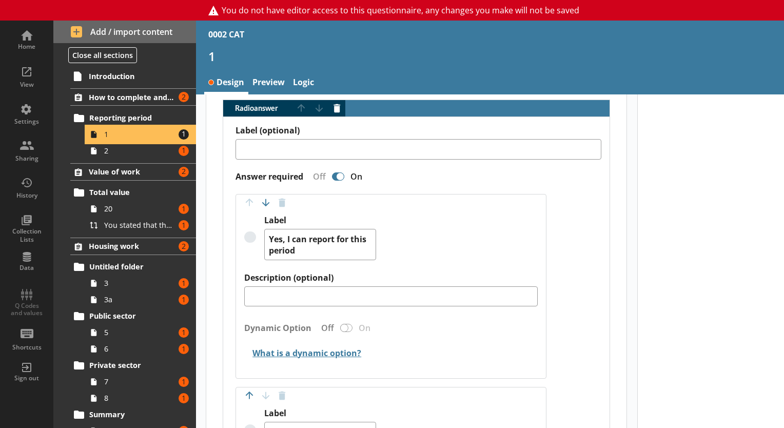
scroll to position [335, 0]
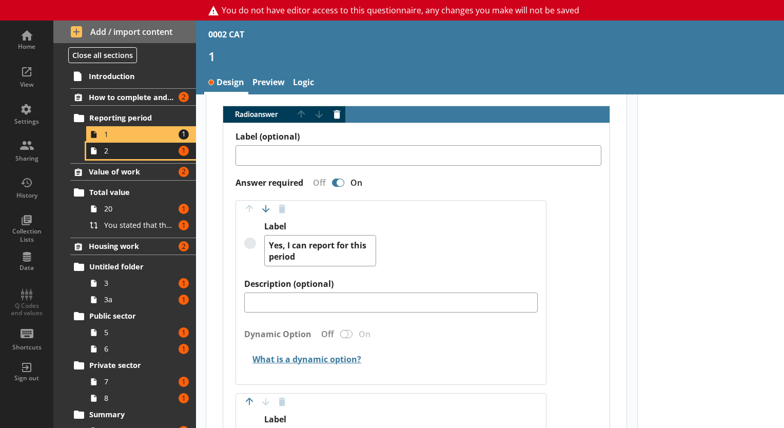
click at [130, 152] on span "2" at bounding box center [139, 151] width 71 height 10
type textarea "x"
select select "ref_p_end_date"
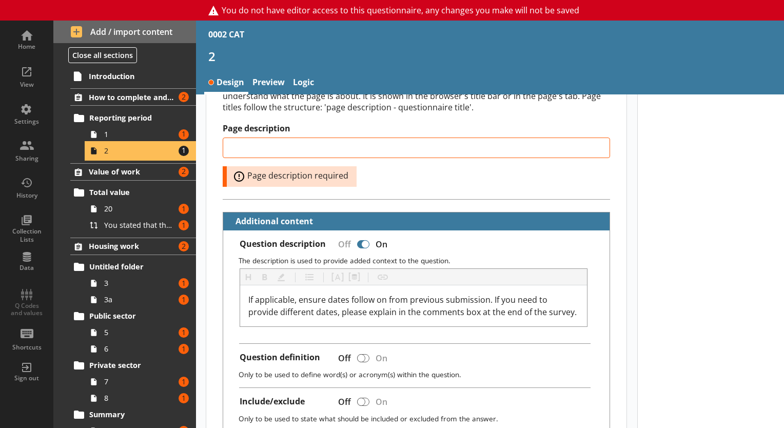
scroll to position [179, 0]
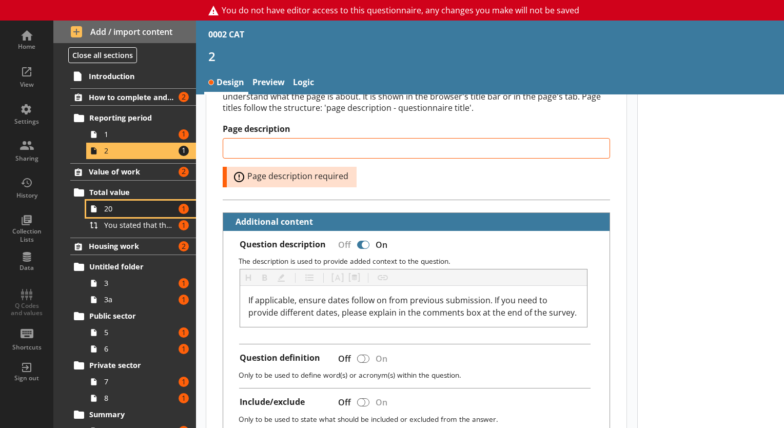
click at [111, 201] on link "20 Amount of errors: 1" at bounding box center [141, 209] width 110 height 16
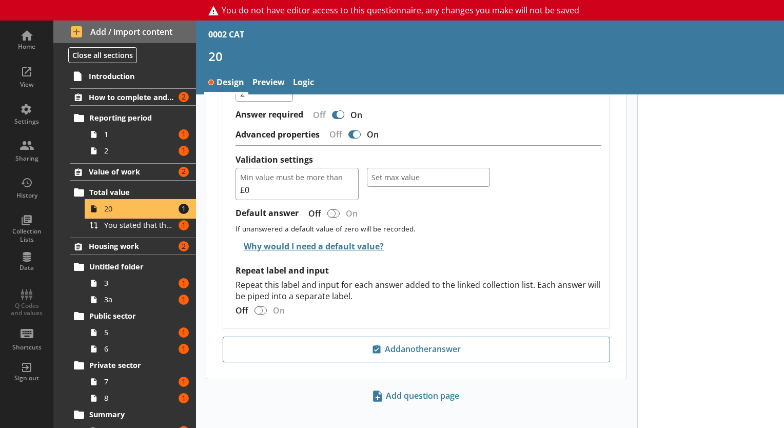
scroll to position [1199, 0]
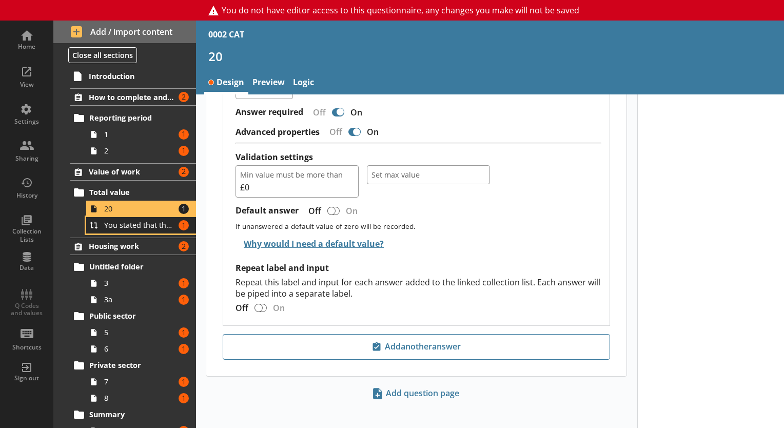
click at [141, 221] on span "You stated that the total value of all construction work carried out by [Ru Nam…" at bounding box center [139, 225] width 71 height 10
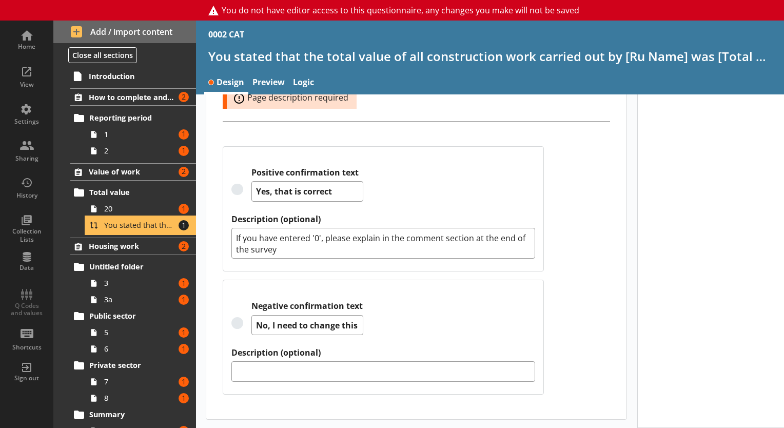
scroll to position [271, 0]
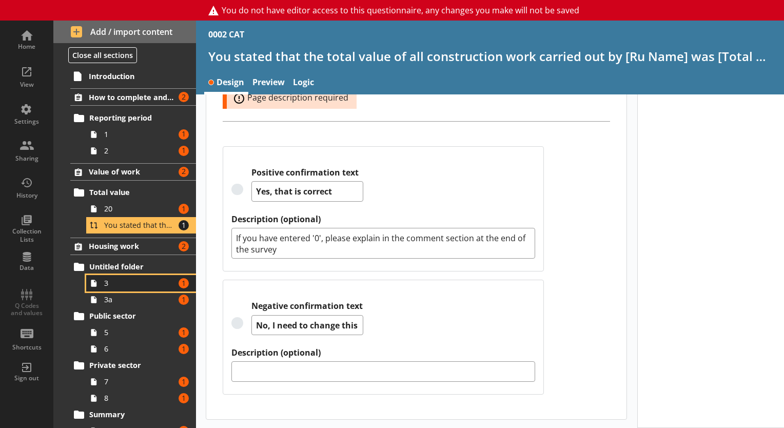
click at [109, 278] on span "3" at bounding box center [139, 283] width 71 height 10
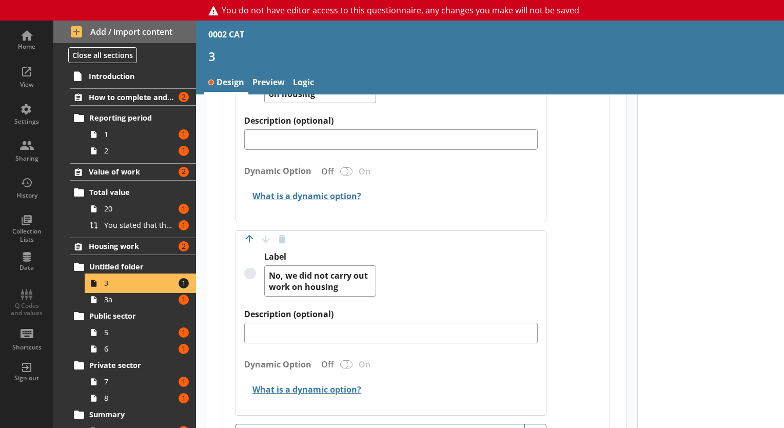
scroll to position [1181, 0]
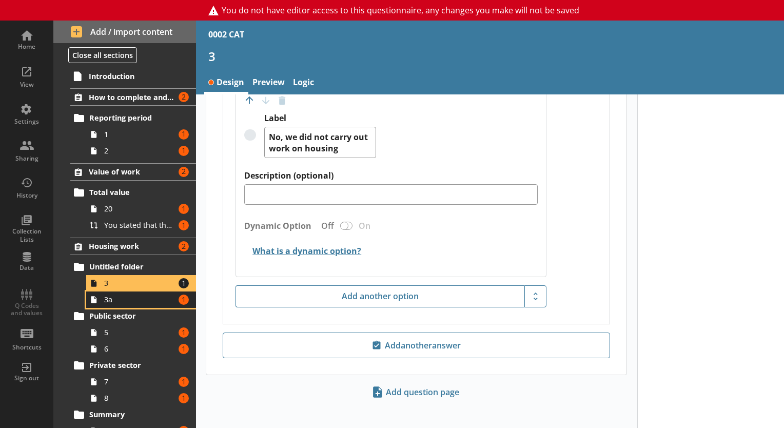
click at [154, 302] on span "3a" at bounding box center [139, 300] width 71 height 10
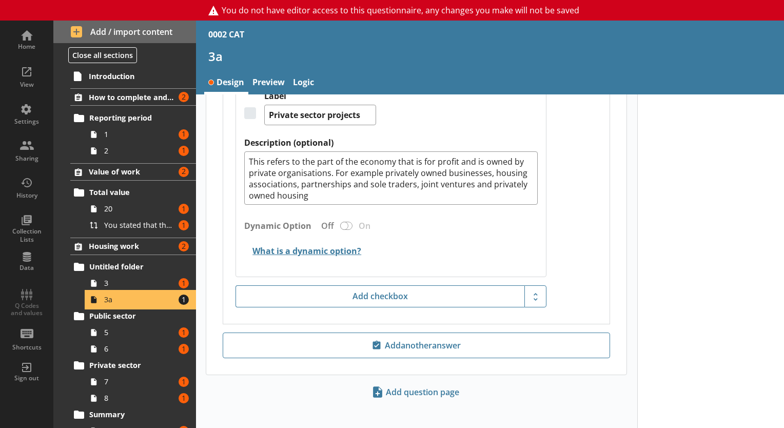
scroll to position [647, 0]
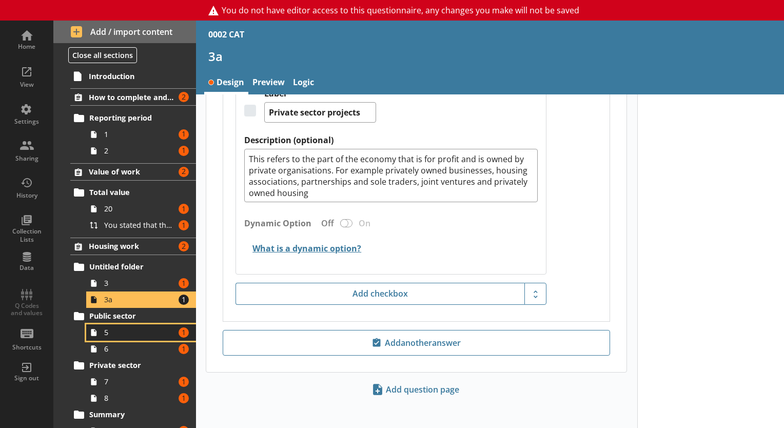
click at [93, 328] on icon at bounding box center [93, 332] width 15 height 16
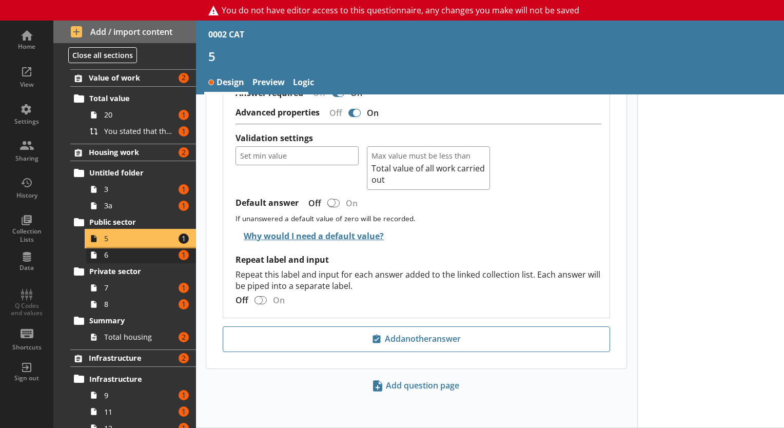
scroll to position [94, 0]
click at [120, 254] on span "6" at bounding box center [139, 254] width 71 height 10
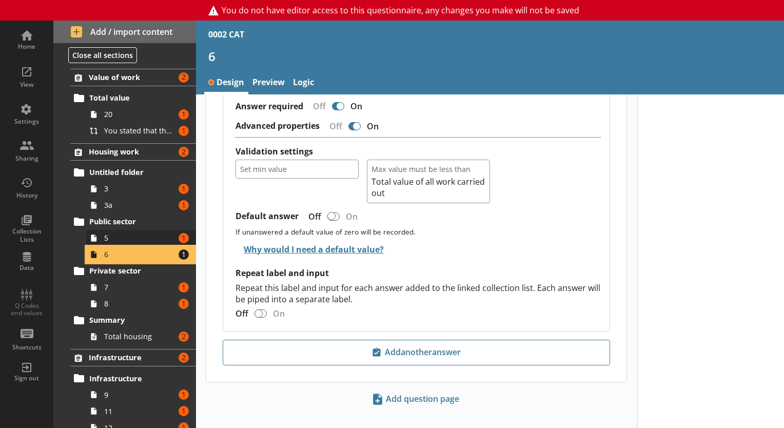
scroll to position [931, 0]
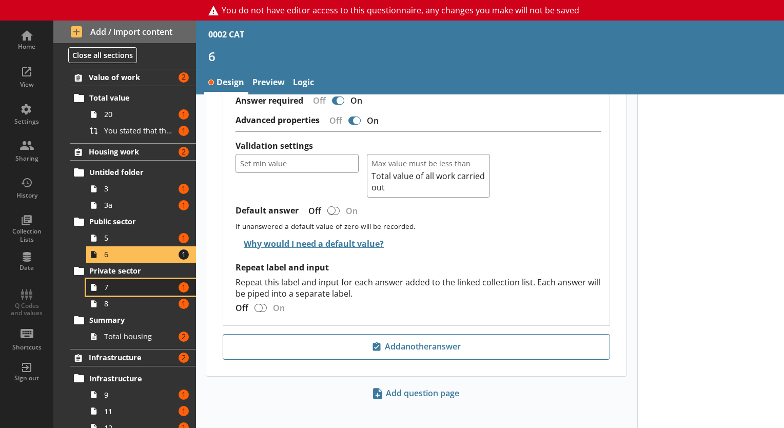
click at [121, 290] on span "7" at bounding box center [139, 287] width 71 height 10
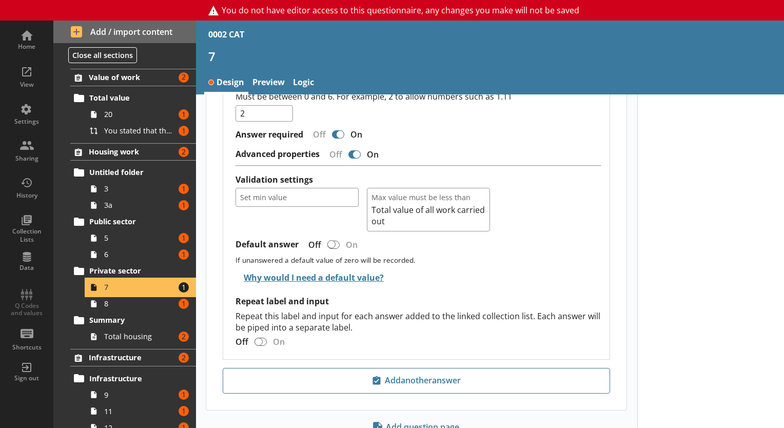
scroll to position [1165, 0]
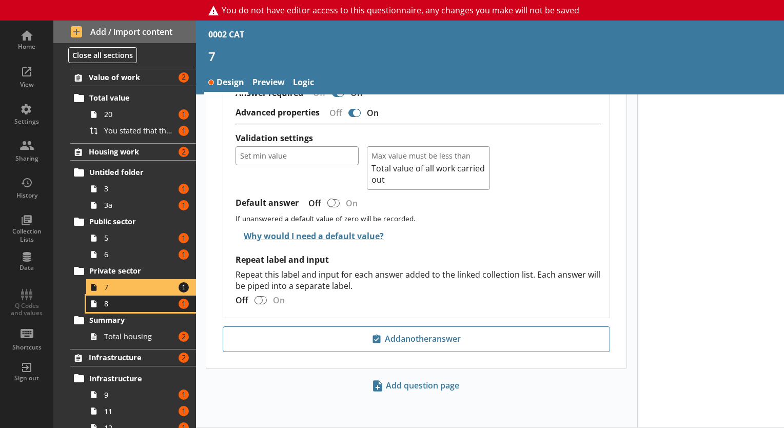
click at [124, 306] on span "8" at bounding box center [139, 304] width 71 height 10
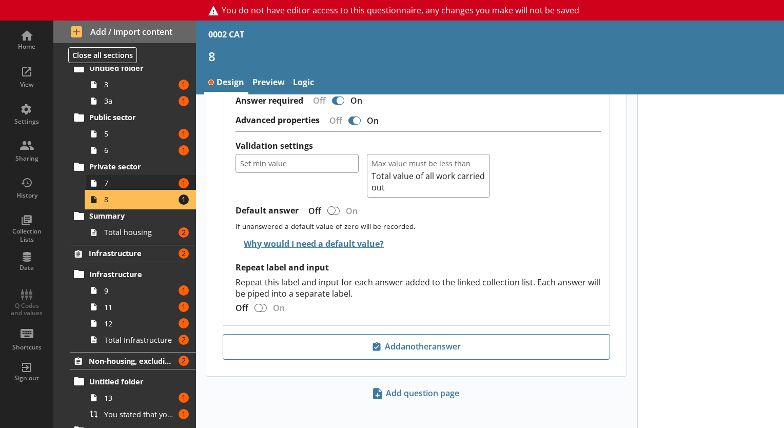
scroll to position [203, 0]
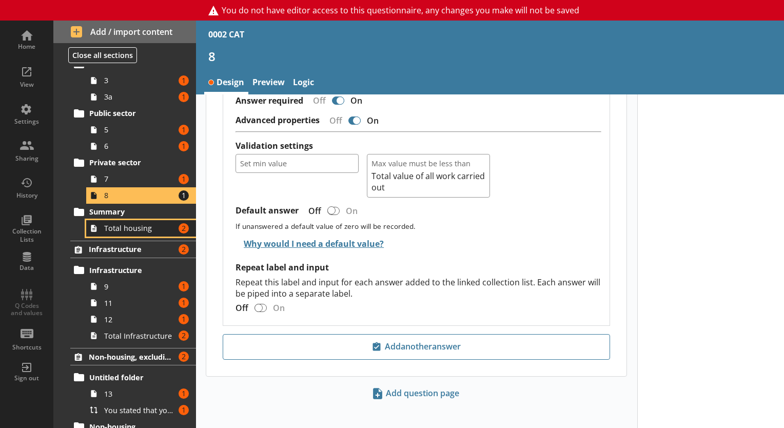
click at [115, 221] on link "Total housing Amount of errors: 2" at bounding box center [141, 228] width 110 height 16
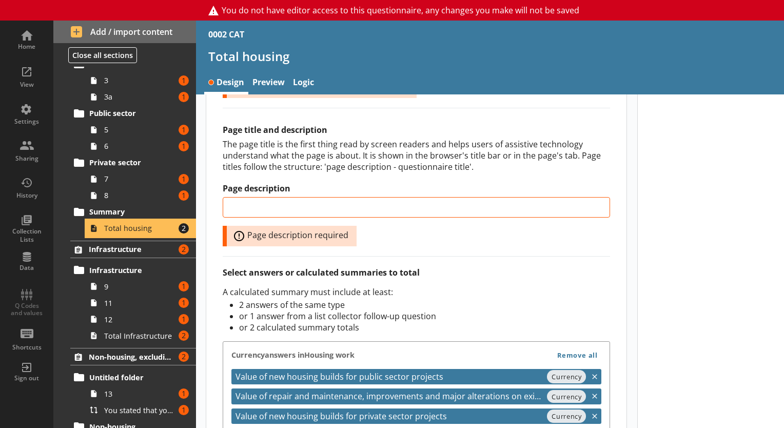
scroll to position [506, 0]
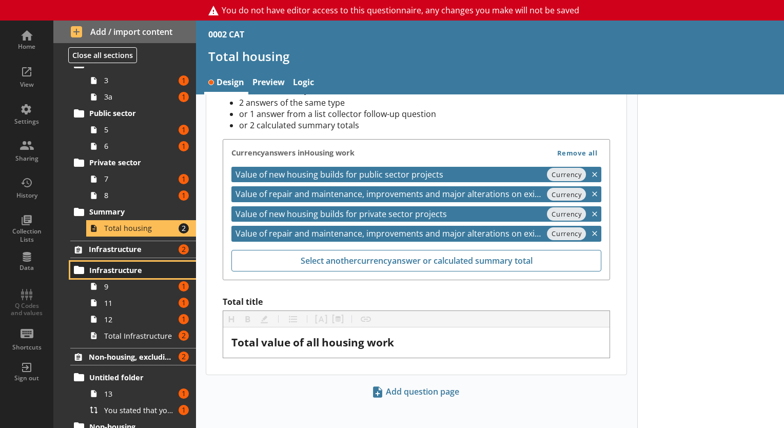
click at [120, 276] on link "Infrastructure" at bounding box center [133, 270] width 126 height 16
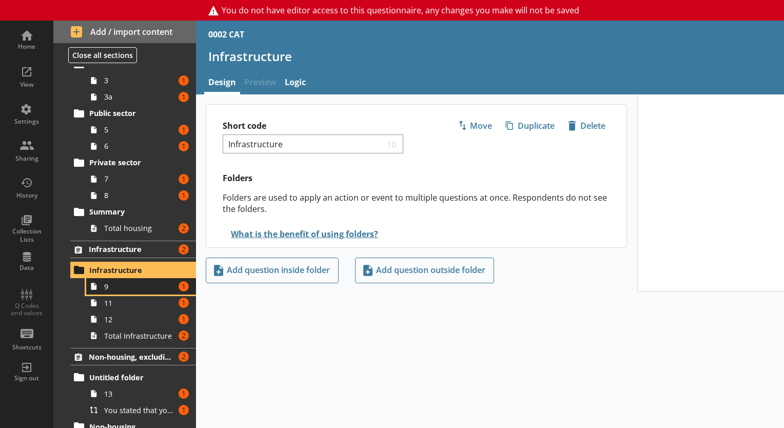
click at [119, 278] on link "9 Amount of errors: 1" at bounding box center [141, 286] width 110 height 16
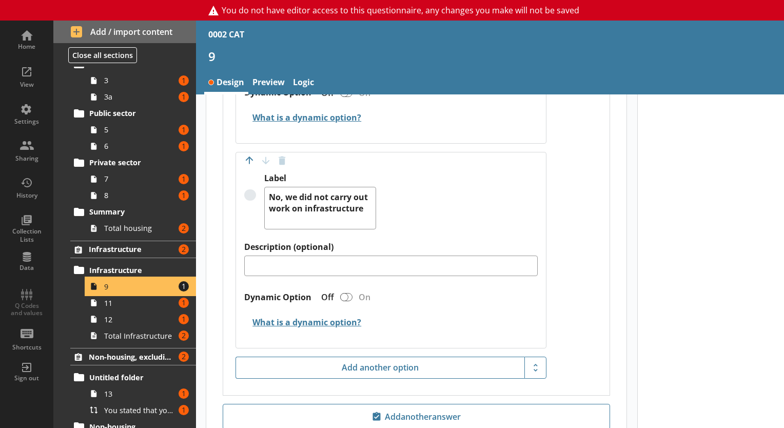
scroll to position [1341, 0]
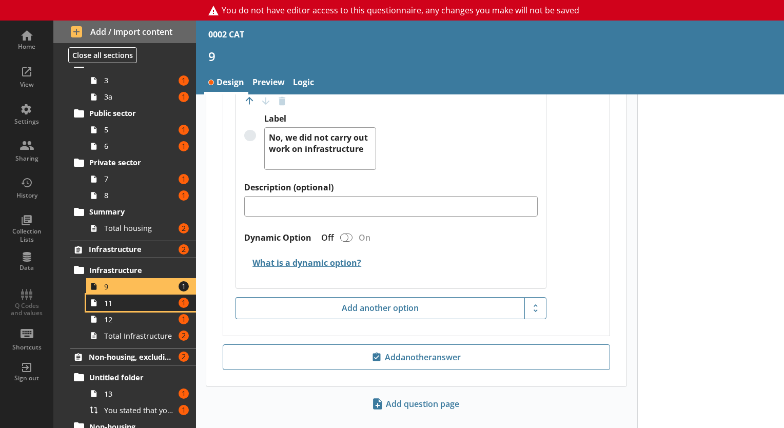
click at [136, 301] on span "11" at bounding box center [139, 303] width 71 height 10
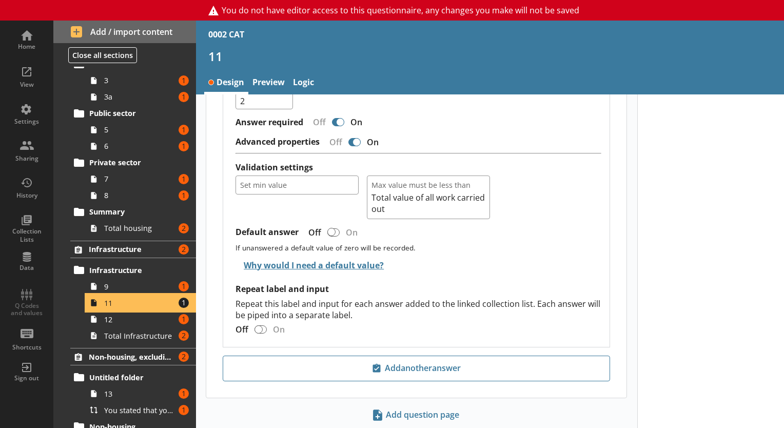
scroll to position [1176, 0]
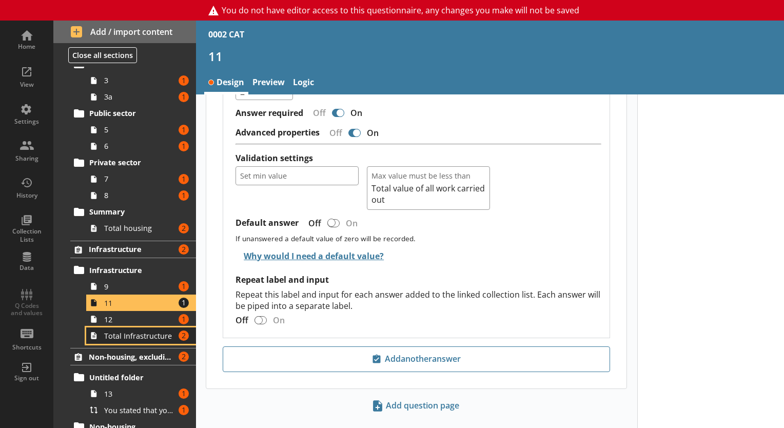
click at [121, 331] on span "Total Infrastructure" at bounding box center [139, 336] width 71 height 10
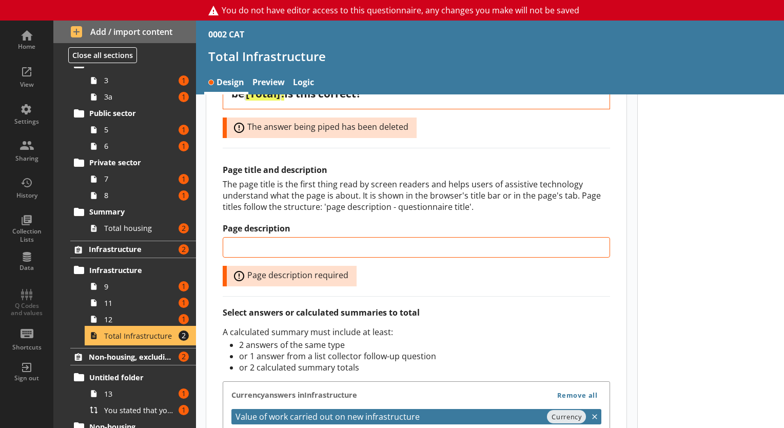
scroll to position [467, 0]
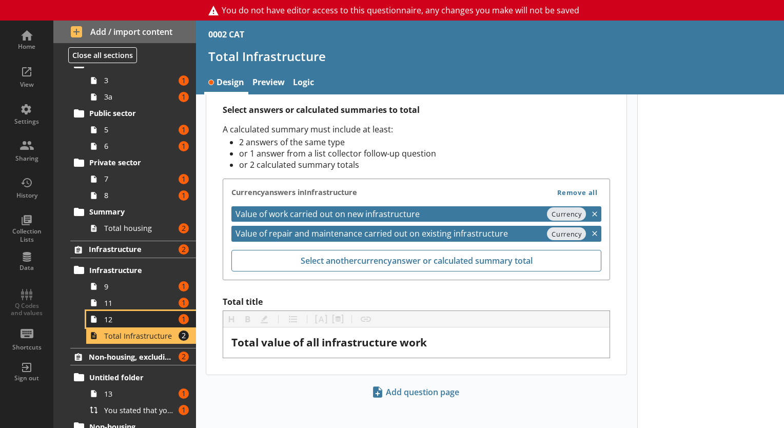
click at [113, 317] on span "12" at bounding box center [139, 320] width 71 height 10
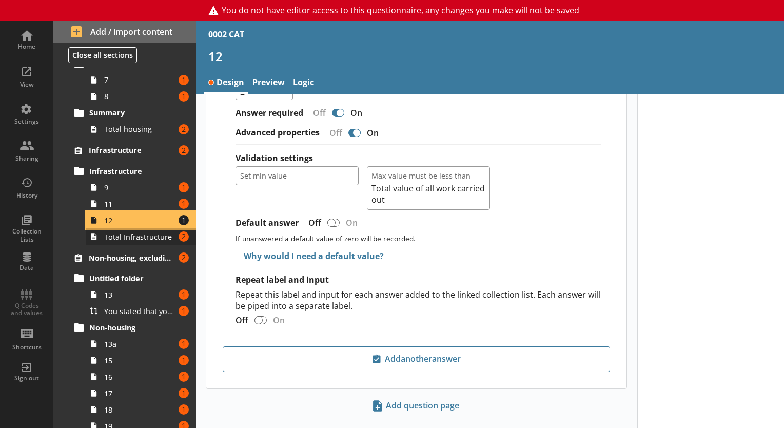
scroll to position [312, 0]
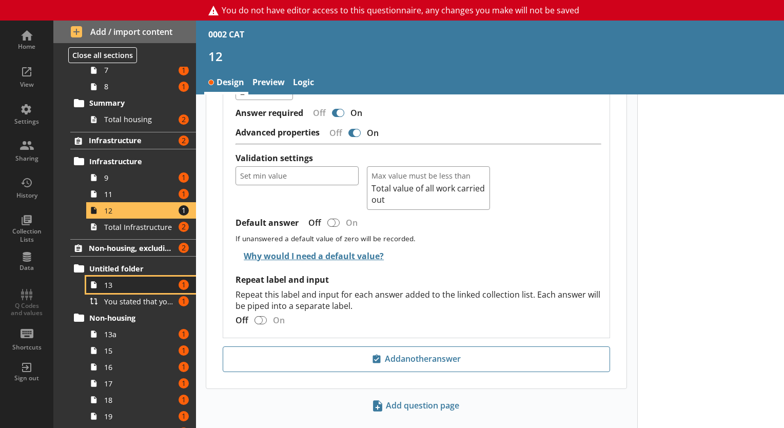
click at [119, 284] on span "13" at bounding box center [139, 285] width 71 height 10
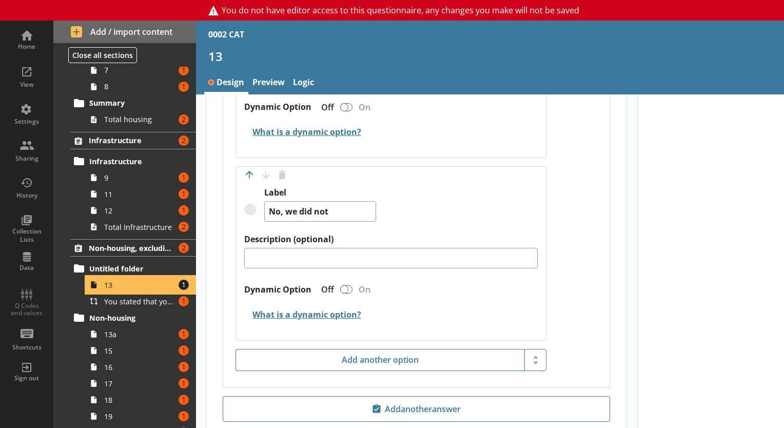
scroll to position [1199, 0]
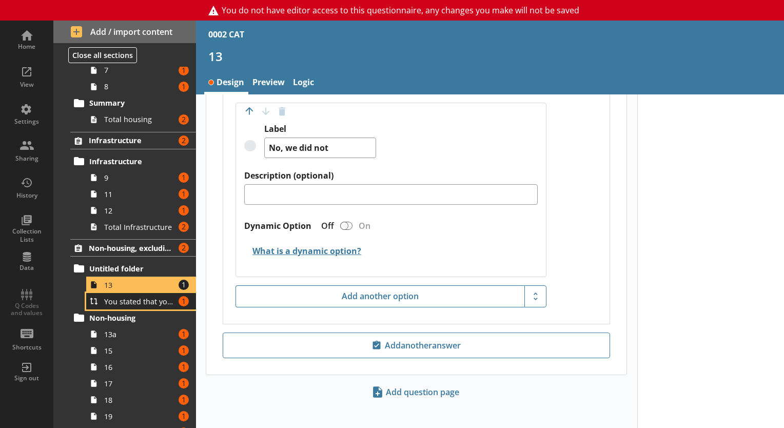
click at [125, 301] on span "You stated that your business has carried out non-housing work excluding infras…" at bounding box center [139, 302] width 71 height 10
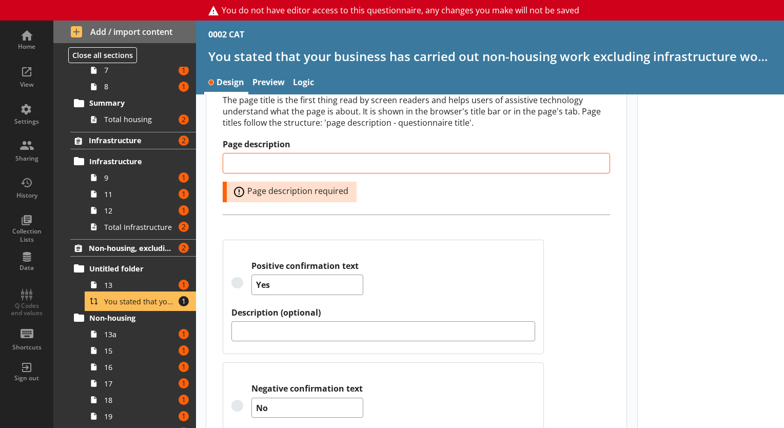
scroll to position [261, 0]
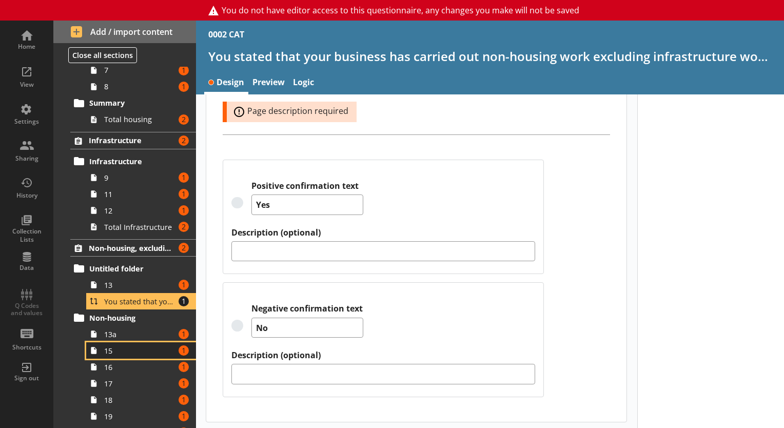
click at [107, 342] on link "15 Amount of errors: 1" at bounding box center [141, 350] width 110 height 16
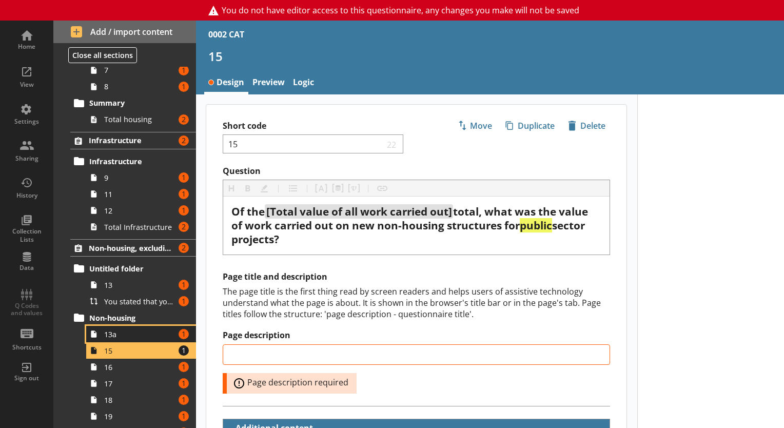
click at [122, 332] on span "13a" at bounding box center [139, 335] width 71 height 10
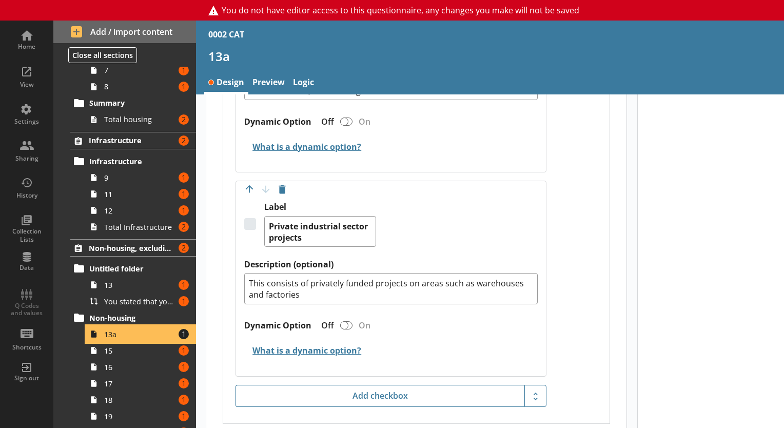
scroll to position [1128, 0]
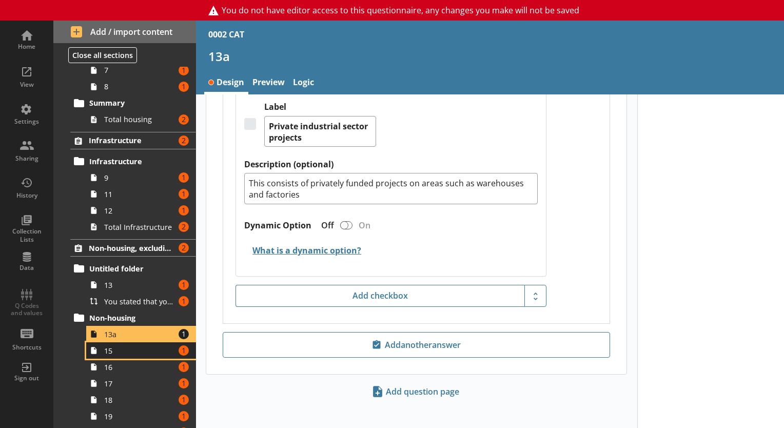
click at [131, 346] on span "15" at bounding box center [139, 351] width 71 height 10
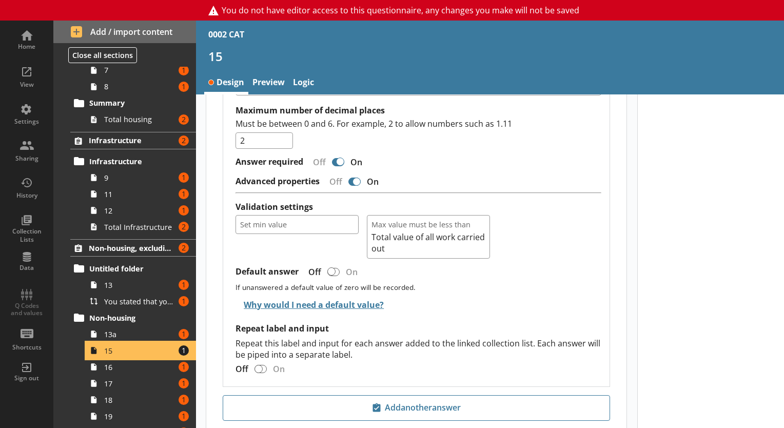
scroll to position [1193, 0]
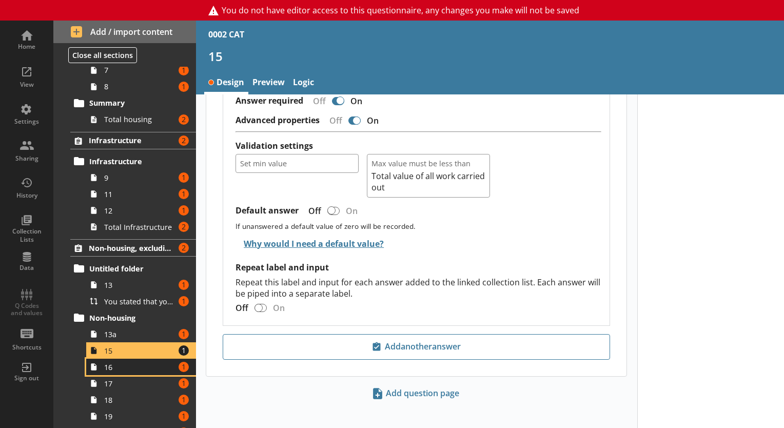
click at [118, 369] on span "16" at bounding box center [139, 367] width 71 height 10
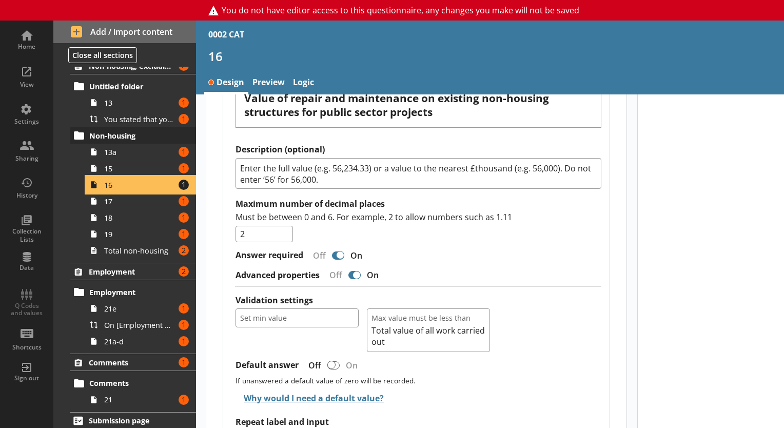
scroll to position [497, 0]
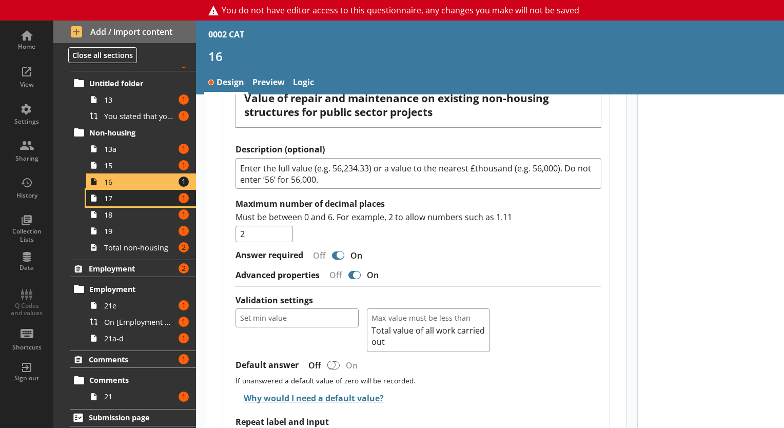
click at [145, 198] on span "17" at bounding box center [139, 199] width 71 height 10
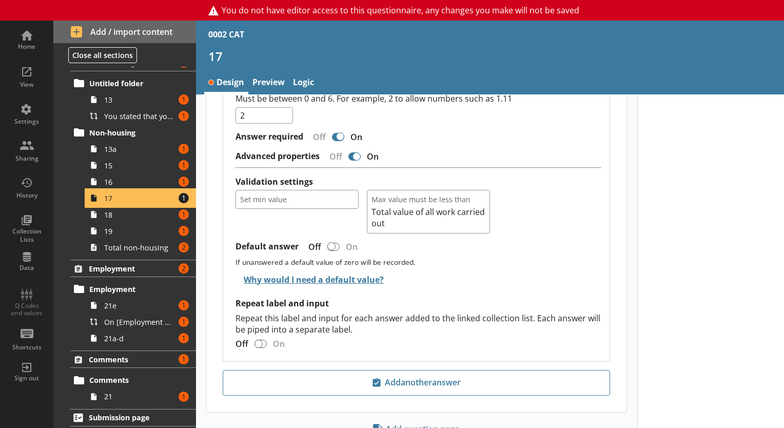
scroll to position [1208, 0]
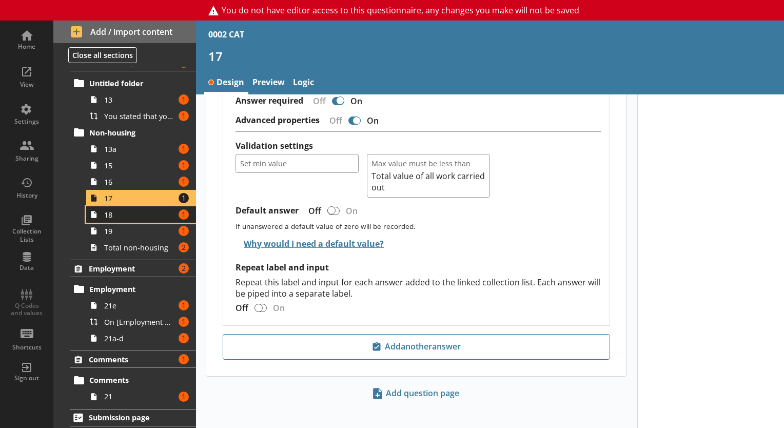
click at [137, 219] on link "18 Amount of errors: 1" at bounding box center [141, 214] width 110 height 16
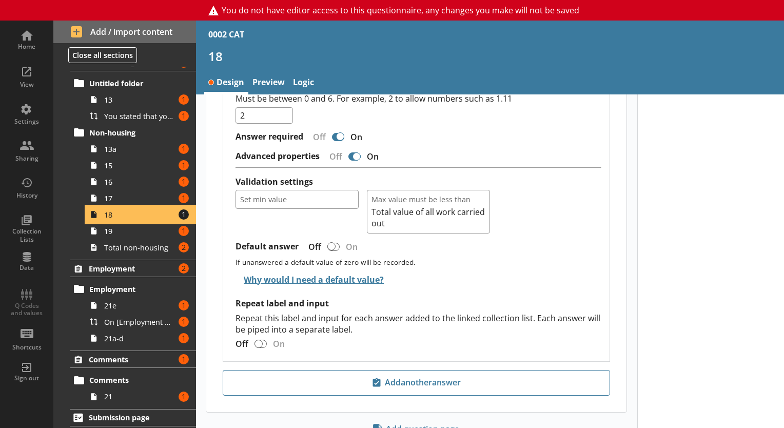
scroll to position [1163, 0]
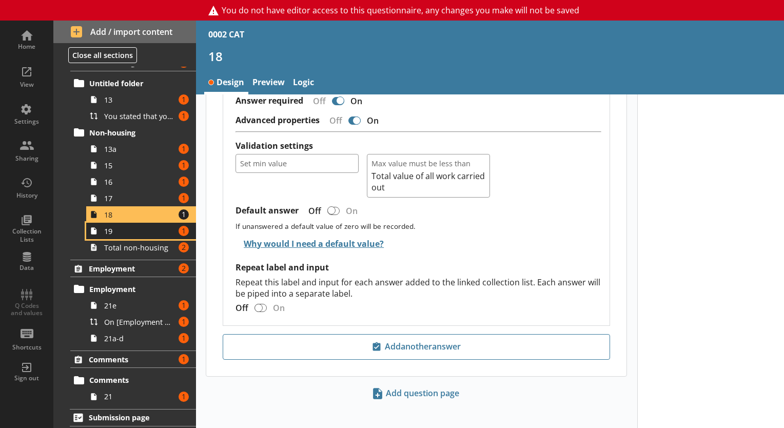
click at [145, 231] on span "19" at bounding box center [139, 231] width 71 height 10
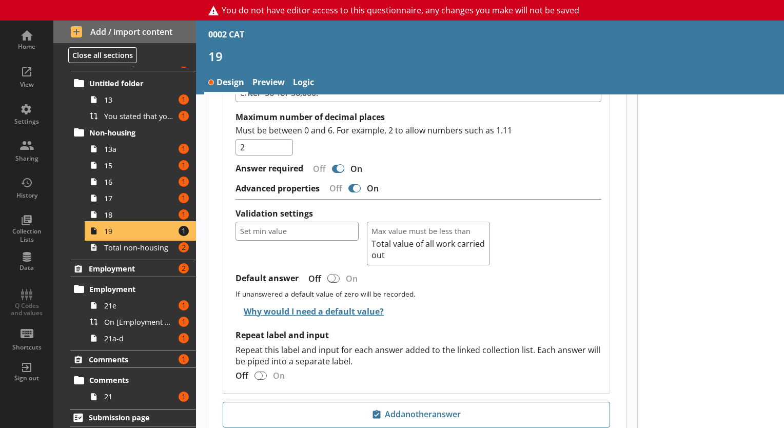
scroll to position [1257, 0]
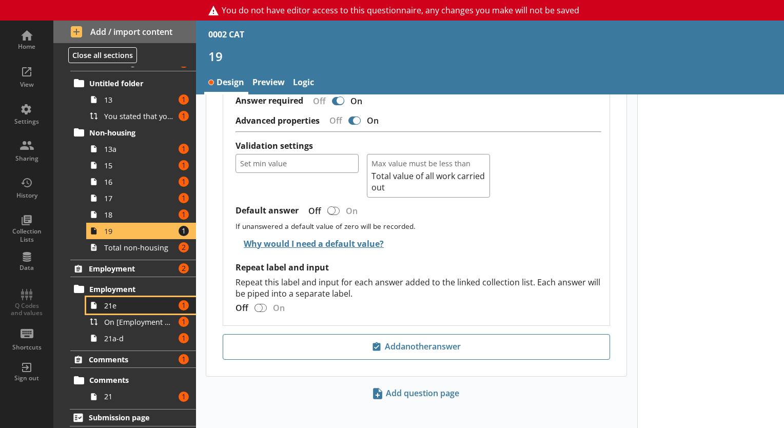
click at [120, 301] on span "21e" at bounding box center [139, 306] width 71 height 10
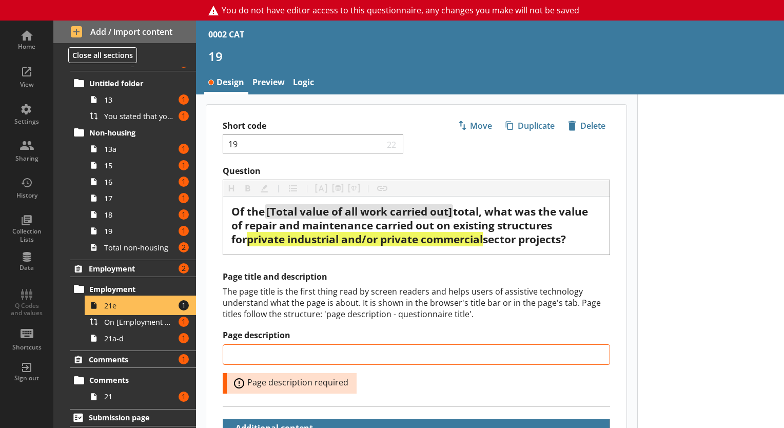
type textarea "x"
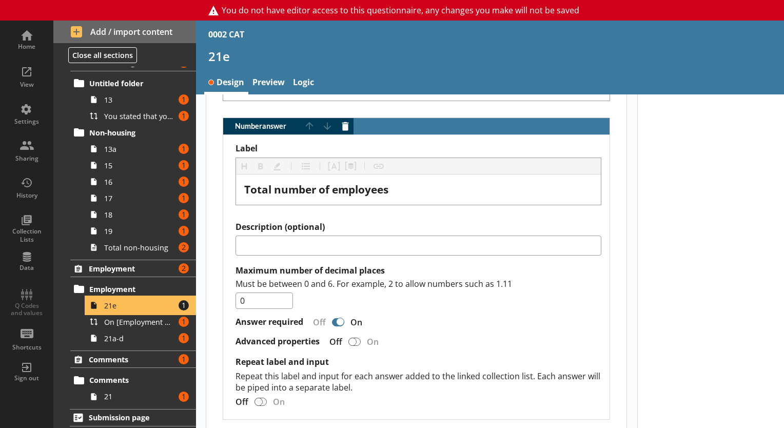
scroll to position [1013, 0]
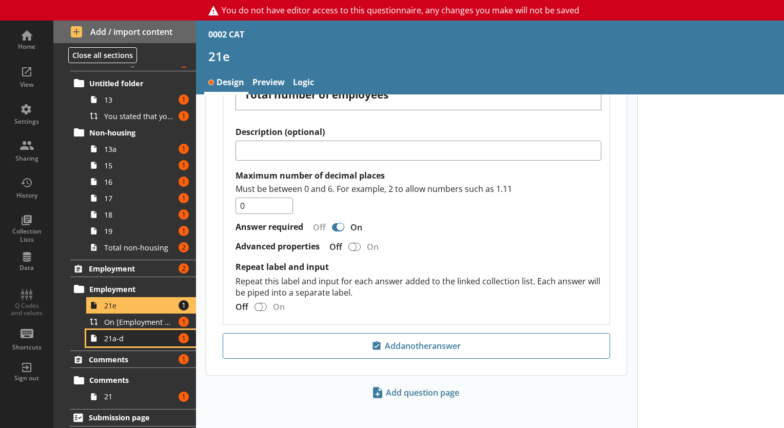
click at [108, 337] on span "21a-d" at bounding box center [139, 339] width 71 height 10
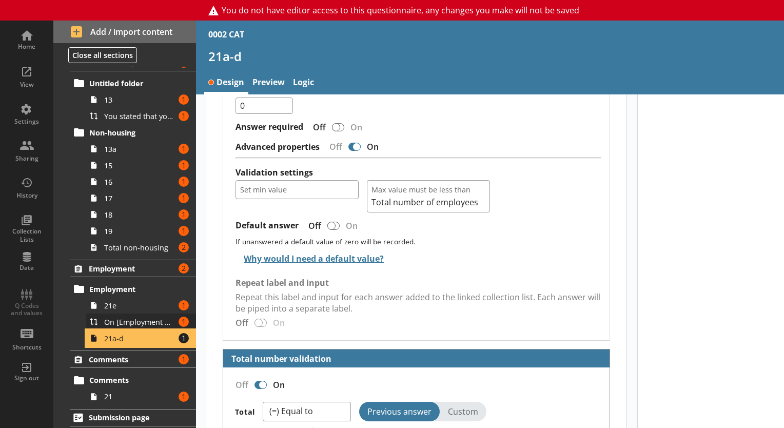
scroll to position [2343, 0]
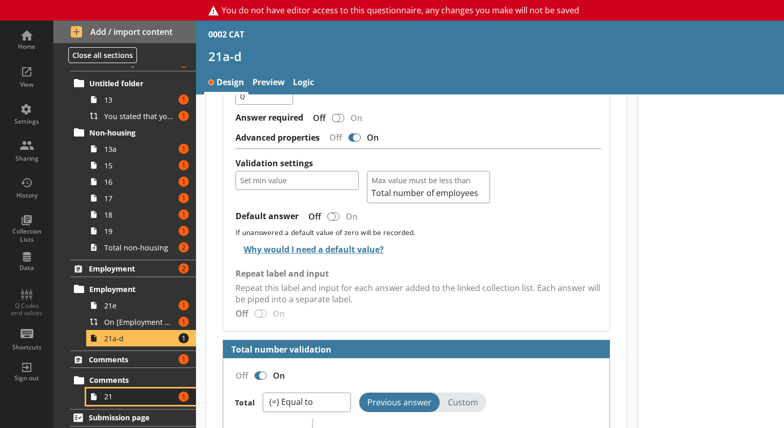
click at [98, 389] on icon at bounding box center [93, 397] width 15 height 16
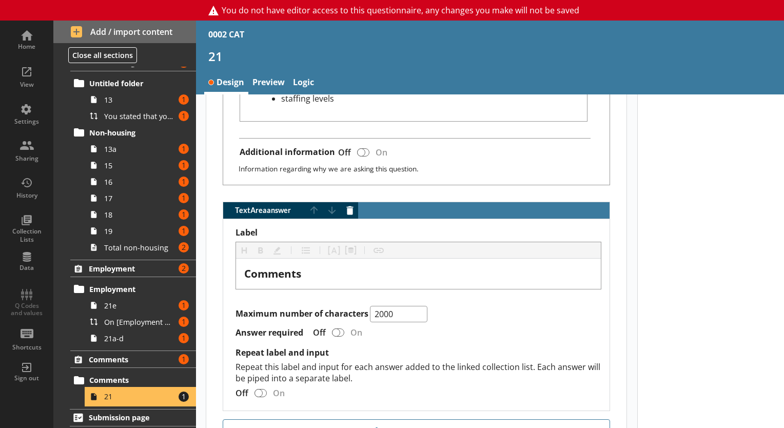
scroll to position [702, 0]
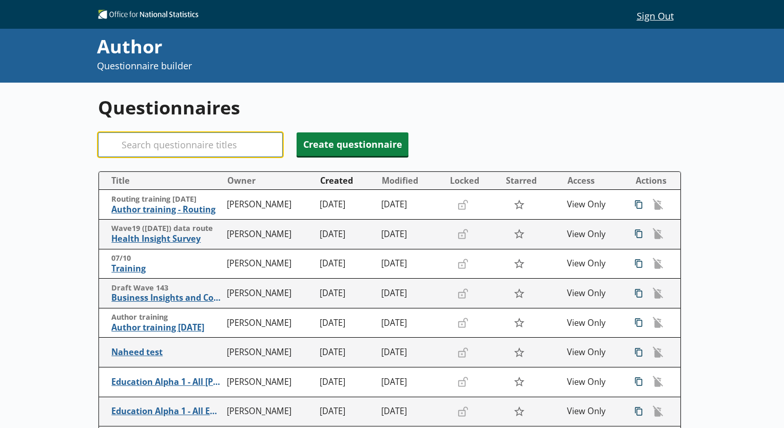
click at [161, 141] on input "Search" at bounding box center [190, 144] width 185 height 25
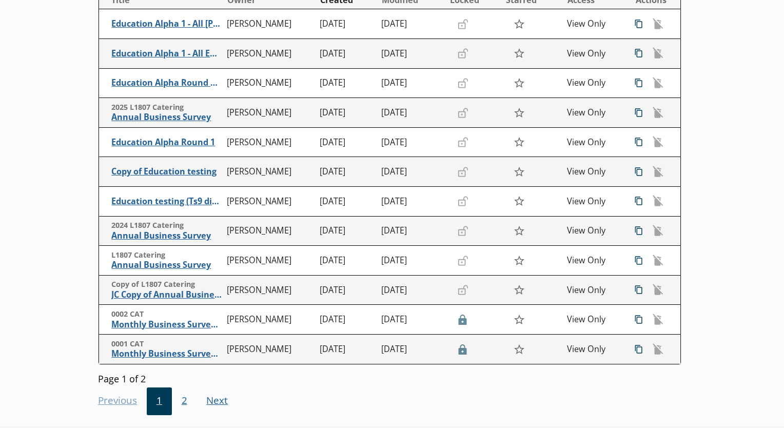
scroll to position [205, 0]
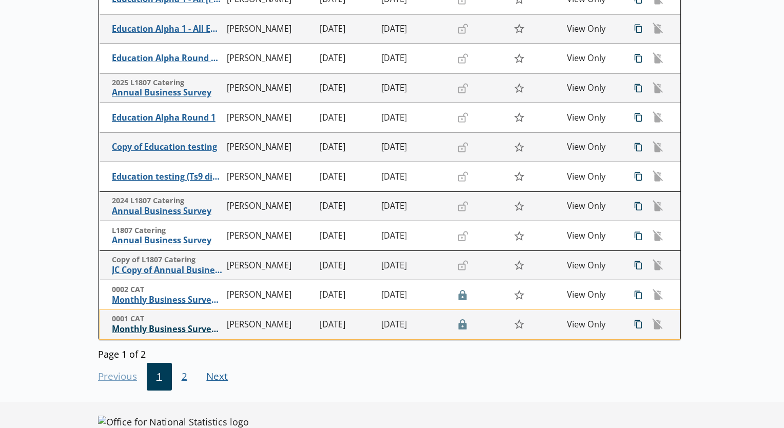
type input "CAT"
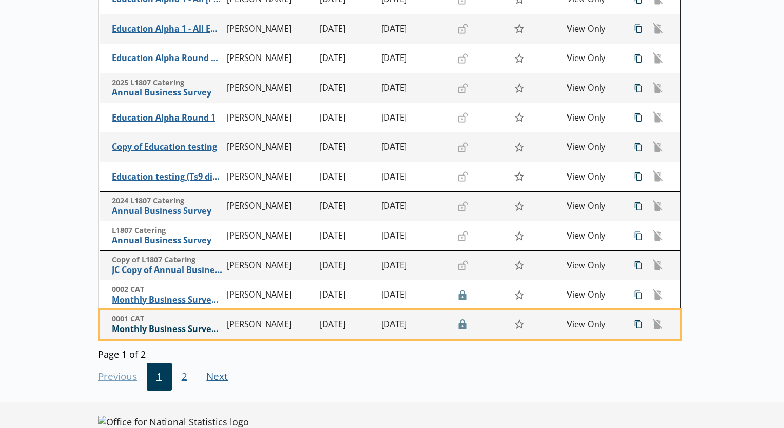
click at [124, 331] on span "Monthly Business Survey - Construction and Allied Trades" at bounding box center [167, 329] width 110 height 11
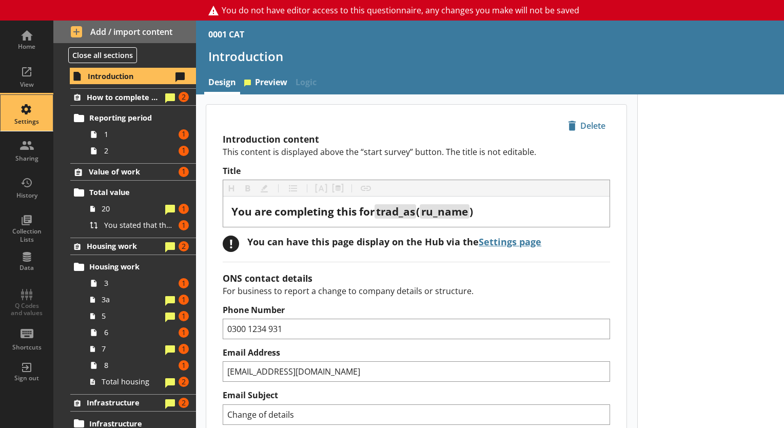
click at [27, 127] on div "Settings" at bounding box center [27, 113] width 36 height 36
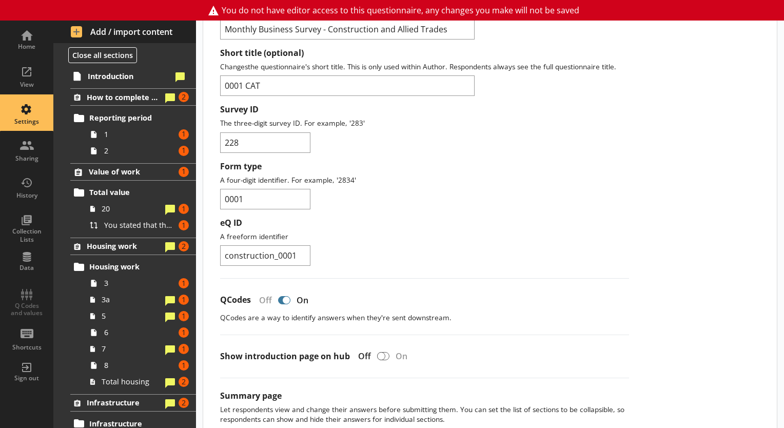
scroll to position [106, 0]
click at [342, 112] on label "Survey ID" at bounding box center [424, 109] width 409 height 11
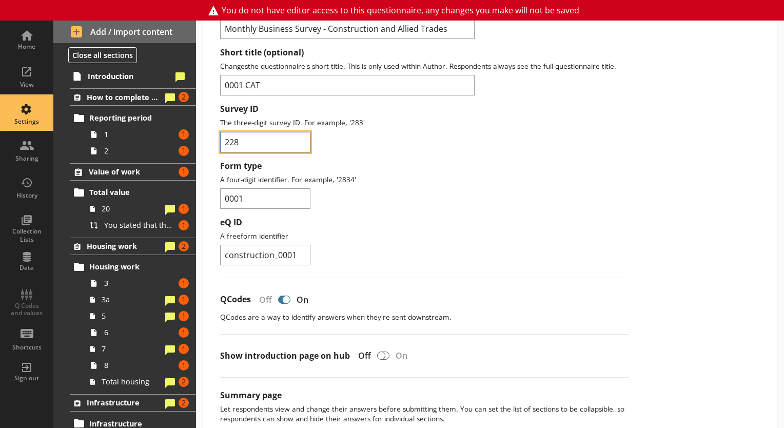
click at [311, 132] on input "228" at bounding box center [265, 142] width 90 height 21
click at [142, 83] on link "Introduction" at bounding box center [133, 76] width 126 height 16
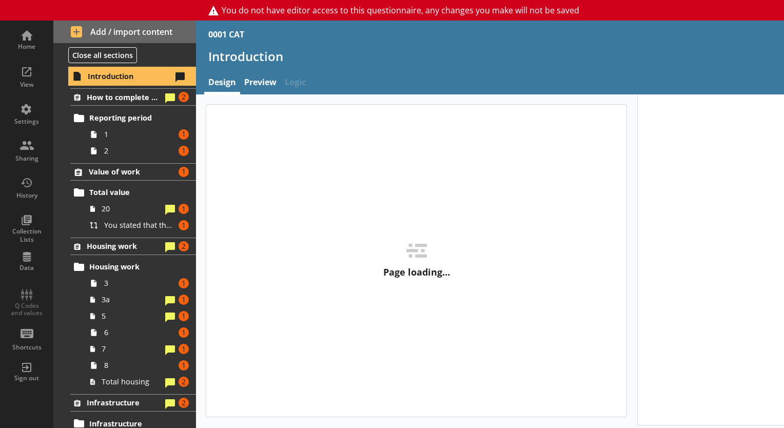
type textarea "x"
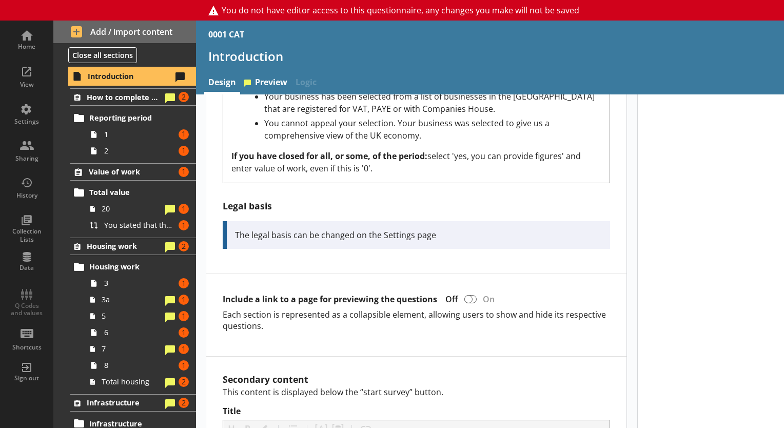
scroll to position [540, 0]
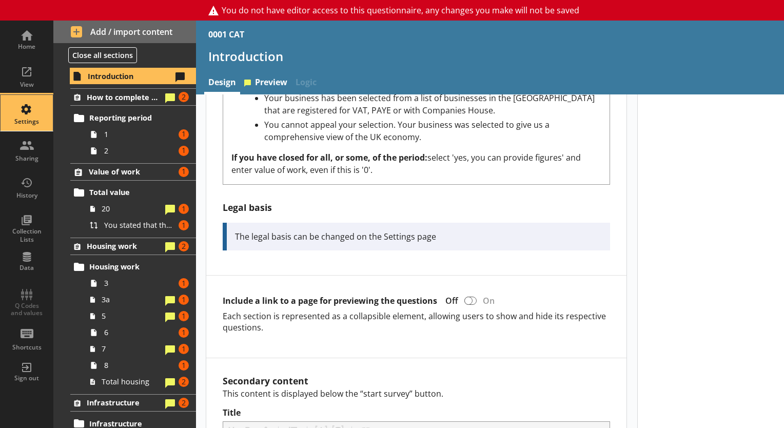
click at [29, 124] on div "Settings" at bounding box center [27, 122] width 36 height 8
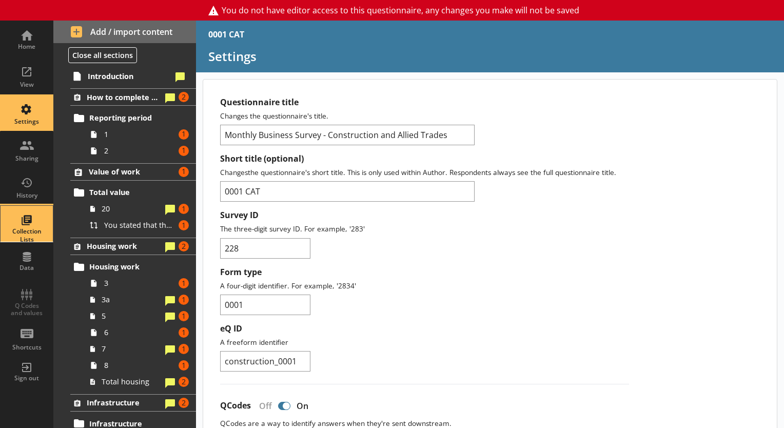
click at [29, 227] on div "Collection Lists" at bounding box center [27, 235] width 36 height 16
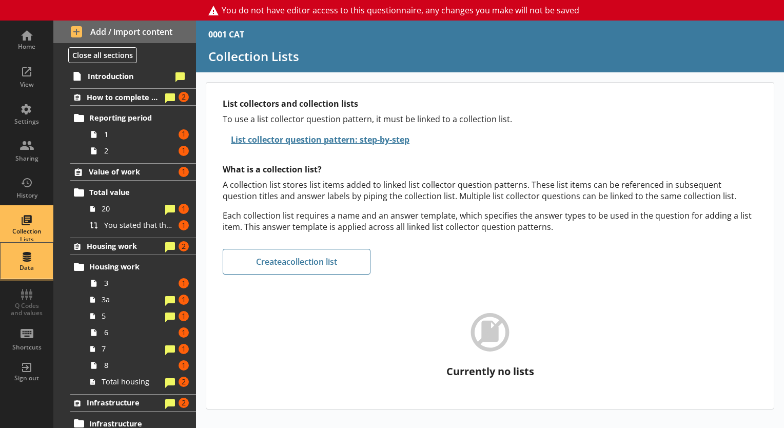
click at [29, 243] on div "Data" at bounding box center [27, 261] width 36 height 36
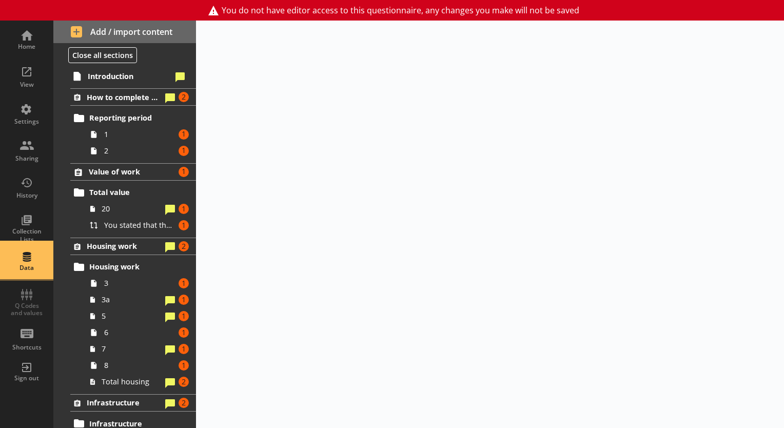
select select "Date"
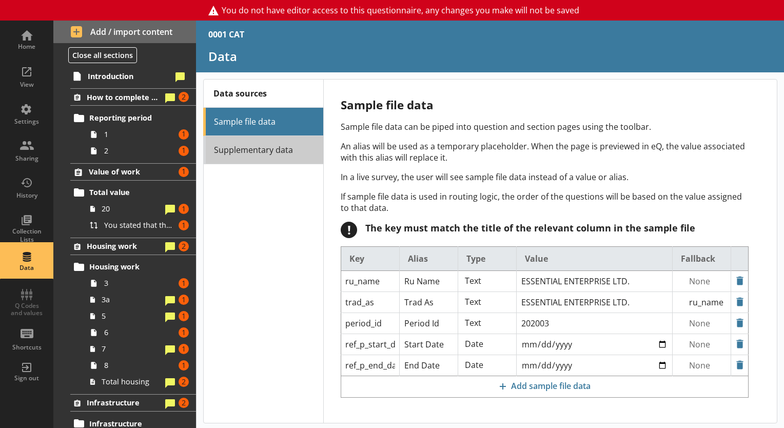
click at [256, 150] on link "Supplementary data" at bounding box center [263, 150] width 120 height 28
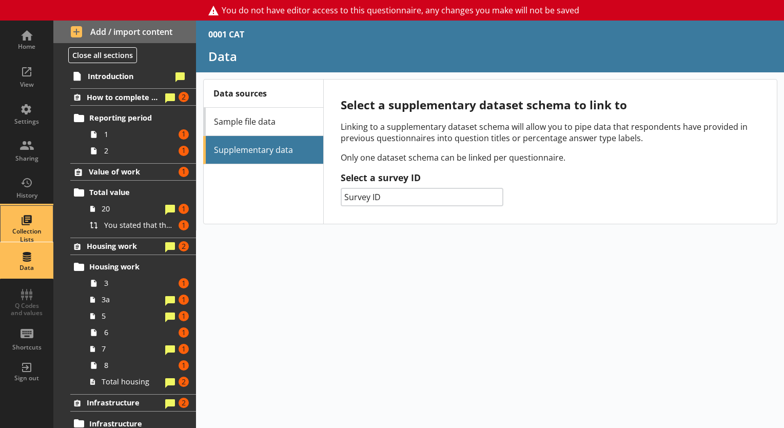
click at [35, 219] on div "Collection Lists" at bounding box center [27, 224] width 36 height 36
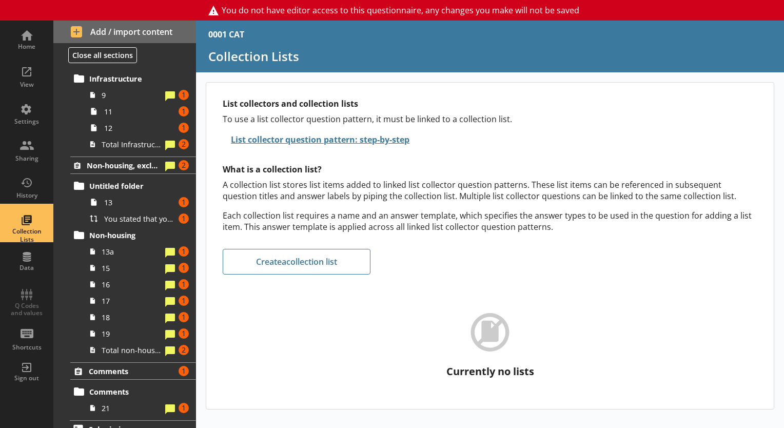
scroll to position [357, 0]
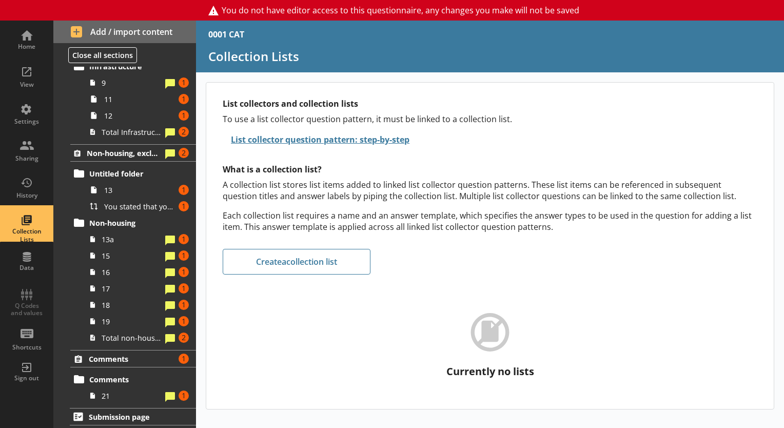
click at [26, 301] on div "Home View Settings Sharing History Collection Lists Data Q Codes and values Sho…" at bounding box center [26, 206] width 53 height 370
click at [38, 78] on div "View" at bounding box center [27, 76] width 36 height 36
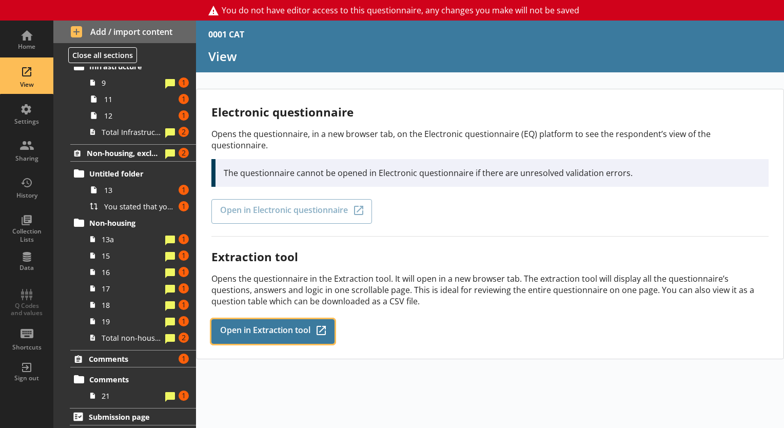
click at [261, 328] on link "Open in Extraction tool Q-Codes_Icon Created with Sketch." at bounding box center [272, 331] width 123 height 25
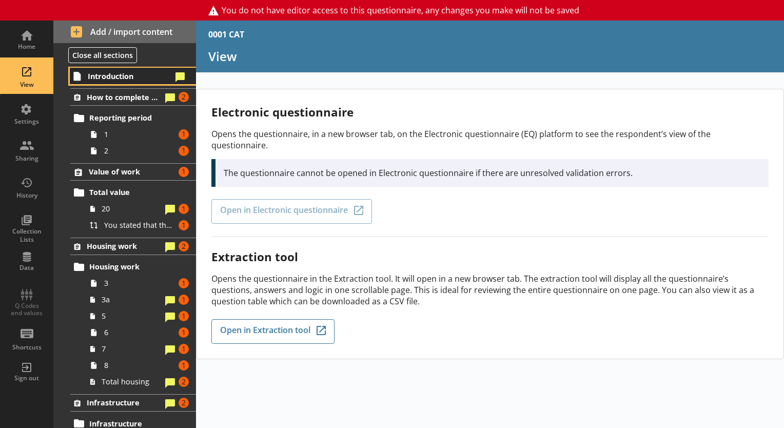
click at [114, 83] on link "Introduction" at bounding box center [133, 76] width 126 height 16
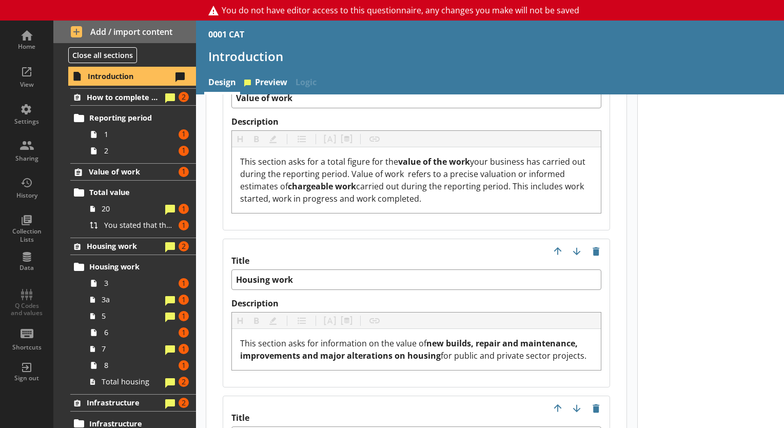
scroll to position [1254, 0]
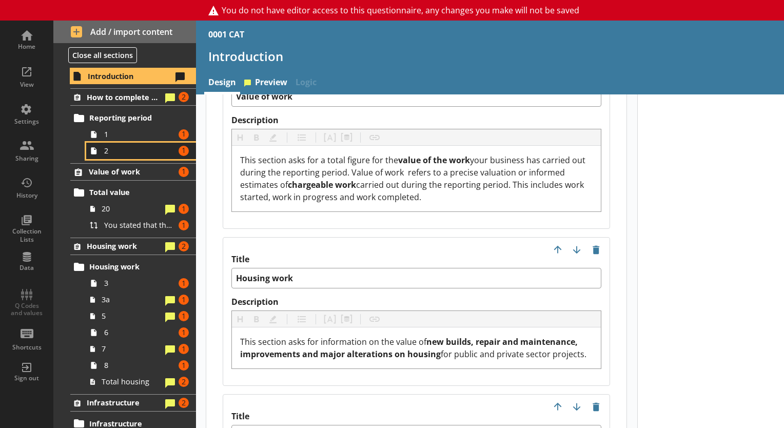
click at [125, 143] on link "2 Amount of errors: 1" at bounding box center [141, 151] width 110 height 16
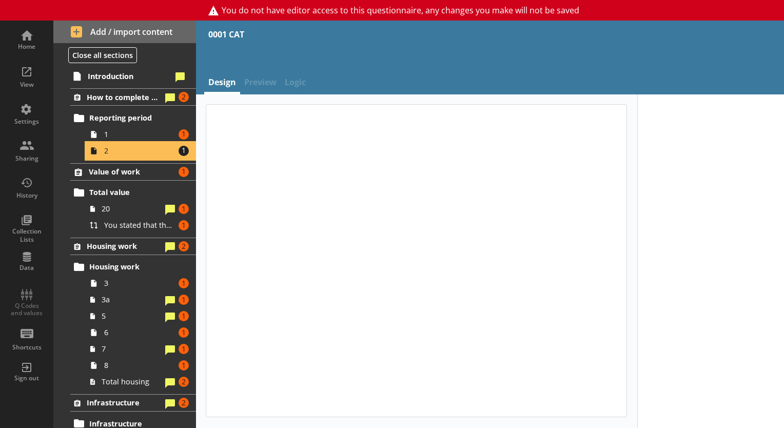
type textarea "x"
select select "ref_p_end_date"
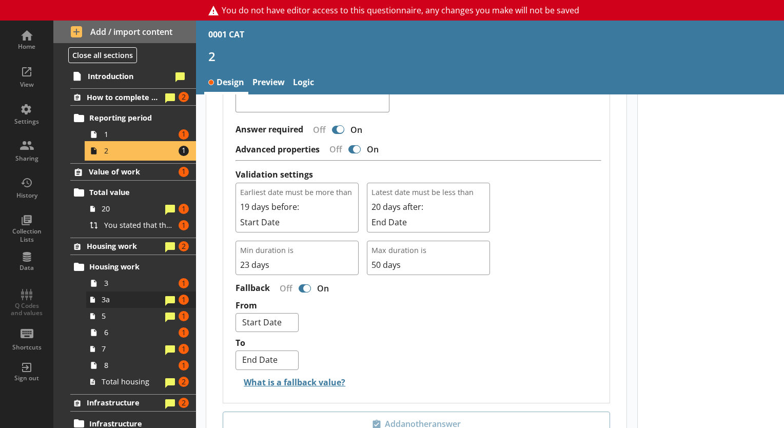
scroll to position [357, 0]
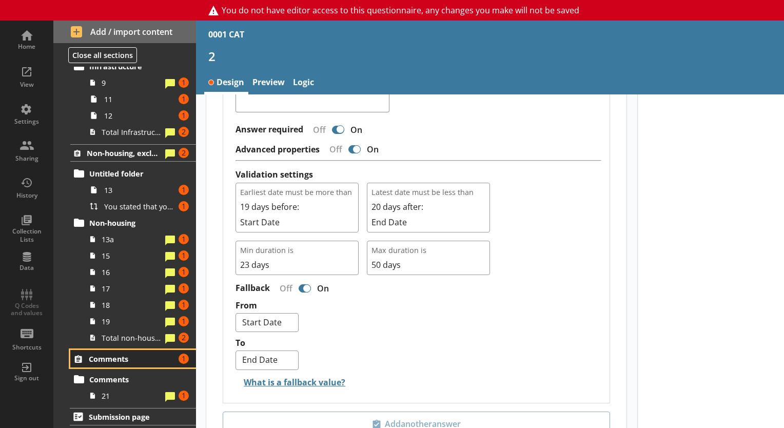
click at [133, 358] on span "Comments" at bounding box center [132, 359] width 86 height 10
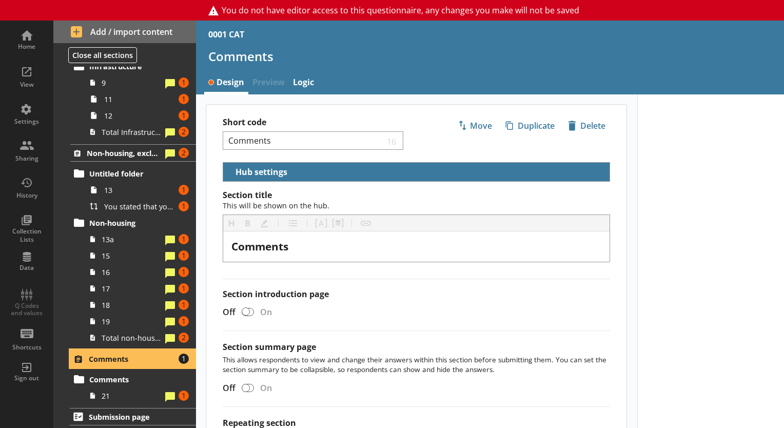
scroll to position [126, 0]
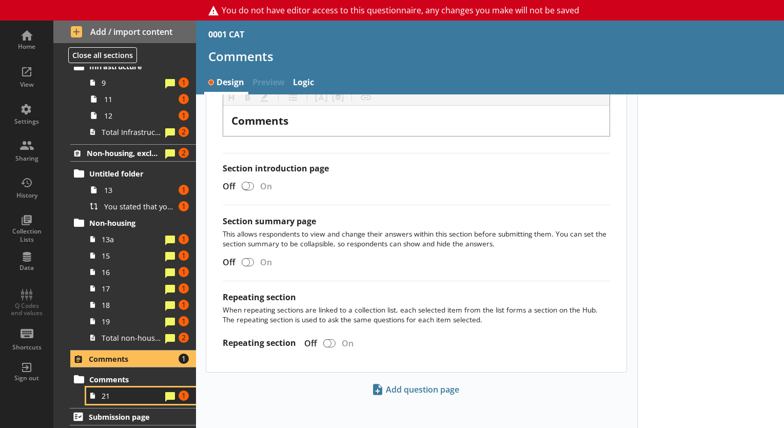
click at [138, 391] on span "21" at bounding box center [132, 396] width 60 height 10
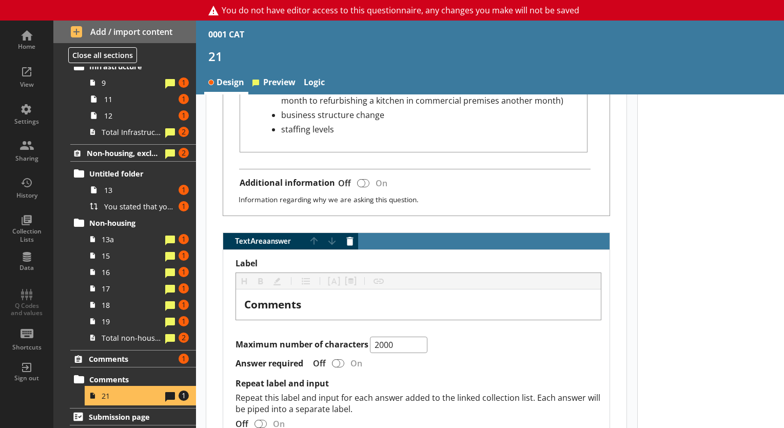
scroll to position [788, 0]
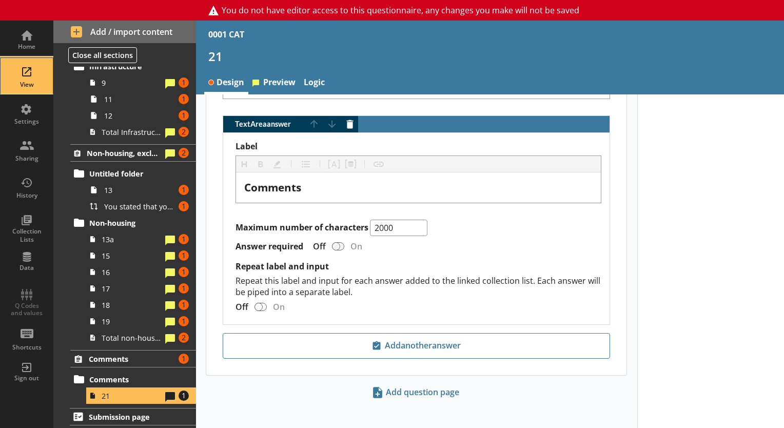
click at [10, 83] on div "View" at bounding box center [27, 85] width 36 height 8
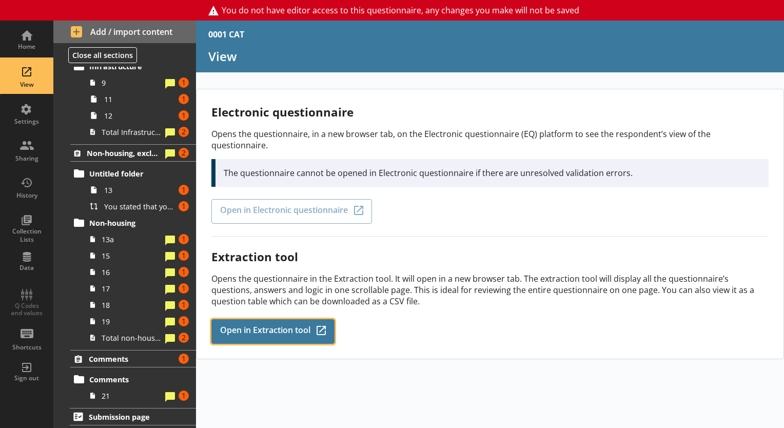
click at [248, 326] on span "Open in Extraction tool" at bounding box center [265, 331] width 90 height 11
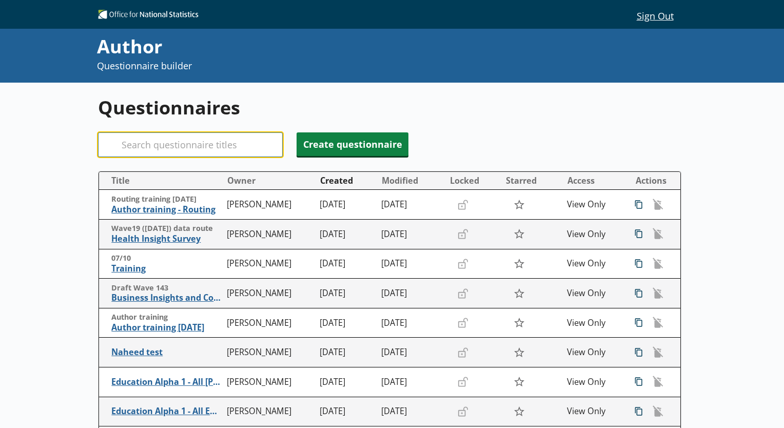
click at [238, 145] on input "Search" at bounding box center [190, 144] width 185 height 25
type input "[PERSON_NAME]"
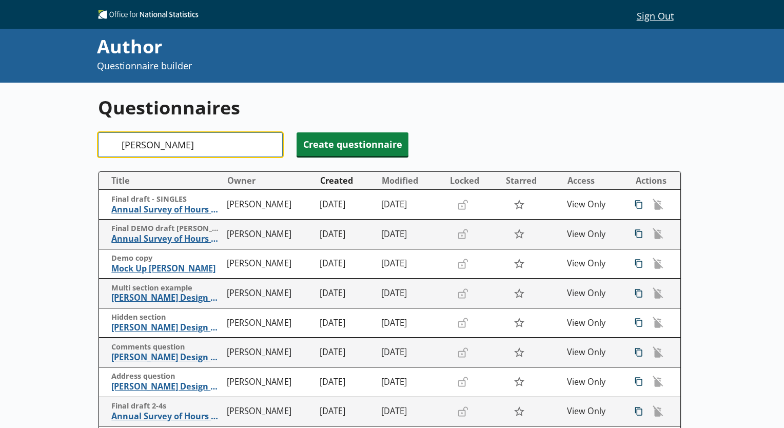
click at [137, 151] on input "[PERSON_NAME]" at bounding box center [190, 144] width 185 height 25
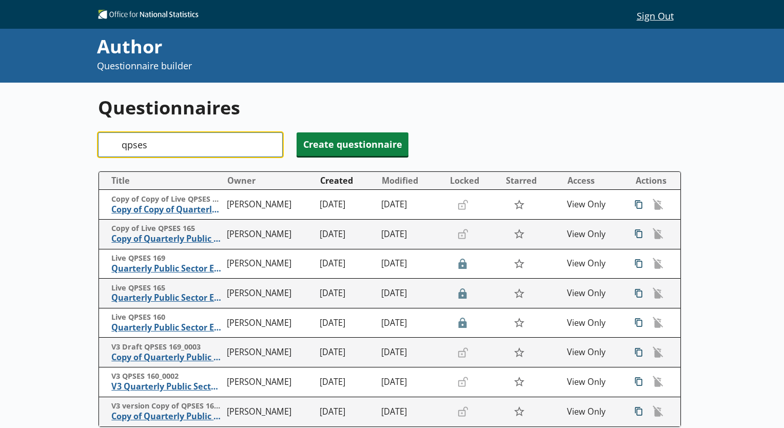
type input "qpses"
click at [66, 213] on div "Questionnaires Search qpses Create questionnaire Title Owner Created Modified L…" at bounding box center [392, 310] width 784 height 455
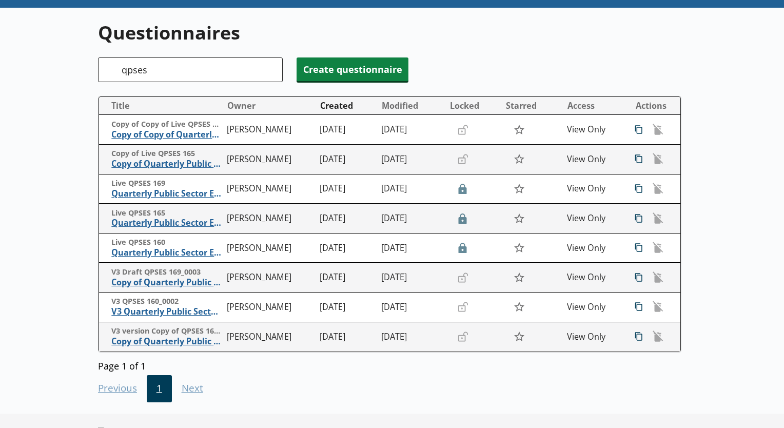
scroll to position [88, 0]
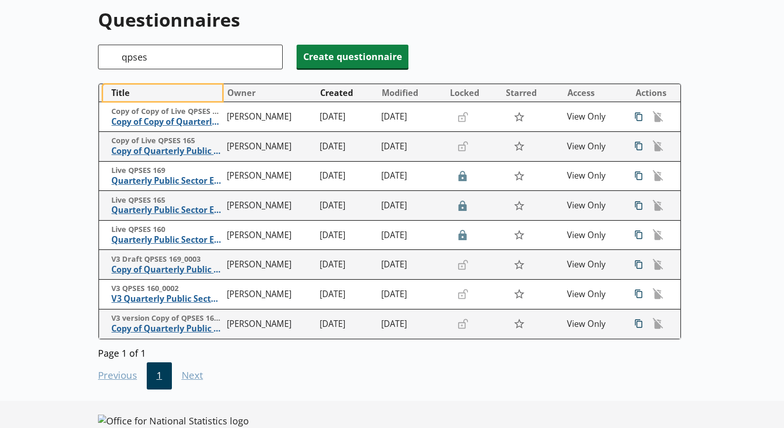
click at [127, 98] on button "Title" at bounding box center [162, 93] width 119 height 16
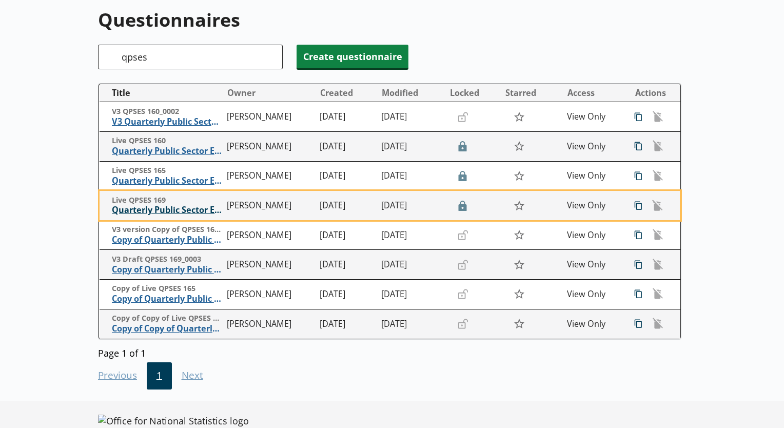
click at [151, 210] on span "Quarterly Public Sector Employment Survey" at bounding box center [167, 210] width 110 height 11
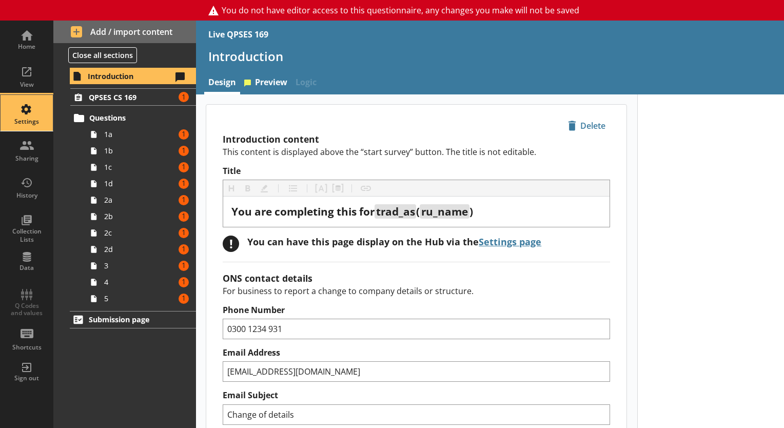
click at [20, 116] on div "Settings" at bounding box center [27, 113] width 36 height 36
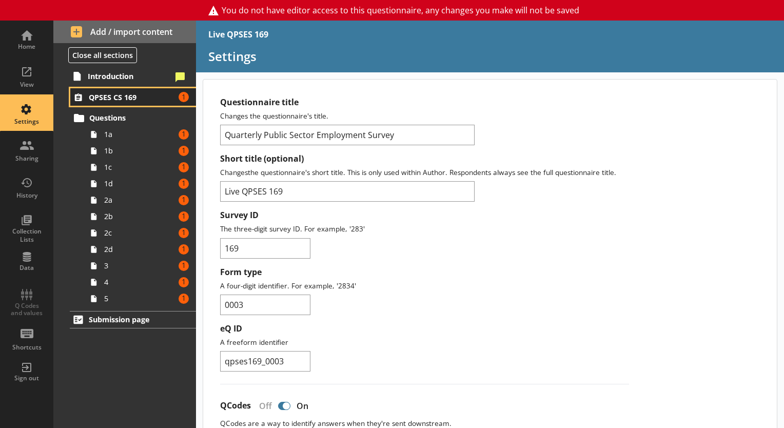
click at [112, 92] on span "QPSES CS 169" at bounding box center [132, 97] width 86 height 10
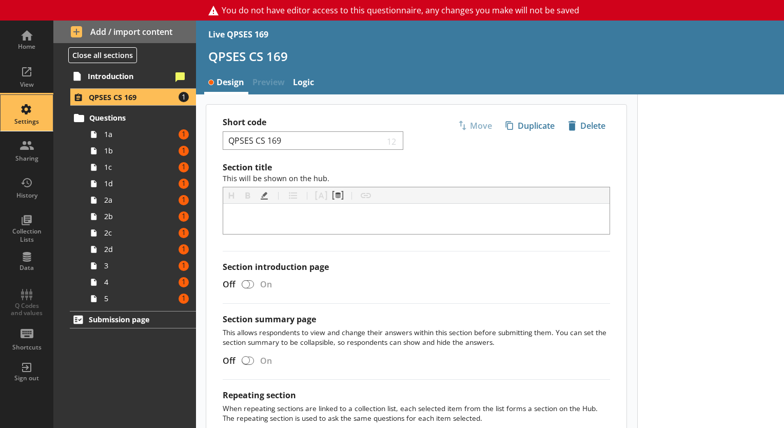
click at [23, 115] on div "Settings" at bounding box center [27, 113] width 36 height 36
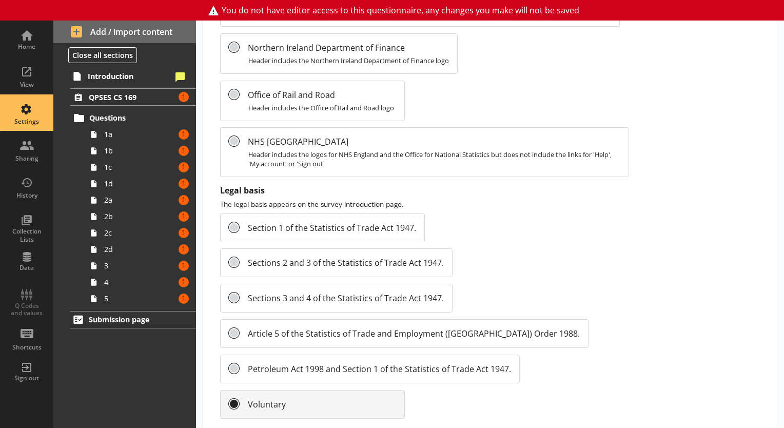
scroll to position [1149, 0]
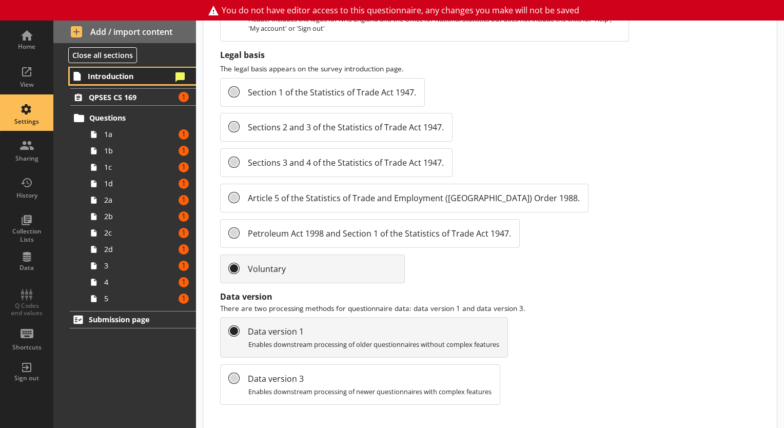
click at [117, 74] on span "Introduction" at bounding box center [130, 76] width 84 height 10
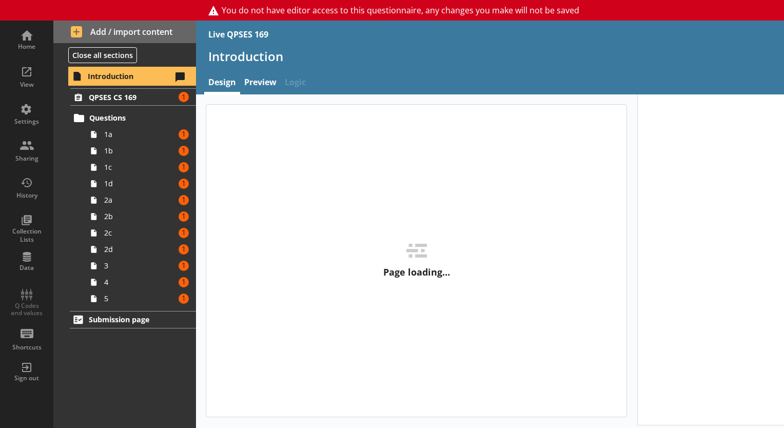
type textarea "x"
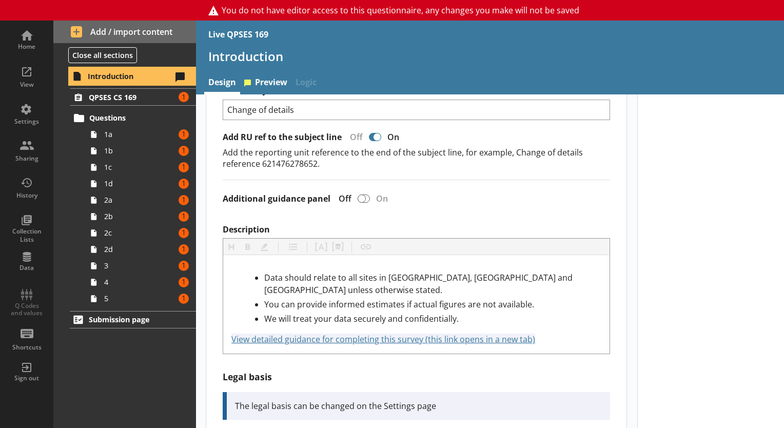
scroll to position [299, 0]
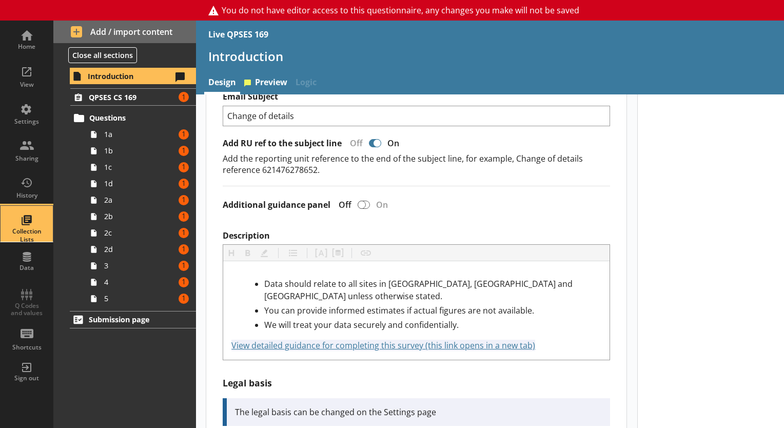
click at [33, 209] on div "Collection Lists" at bounding box center [27, 224] width 36 height 36
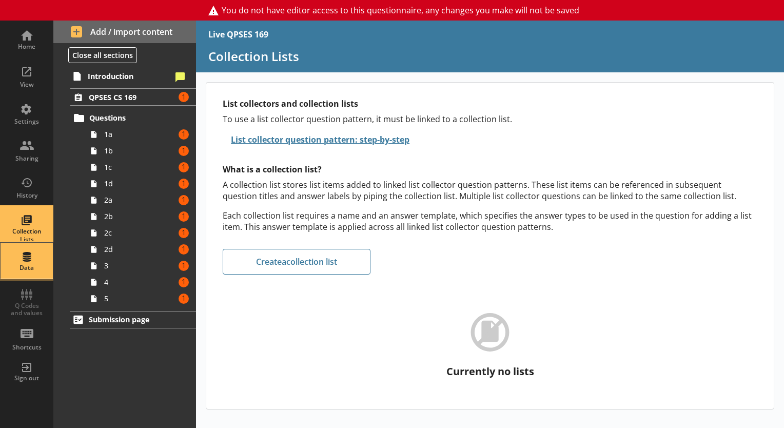
click at [34, 259] on div "Data" at bounding box center [27, 261] width 36 height 36
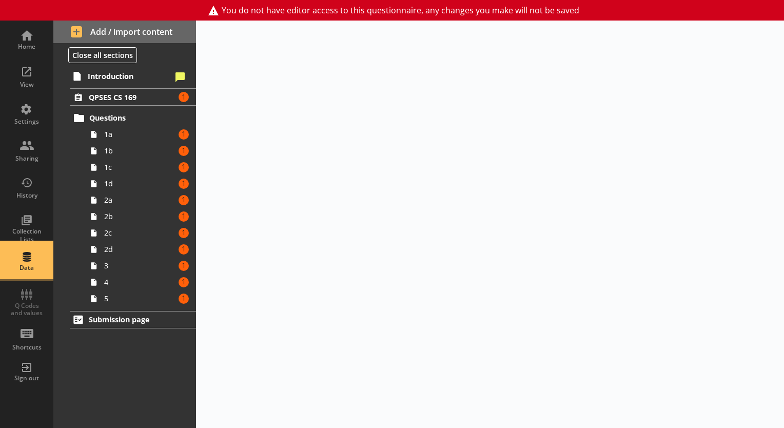
select select "Date"
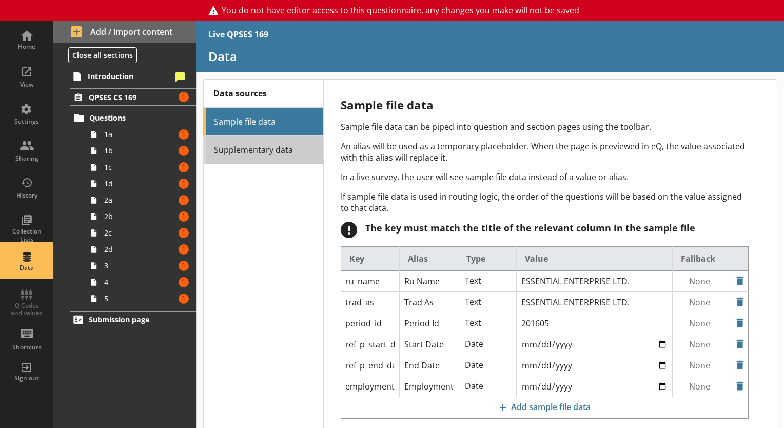
click at [229, 147] on link "Supplementary data" at bounding box center [263, 150] width 120 height 28
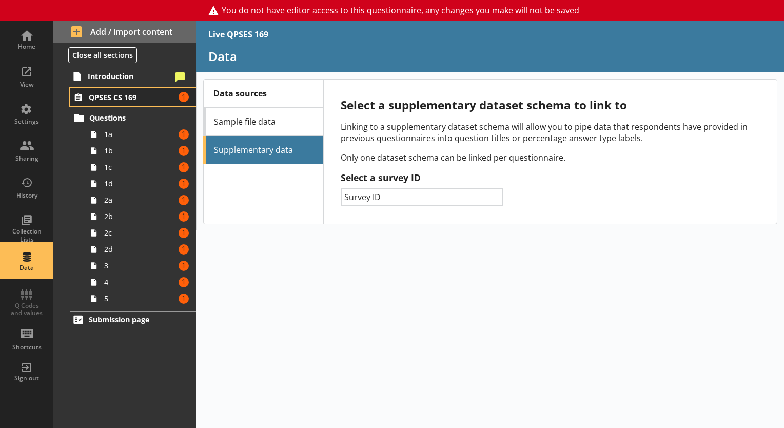
click at [113, 94] on span "QPSES CS 169" at bounding box center [132, 97] width 86 height 10
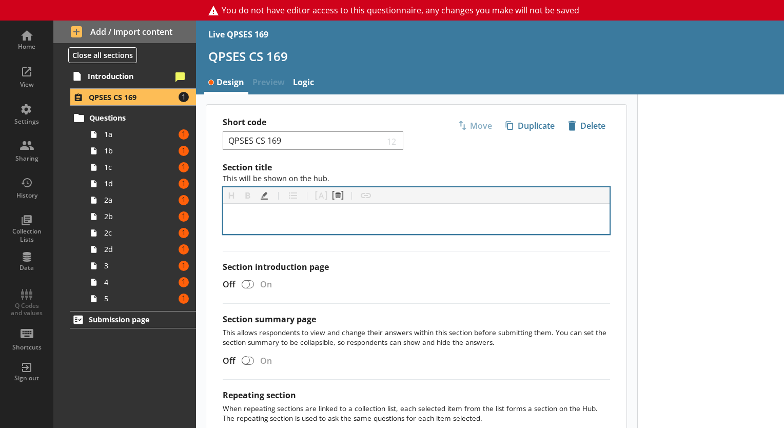
scroll to position [99, 0]
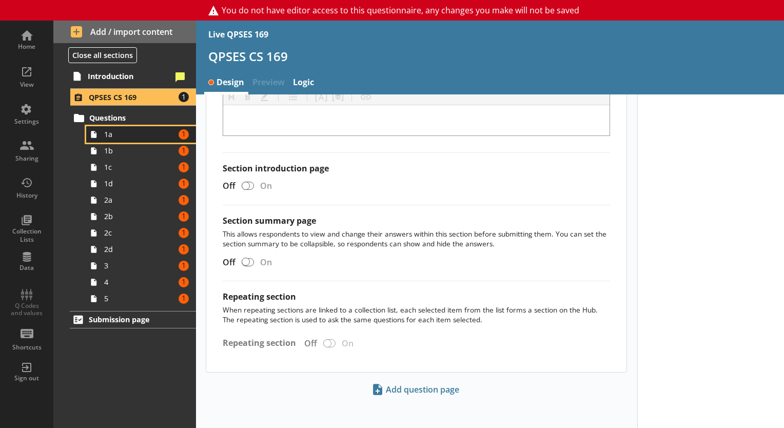
click at [119, 135] on span "1a" at bounding box center [139, 134] width 71 height 10
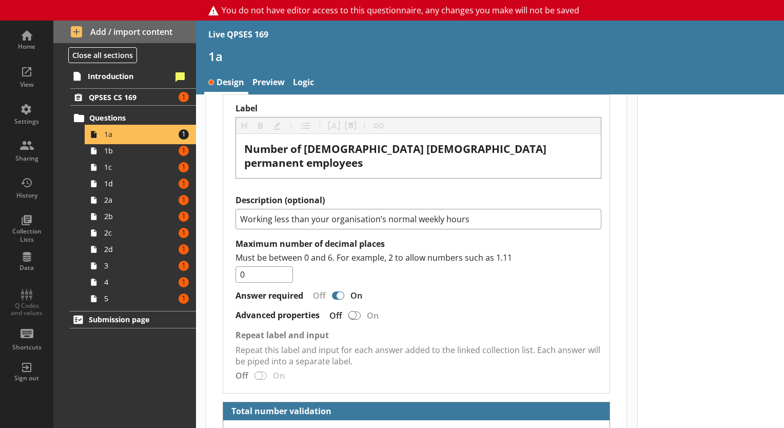
scroll to position [1357, 0]
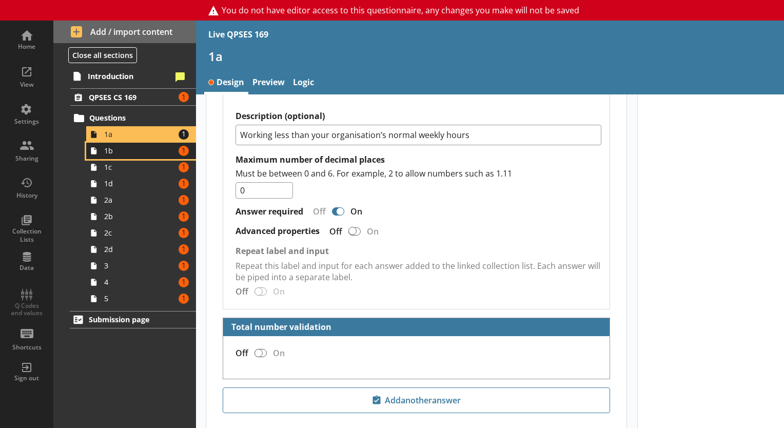
click at [127, 154] on span "1b" at bounding box center [139, 151] width 71 height 10
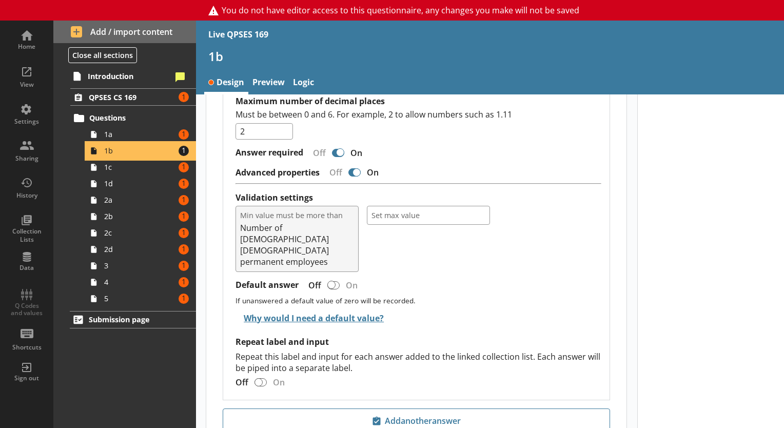
scroll to position [1080, 0]
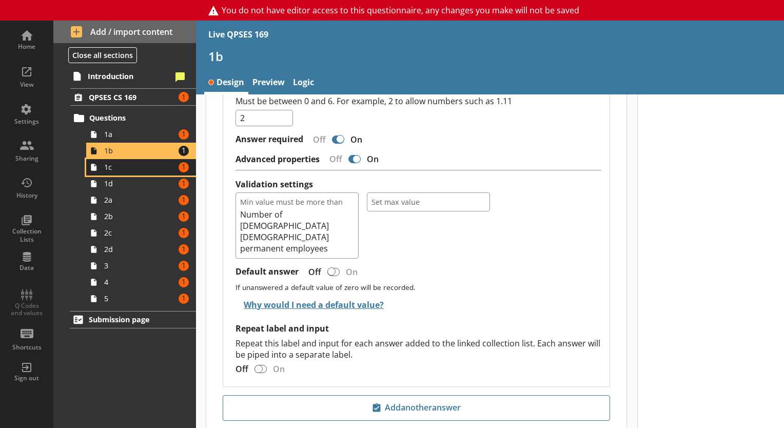
click at [129, 171] on span "1c" at bounding box center [139, 167] width 71 height 10
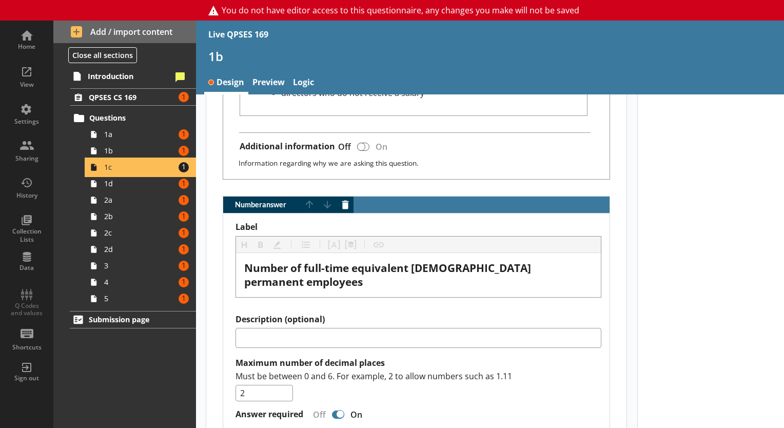
scroll to position [1080, 0]
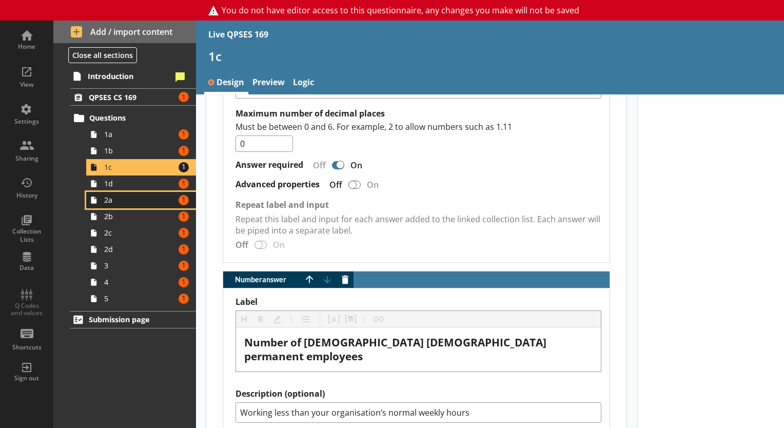
click at [130, 192] on link "2a Amount of errors: 1" at bounding box center [141, 200] width 110 height 16
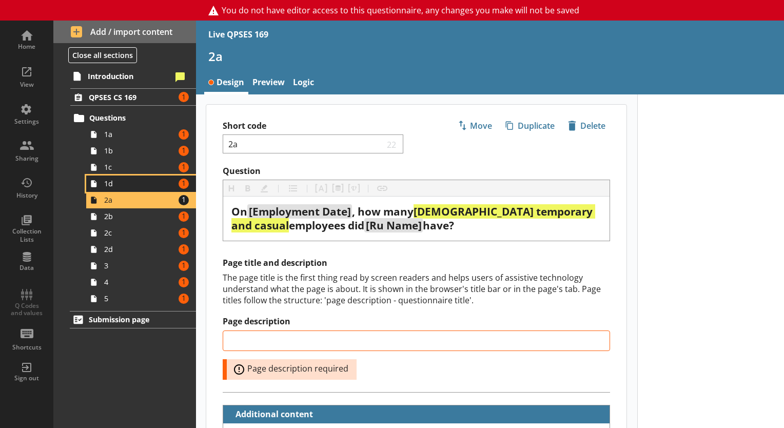
click at [127, 184] on span "1d" at bounding box center [139, 184] width 71 height 10
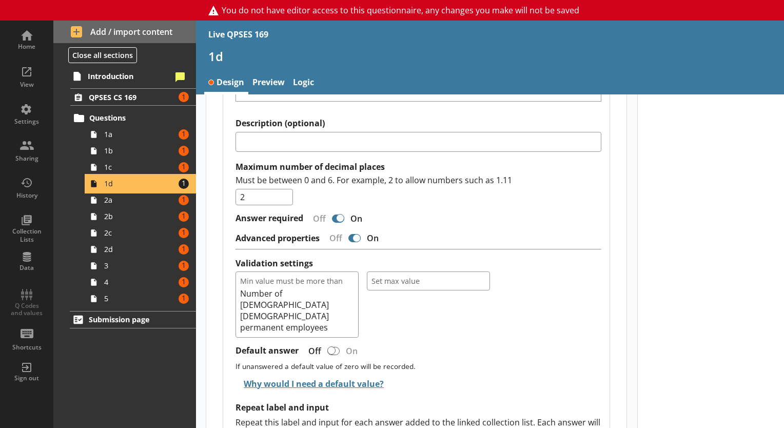
scroll to position [1080, 0]
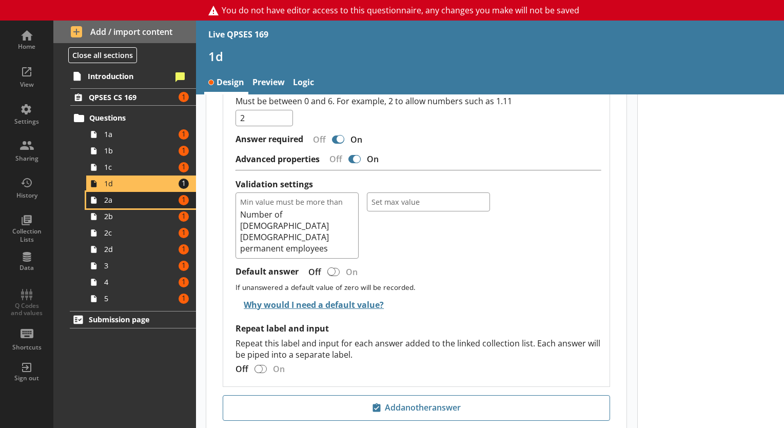
click at [150, 201] on span "2a" at bounding box center [139, 200] width 71 height 10
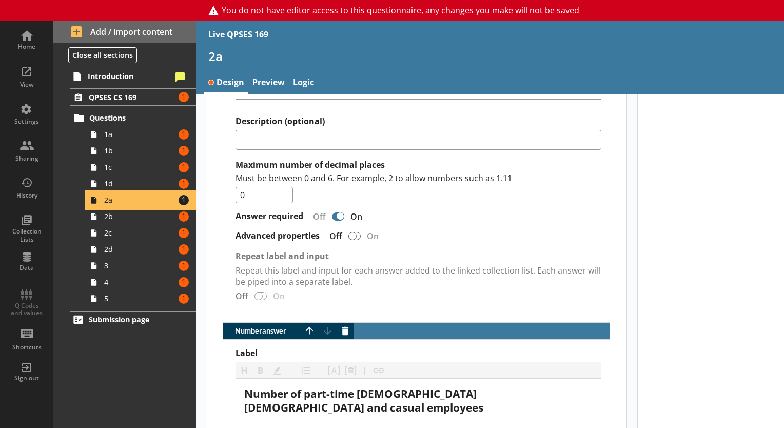
scroll to position [1170, 0]
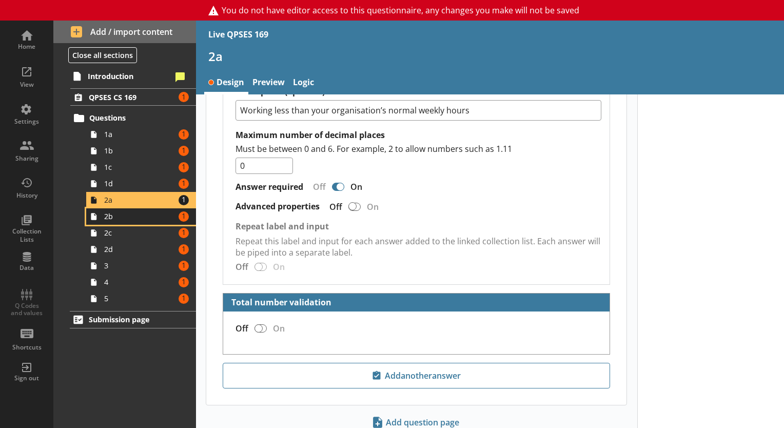
click at [136, 209] on link "2b Amount of errors: 1" at bounding box center [141, 216] width 110 height 16
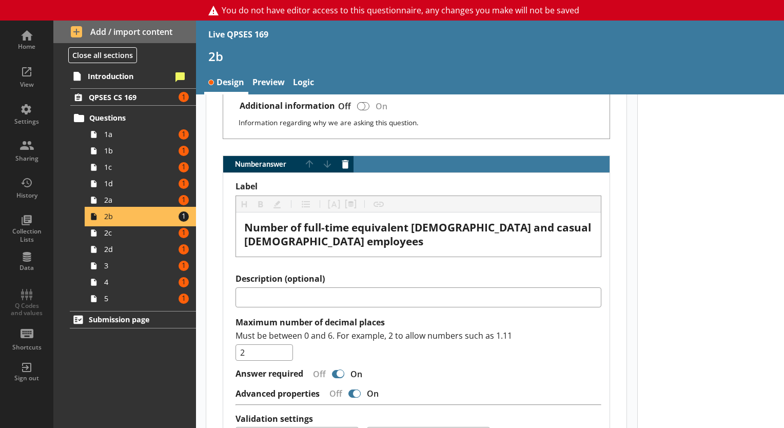
scroll to position [844, 0]
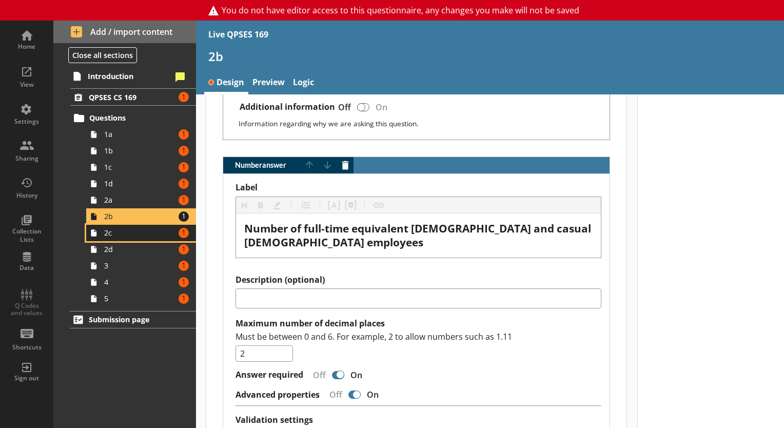
click at [155, 238] on link "2c Amount of errors: 1" at bounding box center [141, 233] width 110 height 16
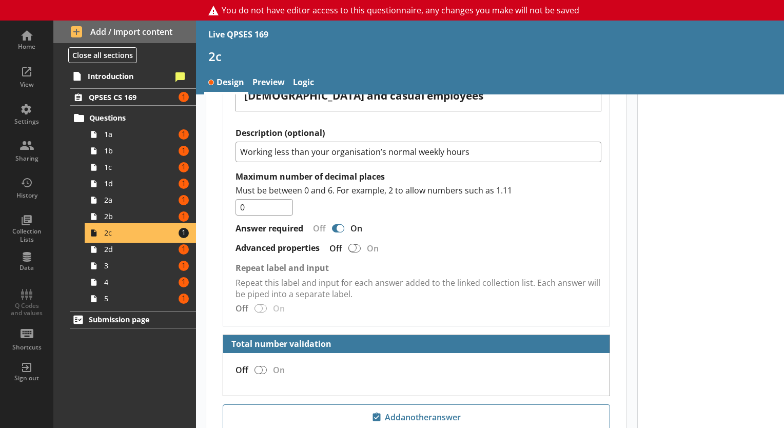
scroll to position [1128, 0]
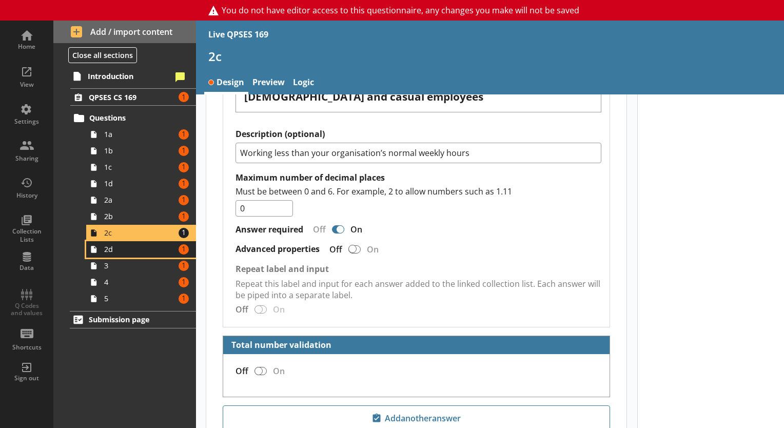
click at [118, 247] on span "2d" at bounding box center [139, 249] width 71 height 10
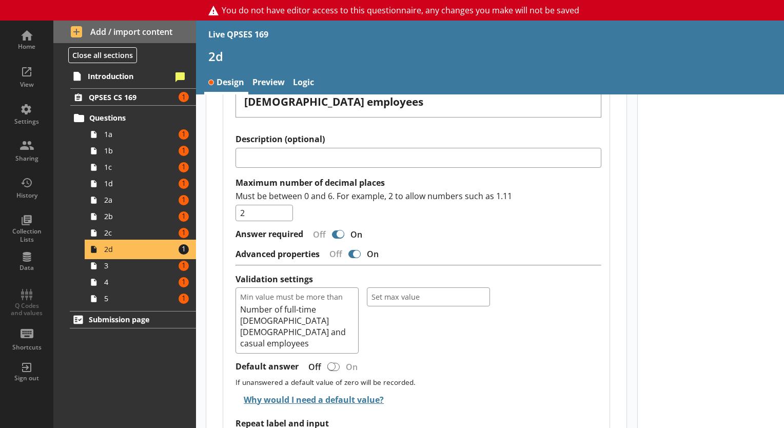
scroll to position [1105, 0]
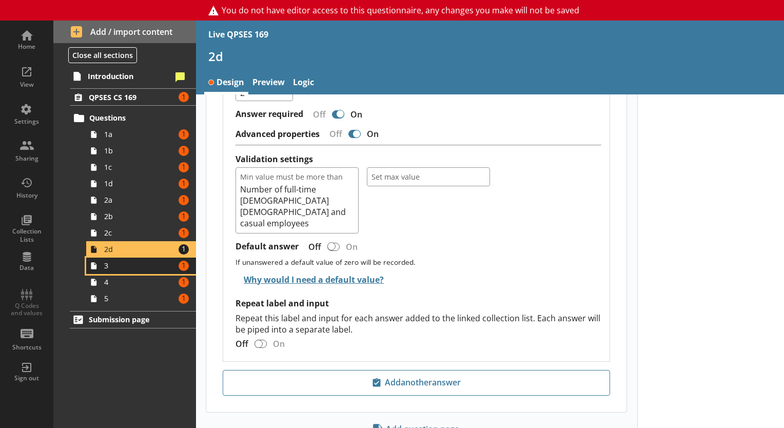
click at [137, 272] on link "3 Amount of errors: 1" at bounding box center [141, 266] width 110 height 16
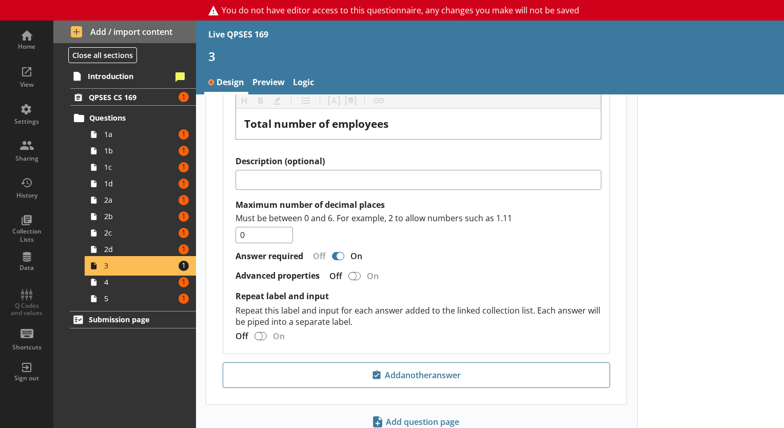
scroll to position [622, 0]
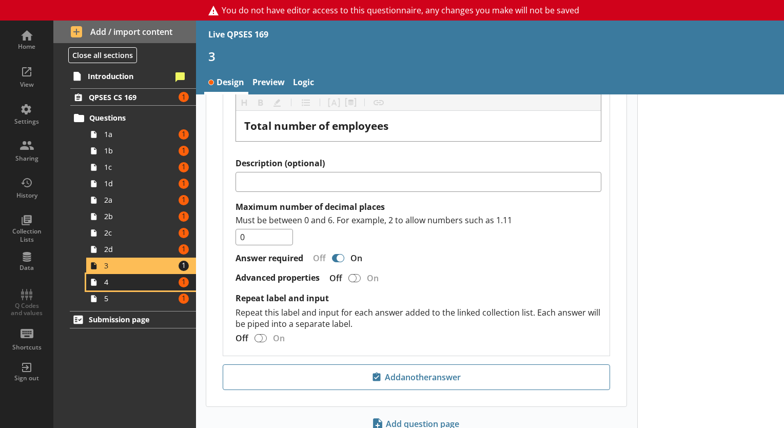
click at [152, 284] on span "4" at bounding box center [139, 282] width 71 height 10
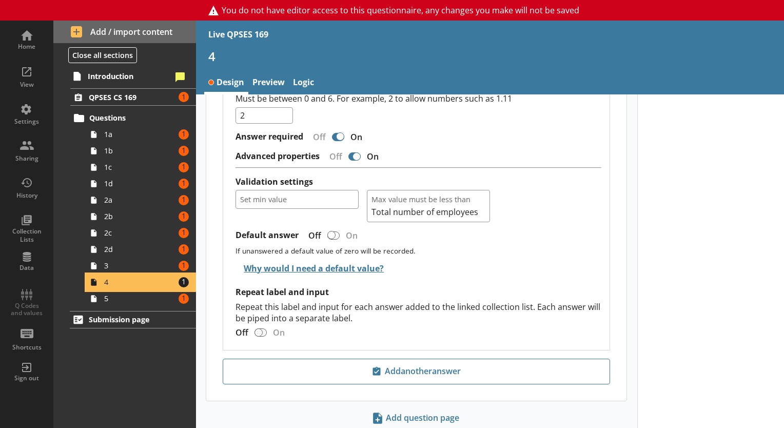
scroll to position [1034, 0]
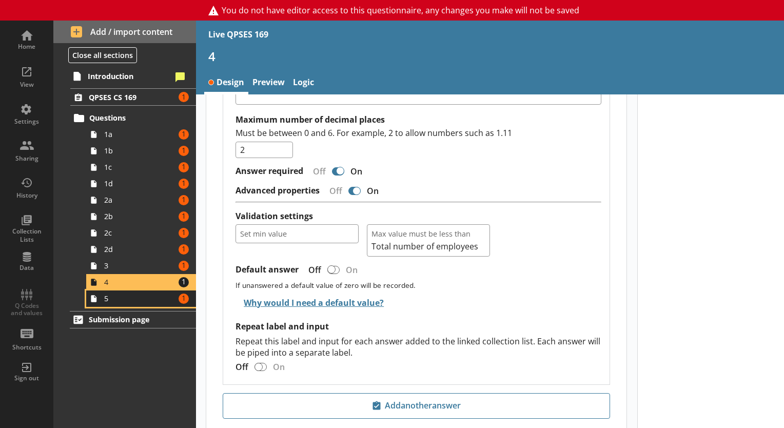
click at [145, 299] on span "5" at bounding box center [139, 299] width 71 height 10
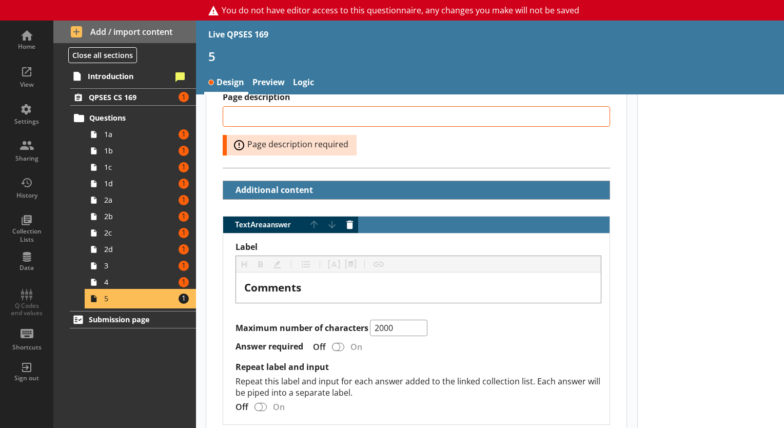
scroll to position [326, 0]
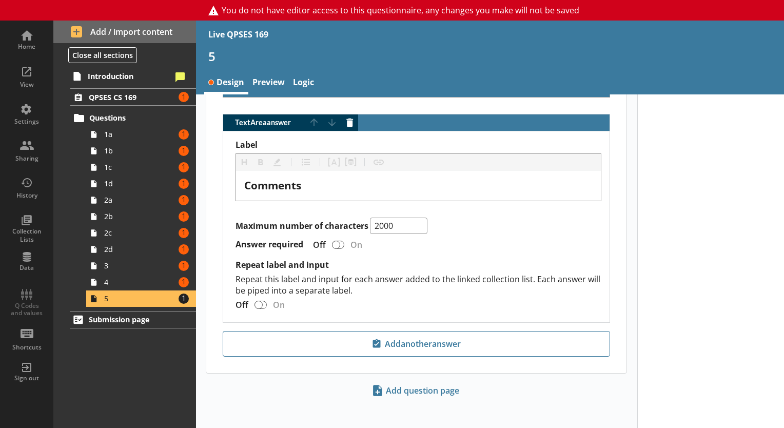
click at [18, 297] on div "Home View Settings Sharing History Collection Lists Data Q Codes and values Sho…" at bounding box center [26, 206] width 53 height 370
click at [33, 68] on div "View" at bounding box center [27, 76] width 36 height 36
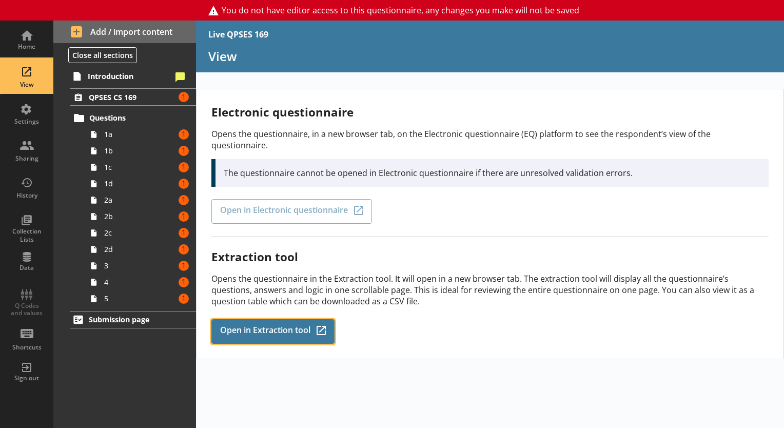
click at [290, 326] on span "Open in Extraction tool" at bounding box center [265, 331] width 90 height 11
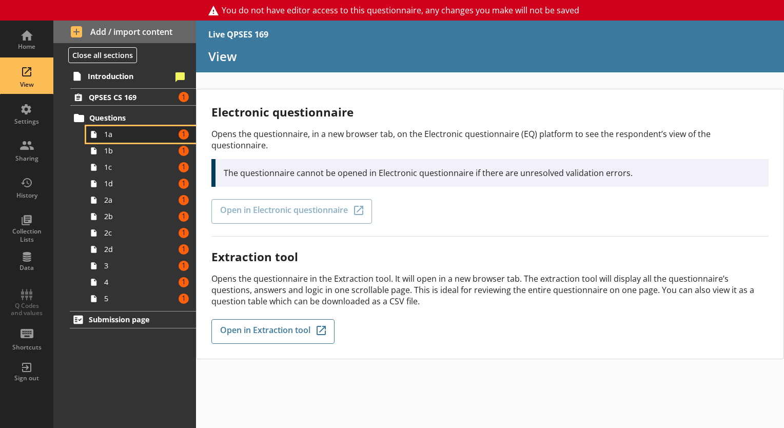
click at [117, 134] on span "1a" at bounding box center [139, 134] width 71 height 10
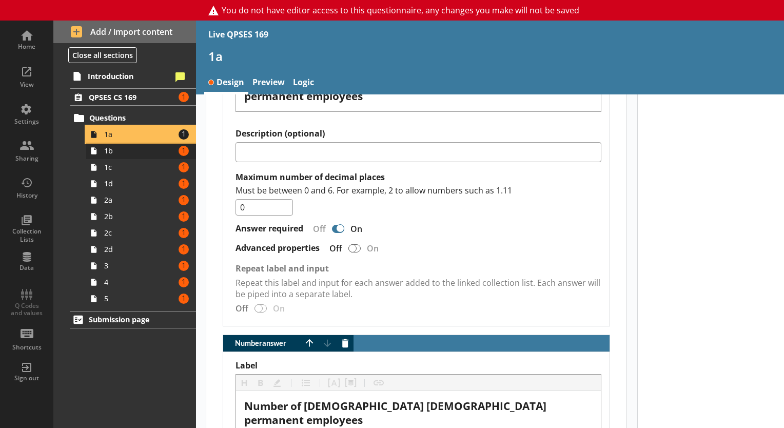
scroll to position [1014, 0]
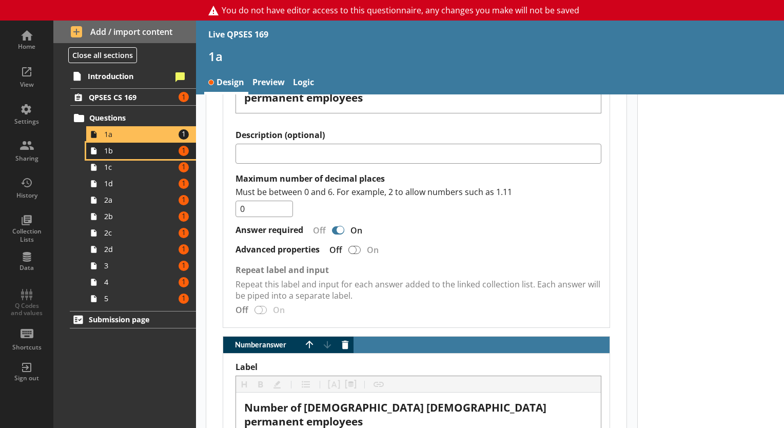
click at [158, 148] on span "1b" at bounding box center [139, 151] width 71 height 10
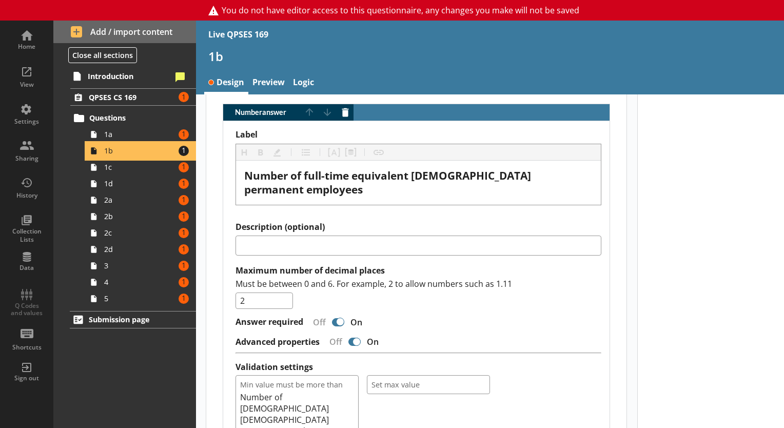
scroll to position [895, 0]
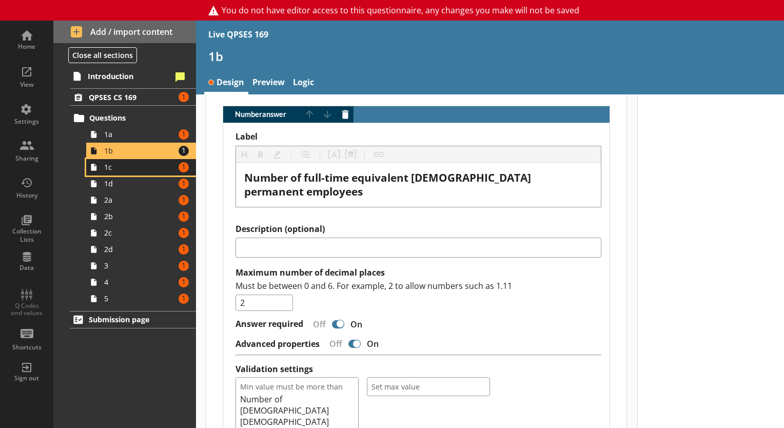
click at [142, 163] on span "1c" at bounding box center [139, 167] width 71 height 10
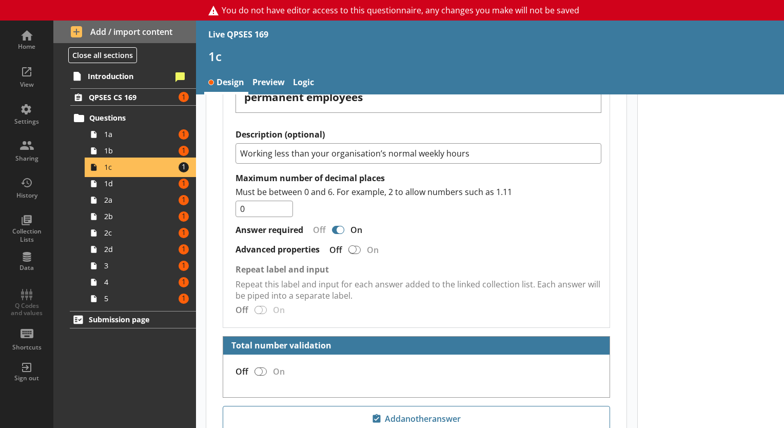
scroll to position [1357, 0]
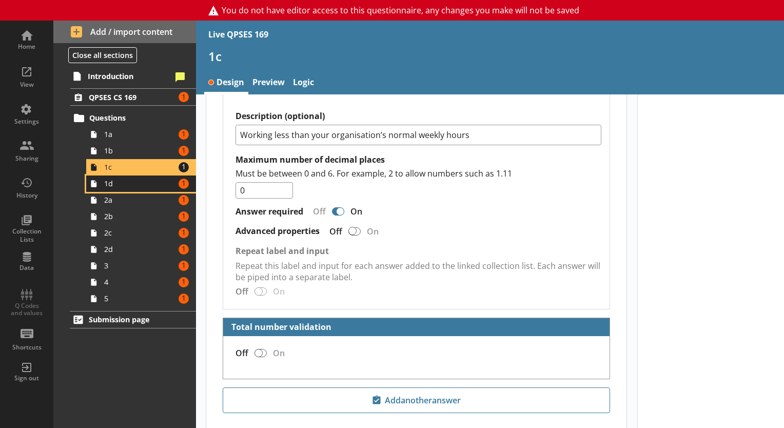
click at [141, 185] on span "1d" at bounding box center [139, 184] width 71 height 10
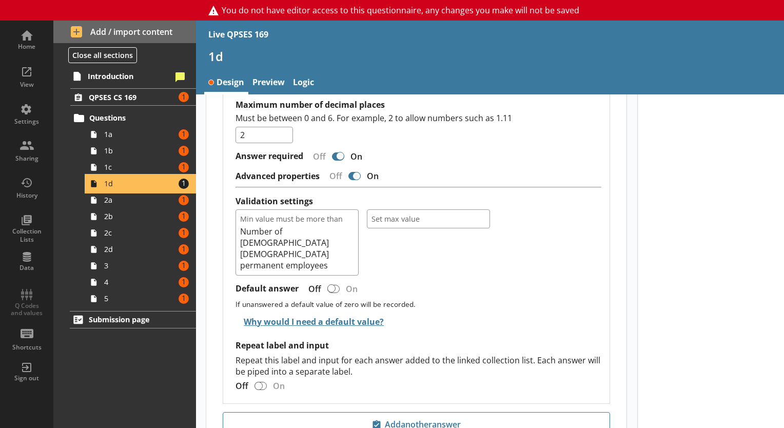
scroll to position [1080, 0]
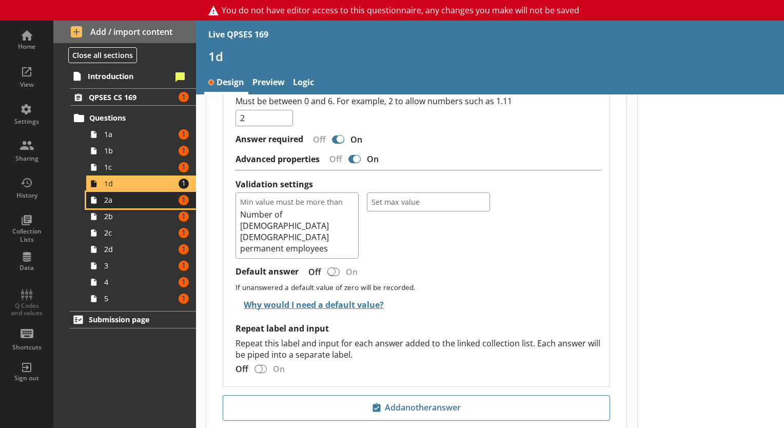
click at [144, 199] on span "2a" at bounding box center [139, 200] width 71 height 10
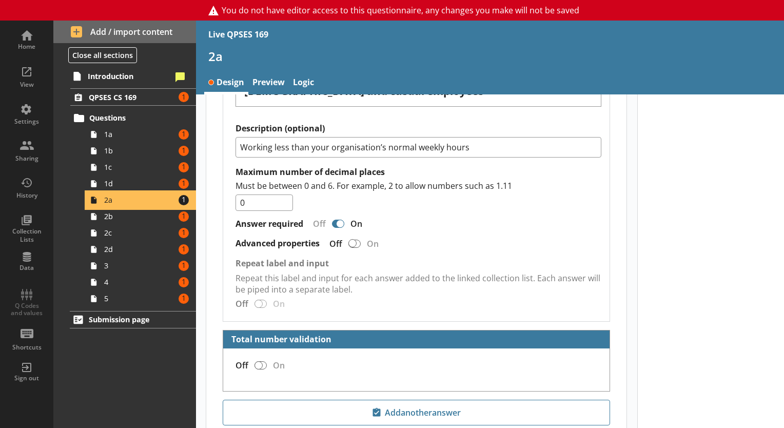
scroll to position [1135, 0]
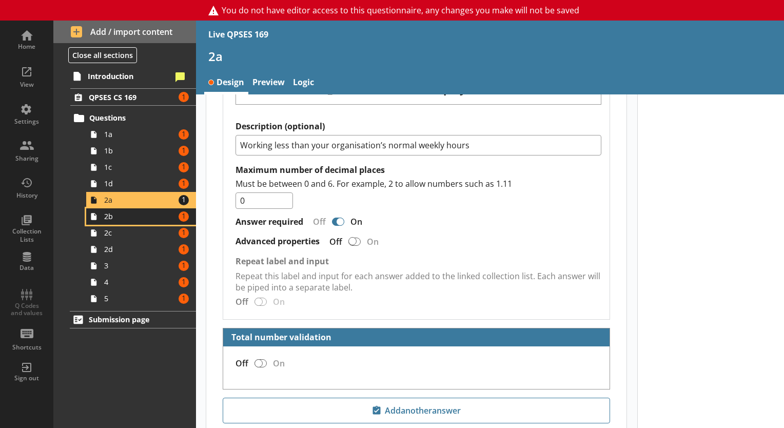
click at [114, 214] on span "2b" at bounding box center [139, 216] width 71 height 10
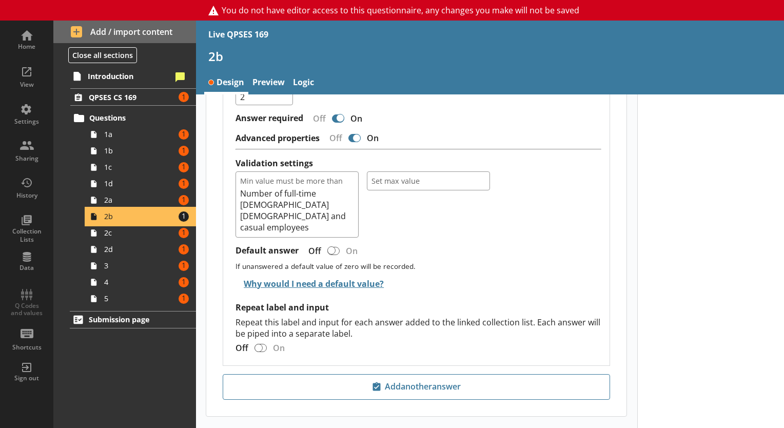
scroll to position [1105, 0]
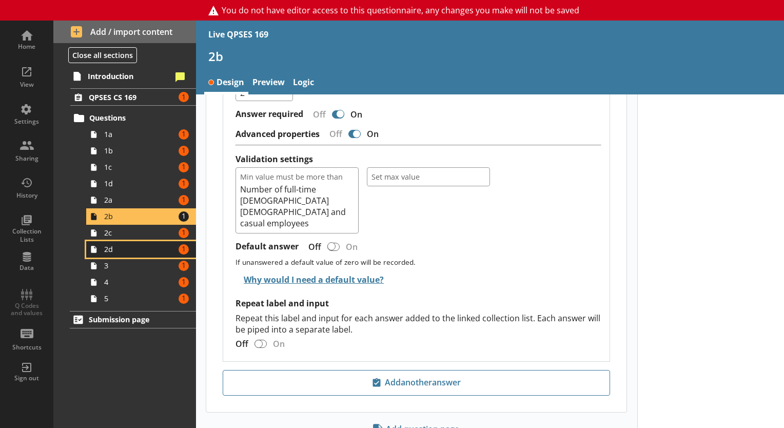
click at [121, 242] on link "2d Amount of errors: 1" at bounding box center [141, 249] width 110 height 16
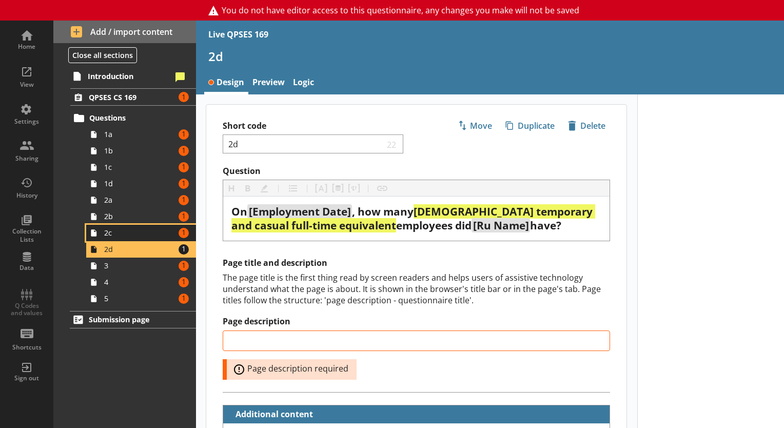
click at [119, 235] on span "2c" at bounding box center [139, 233] width 71 height 10
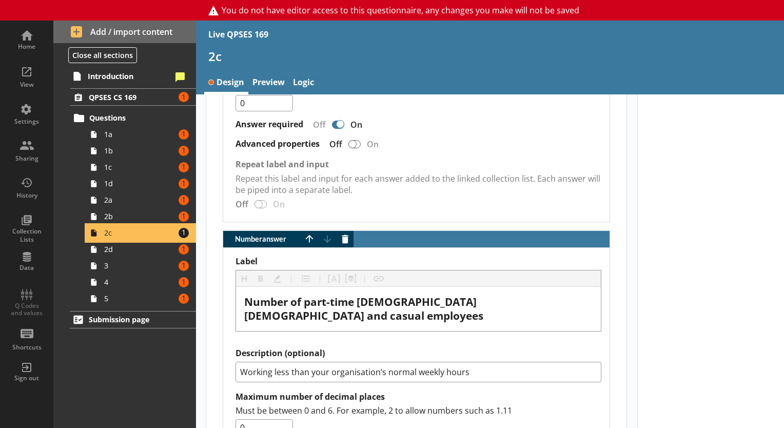
type textarea "x"
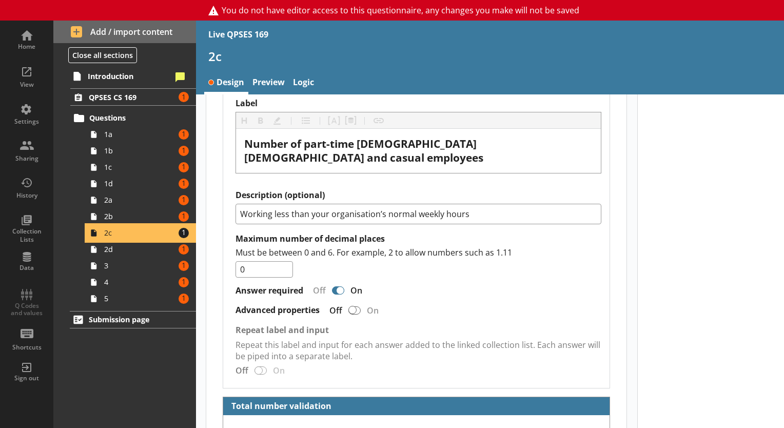
scroll to position [1170, 0]
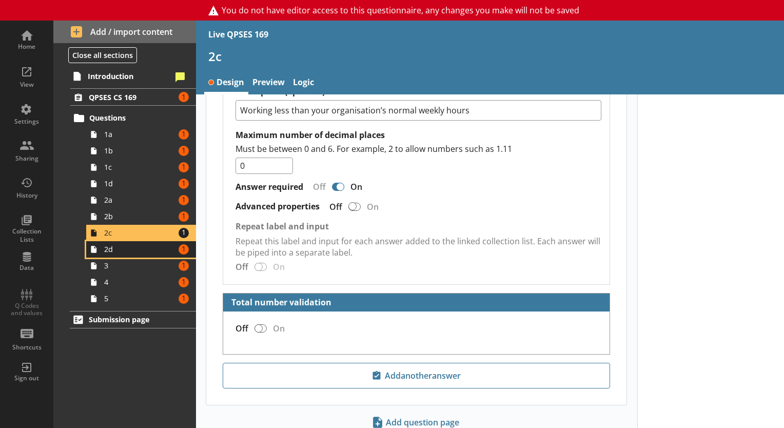
click at [156, 244] on span "2d" at bounding box center [139, 249] width 71 height 10
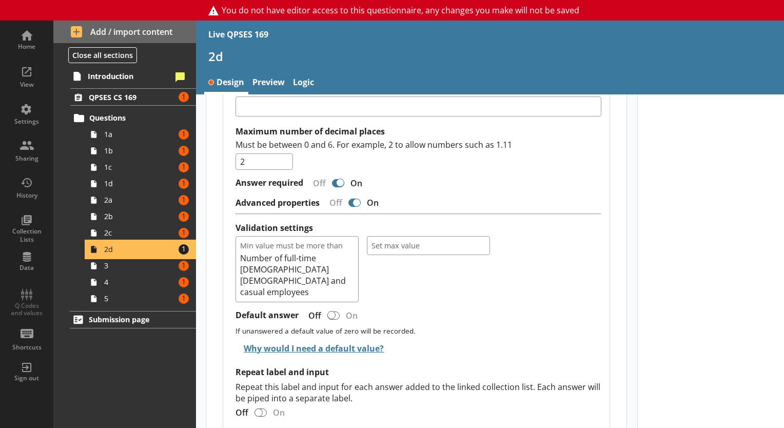
scroll to position [1105, 0]
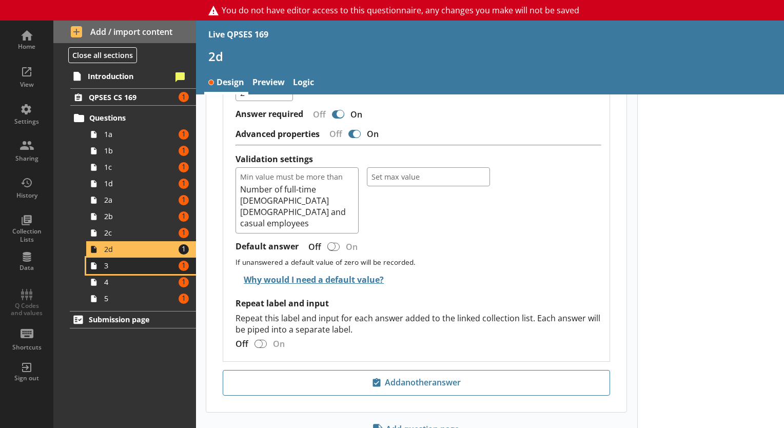
click at [103, 272] on link "3 Amount of errors: 1" at bounding box center [141, 266] width 110 height 16
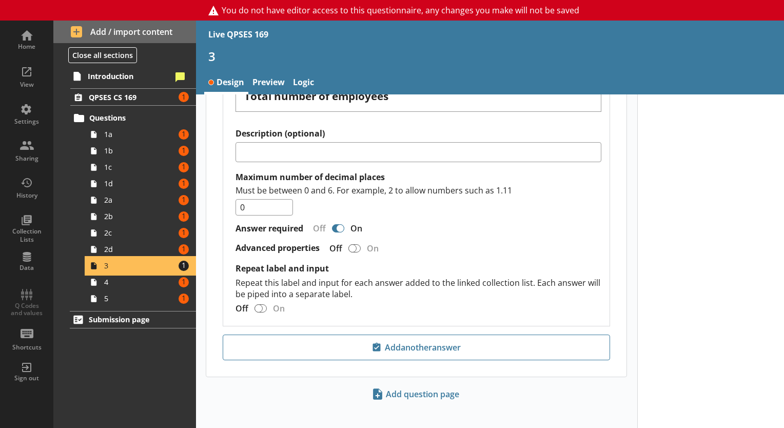
scroll to position [653, 0]
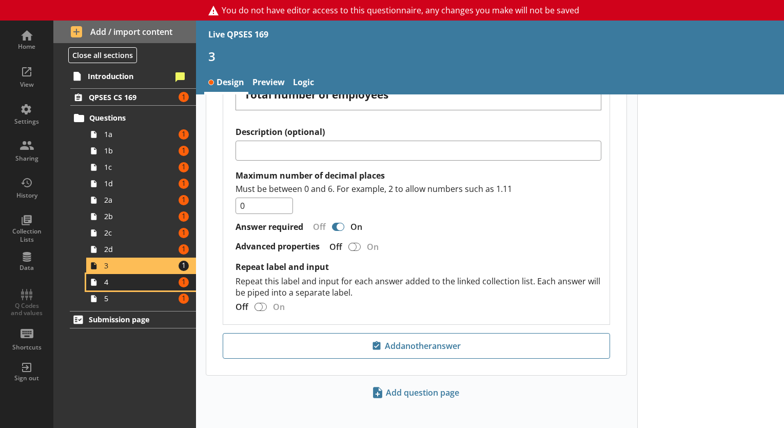
click at [142, 282] on span "4" at bounding box center [139, 282] width 71 height 10
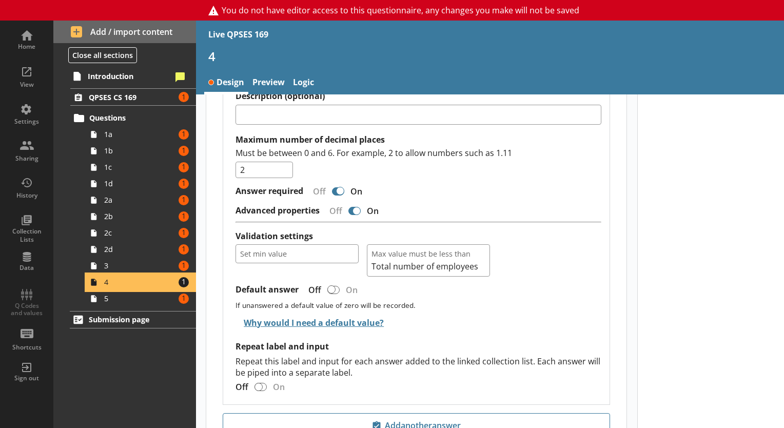
scroll to position [1068, 0]
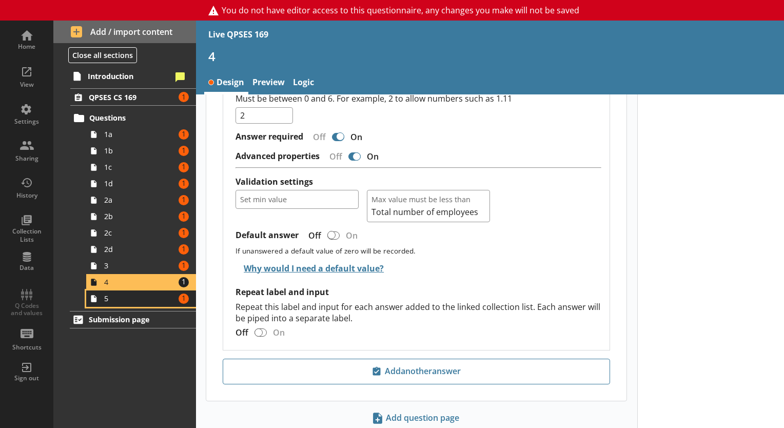
click at [148, 296] on span "5" at bounding box center [139, 299] width 71 height 10
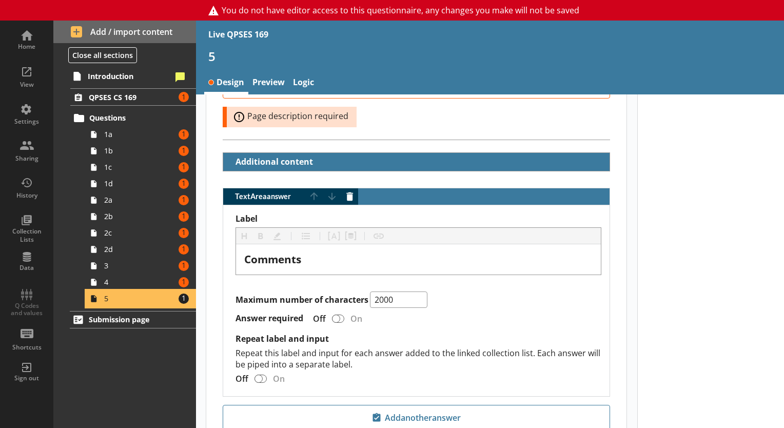
scroll to position [326, 0]
